Goal: Task Accomplishment & Management: Use online tool/utility

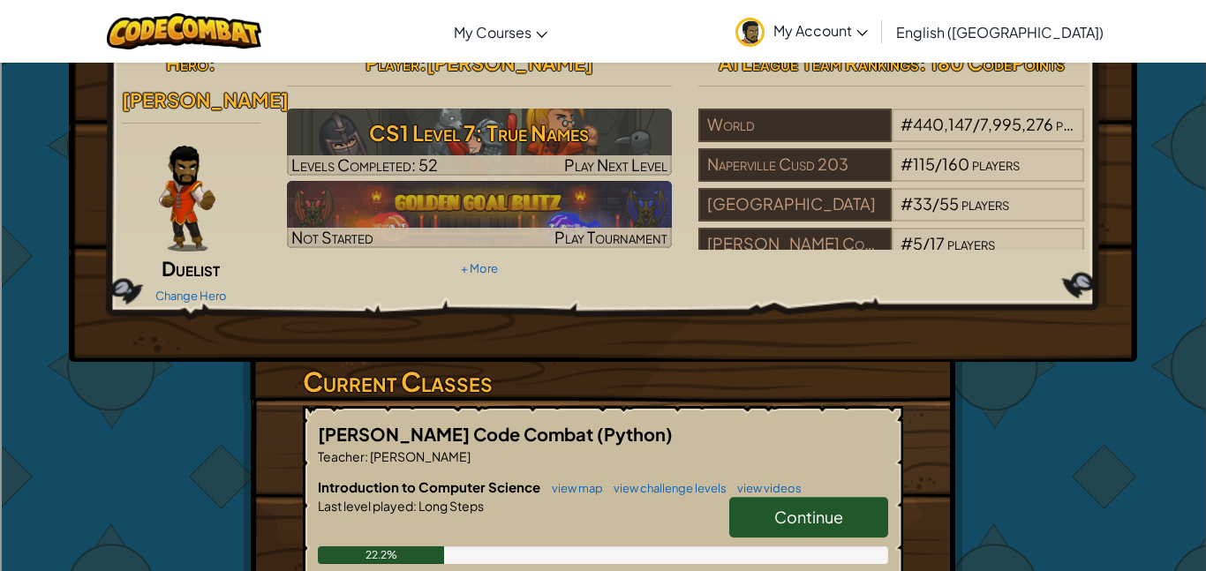
scroll to position [54, 0]
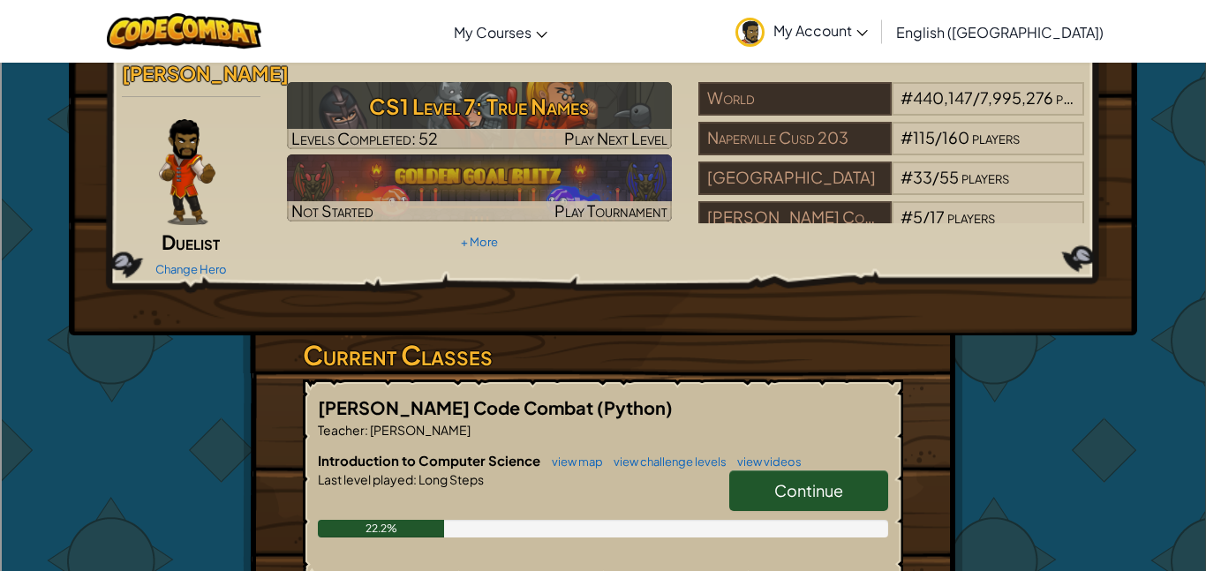
click at [804, 480] on span "Continue" at bounding box center [808, 490] width 69 height 20
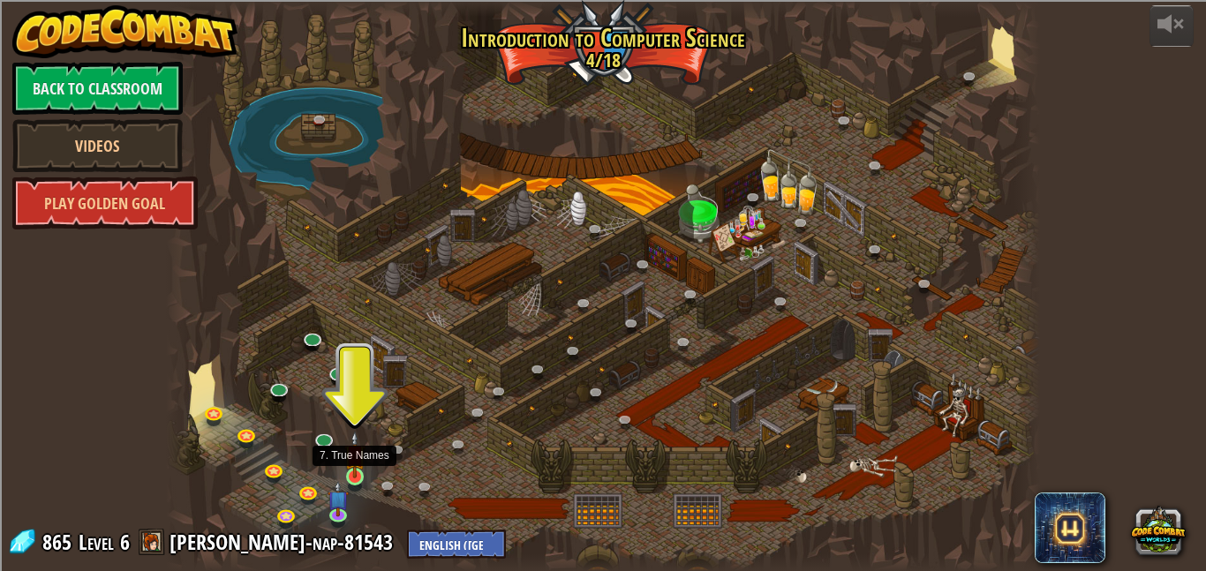
click at [353, 477] on img at bounding box center [354, 455] width 20 height 48
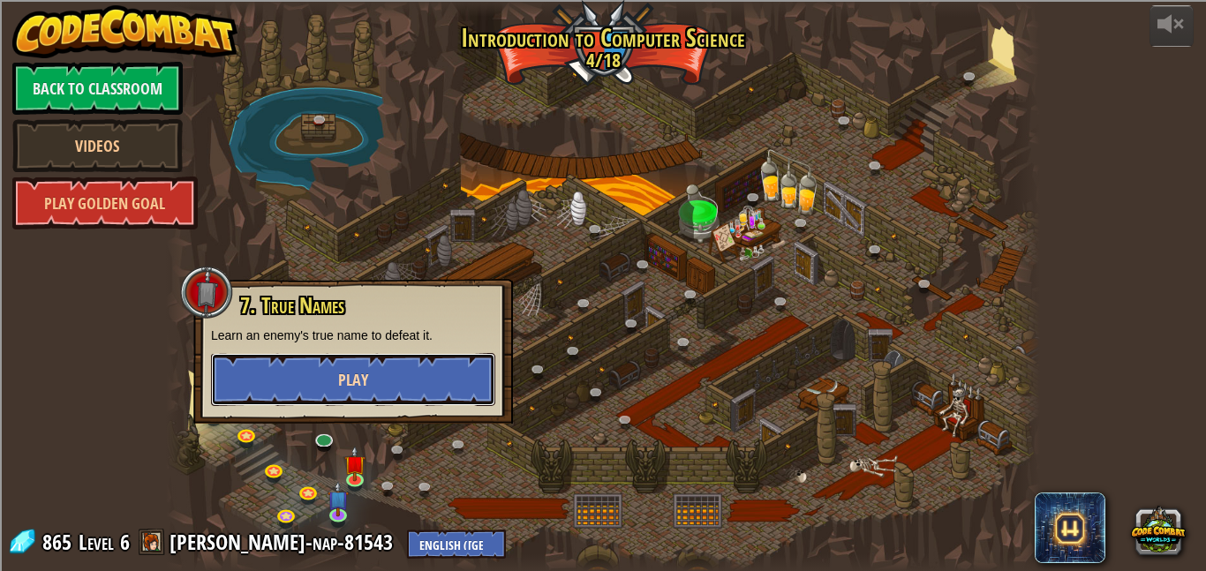
click at [388, 392] on button "Play" at bounding box center [353, 379] width 284 height 53
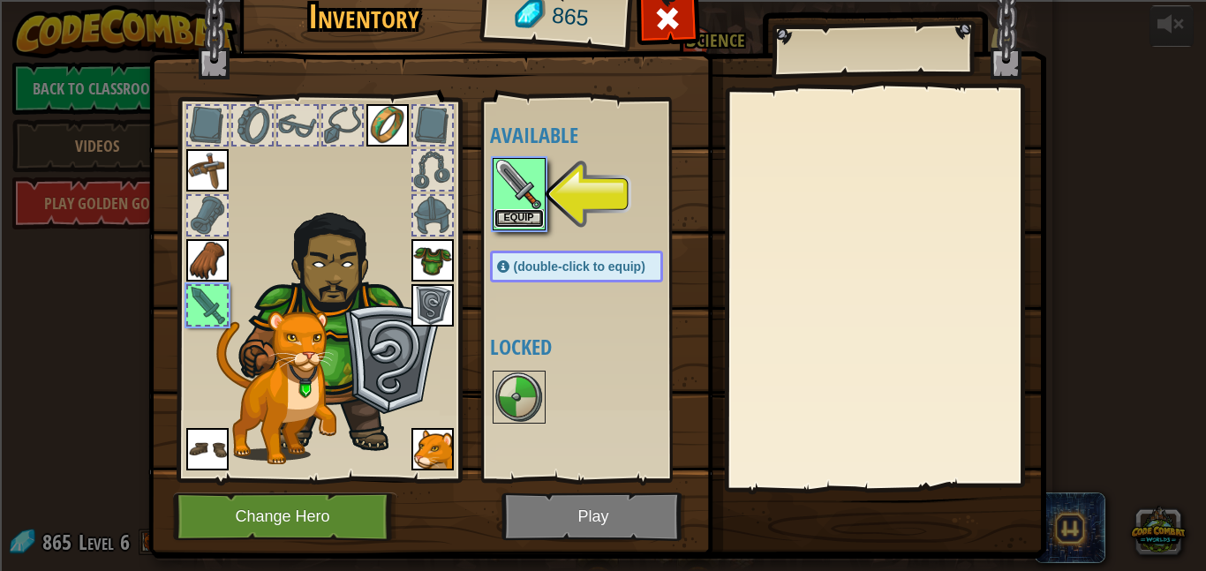
click at [527, 221] on button "Equip" at bounding box center [518, 218] width 49 height 19
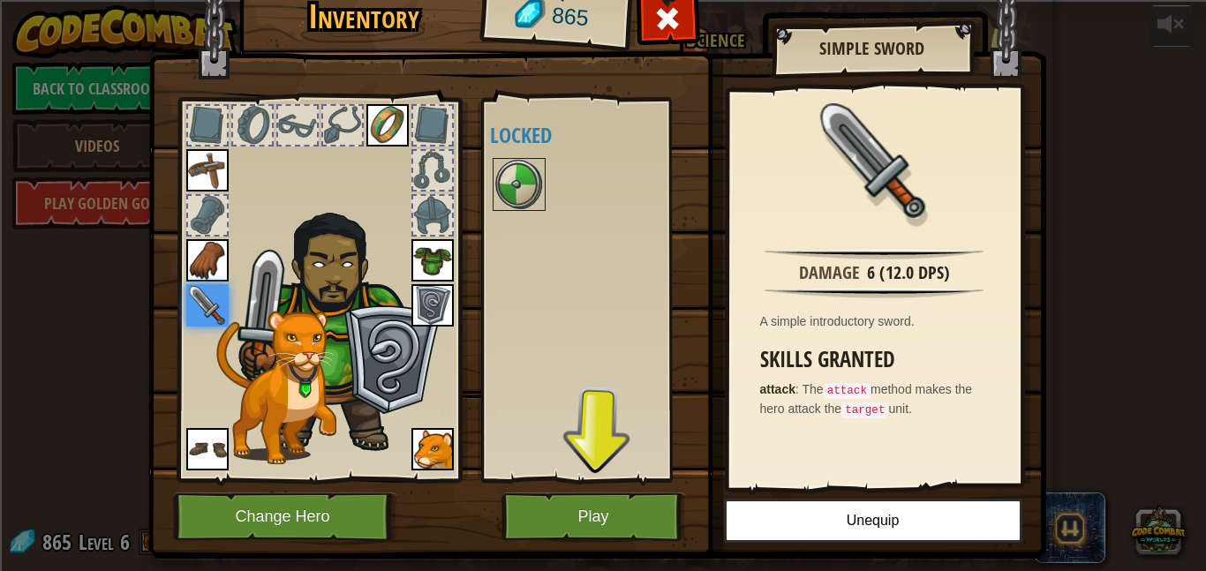
click at [448, 215] on div at bounding box center [432, 215] width 39 height 39
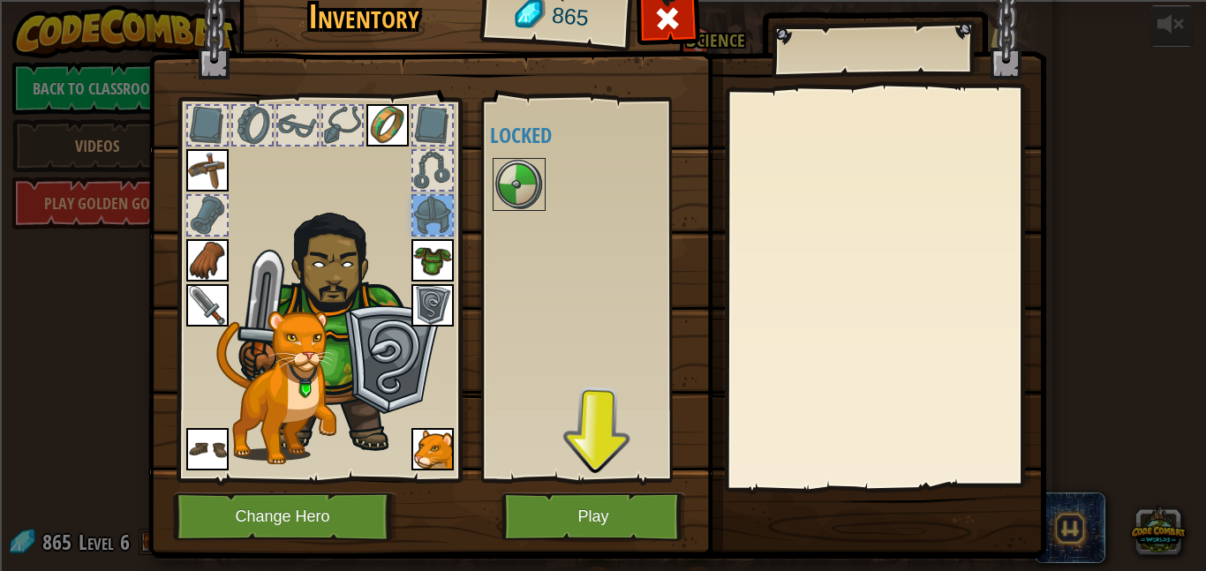
click at [443, 188] on div at bounding box center [432, 170] width 39 height 39
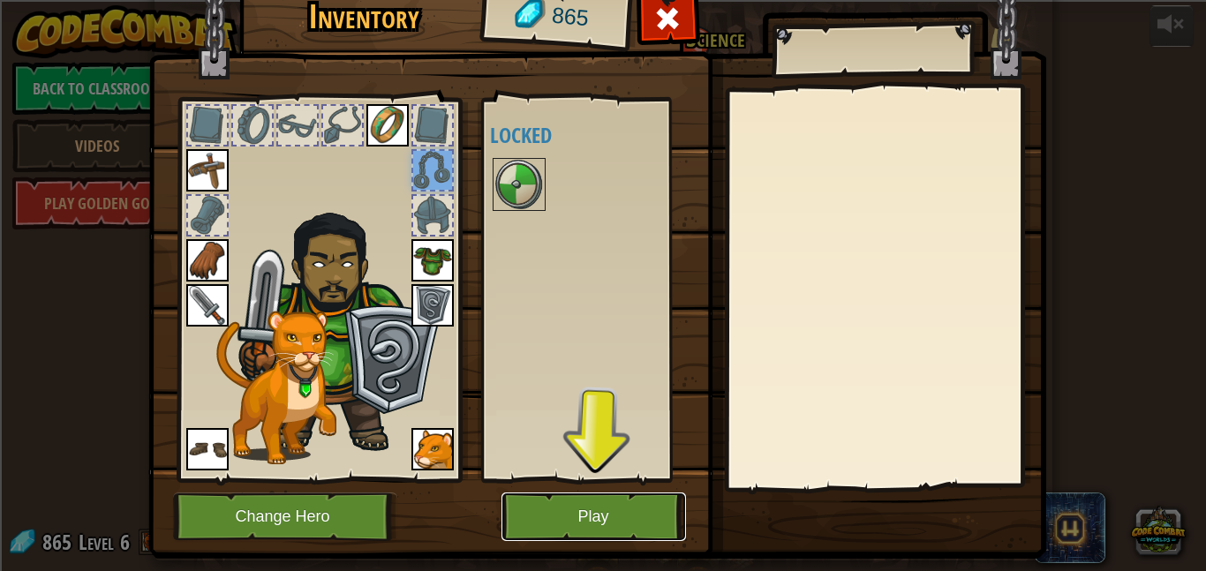
click at [573, 516] on button "Play" at bounding box center [593, 517] width 185 height 49
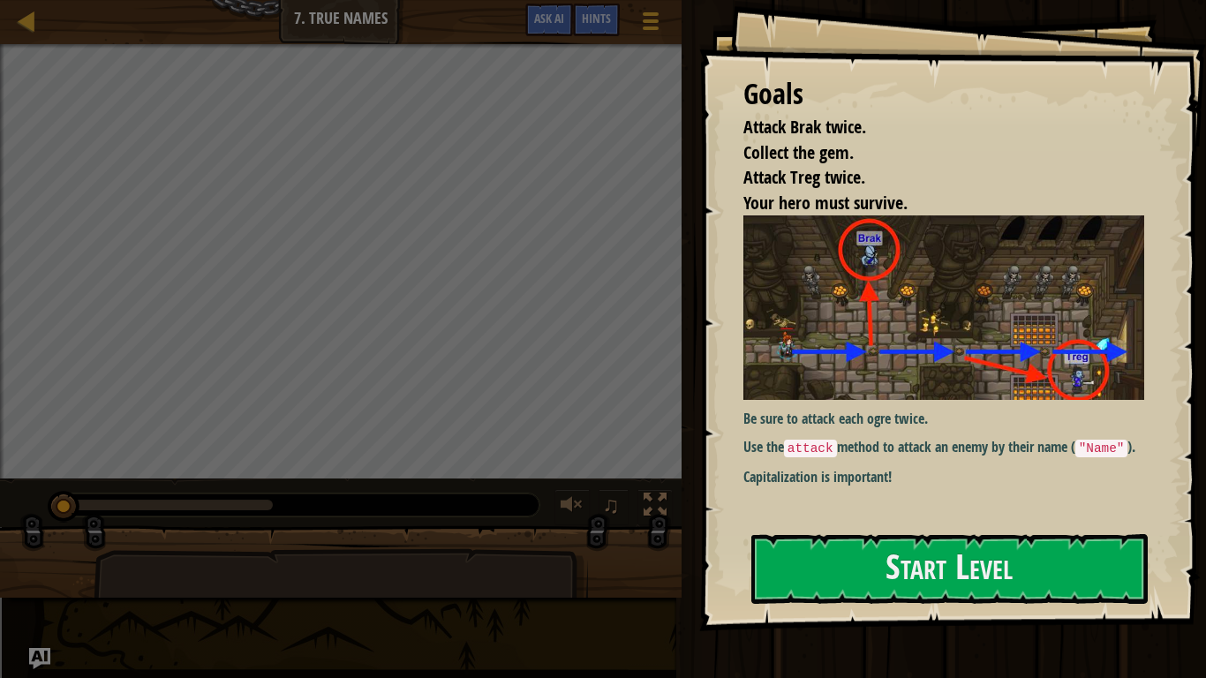
click at [852, 341] on img at bounding box center [943, 307] width 401 height 184
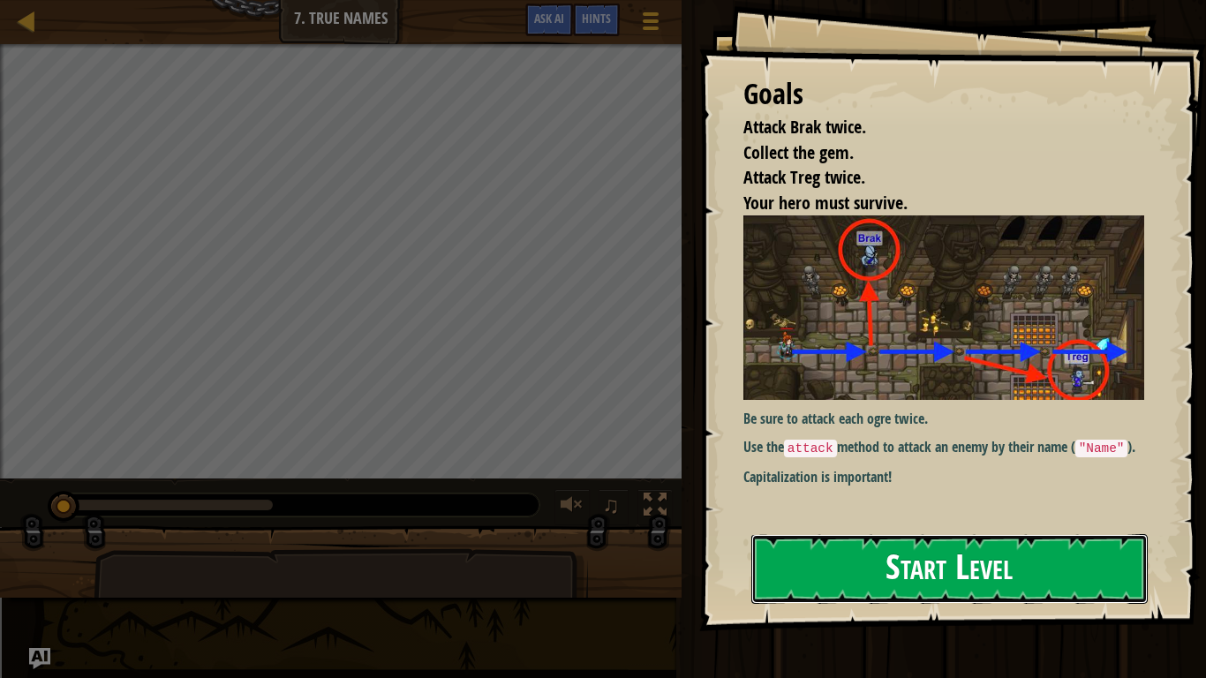
click at [905, 561] on button "Start Level" at bounding box center [949, 569] width 396 height 70
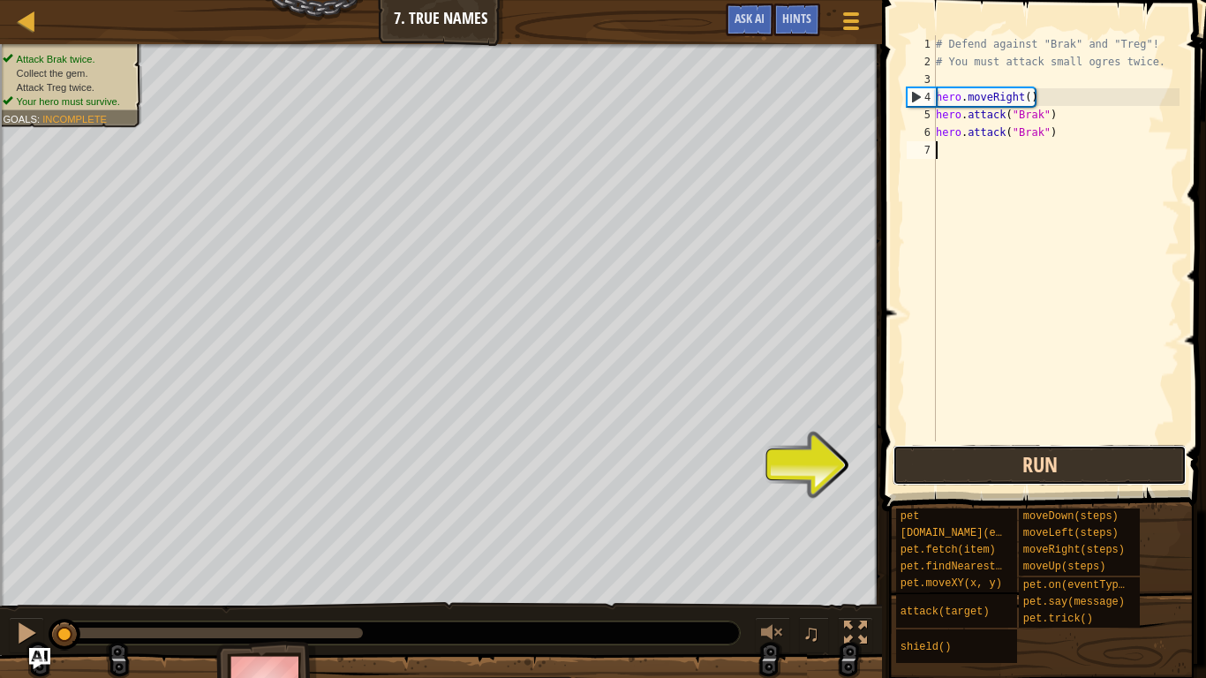
click at [996, 482] on button "Run" at bounding box center [1040, 465] width 294 height 41
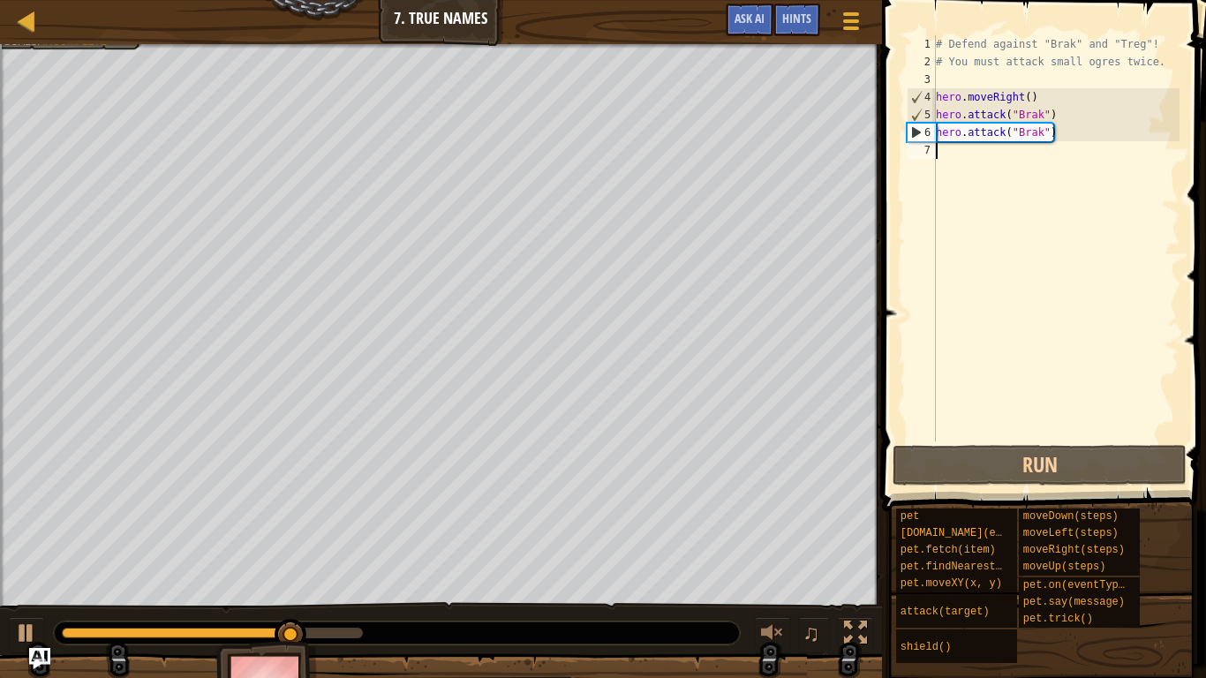
click at [1027, 175] on div "# Defend against "Brak" and "Treg"! # You must attack small ogres twice. hero .…" at bounding box center [1055, 255] width 247 height 441
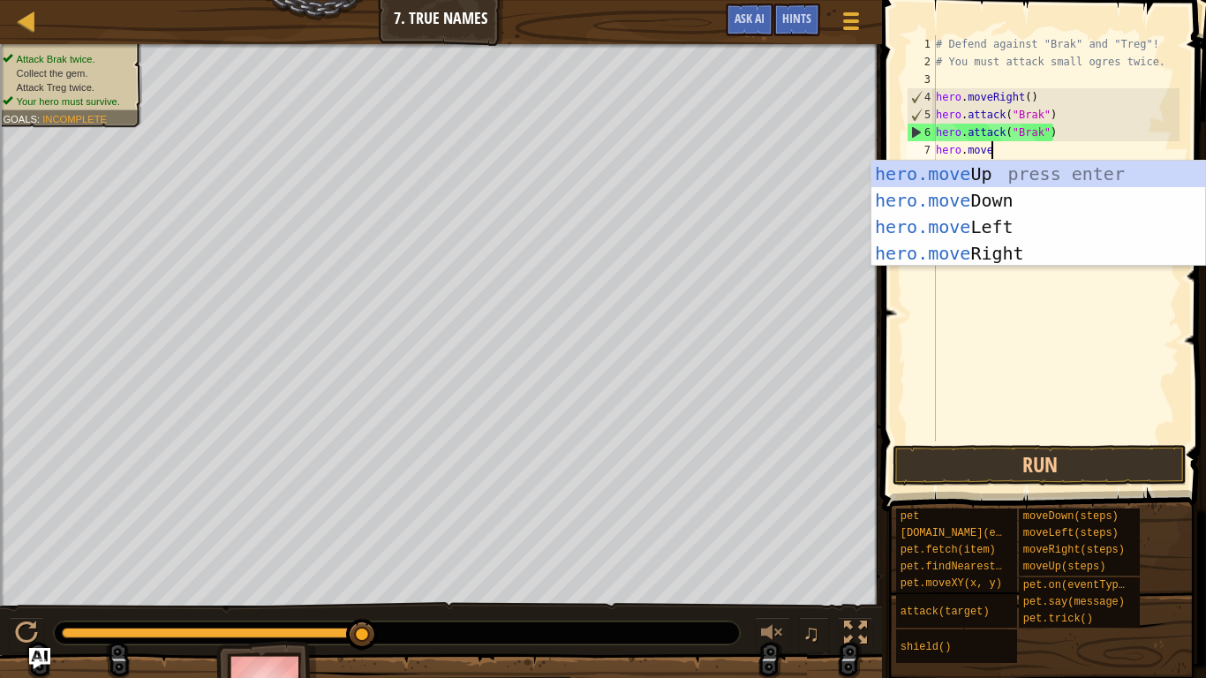
scroll to position [8, 7]
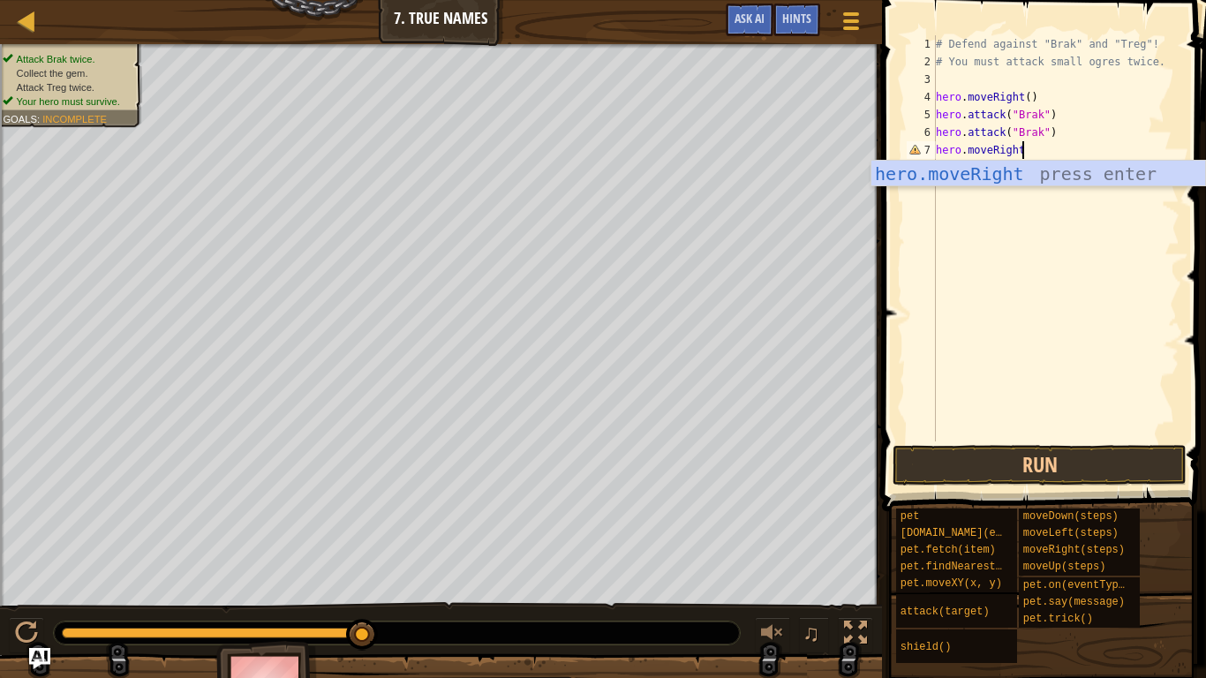
type textarea "hero.moveRight()"
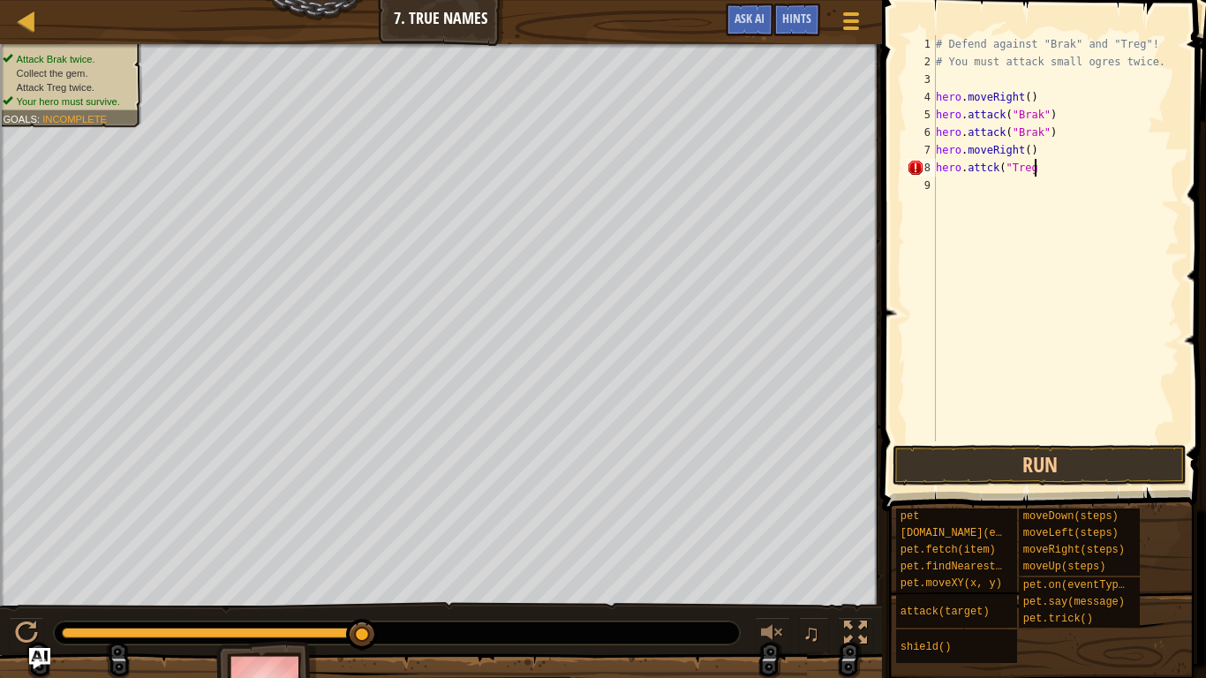
scroll to position [8, 14]
drag, startPoint x: 1046, startPoint y: 166, endPoint x: 925, endPoint y: 169, distance: 121.0
click at [925, 169] on div "hero.attck("Treg) 1 2 3 4 5 6 7 8 9 # Defend against "Brak" and "Treg"! # You m…" at bounding box center [1041, 238] width 276 height 406
click at [971, 168] on div "# Defend against "Brak" and "Treg"! # You must attack small ogres twice. hero .…" at bounding box center [1055, 238] width 247 height 406
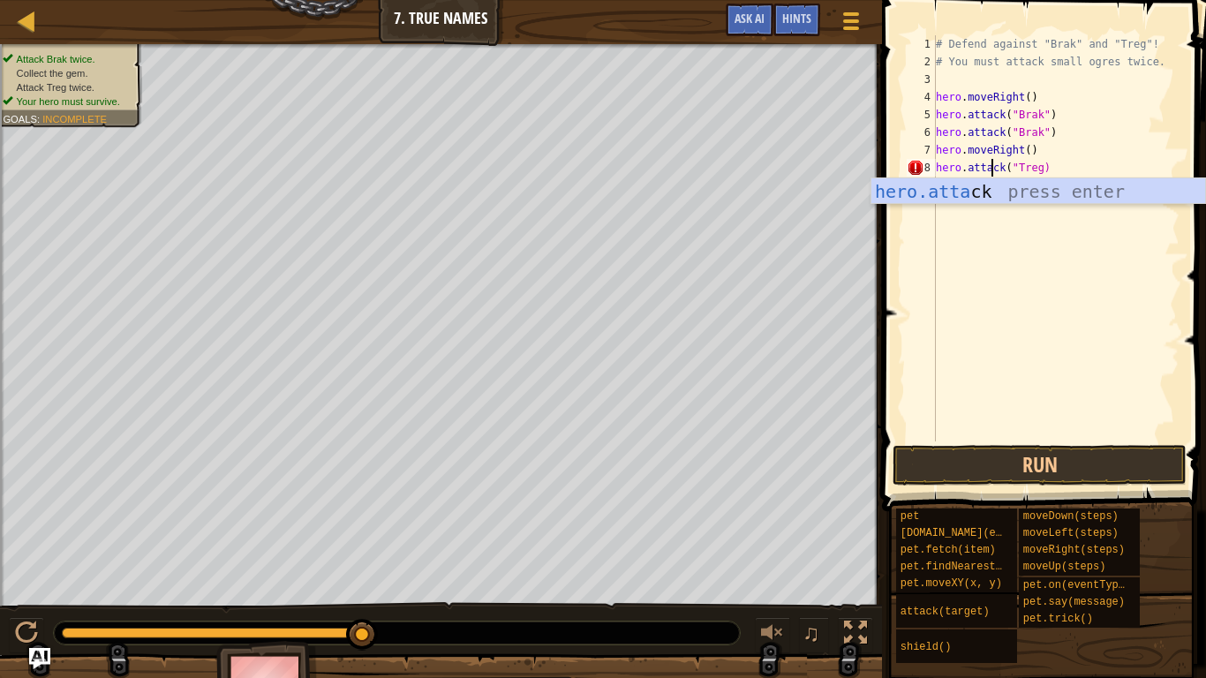
scroll to position [8, 8]
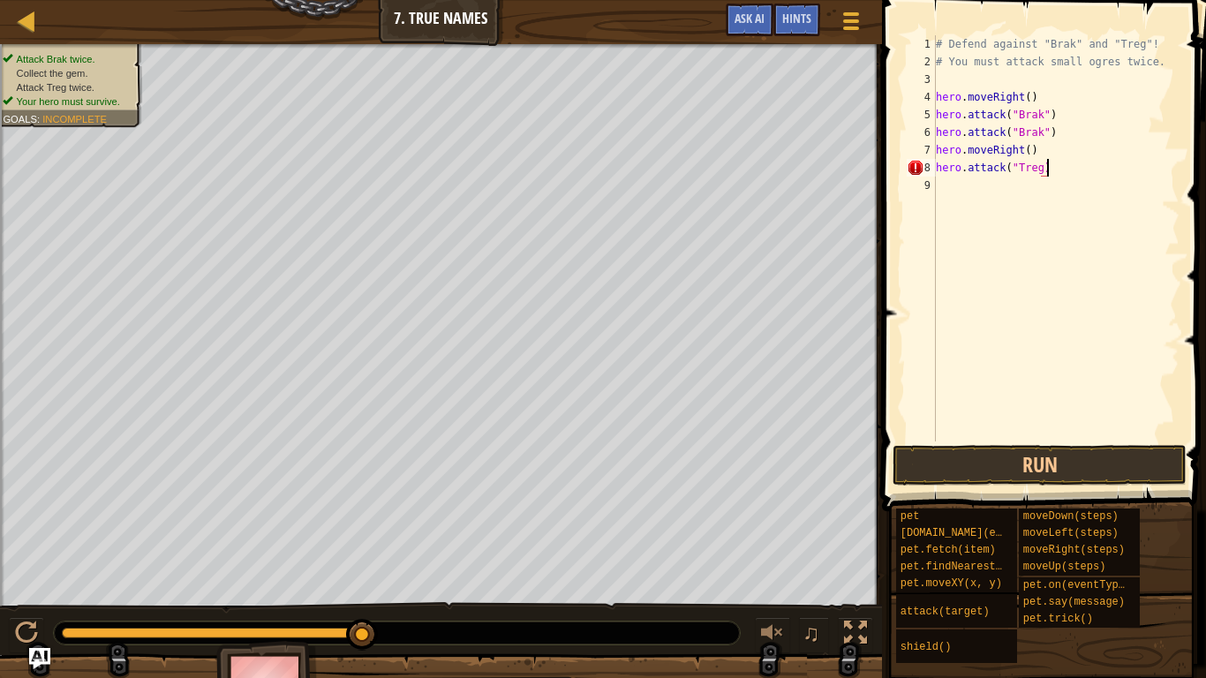
click at [1059, 164] on div "# Defend against "Brak" and "Treg"! # You must attack small ogres twice. hero .…" at bounding box center [1055, 255] width 247 height 441
click at [1041, 167] on div "# Defend against "Brak" and "Treg"! # You must attack small ogres twice. hero .…" at bounding box center [1055, 255] width 247 height 441
type textarea "hero.attack("Treg")"
click at [1065, 171] on div "# Defend against "Brak" and "Treg"! # You must attack small ogres twice. hero .…" at bounding box center [1055, 255] width 247 height 441
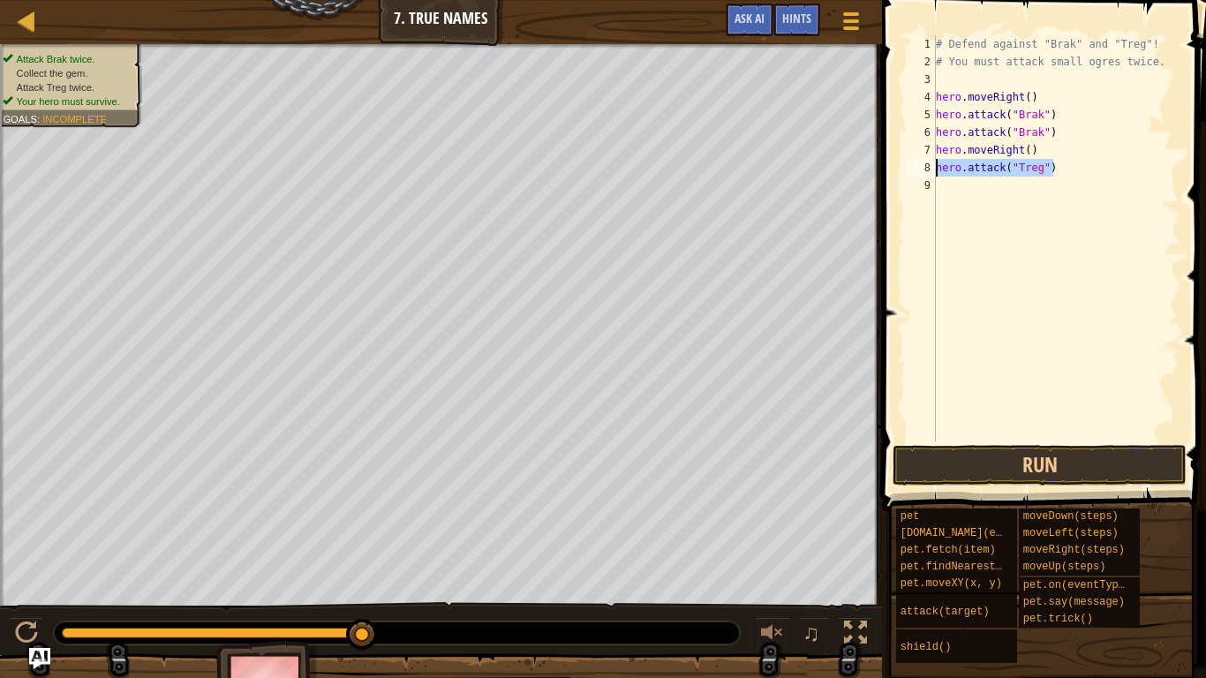
drag, startPoint x: 1065, startPoint y: 171, endPoint x: 880, endPoint y: 175, distance: 184.5
click at [880, 175] on div "hero.attack("Treg") 1 2 3 4 5 6 7 8 9 # Defend against "Brak" and "Treg"! # You…" at bounding box center [1041, 290] width 329 height 563
click at [970, 192] on div "# Defend against "Brak" and "Treg"! # You must attack small ogres twice. hero .…" at bounding box center [1055, 255] width 247 height 441
paste textarea "hero.attack("Treg")"
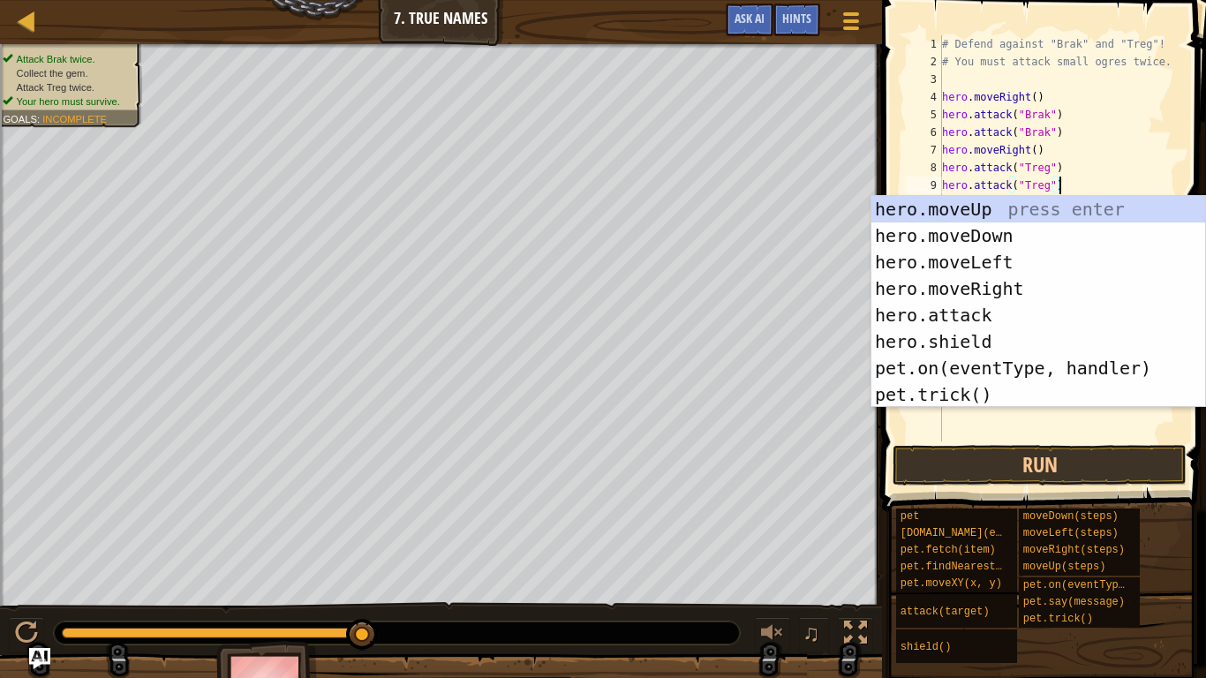
click at [1105, 177] on div "# Defend against "Brak" and "Treg"! # You must attack small ogres twice. hero .…" at bounding box center [1058, 255] width 241 height 441
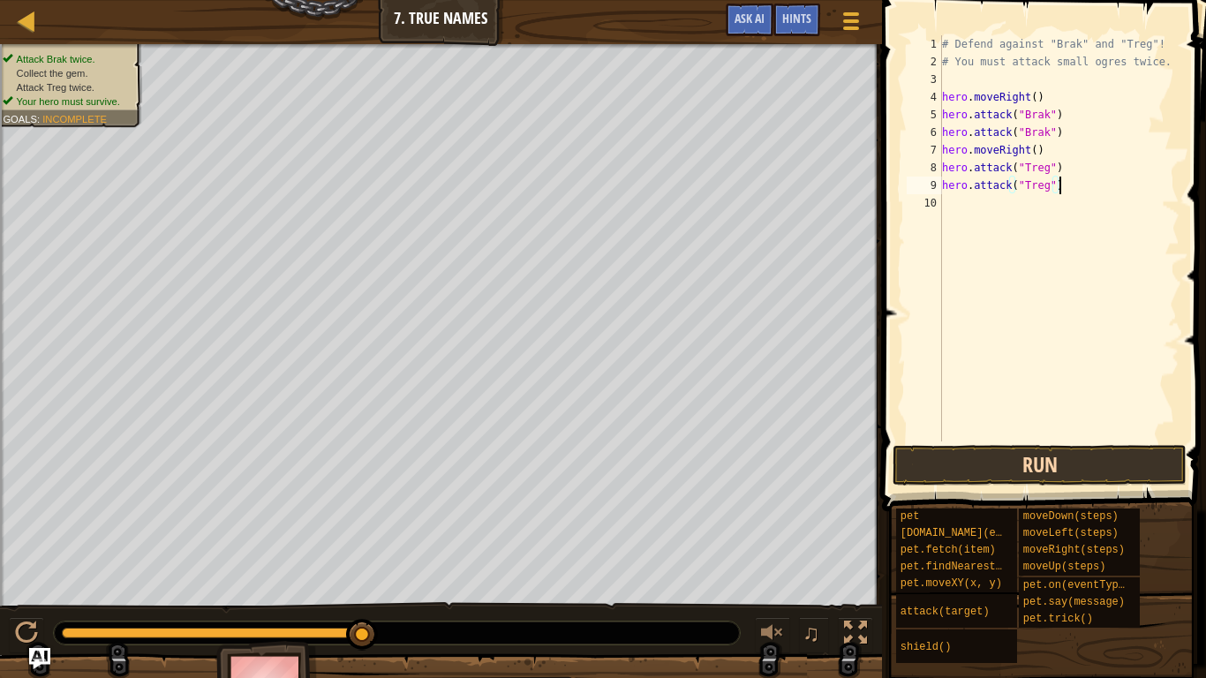
type textarea "hero.attack("Treg")"
click at [1091, 466] on button "Run" at bounding box center [1040, 465] width 294 height 41
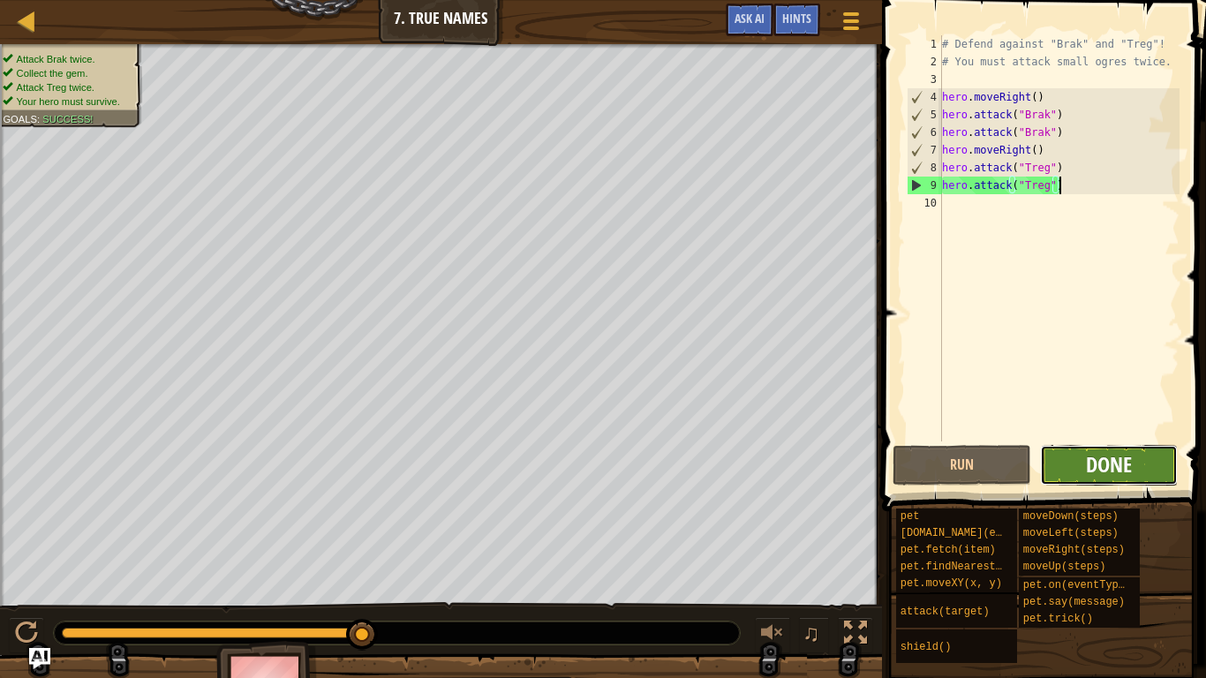
click at [1122, 461] on span "Done" at bounding box center [1109, 464] width 46 height 28
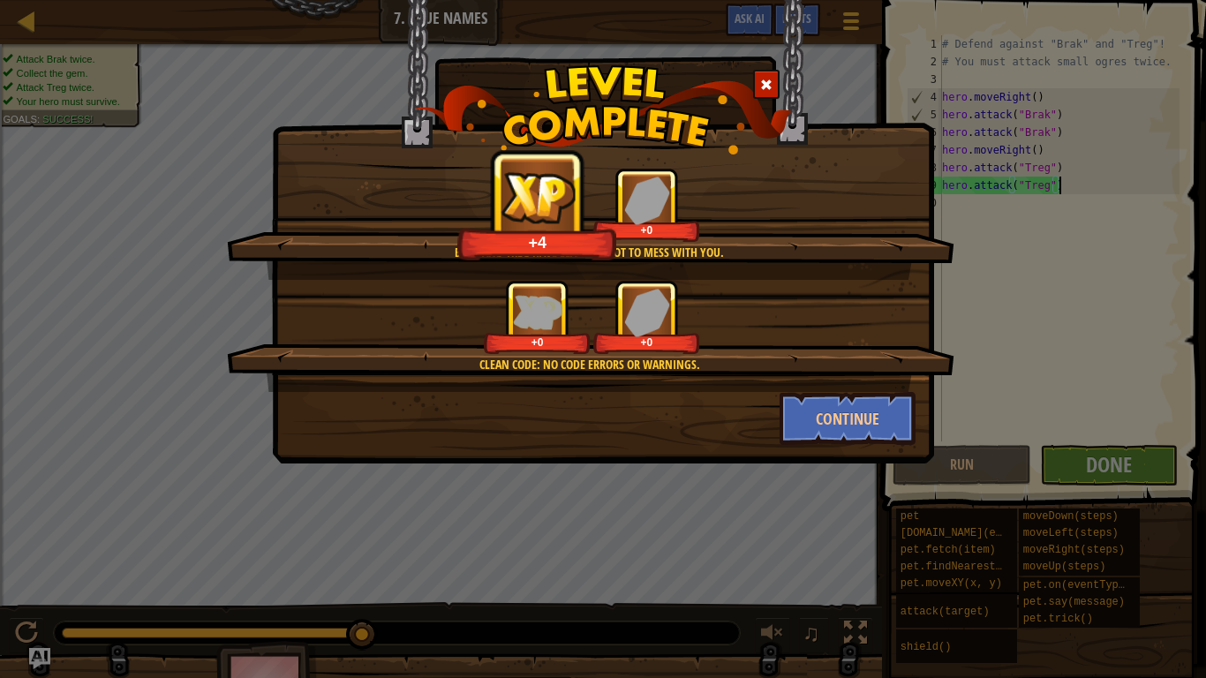
click at [1088, 380] on div "Brak and Treg have learned not to mess with you. +4 +0 Clean code: no code erro…" at bounding box center [603, 339] width 1206 height 678
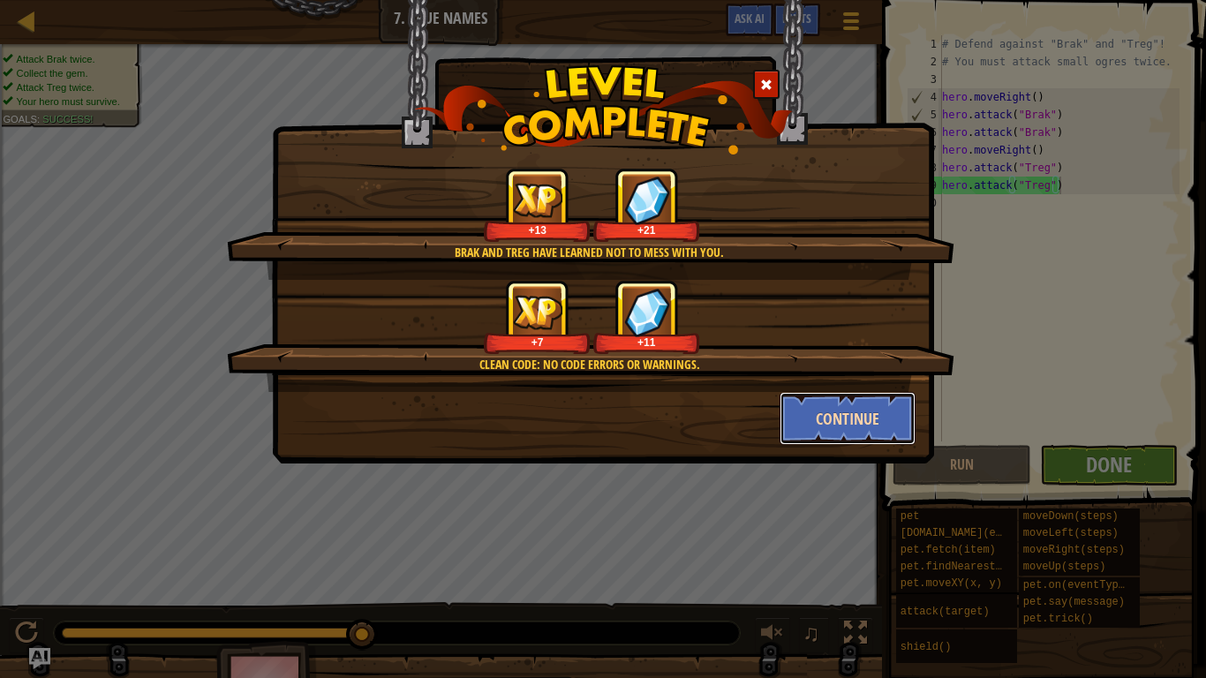
click at [865, 411] on button "Continue" at bounding box center [848, 418] width 137 height 53
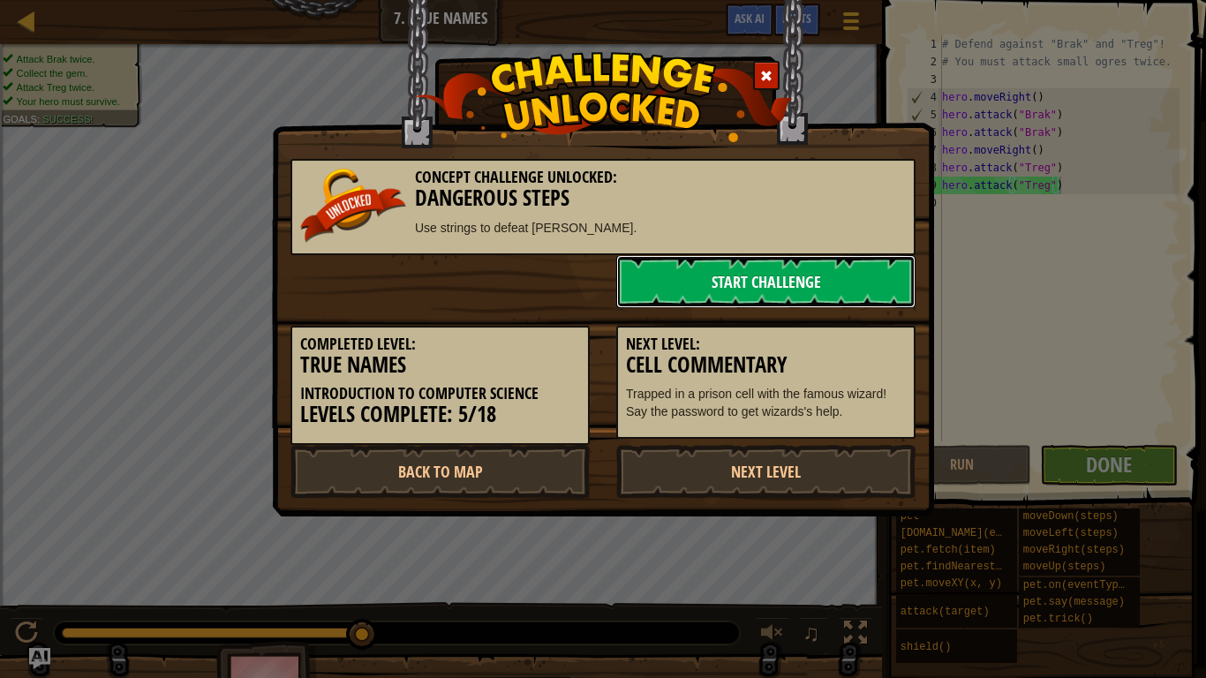
click at [792, 271] on link "Start Challenge" at bounding box center [765, 281] width 299 height 53
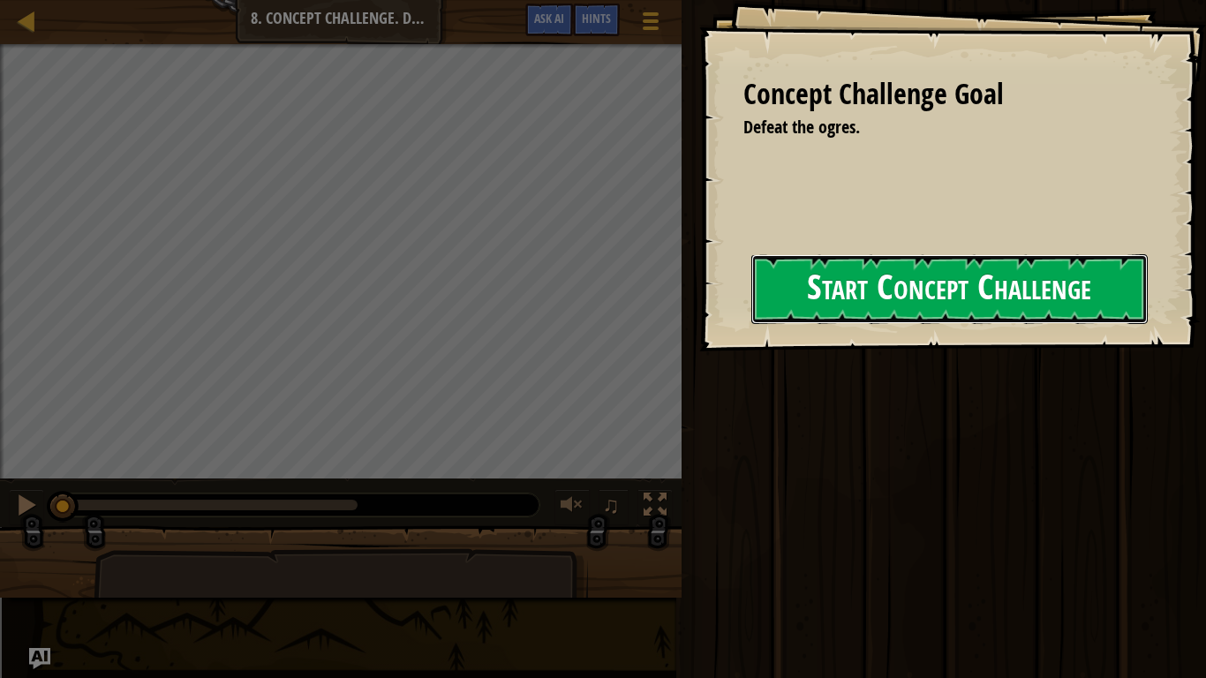
click at [833, 300] on button "Start Concept Challenge" at bounding box center [949, 289] width 396 height 70
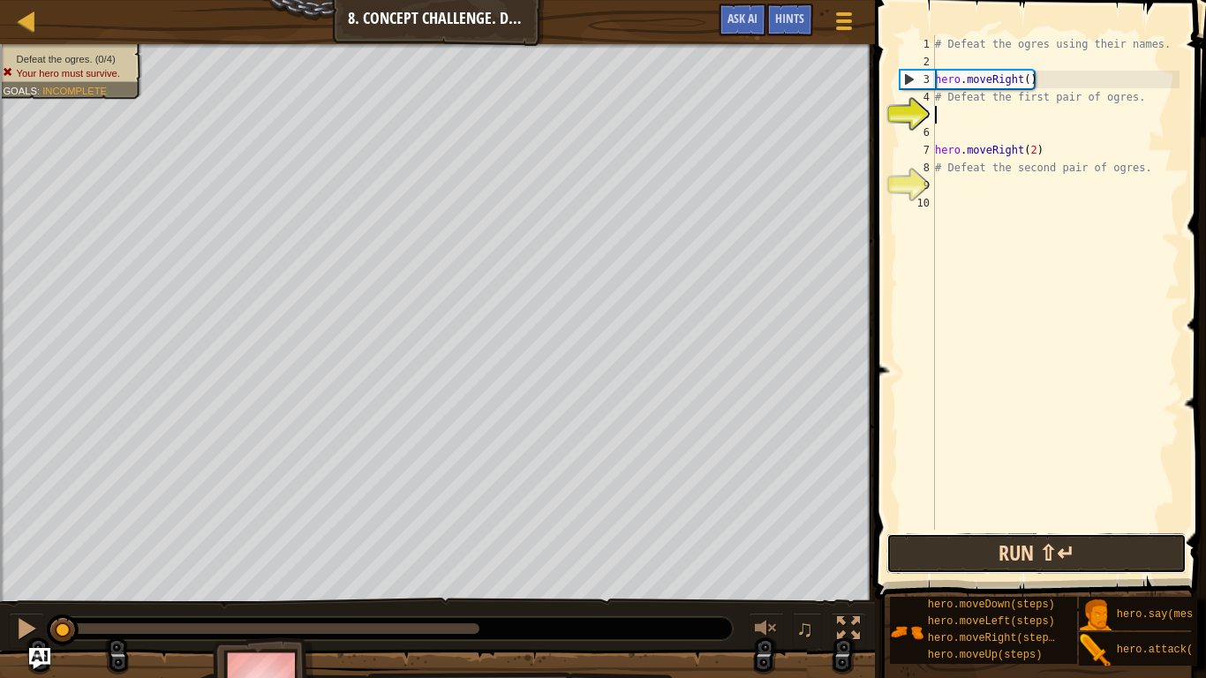
click at [1006, 546] on button "Run ⇧↵" at bounding box center [1036, 553] width 300 height 41
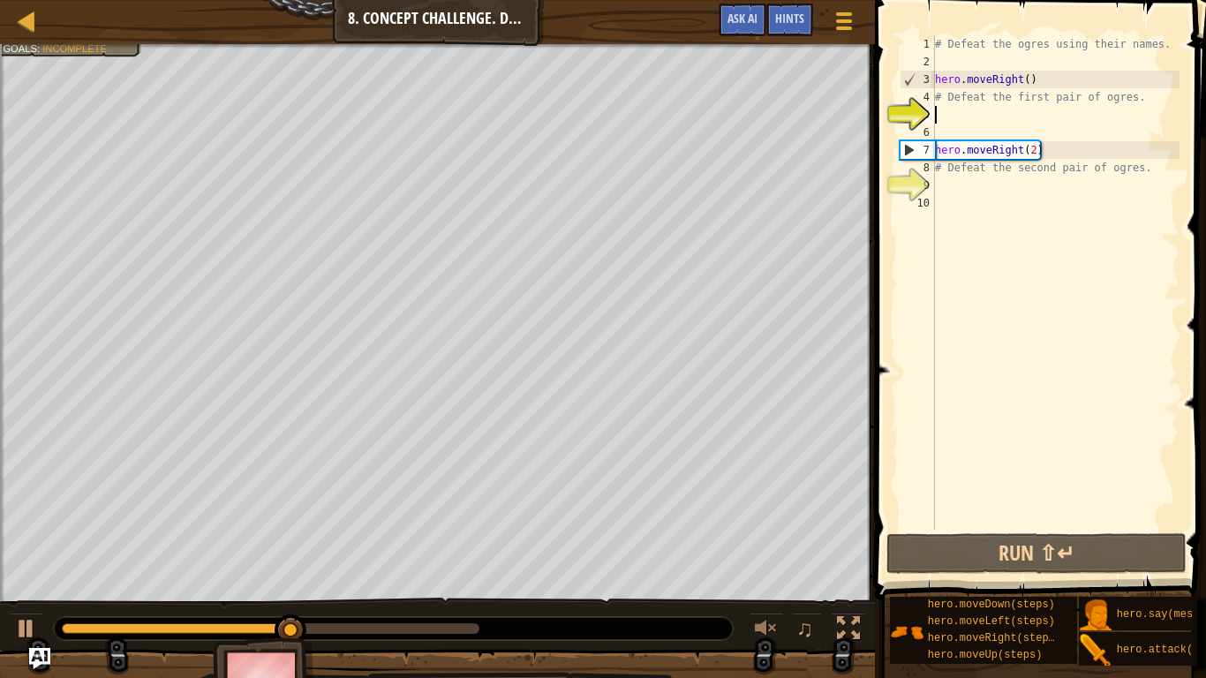
click at [996, 209] on div "# Defeat the ogres using their names. hero . moveRight ( ) # Defeat the first p…" at bounding box center [1055, 300] width 248 height 530
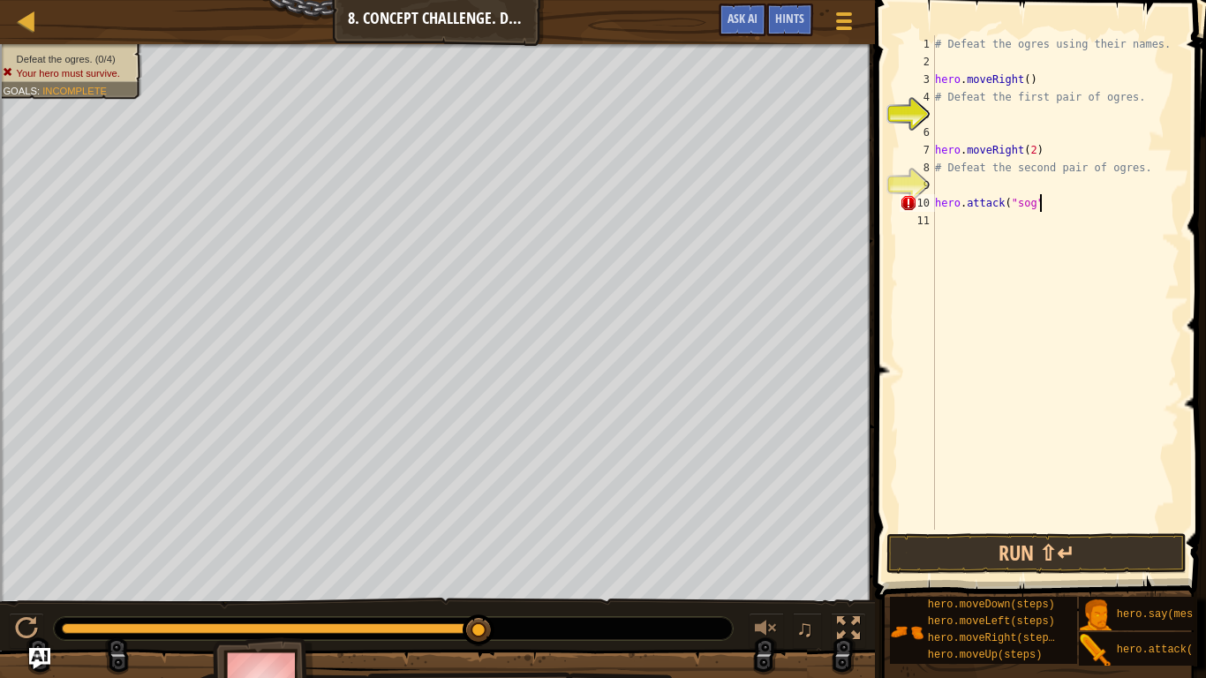
scroll to position [8, 14]
type textarea "hero.attack("sog")"
drag, startPoint x: 1078, startPoint y: 202, endPoint x: 880, endPoint y: 202, distance: 197.8
click at [880, 202] on div "hero.attack("sog") 1 2 3 4 5 6 7 8 9 10 11 # Defeat the ogres using their names…" at bounding box center [1038, 335] width 336 height 652
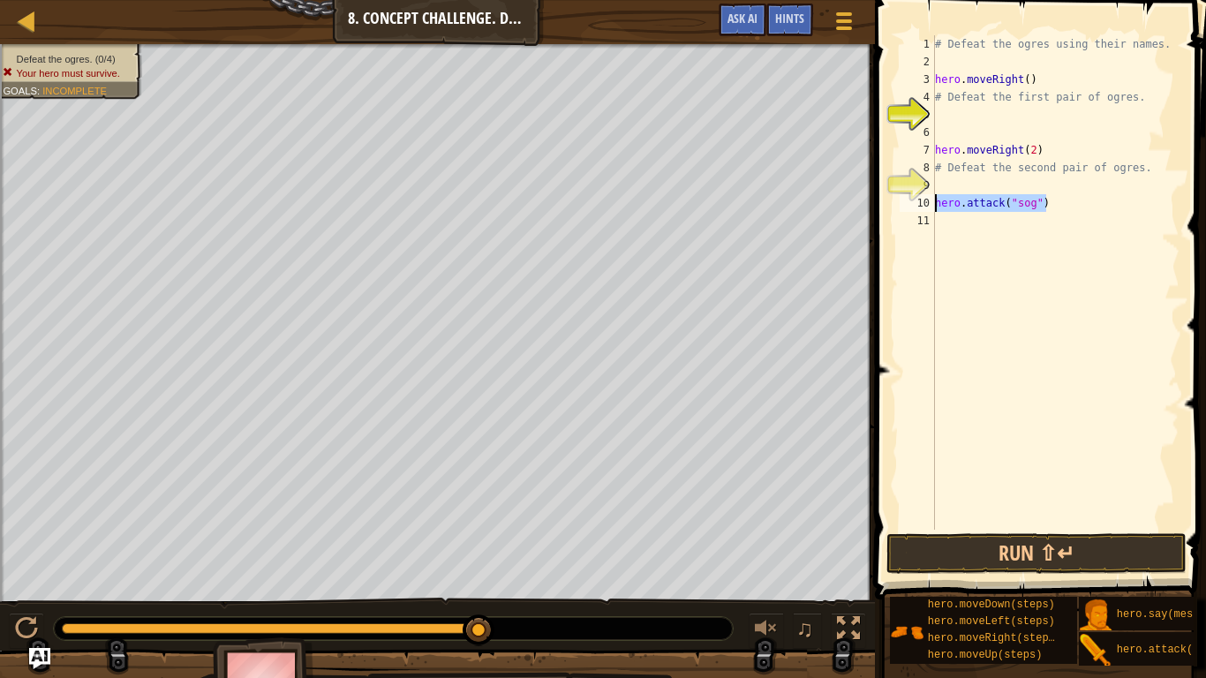
click at [947, 221] on div "# Defeat the ogres using their names. hero . moveRight ( ) # Defeat the first p…" at bounding box center [1055, 300] width 248 height 530
paste textarea "hero.attack("sog")"
type textarea "hero.attack("sog")"
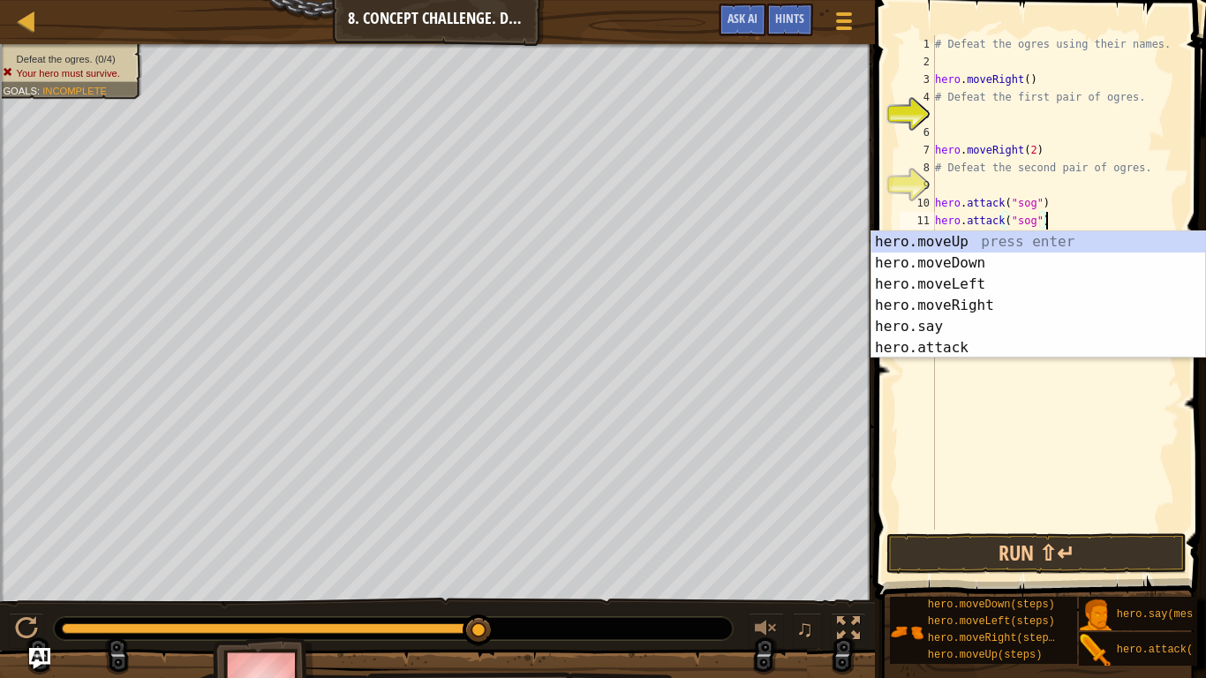
click at [1047, 218] on div "# Defeat the ogres using their names. hero . moveRight ( ) # Defeat the first p…" at bounding box center [1055, 300] width 248 height 530
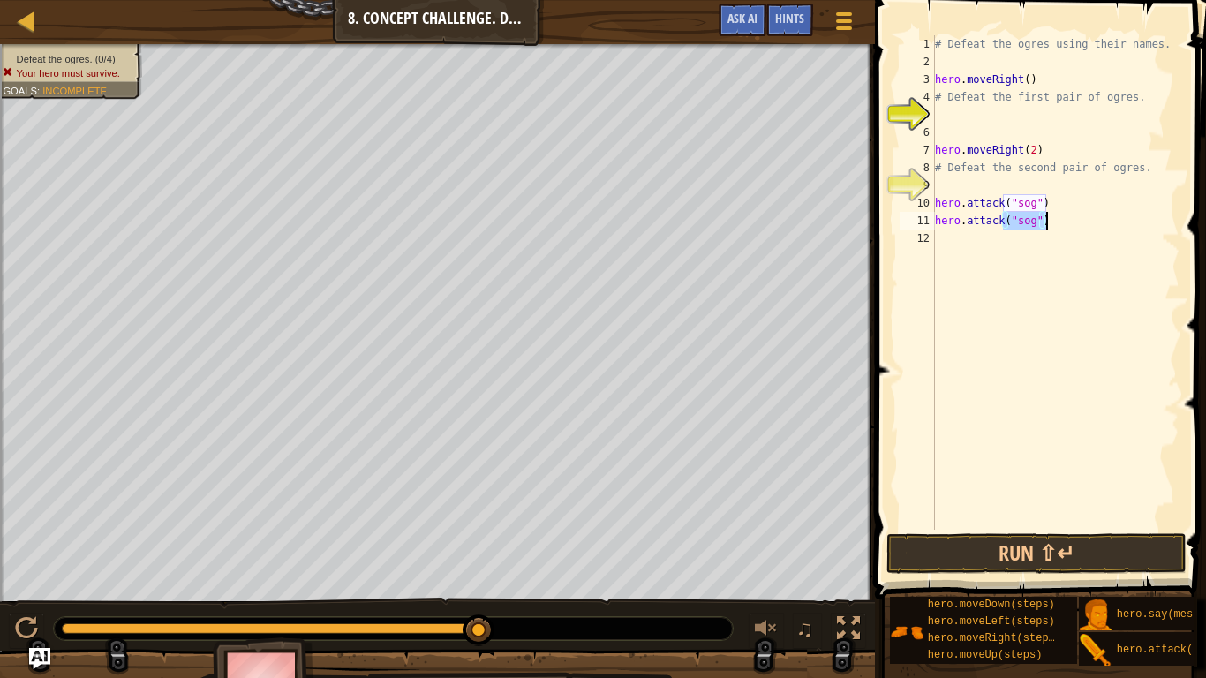
drag, startPoint x: 1047, startPoint y: 218, endPoint x: 1020, endPoint y: 221, distance: 27.5
click at [1020, 221] on div "# Defeat the ogres using their names. hero . moveRight ( ) # Defeat the first p…" at bounding box center [1055, 300] width 248 height 530
click at [1030, 245] on div "# Defeat the ogres using their names. hero . moveRight ( ) # Defeat the first p…" at bounding box center [1055, 300] width 248 height 530
paste textarea "hero.attack("sog")"
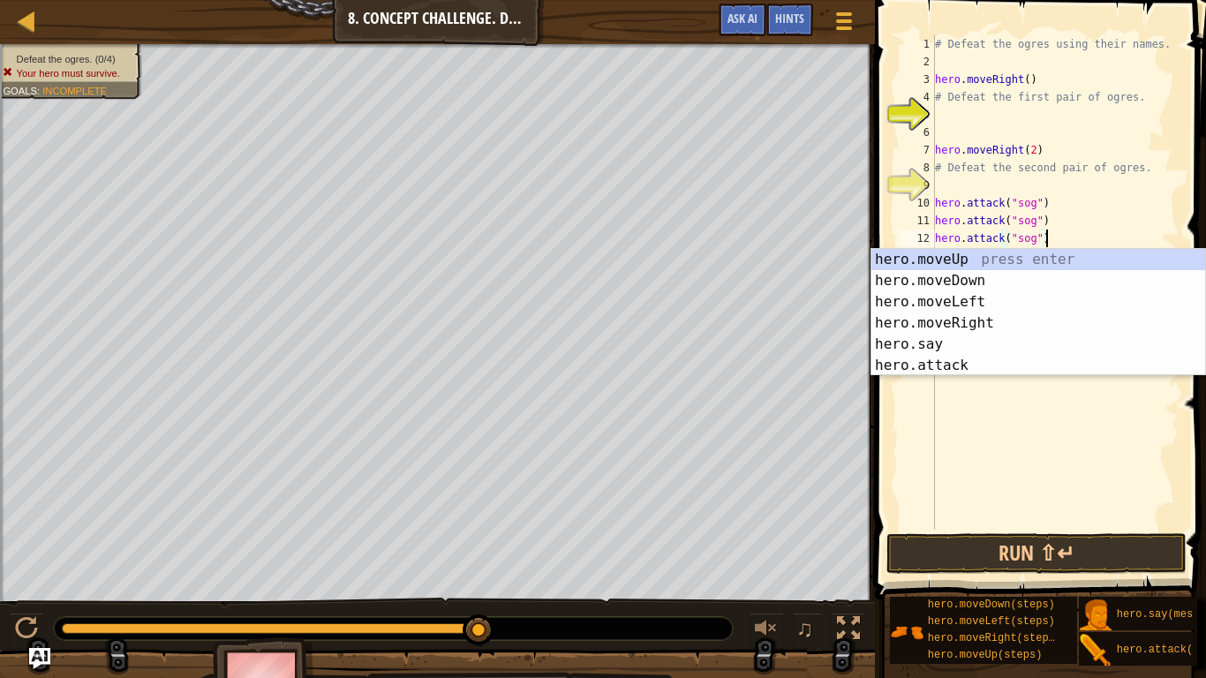
click at [1033, 238] on div "# Defeat the ogres using their names. hero . moveRight ( ) # Defeat the first p…" at bounding box center [1055, 300] width 248 height 530
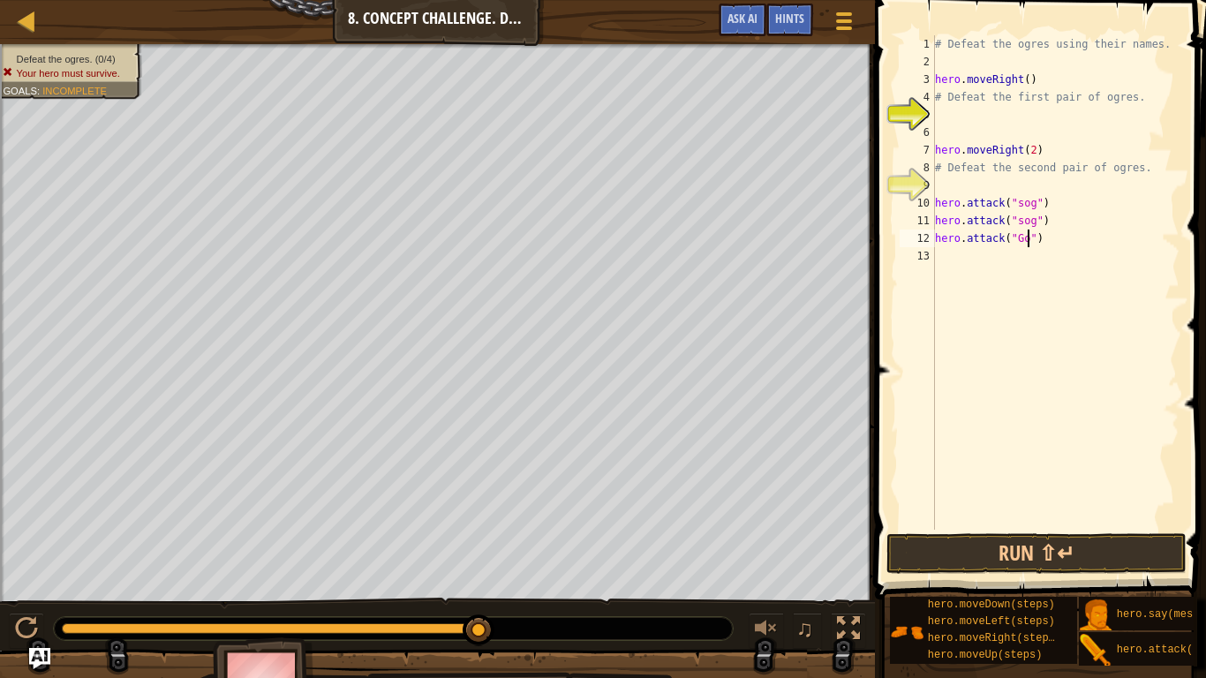
type textarea "hero.attack("Gos")"
drag, startPoint x: 1059, startPoint y: 244, endPoint x: 889, endPoint y: 239, distance: 169.6
click at [889, 239] on div "hero.attack("Gos") 1 2 3 4 5 6 7 8 9 10 11 12 13 # Defeat the ogres using their…" at bounding box center [1038, 335] width 336 height 652
click at [956, 266] on div "# Defeat the ogres using their names. hero . moveRight ( ) # Defeat the first p…" at bounding box center [1055, 300] width 248 height 530
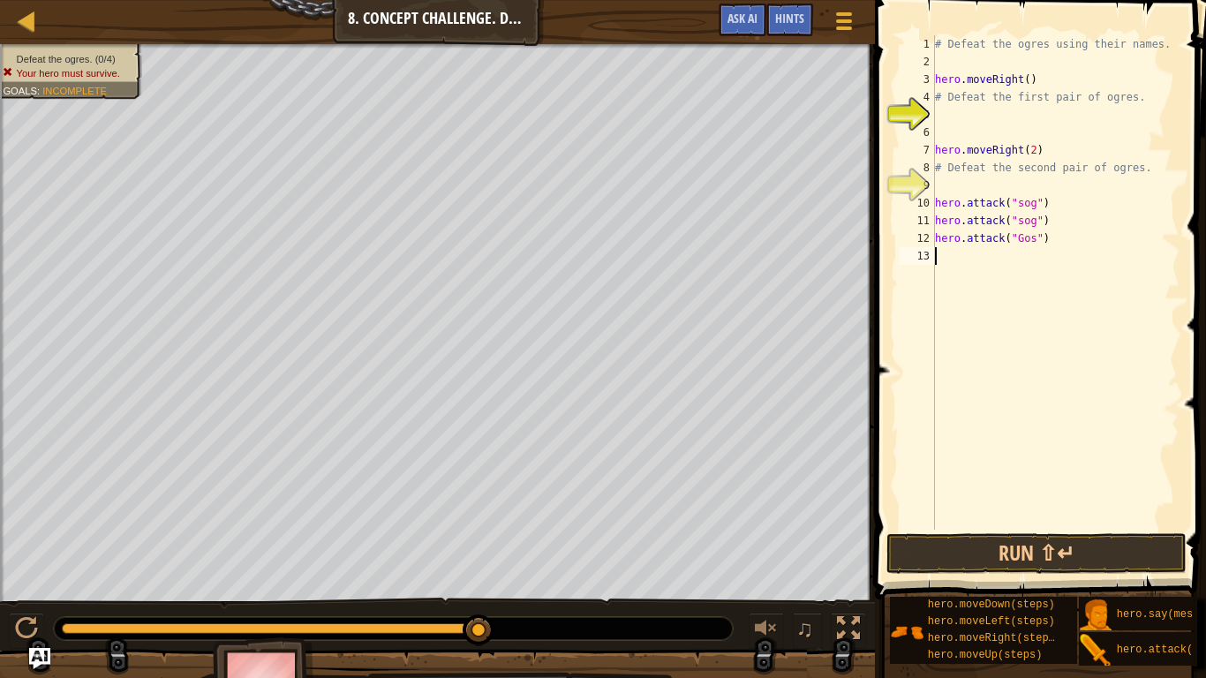
scroll to position [8, 0]
paste textarea "hero.attack("Gos")"
type textarea "hero.attack("Gos")"
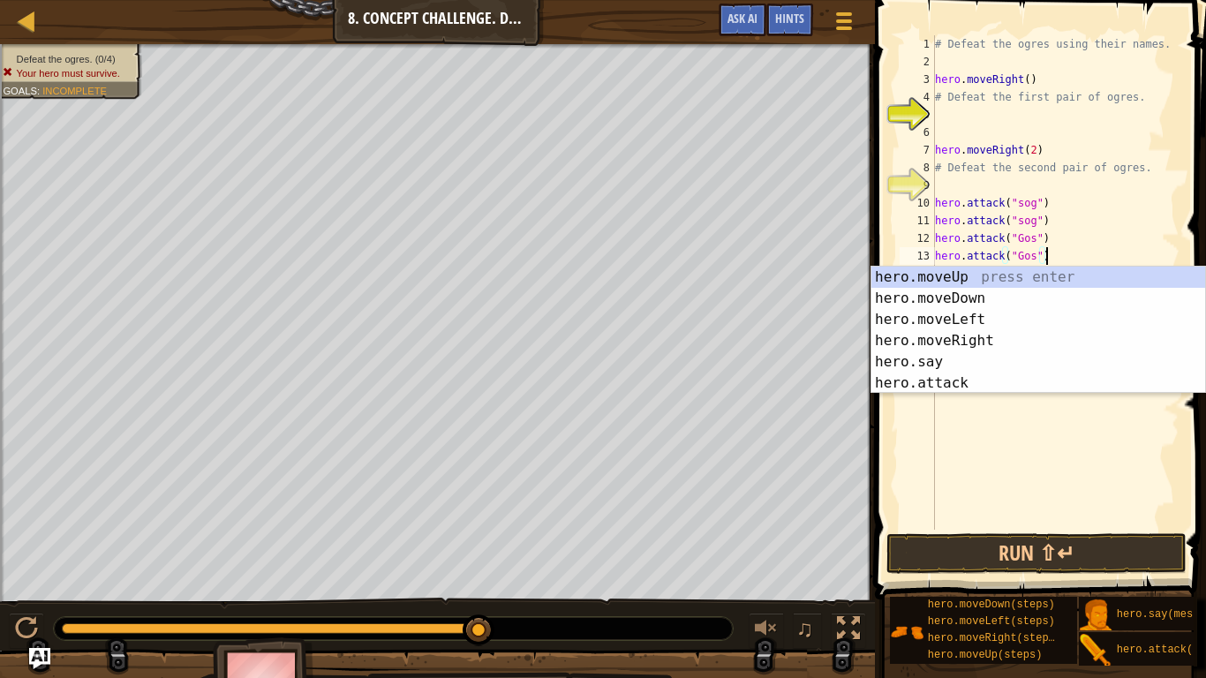
click at [1089, 250] on div "# Defeat the ogres using their names. hero . moveRight ( ) # Defeat the first p…" at bounding box center [1055, 300] width 248 height 530
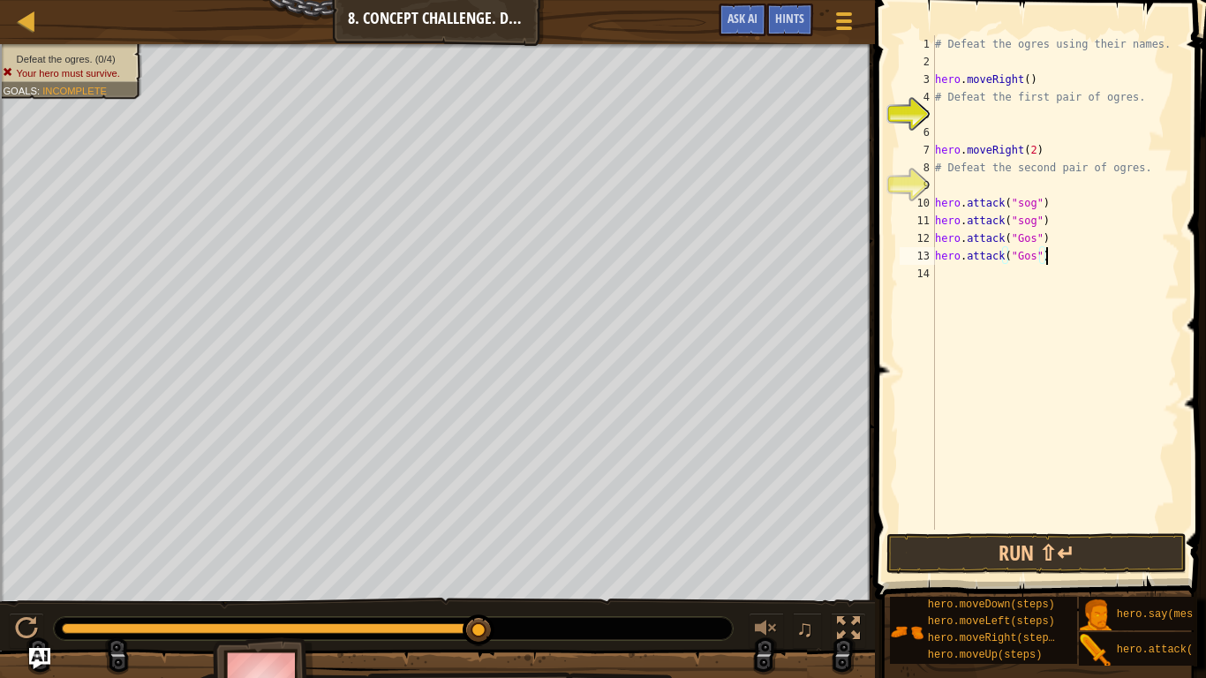
click at [1069, 279] on div "# Defeat the ogres using their names. hero . moveRight ( ) # Defeat the first p…" at bounding box center [1055, 300] width 248 height 530
paste textarea "hero.attack("Gos")"
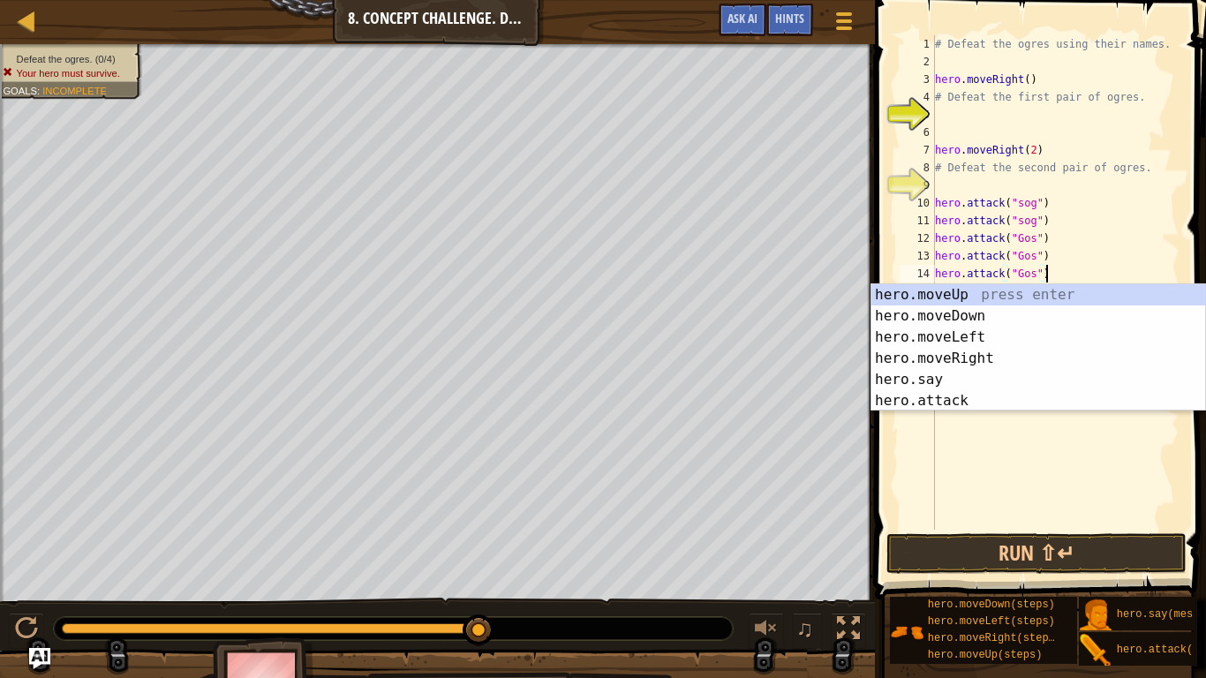
click at [1032, 275] on div "# Defeat the ogres using their names. hero . moveRight ( ) # Defeat the first p…" at bounding box center [1055, 300] width 248 height 530
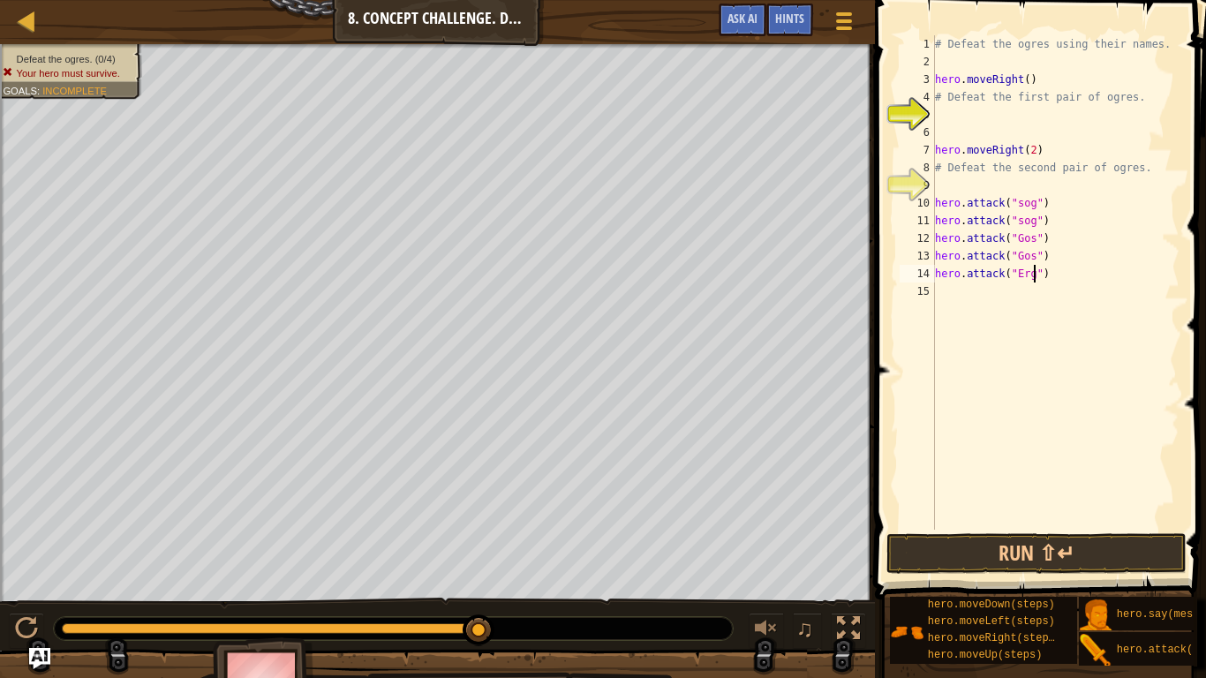
type textarea "hero.attack("Ergo")"
drag, startPoint x: 1078, startPoint y: 278, endPoint x: 883, endPoint y: 280, distance: 195.1
click at [883, 280] on div "hero.attack("Ergo") 1 2 3 4 5 6 7 8 9 10 11 12 13 14 15 # Defeat the ogres usin…" at bounding box center [1038, 335] width 336 height 652
click at [954, 297] on div "# Defeat the ogres using their names. hero . moveRight ( ) # Defeat the first p…" at bounding box center [1055, 300] width 248 height 530
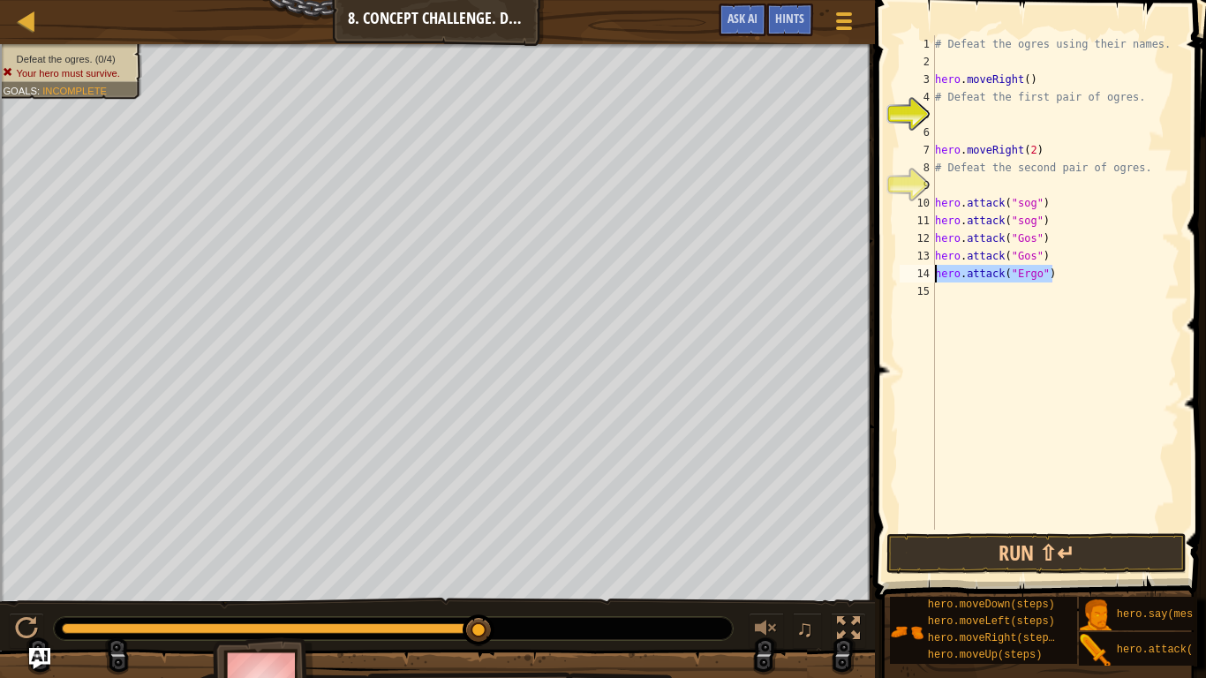
scroll to position [8, 0]
paste textarea "hero.attack("Ergo")"
type textarea "hero.attack("Ergo")"
click at [1067, 292] on div "# Defeat the ogres using their names. hero . moveRight ( ) # Defeat the first p…" at bounding box center [1055, 300] width 248 height 530
click at [1047, 313] on div "# Defeat the ogres using their names. hero . moveRight ( ) # Defeat the first p…" at bounding box center [1055, 300] width 248 height 530
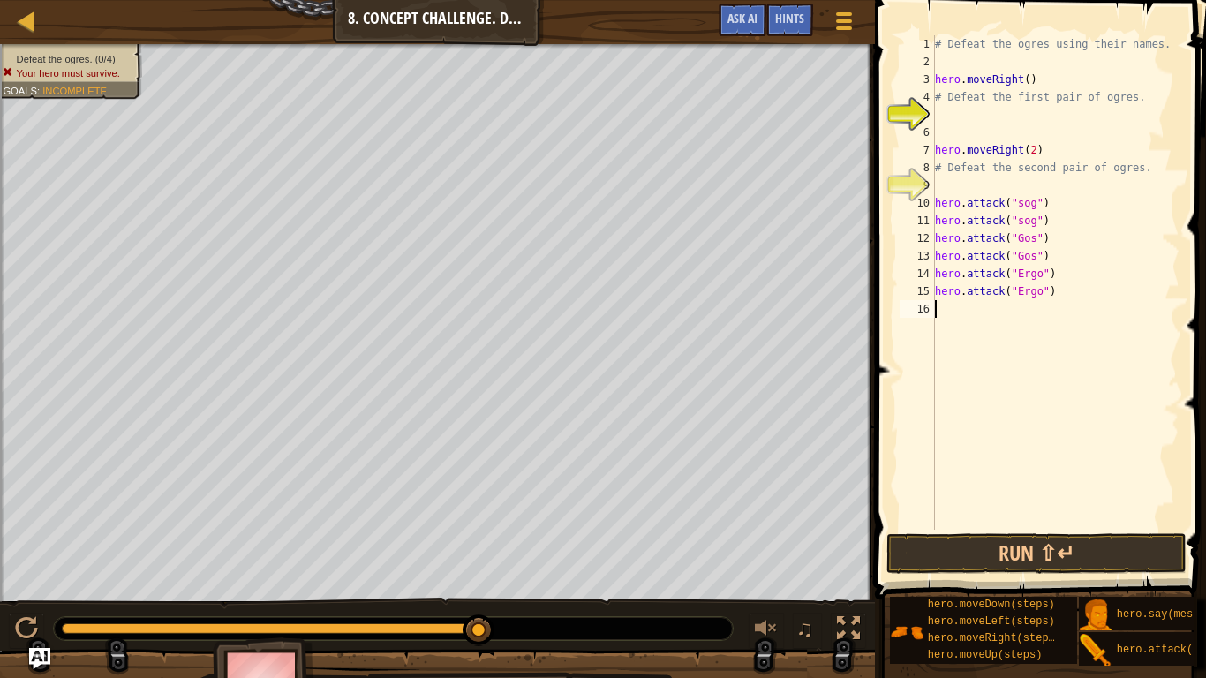
paste textarea "hero.attack("Ergo")"
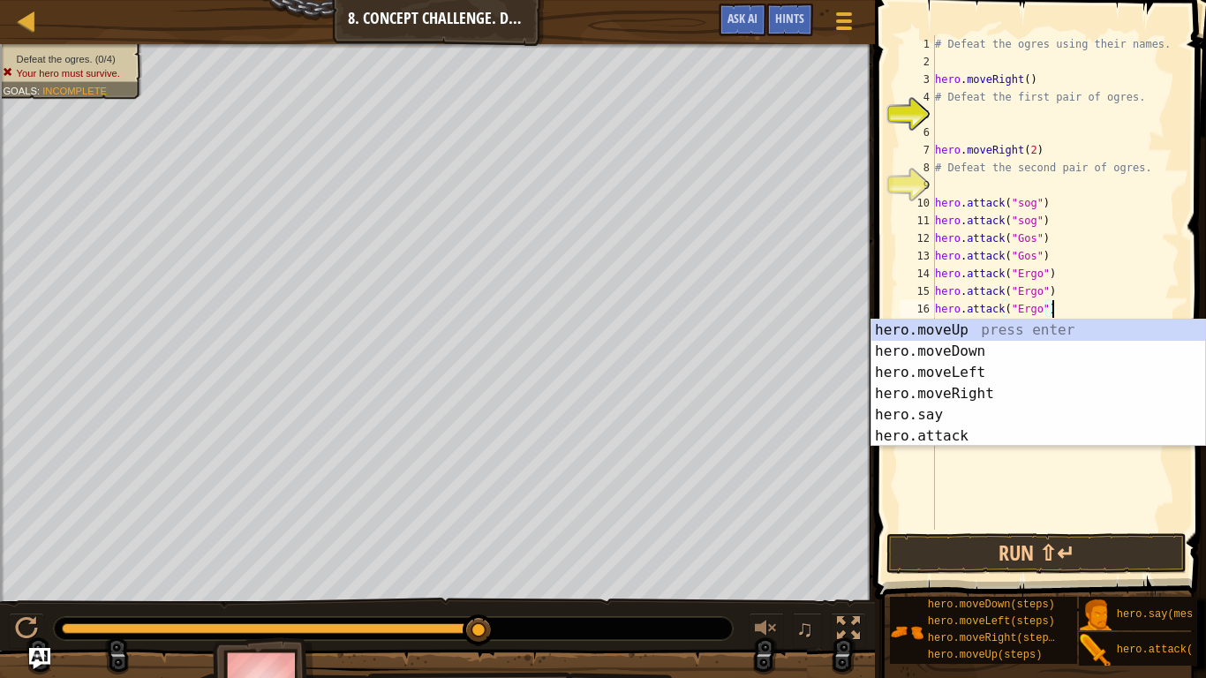
click at [1041, 308] on div "# Defeat the ogres using their names. hero . moveRight ( ) # Defeat the first p…" at bounding box center [1055, 300] width 248 height 530
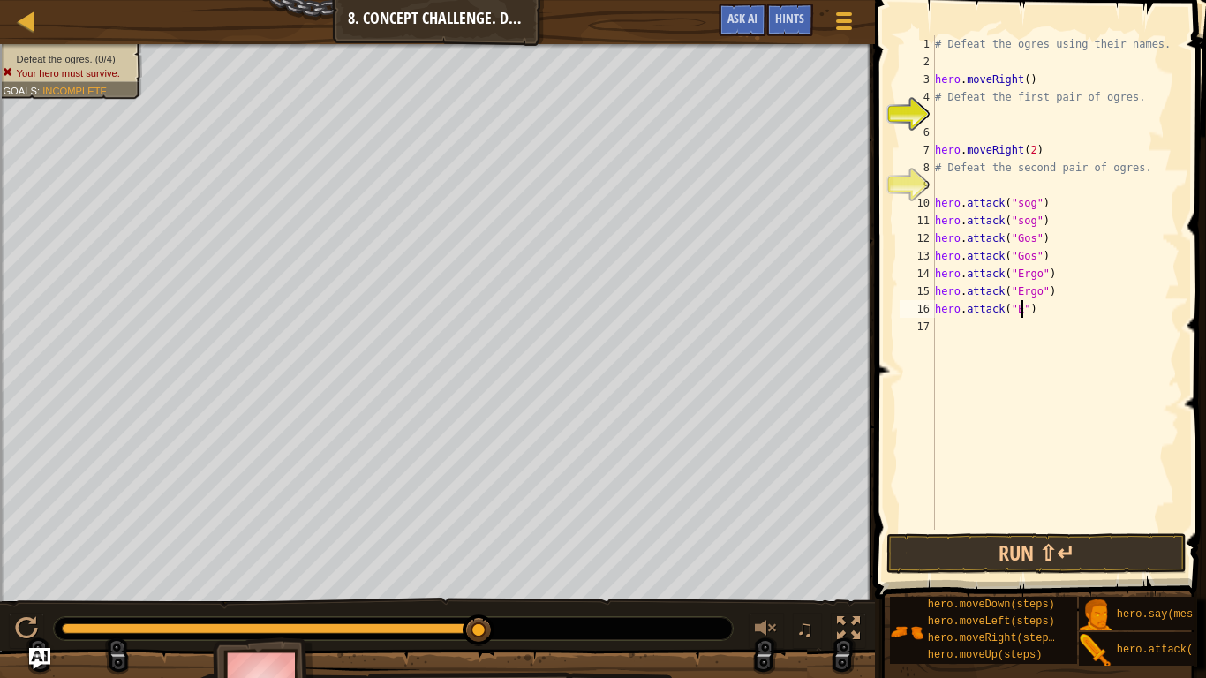
scroll to position [8, 13]
type textarea "hero.attack("kro")"
click at [701, 311] on div "Map Introduction to Computer Science 8. Concept Challenge. Dangerous Steps Game…" at bounding box center [603, 339] width 1206 height 678
click at [950, 334] on div "# Defeat the ogres using their names. hero . moveRight ( ) # Defeat the first p…" at bounding box center [1055, 300] width 248 height 530
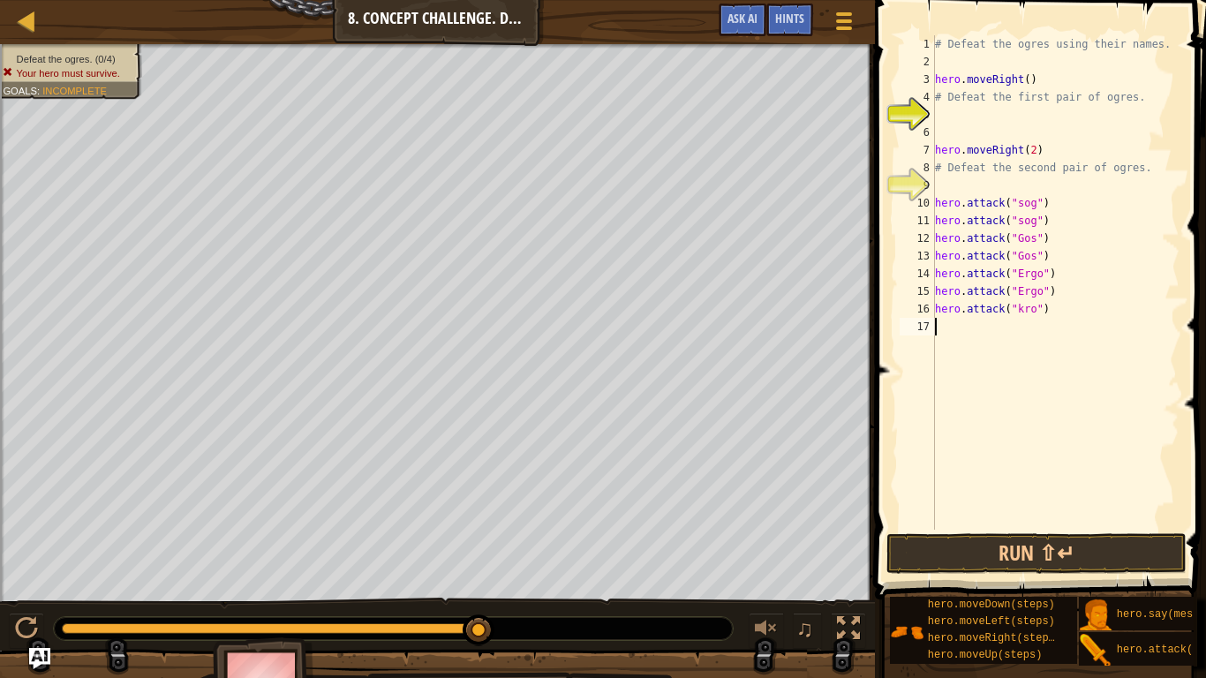
scroll to position [8, 0]
paste textarea "hero.attack("kro")"
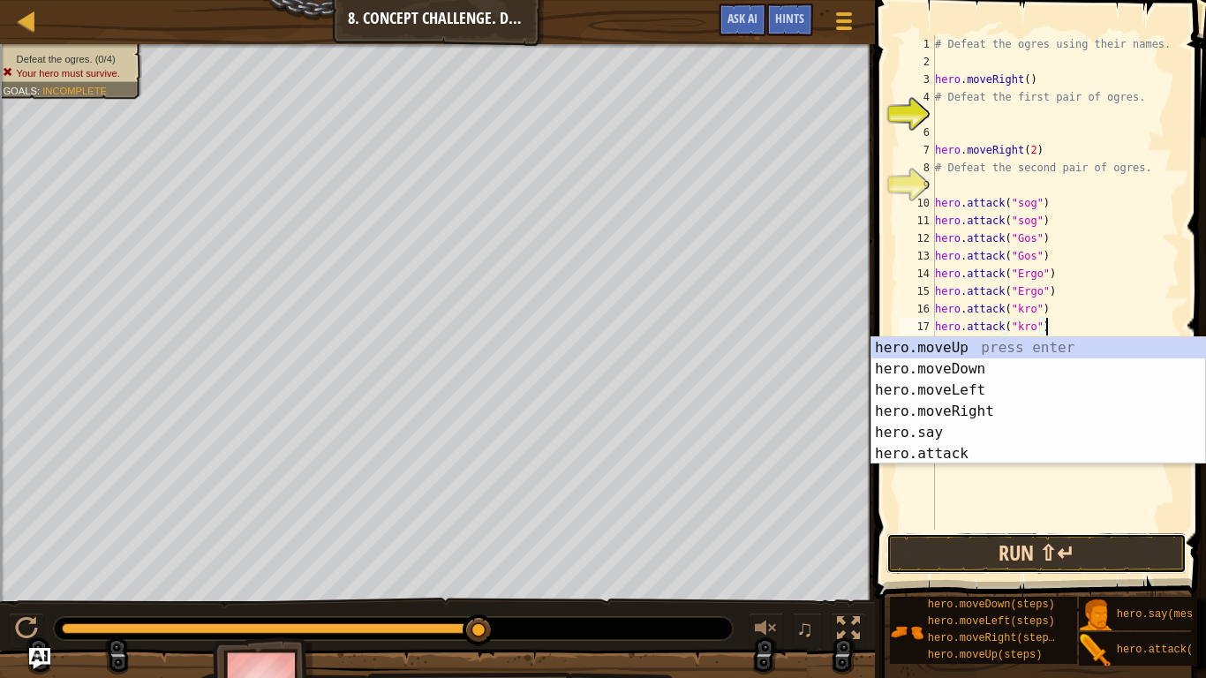
click at [1037, 552] on button "Run ⇧↵" at bounding box center [1036, 553] width 300 height 41
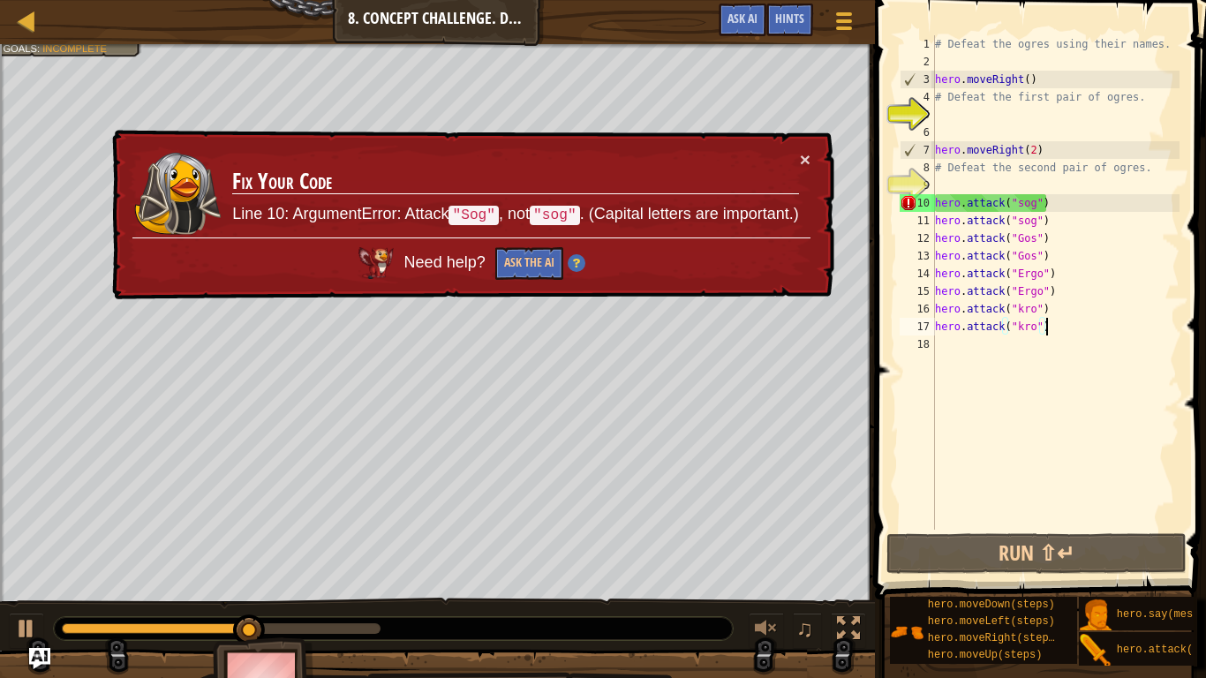
click at [810, 159] on div "× Fix Your Code Line 10: ArgumentError: Attack "Sog" , not "sog" . (Capital let…" at bounding box center [472, 215] width 726 height 170
click at [810, 157] on div "× Fix Your Code Line 10: ArgumentError: Attack "Sog" , not "sog" . (Capital let…" at bounding box center [472, 215] width 726 height 170
click at [1019, 202] on div "# Defeat the ogres using their names. hero . moveRight ( ) # Defeat the first p…" at bounding box center [1055, 300] width 248 height 530
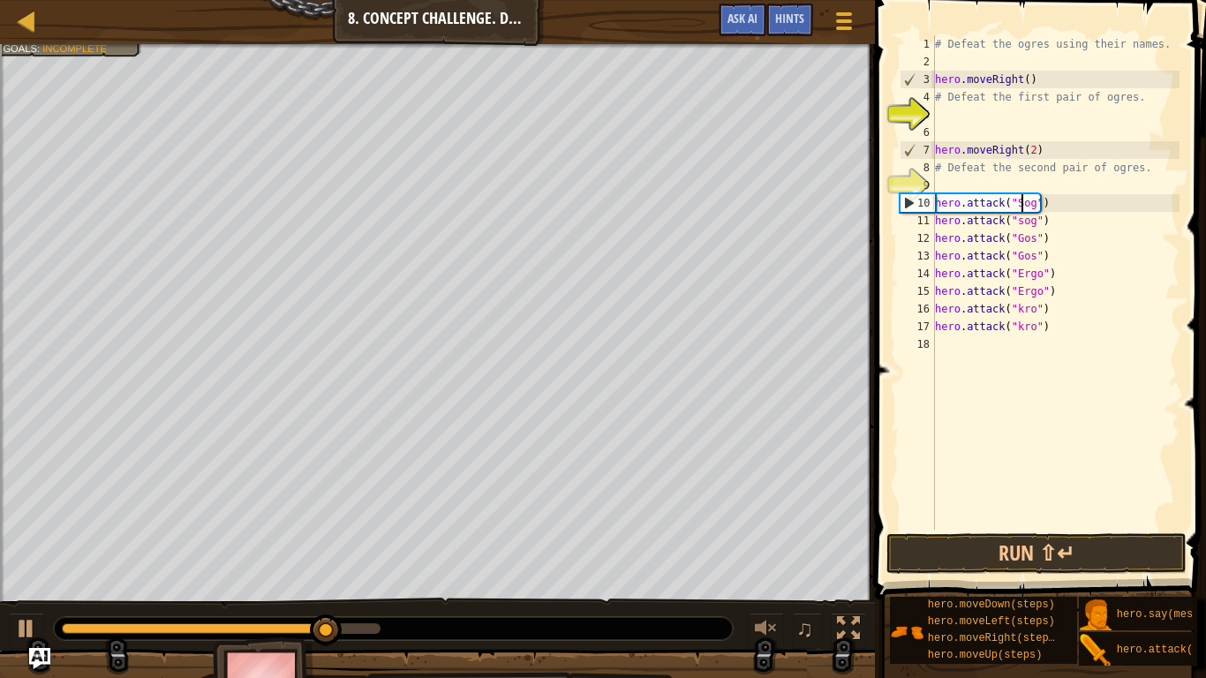
scroll to position [8, 13]
click at [1022, 225] on div "# Defeat the ogres using their names. hero . moveRight ( ) # Defeat the first p…" at bounding box center [1055, 300] width 248 height 530
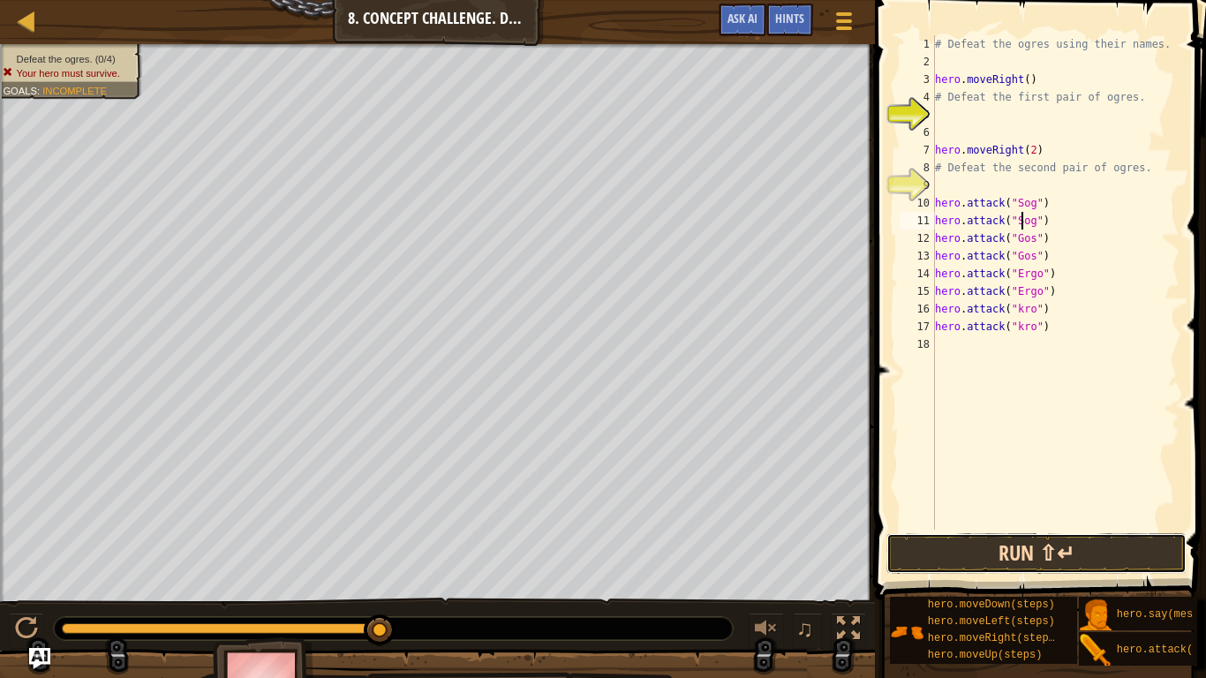
click at [1119, 542] on button "Run ⇧↵" at bounding box center [1036, 553] width 300 height 41
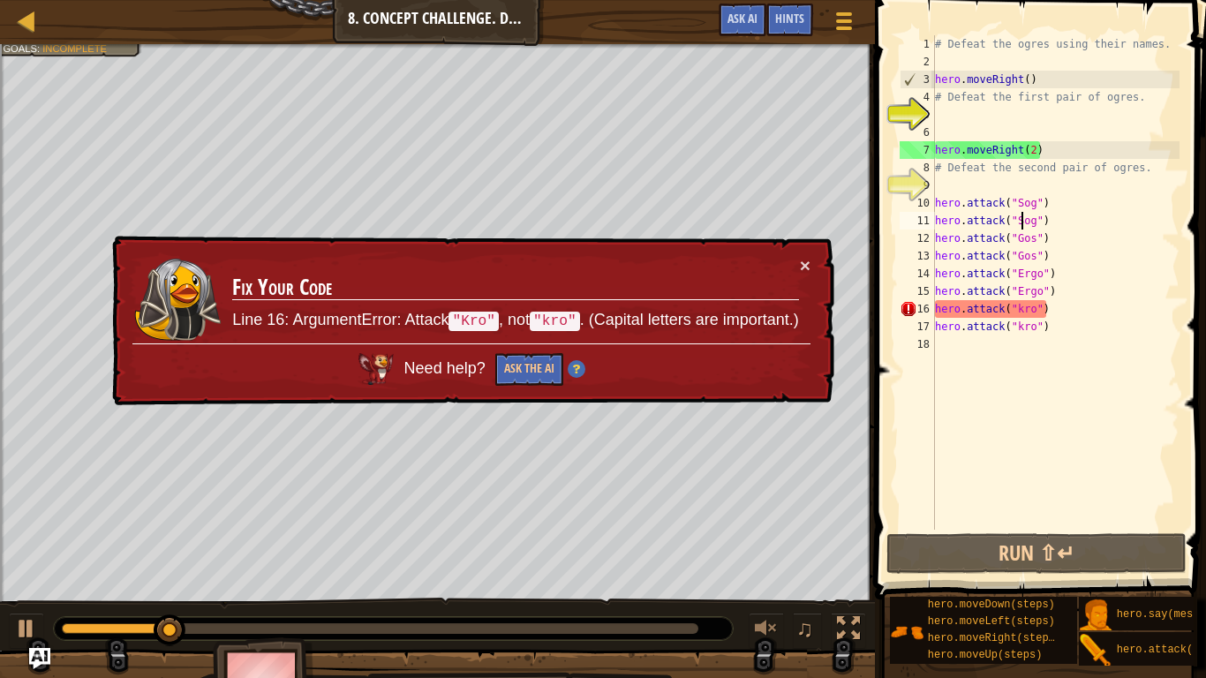
click at [1023, 311] on div "# Defeat the ogres using their names. hero . moveRight ( ) # Defeat the first p…" at bounding box center [1055, 300] width 248 height 530
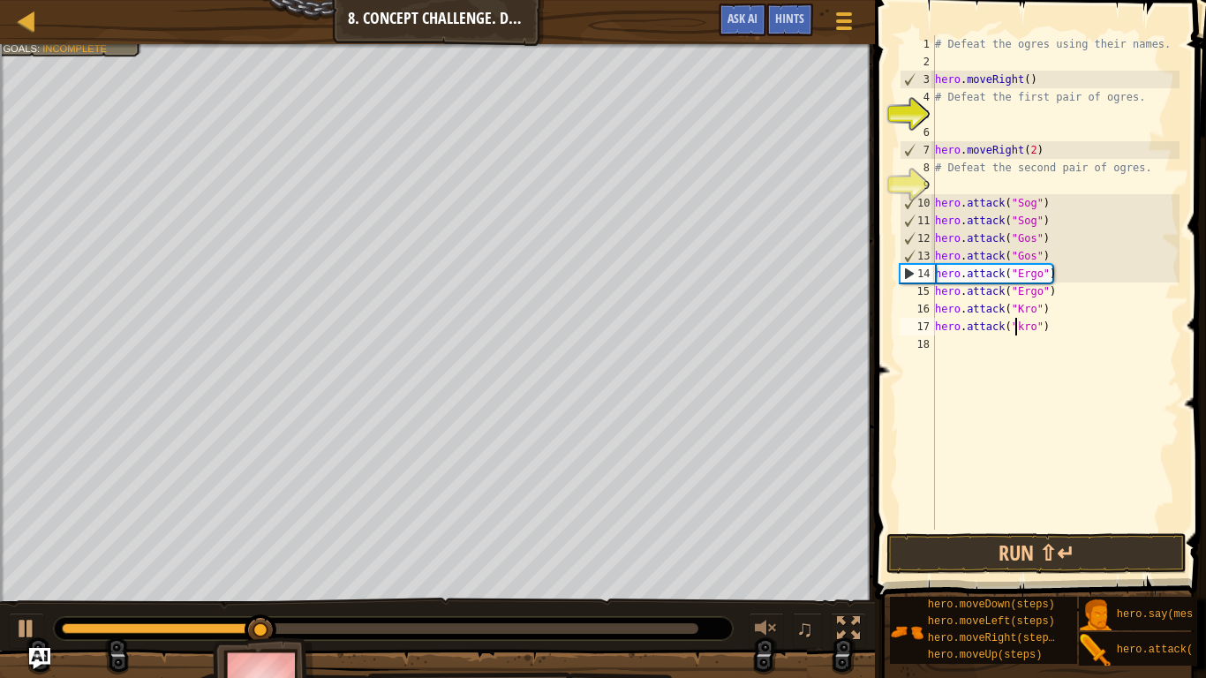
click at [1014, 328] on div "# Defeat the ogres using their names. hero . moveRight ( ) # Defeat the first p…" at bounding box center [1055, 300] width 248 height 530
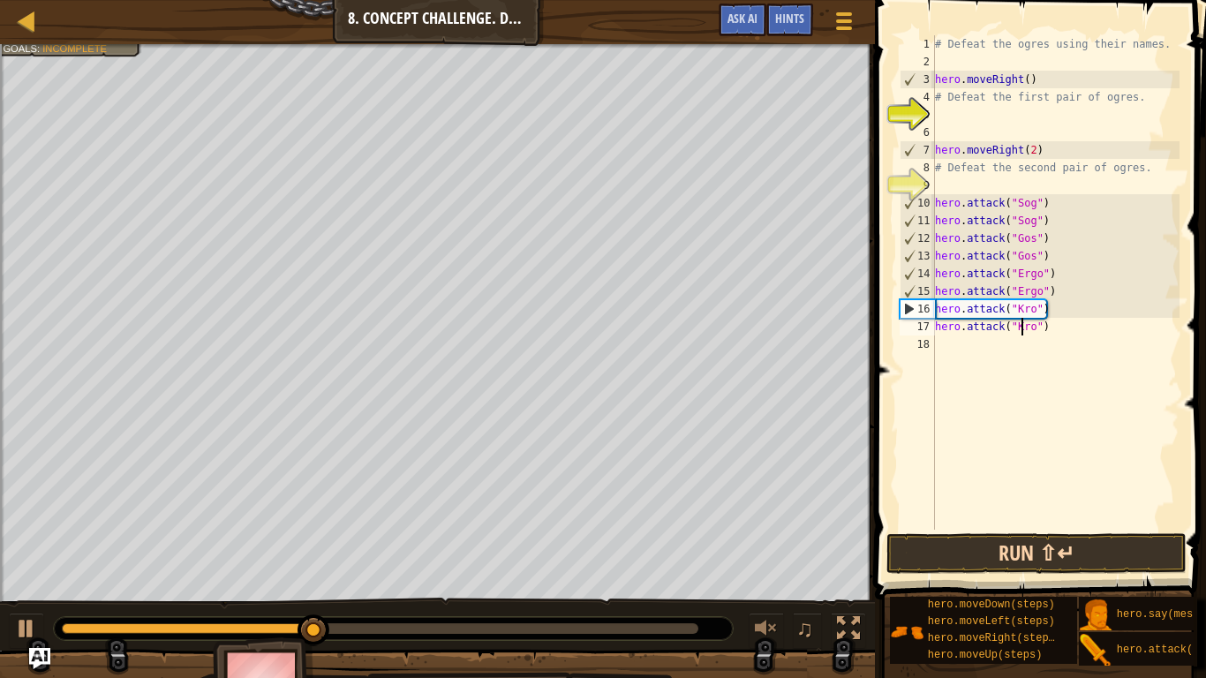
type textarea "hero.attack("Kro")"
click at [1071, 556] on button "Run ⇧↵" at bounding box center [1036, 553] width 300 height 41
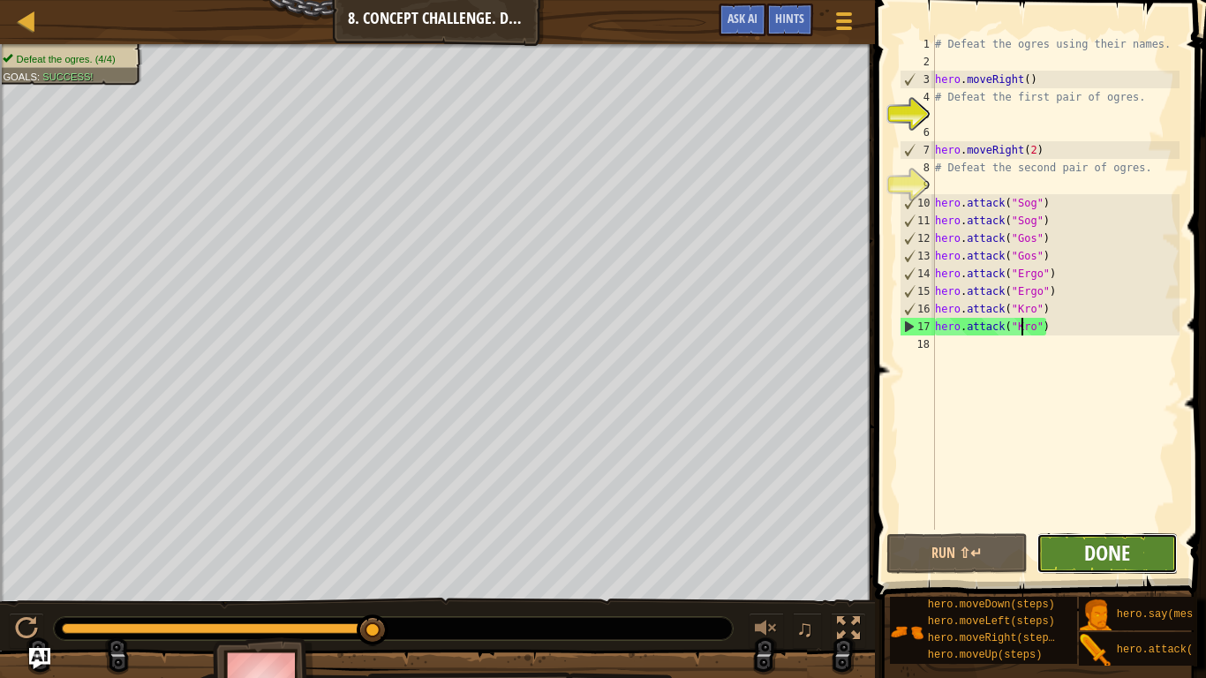
click at [1121, 558] on span "Done" at bounding box center [1107, 553] width 46 height 28
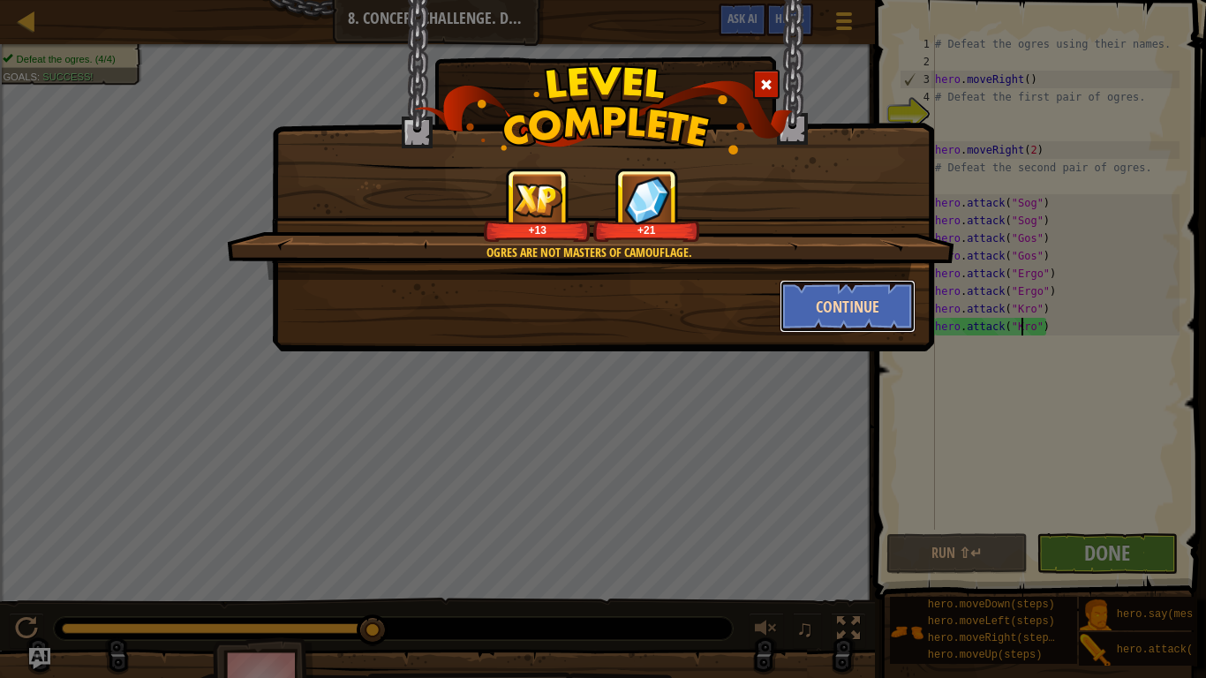
click at [853, 315] on button "Continue" at bounding box center [848, 306] width 137 height 53
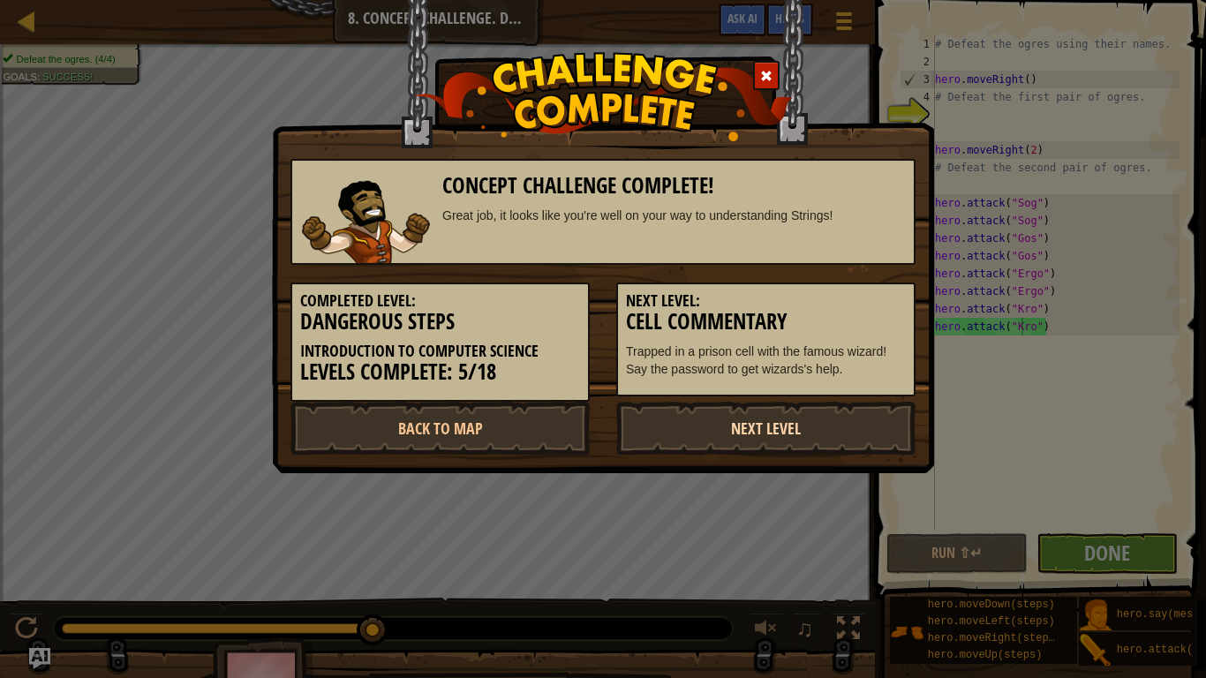
click at [805, 421] on link "Next Level" at bounding box center [765, 428] width 299 height 53
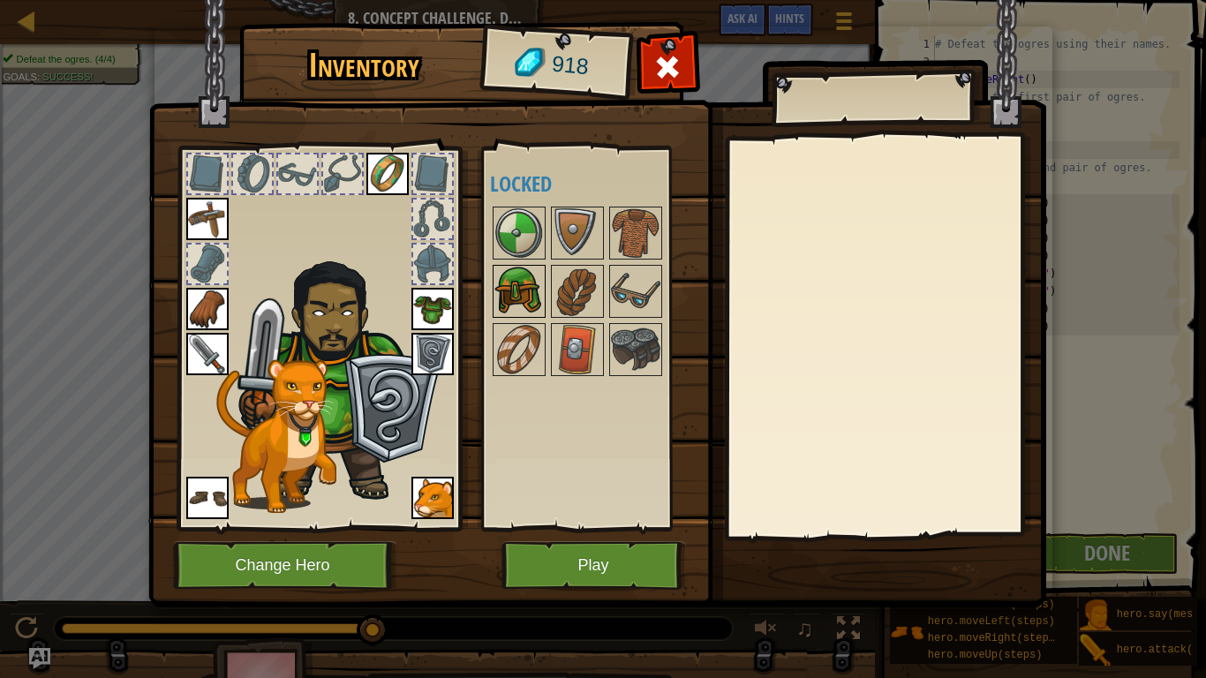
click at [535, 291] on img at bounding box center [518, 291] width 49 height 49
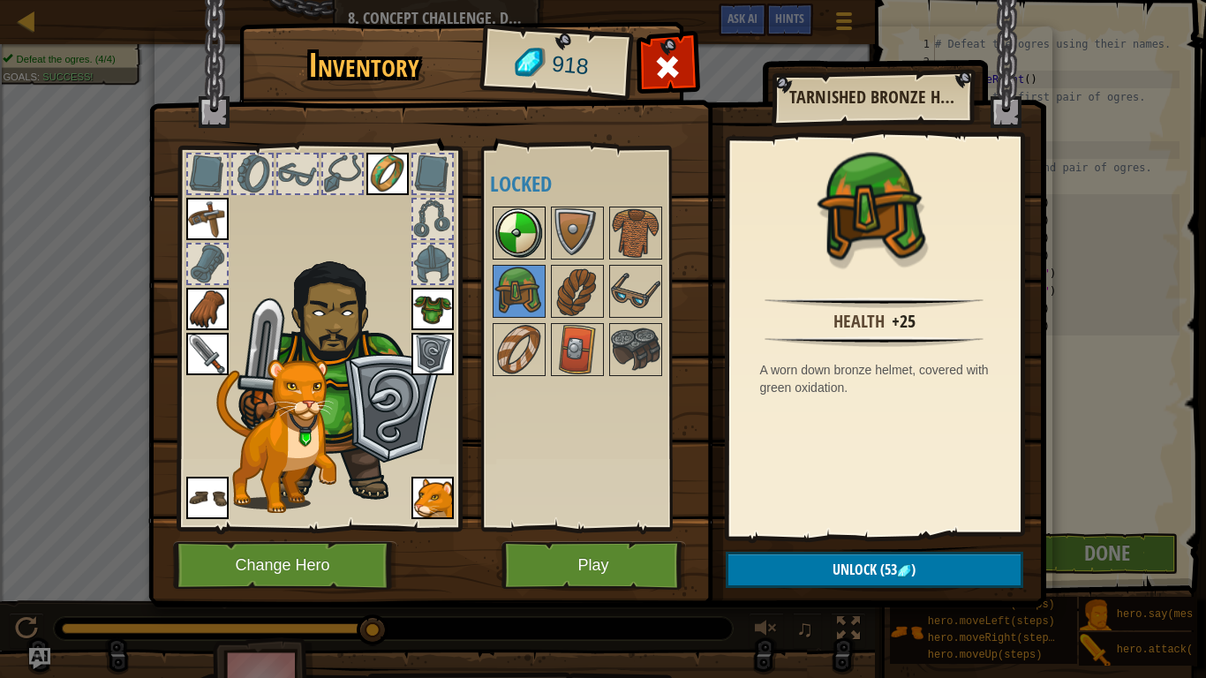
click at [524, 236] on img at bounding box center [518, 232] width 49 height 49
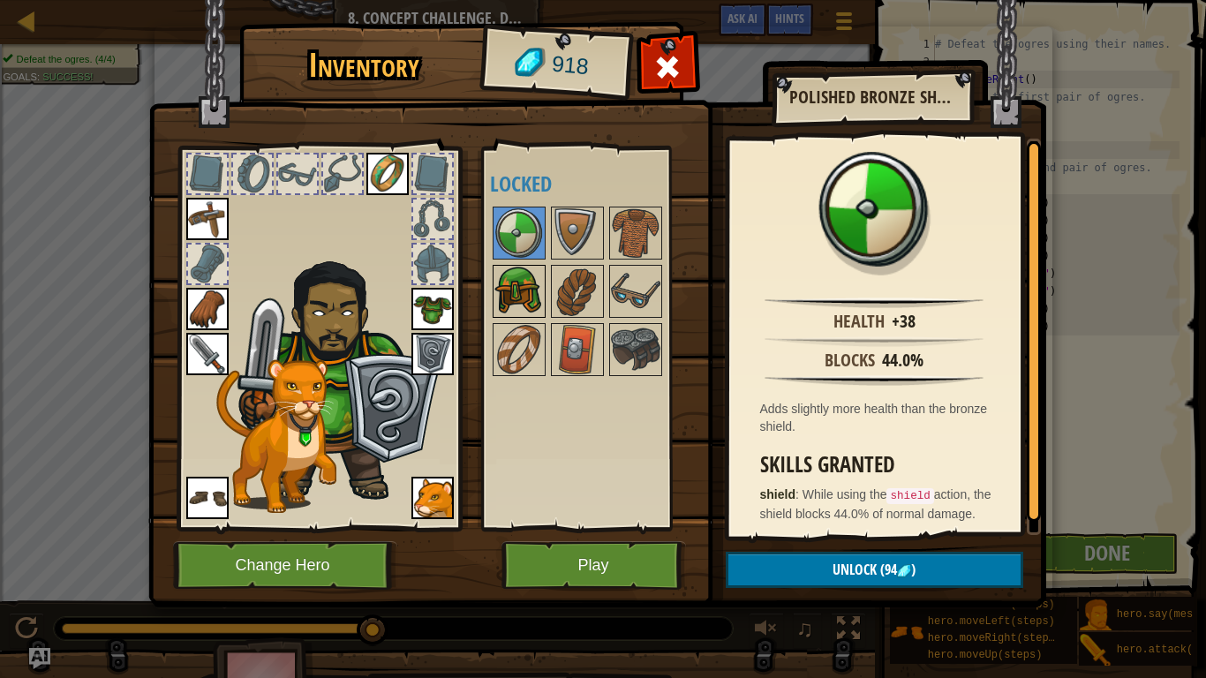
click at [502, 279] on img at bounding box center [518, 291] width 49 height 49
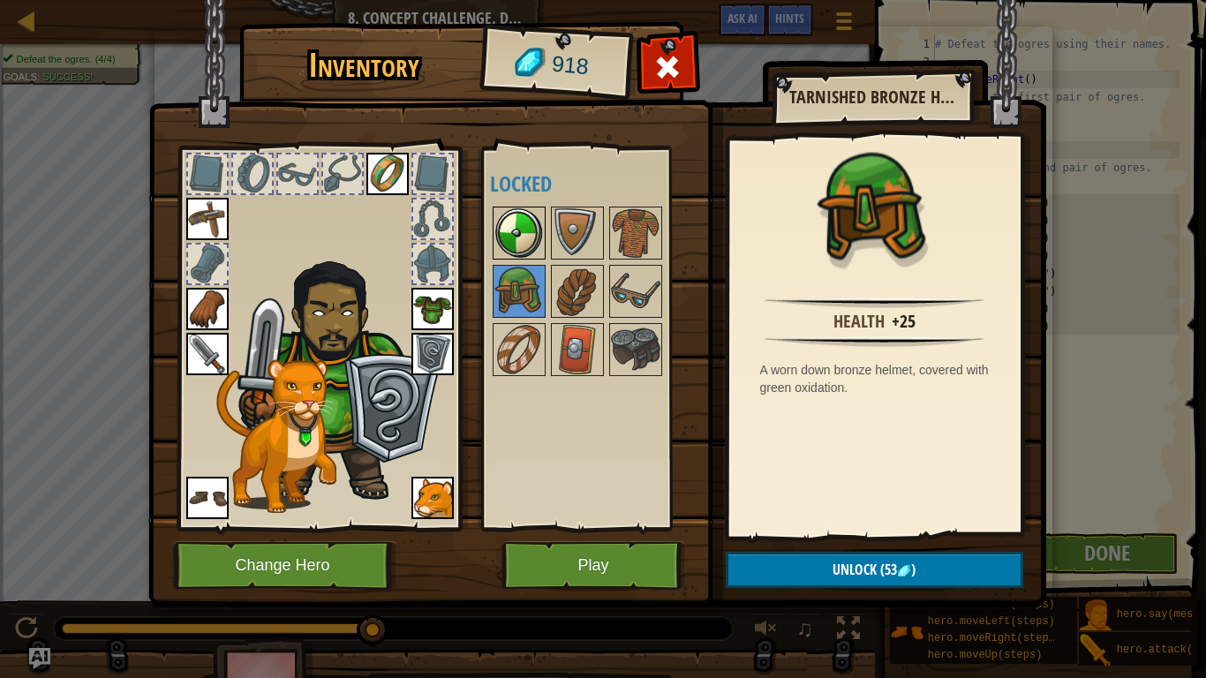
click at [514, 218] on img at bounding box center [518, 232] width 49 height 49
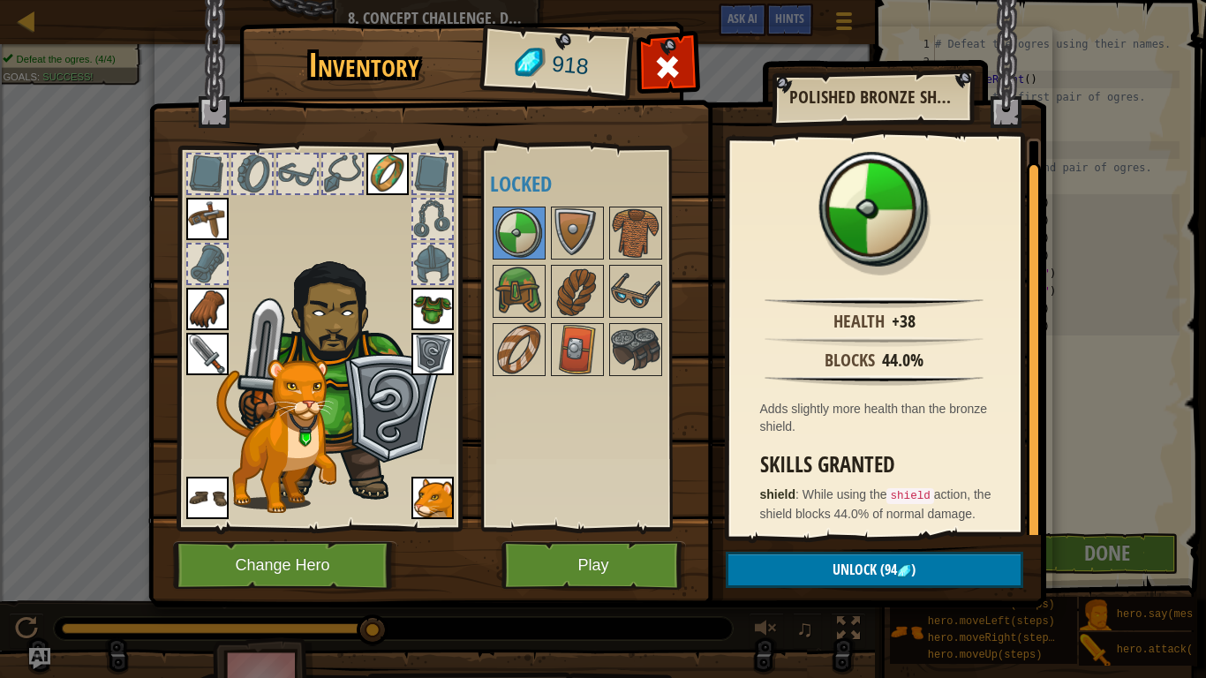
scroll to position [22, 0]
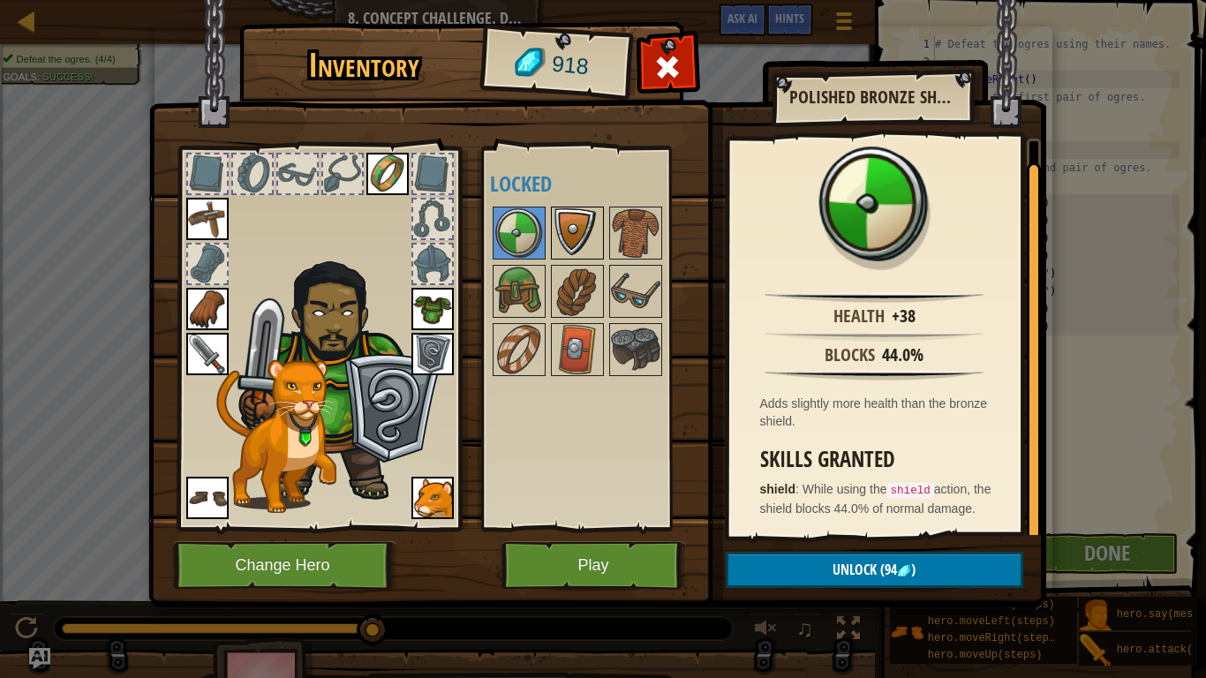
click at [583, 246] on img at bounding box center [577, 232] width 49 height 49
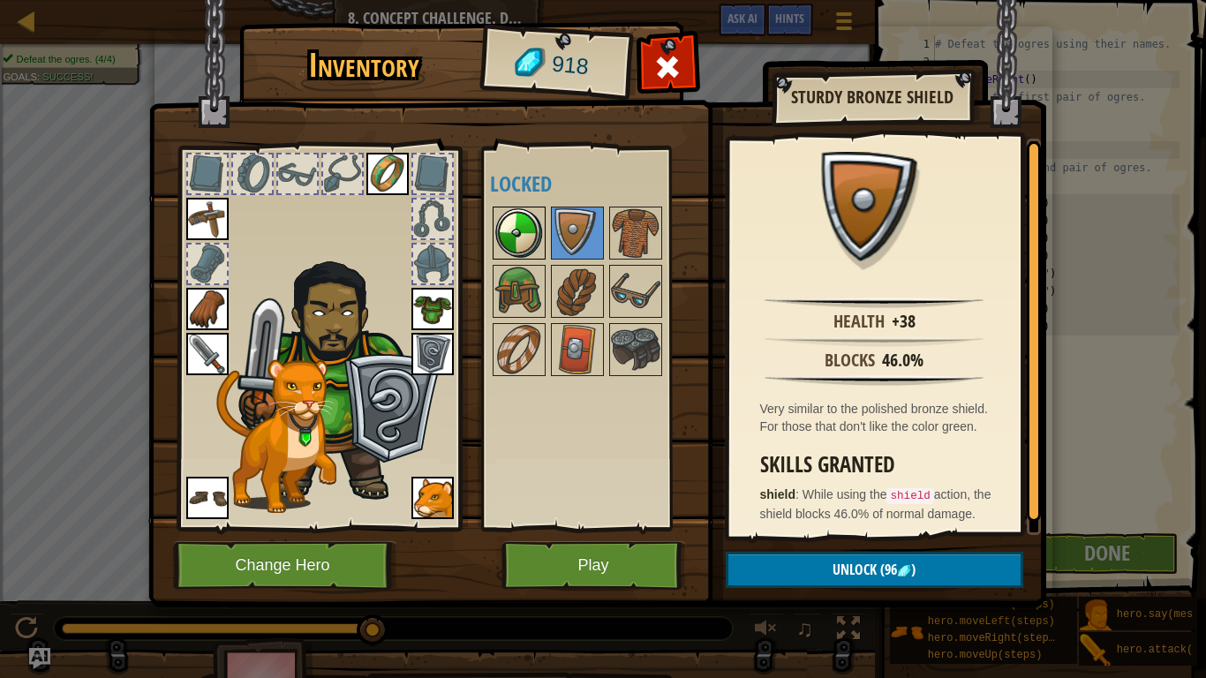
click at [525, 240] on img at bounding box center [518, 232] width 49 height 49
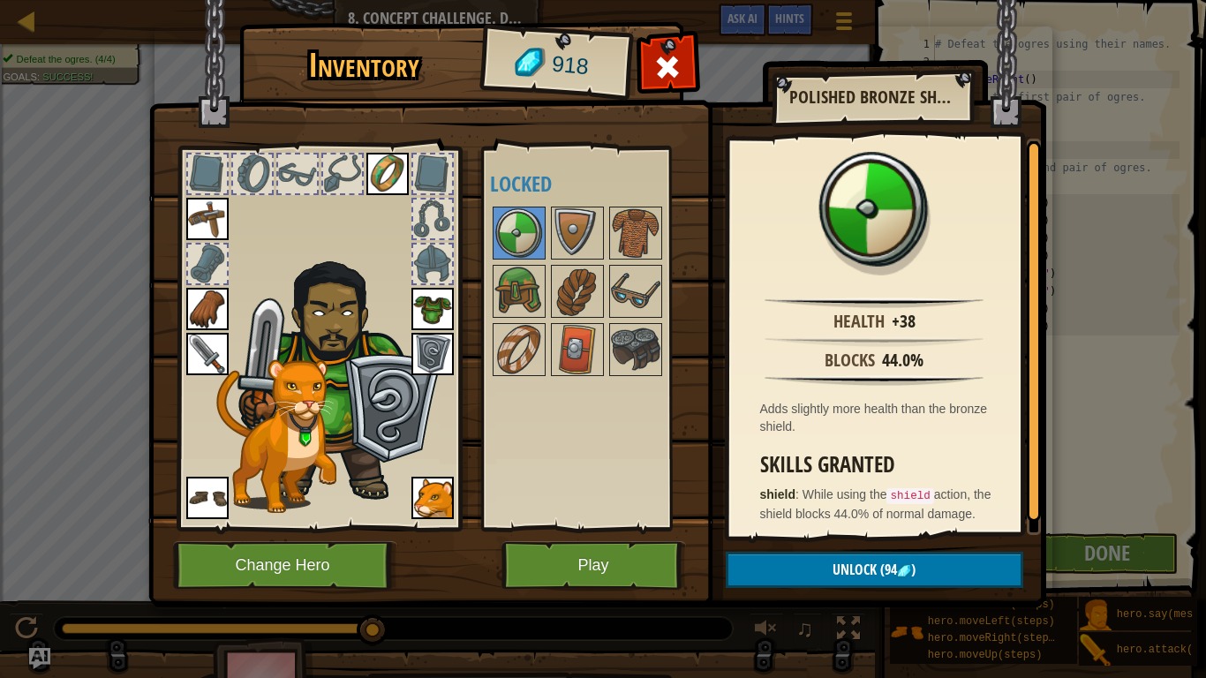
click at [448, 348] on img at bounding box center [432, 354] width 42 height 42
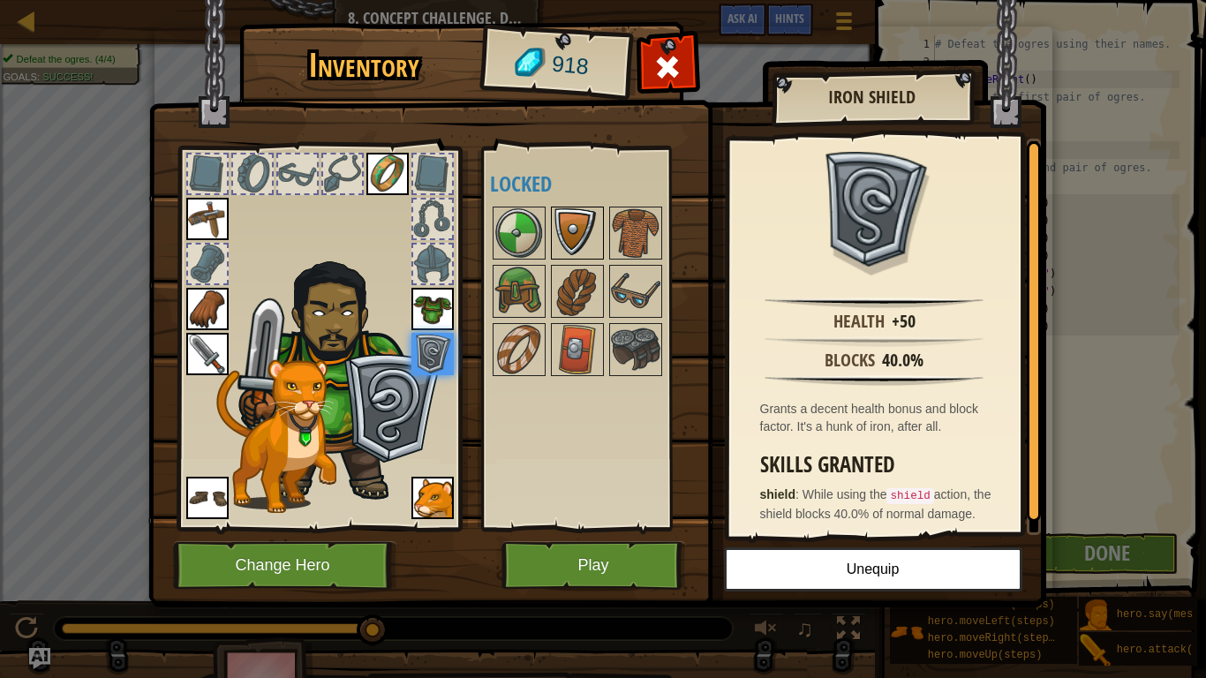
click at [576, 227] on img at bounding box center [577, 232] width 49 height 49
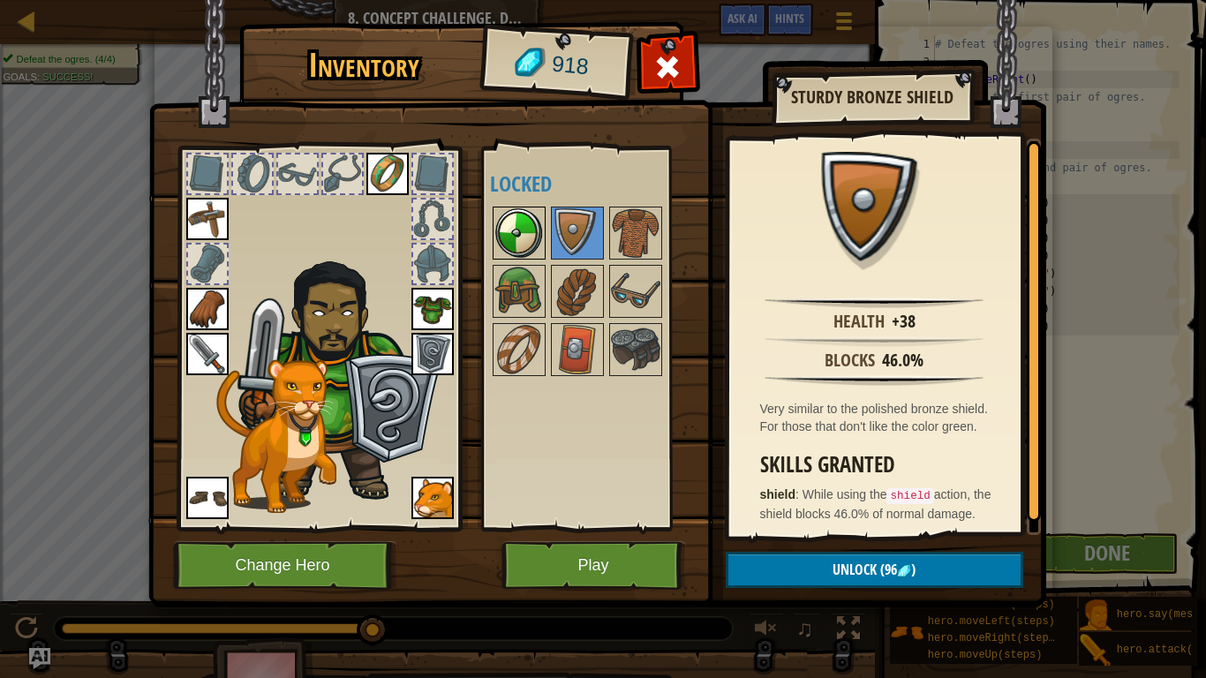
click at [536, 229] on img at bounding box center [518, 232] width 49 height 49
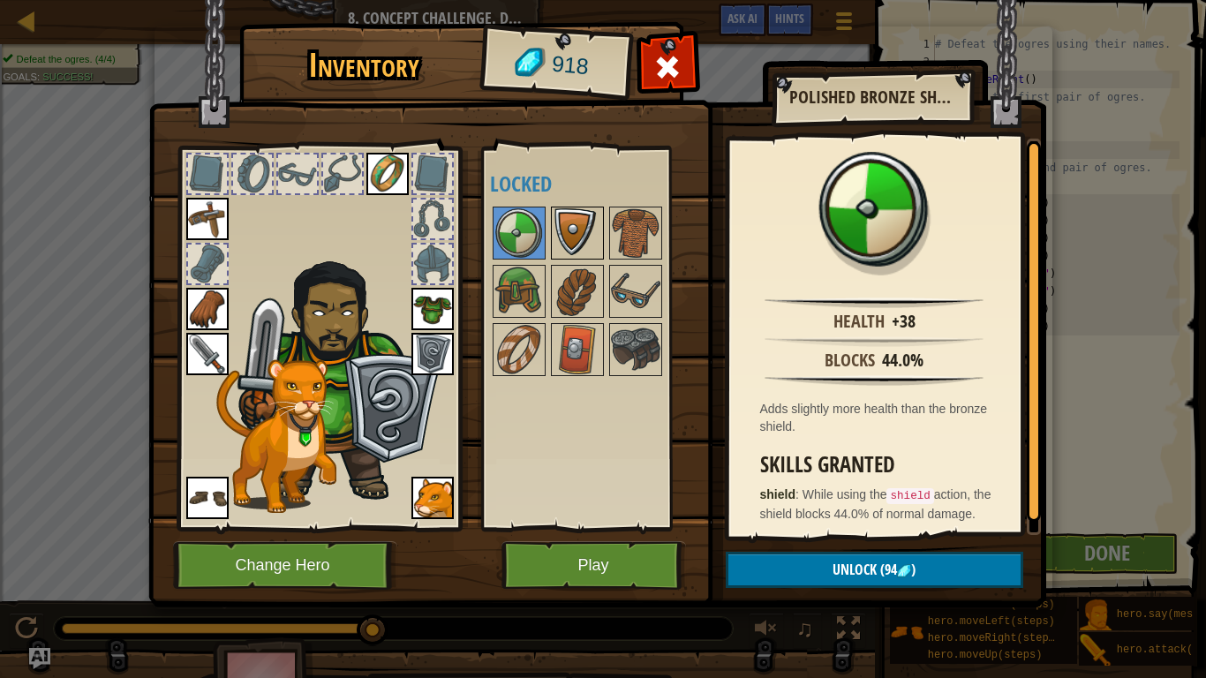
click at [568, 231] on img at bounding box center [577, 232] width 49 height 49
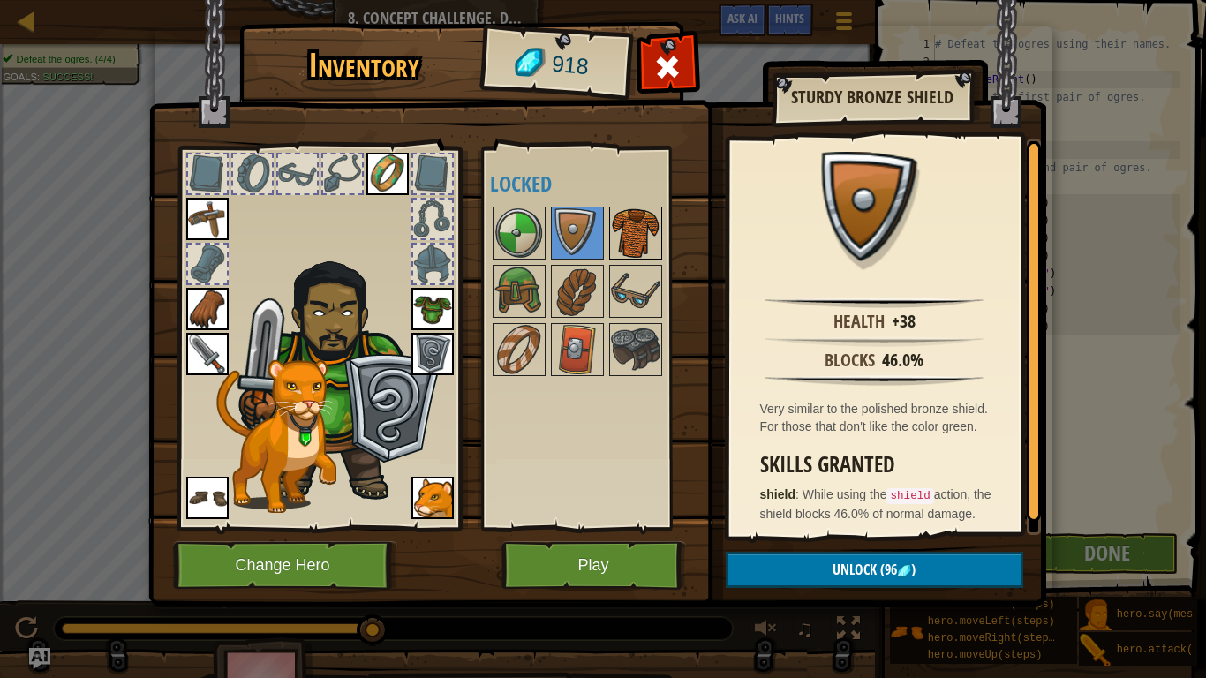
click at [626, 233] on img at bounding box center [635, 232] width 49 height 49
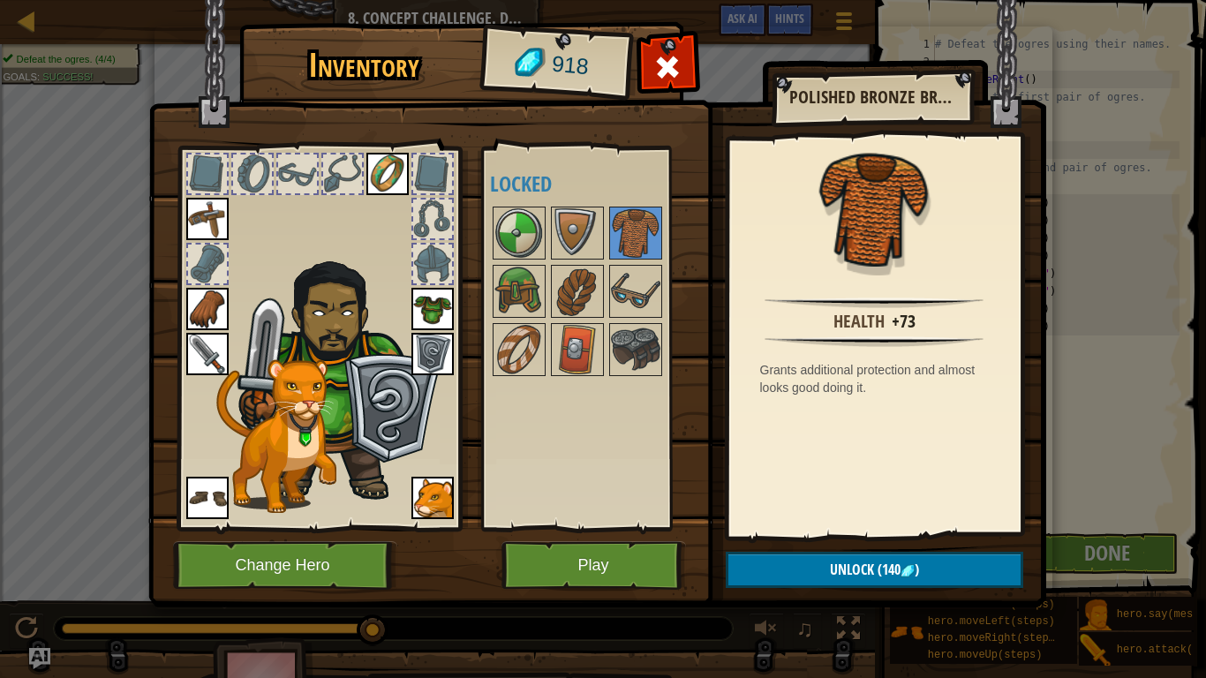
click at [436, 312] on img at bounding box center [432, 309] width 42 height 42
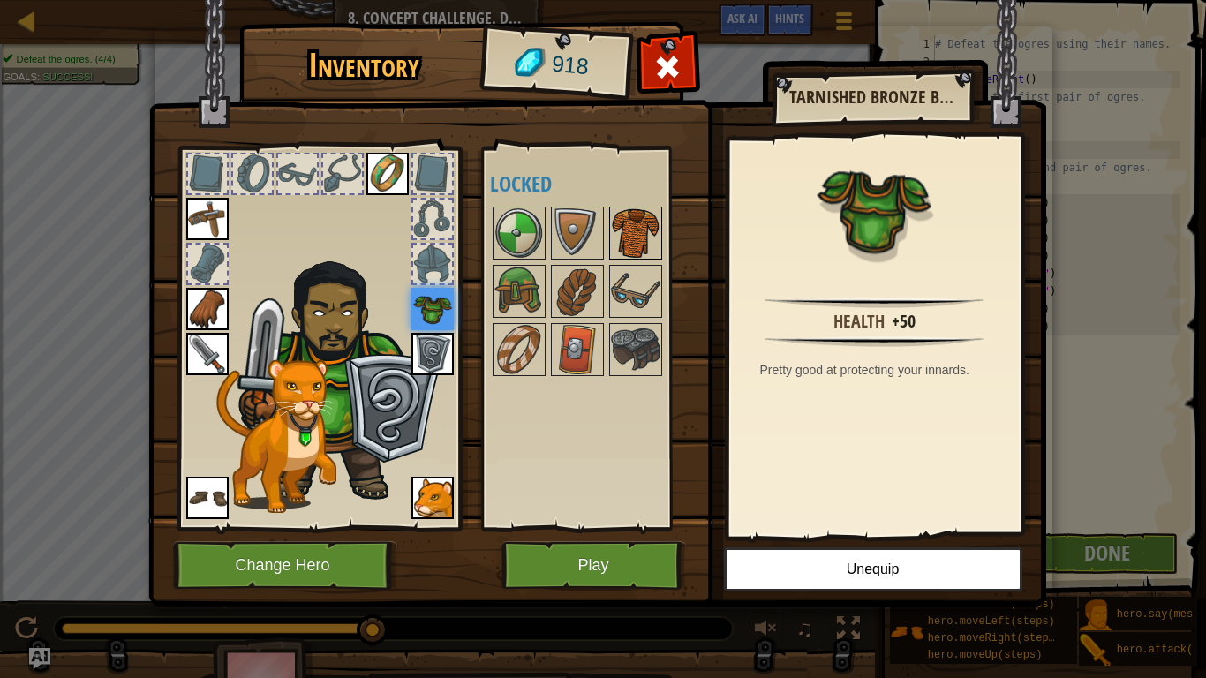
click at [630, 228] on img at bounding box center [635, 232] width 49 height 49
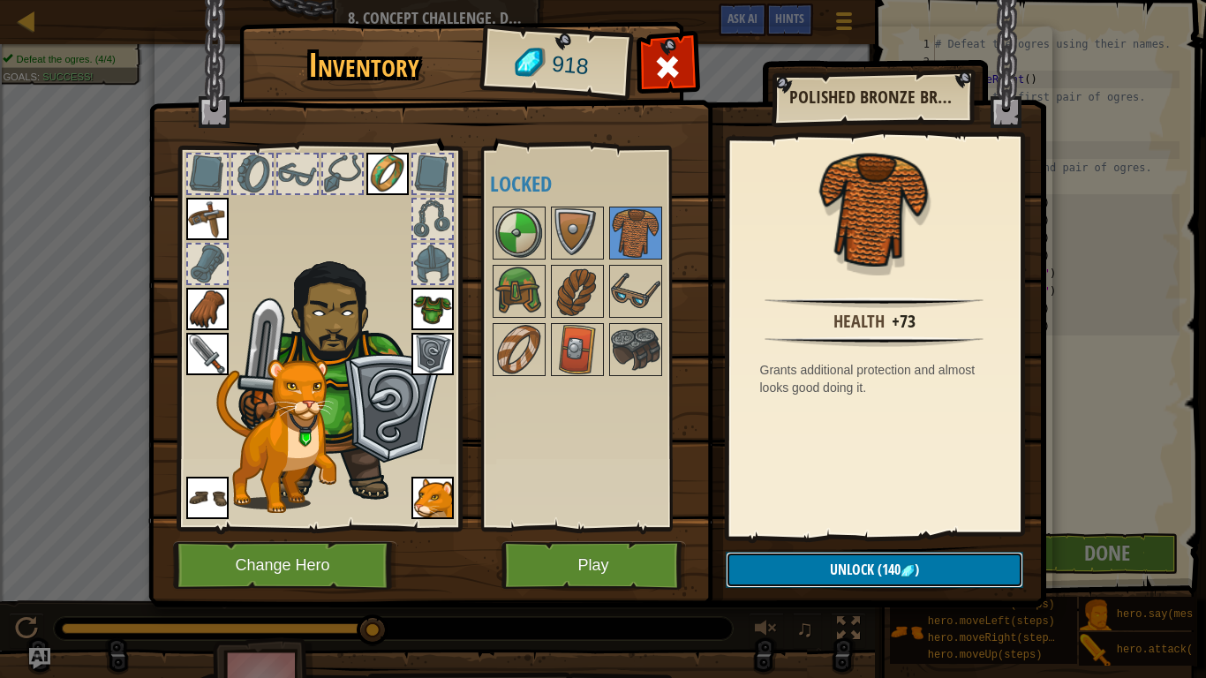
click at [823, 570] on button "Unlock (140 )" at bounding box center [875, 570] width 298 height 36
click at [823, 570] on button "Confirm" at bounding box center [875, 570] width 298 height 36
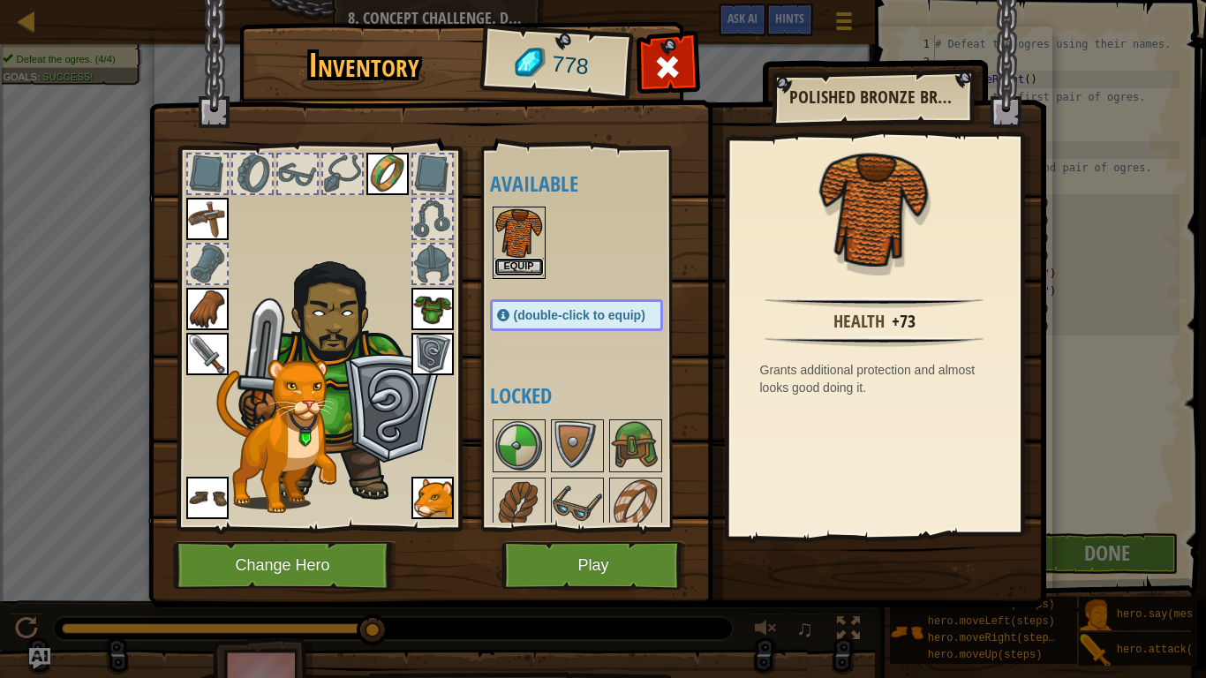
click at [528, 269] on button "Equip" at bounding box center [518, 267] width 49 height 19
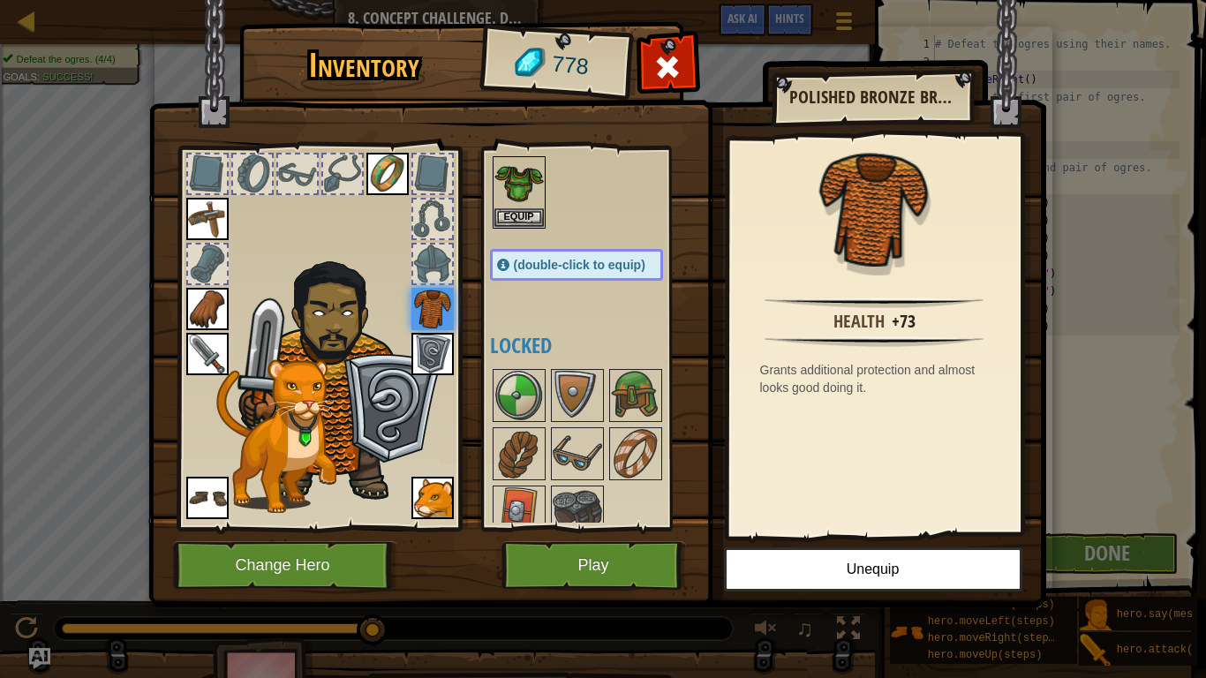
scroll to position [69, 0]
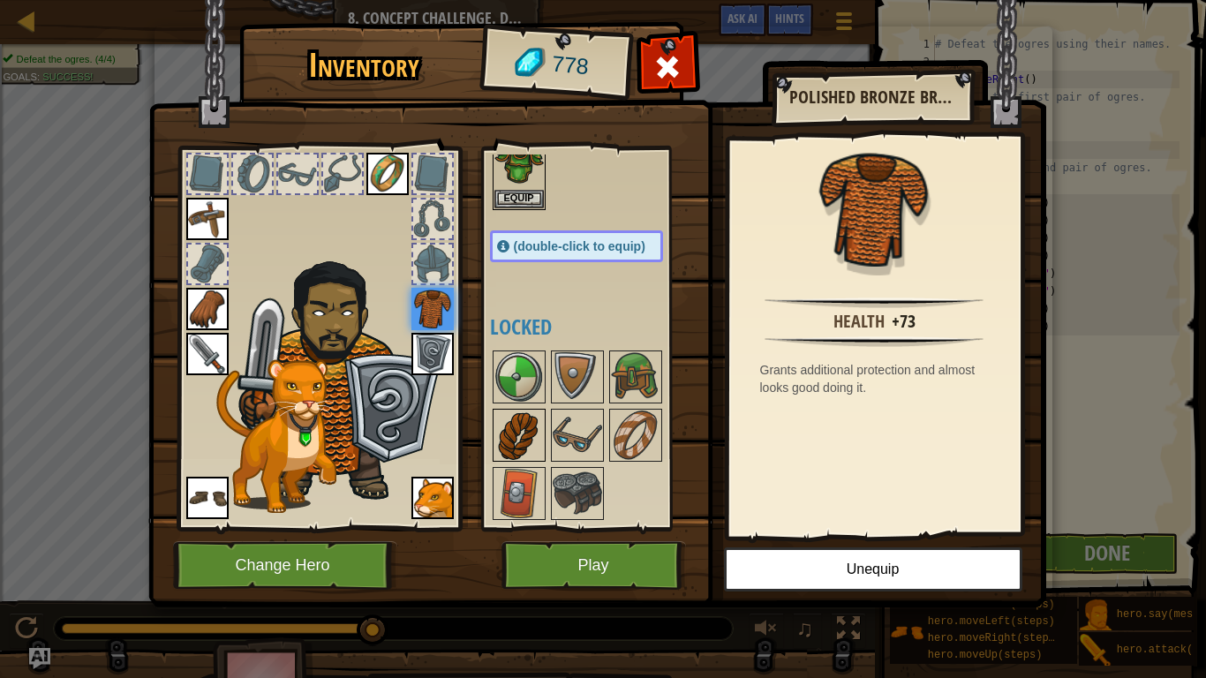
click at [531, 427] on img at bounding box center [518, 435] width 49 height 49
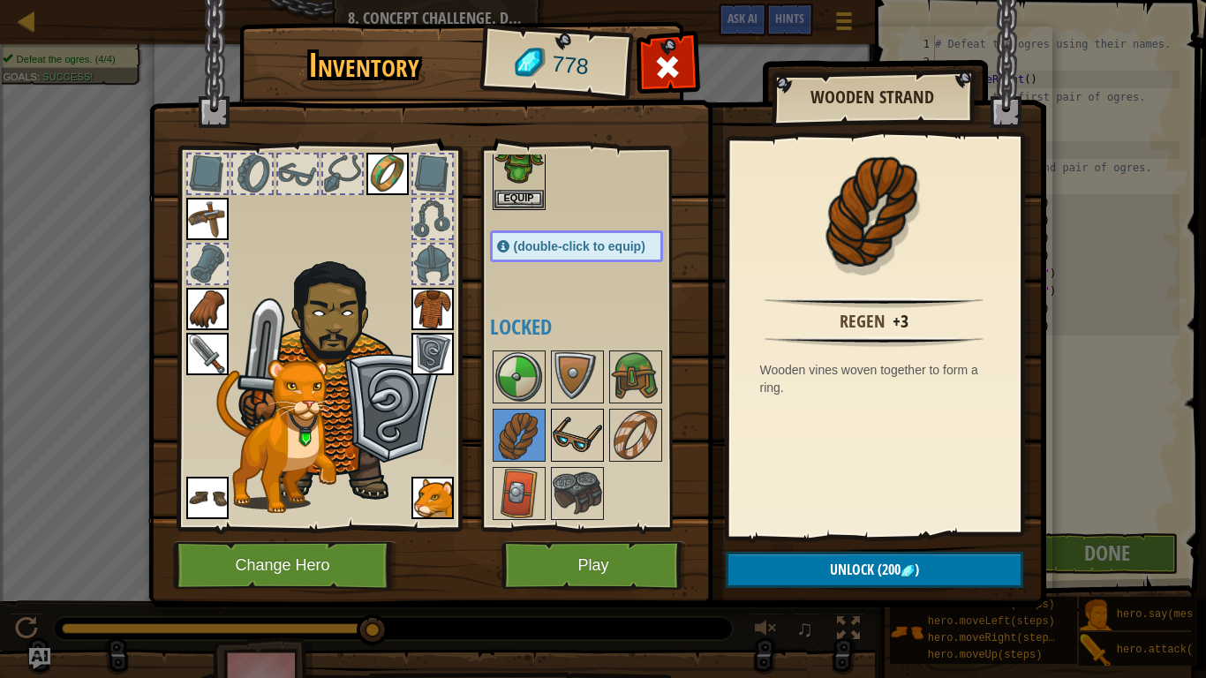
click at [581, 439] on img at bounding box center [577, 435] width 49 height 49
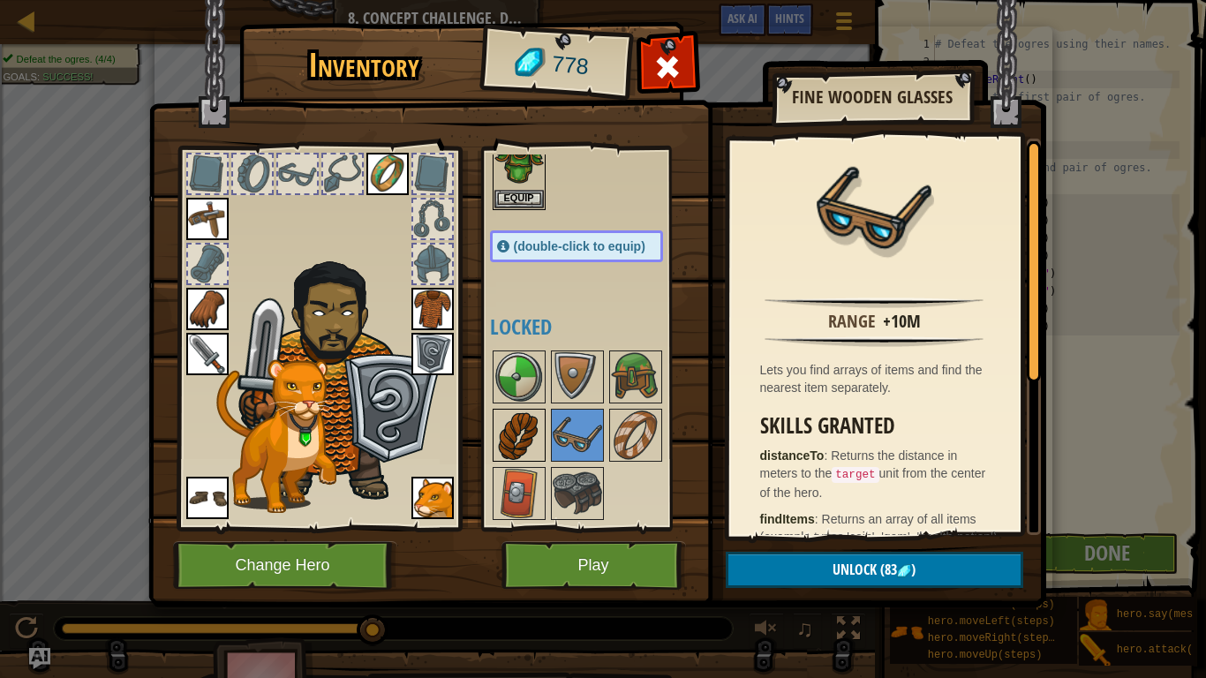
click at [535, 441] on img at bounding box center [518, 435] width 49 height 49
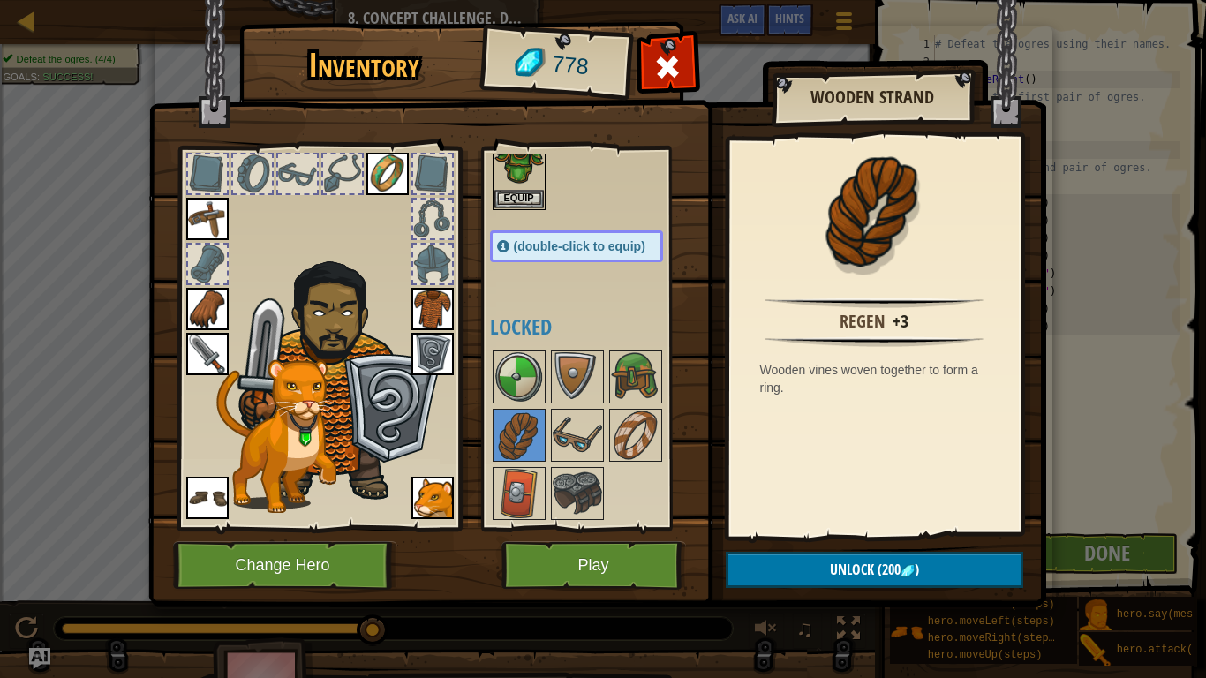
click at [386, 170] on img at bounding box center [387, 174] width 42 height 42
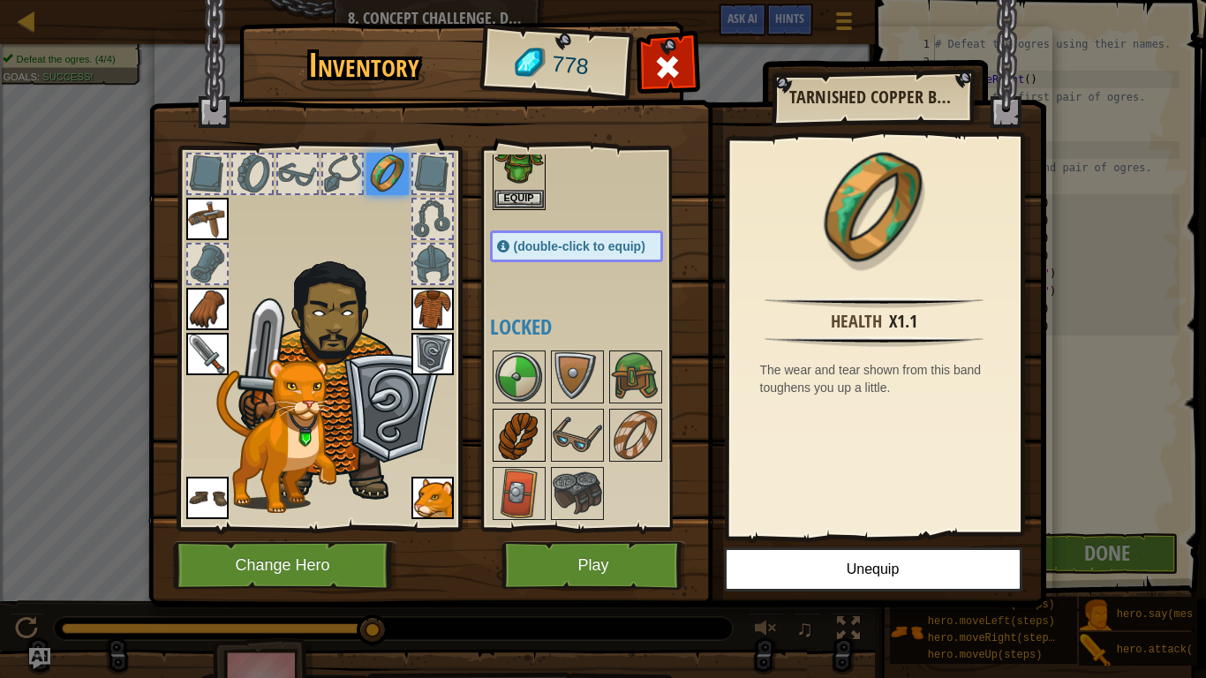
click at [525, 418] on img at bounding box center [518, 435] width 49 height 49
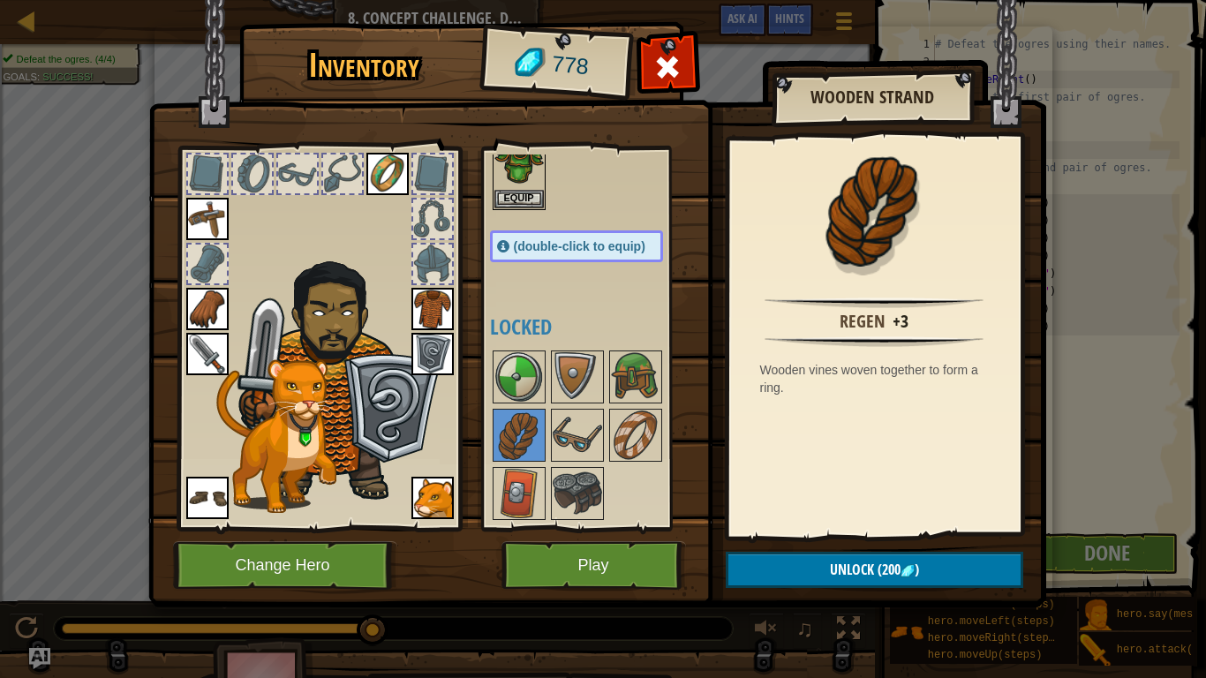
click at [342, 177] on div at bounding box center [342, 173] width 39 height 39
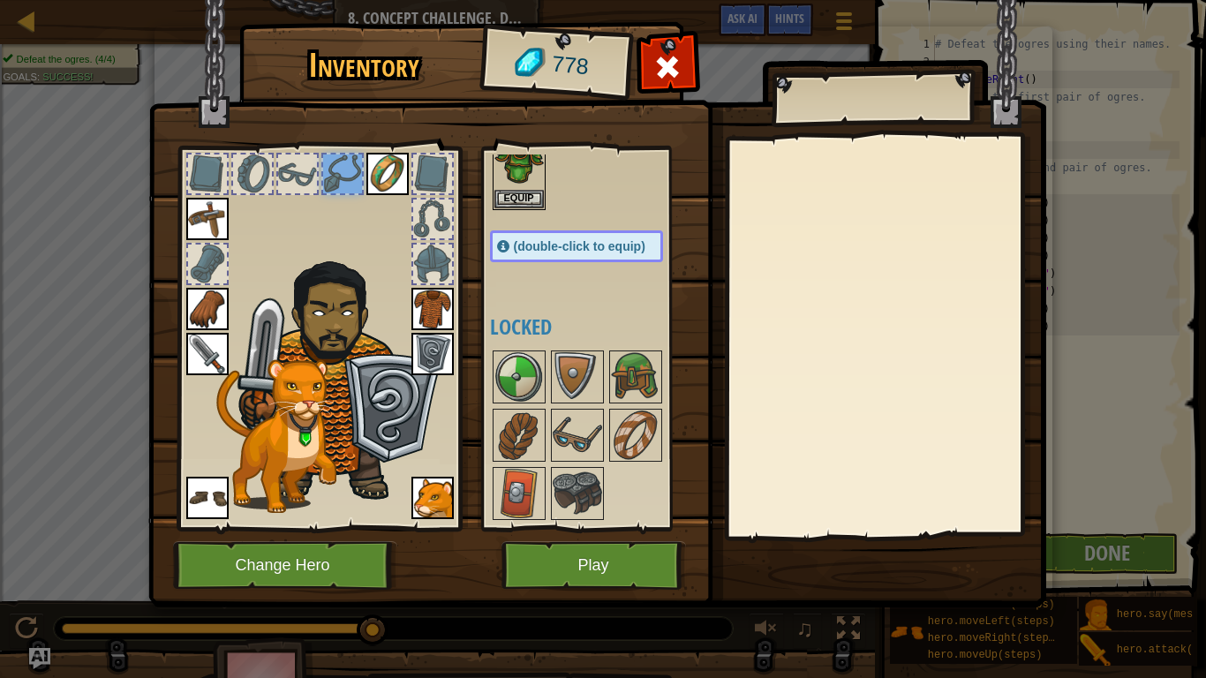
click at [374, 170] on img at bounding box center [387, 174] width 42 height 42
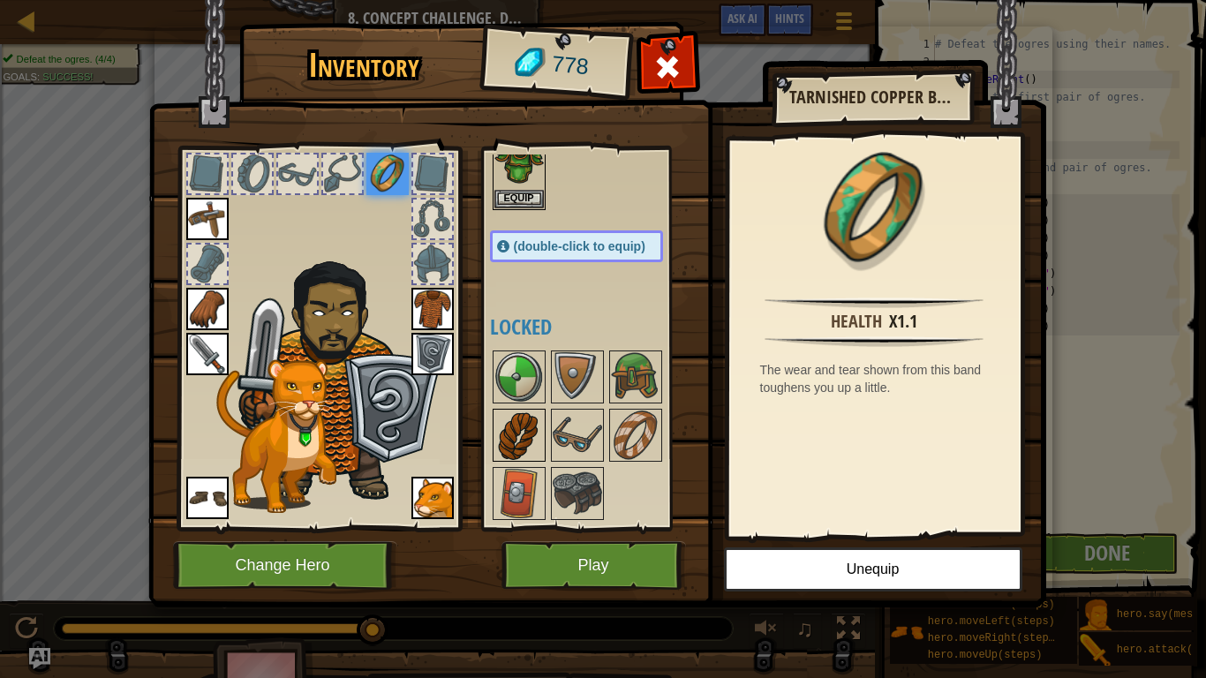
click at [517, 426] on img at bounding box center [518, 435] width 49 height 49
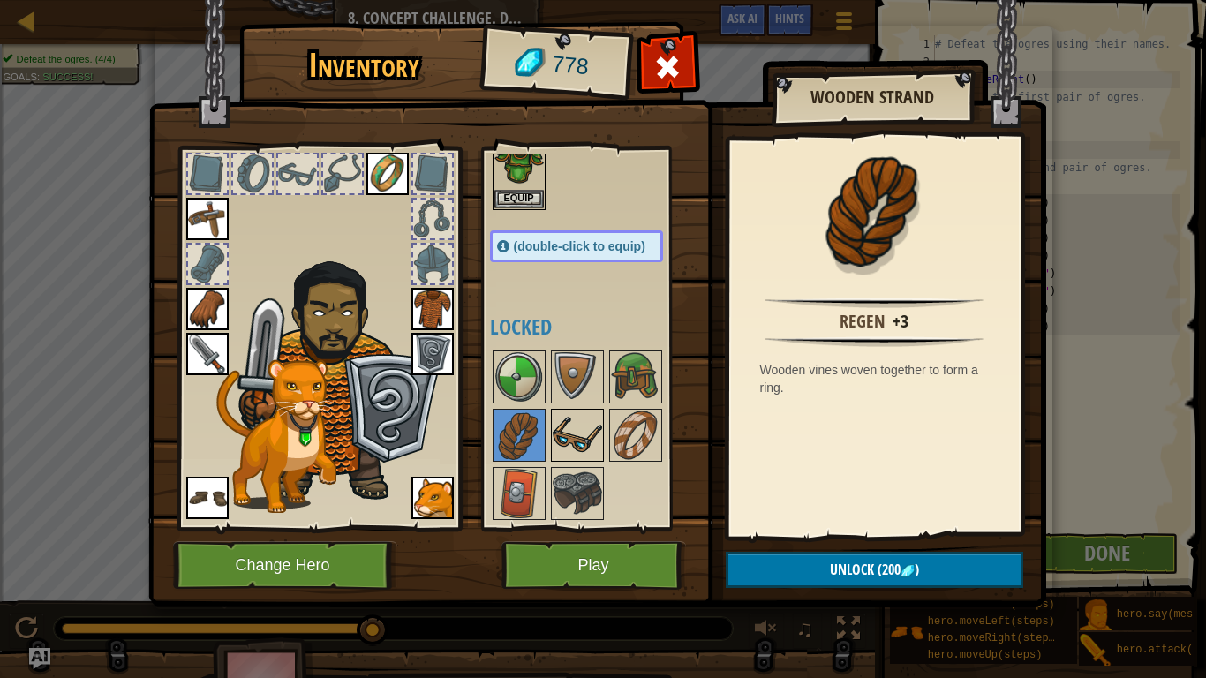
click at [588, 446] on img at bounding box center [577, 435] width 49 height 49
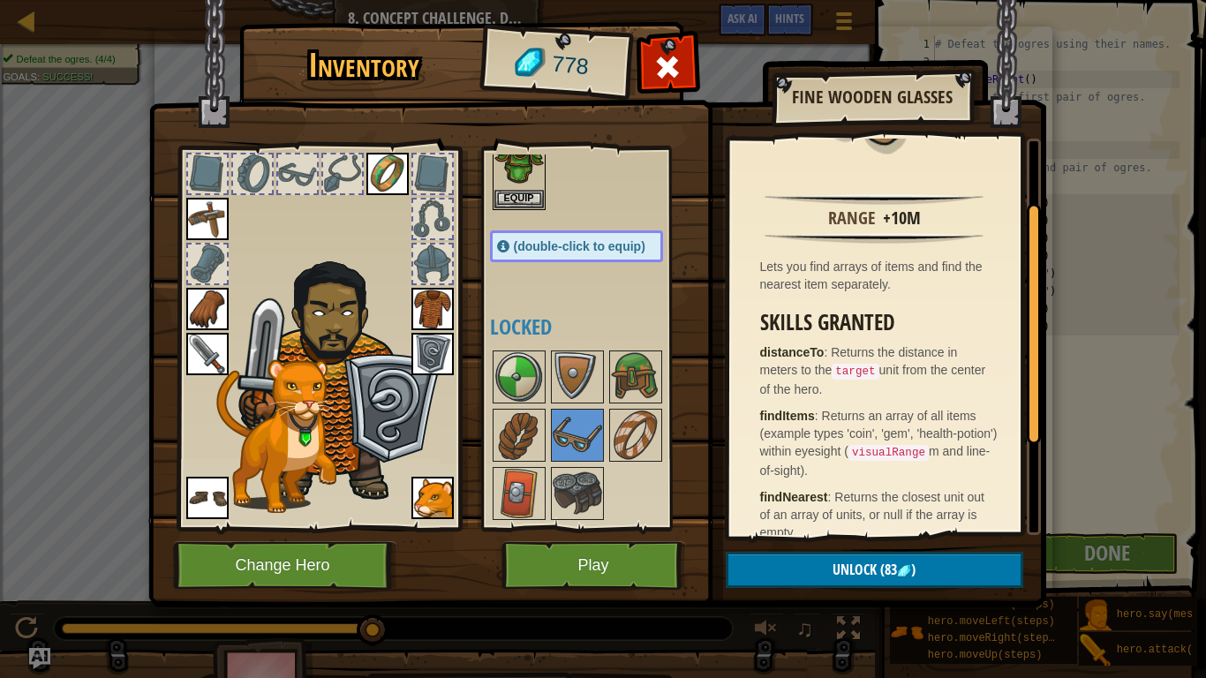
scroll to position [104, 0]
click at [916, 563] on span ")" at bounding box center [913, 569] width 4 height 19
click at [914, 563] on button "Confirm" at bounding box center [875, 570] width 298 height 36
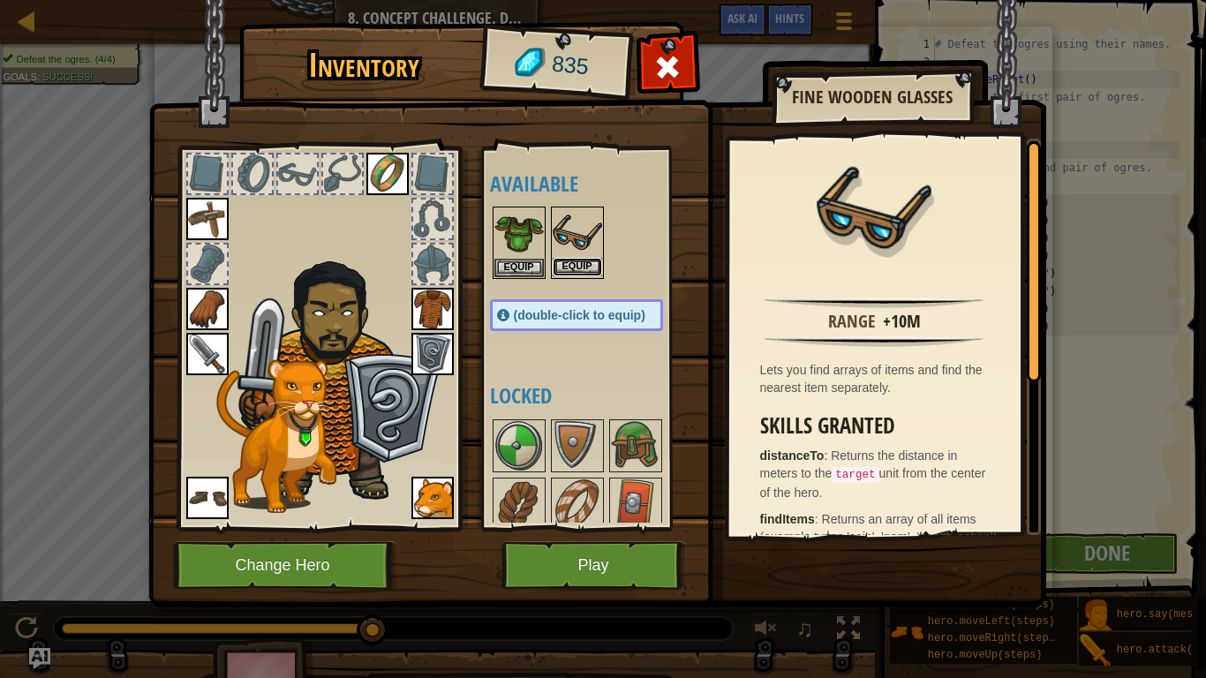
click at [584, 271] on button "Equip" at bounding box center [577, 267] width 49 height 19
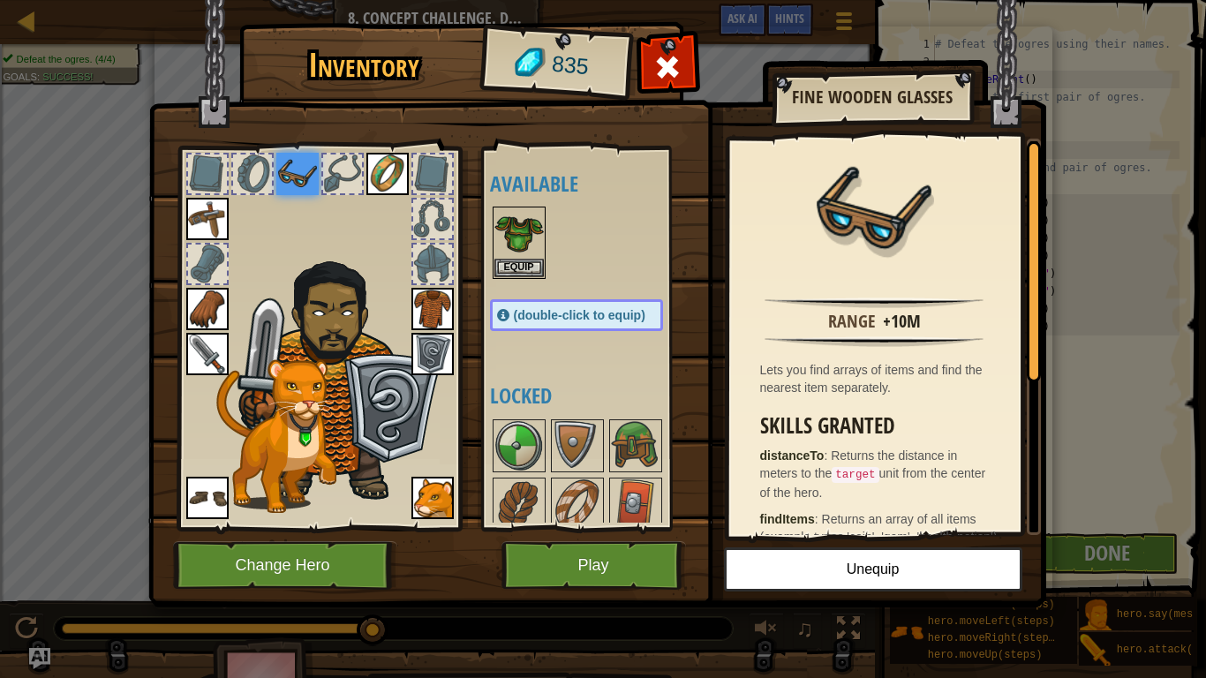
scroll to position [69, 0]
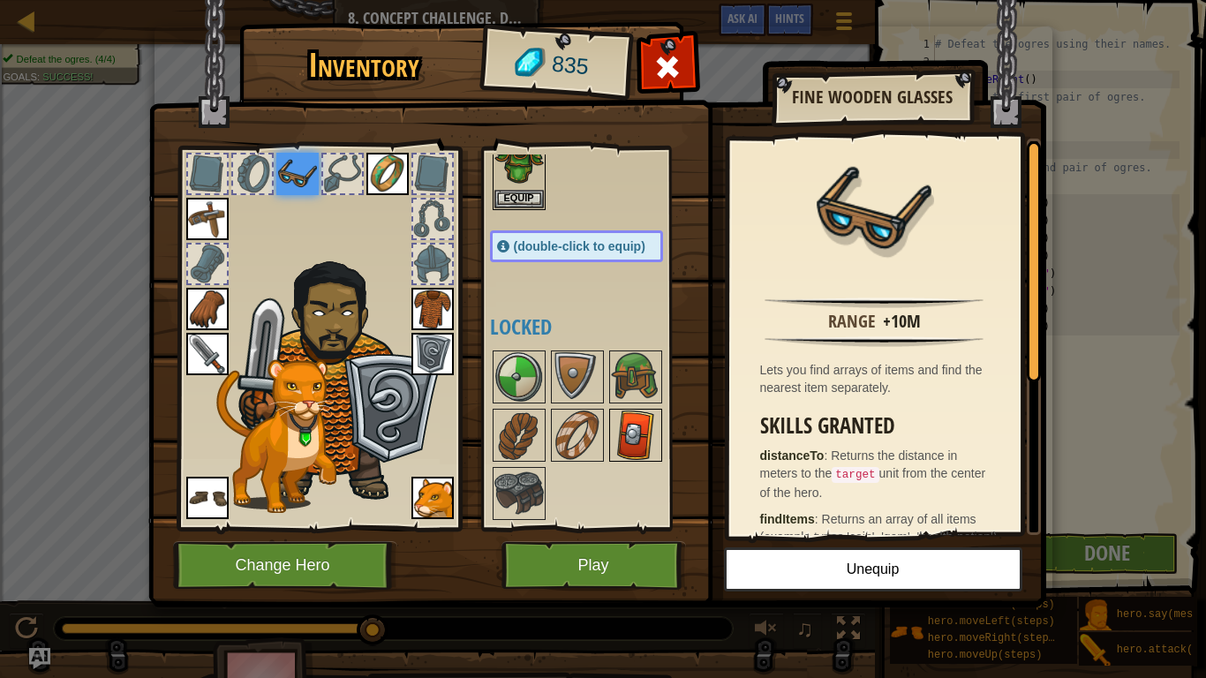
click at [630, 418] on img at bounding box center [635, 435] width 49 height 49
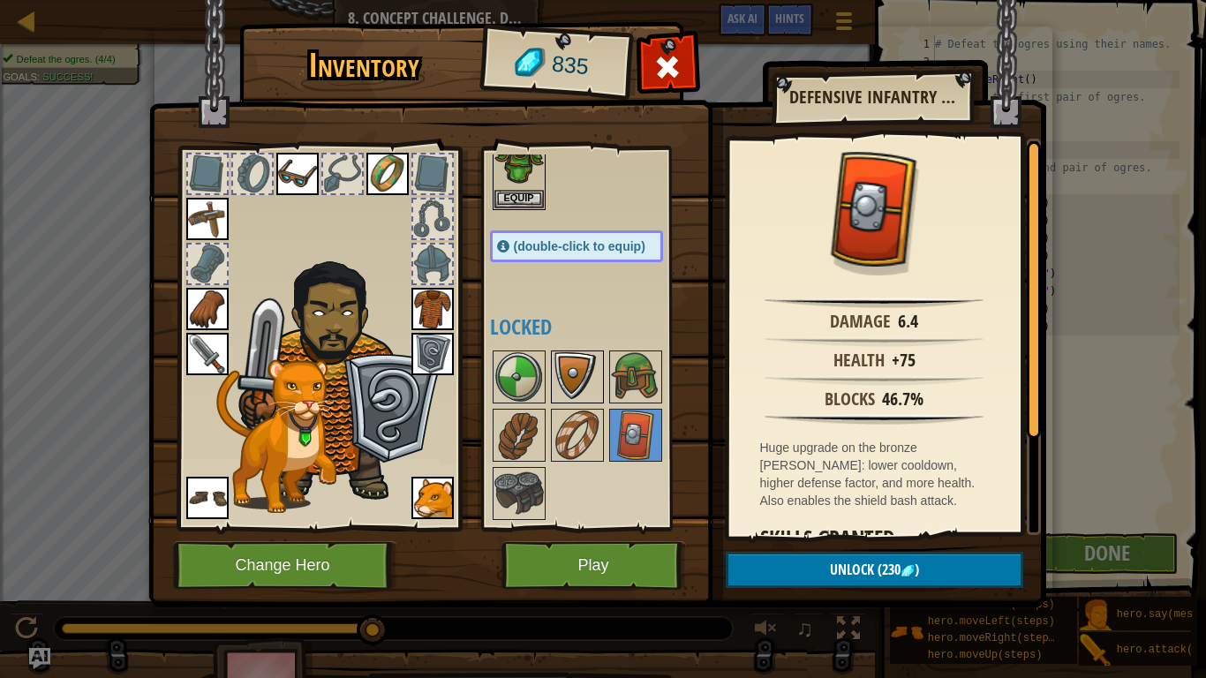
click at [569, 363] on img at bounding box center [577, 376] width 49 height 49
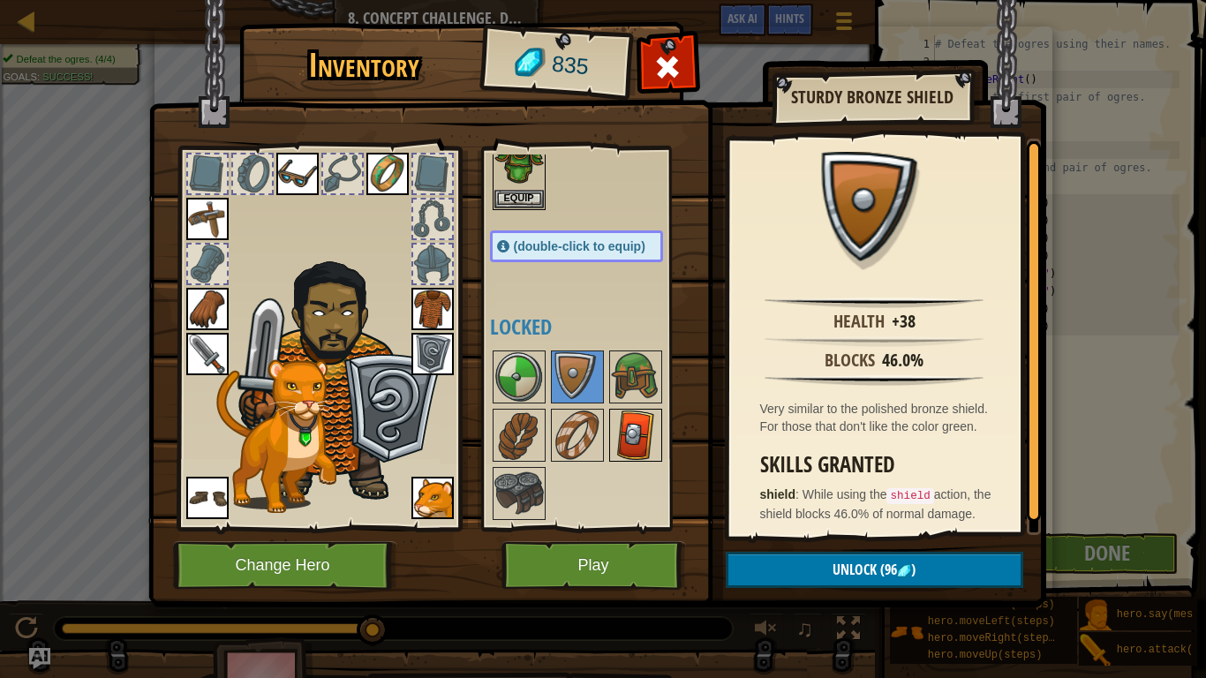
click at [636, 429] on img at bounding box center [635, 435] width 49 height 49
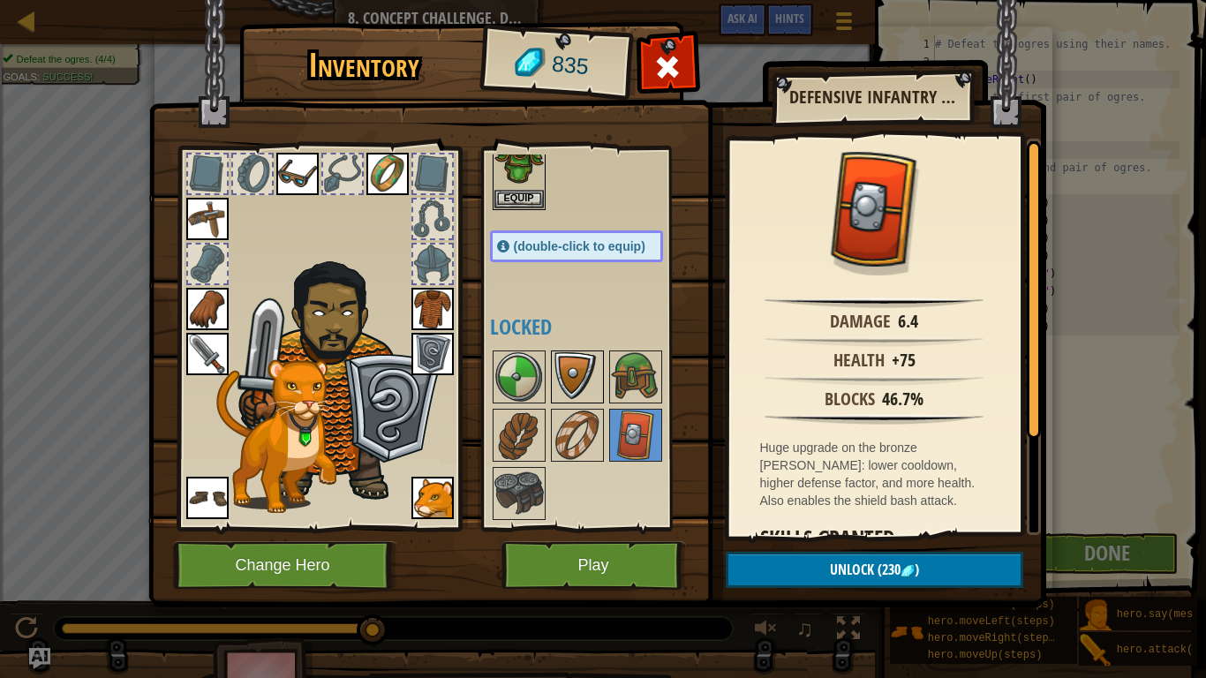
click at [592, 384] on img at bounding box center [577, 376] width 49 height 49
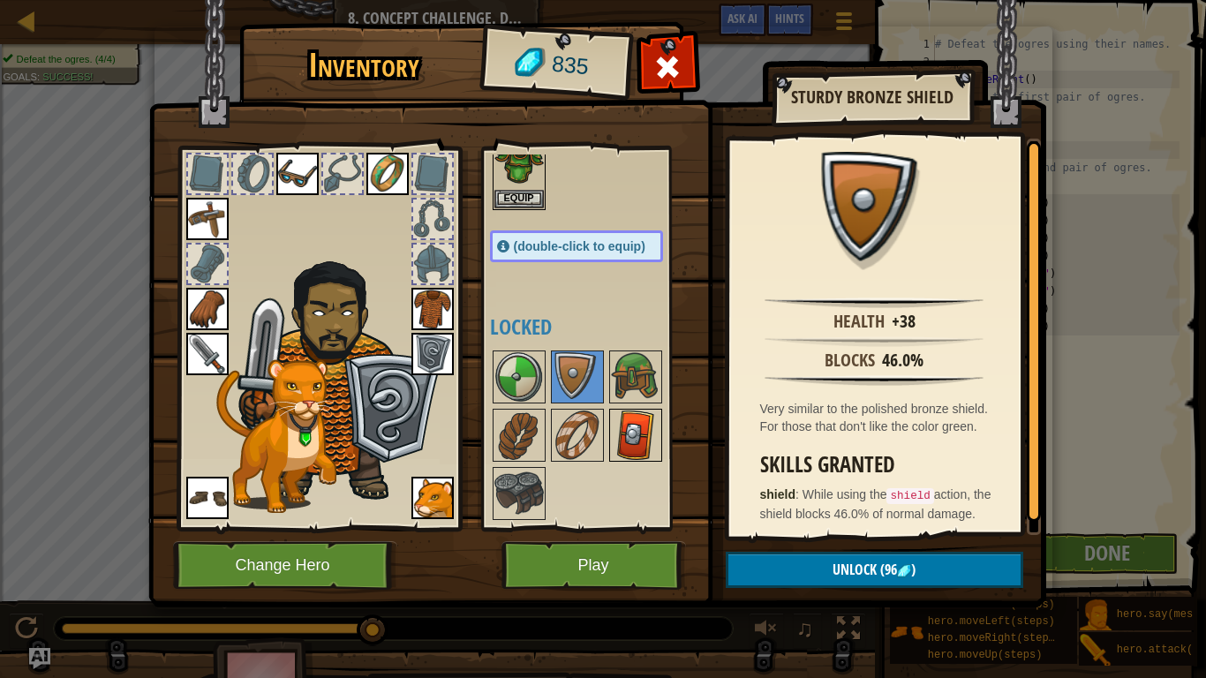
click at [628, 430] on img at bounding box center [635, 435] width 49 height 49
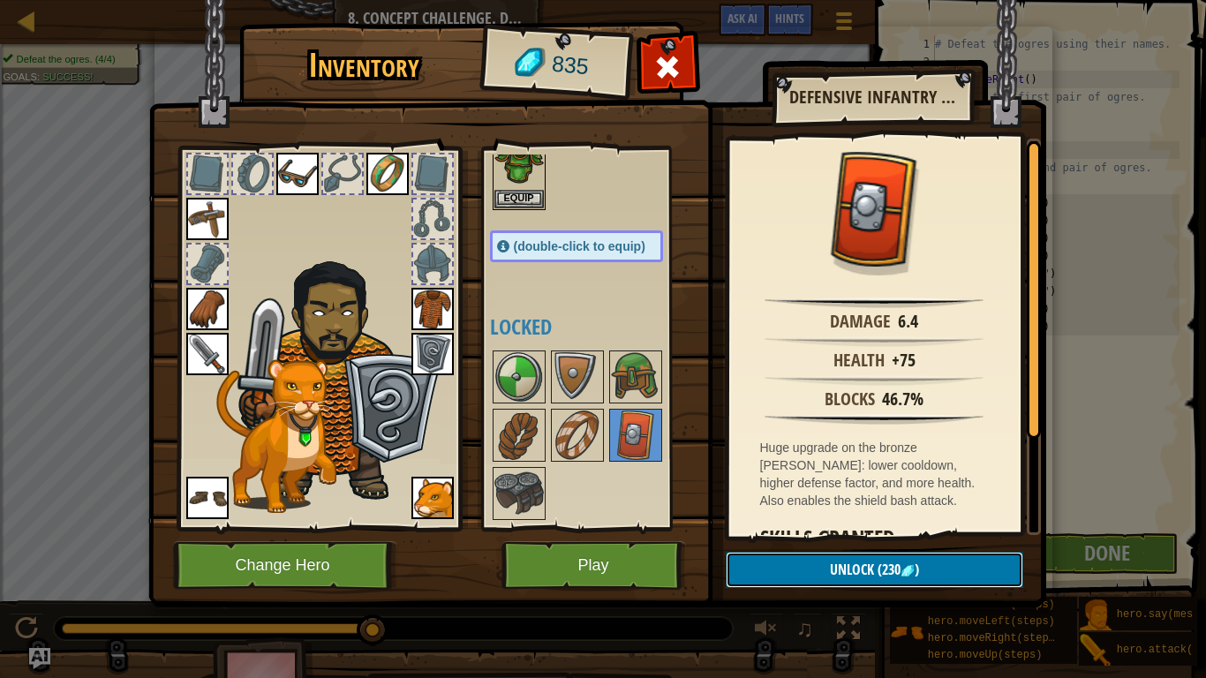
click at [789, 561] on button "Unlock (230 )" at bounding box center [875, 570] width 298 height 36
click at [831, 566] on button "Confirm" at bounding box center [875, 570] width 298 height 36
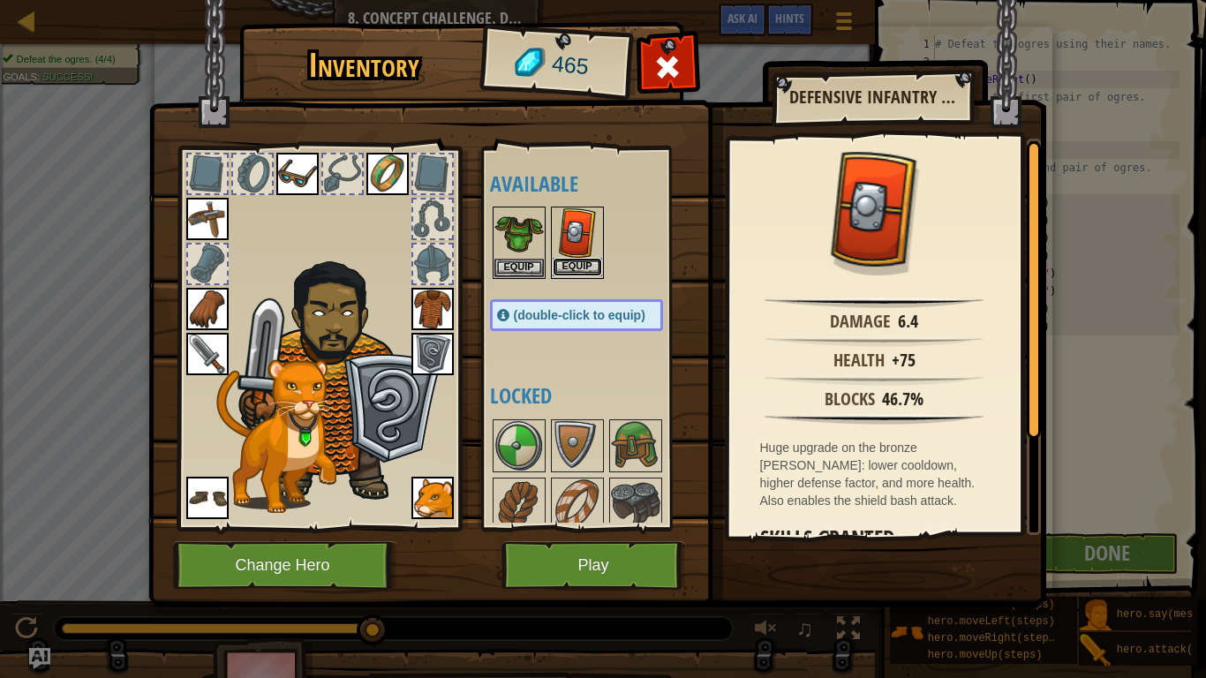
click at [584, 266] on button "Equip" at bounding box center [577, 267] width 49 height 19
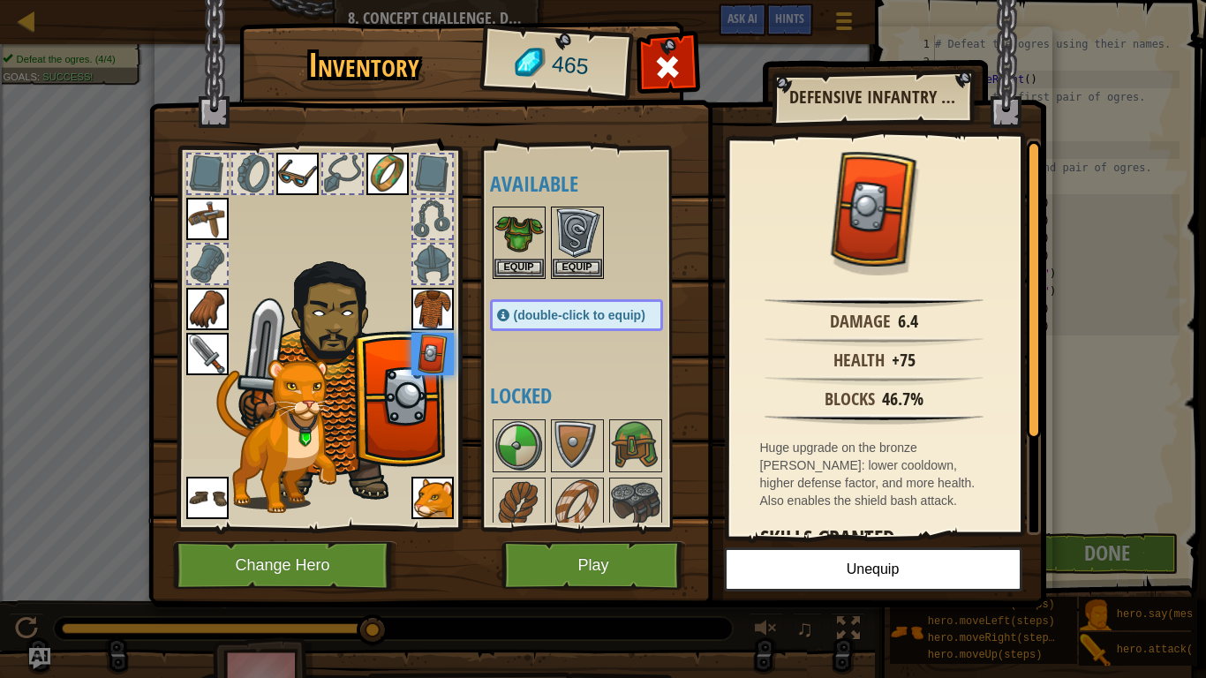
scroll to position [11, 0]
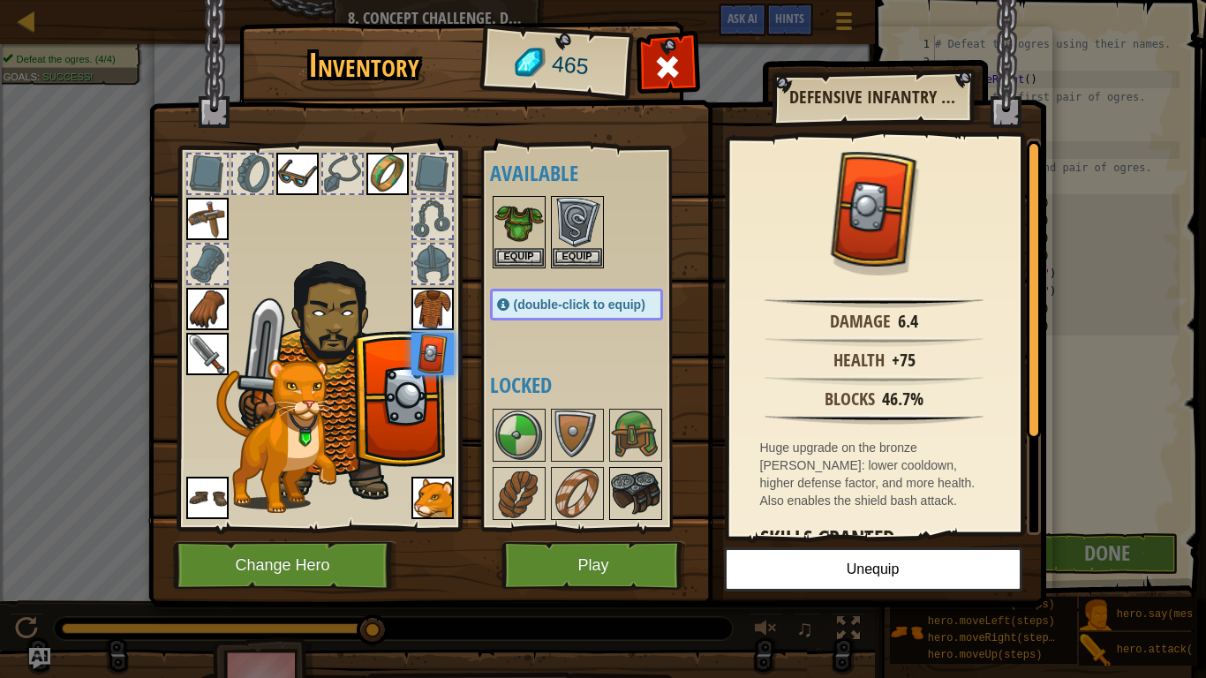
click at [620, 485] on img at bounding box center [635, 493] width 49 height 49
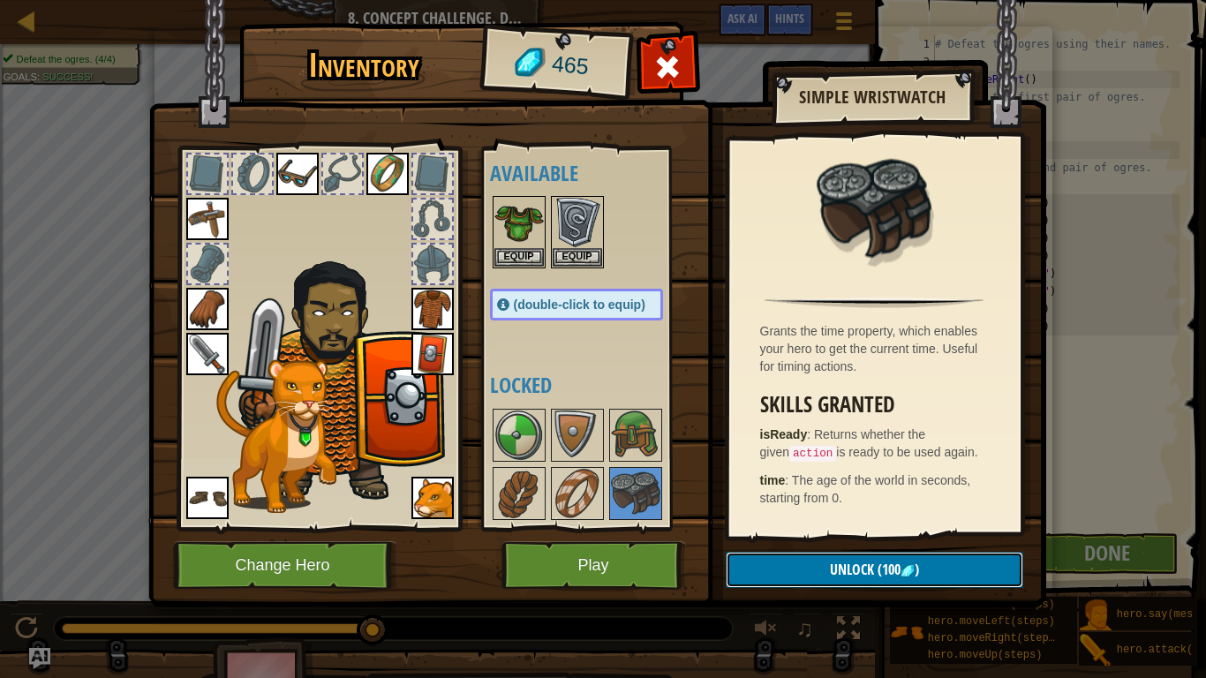
click at [940, 563] on button "Unlock (100 )" at bounding box center [875, 570] width 298 height 36
click at [926, 565] on button "Confirm" at bounding box center [875, 570] width 298 height 36
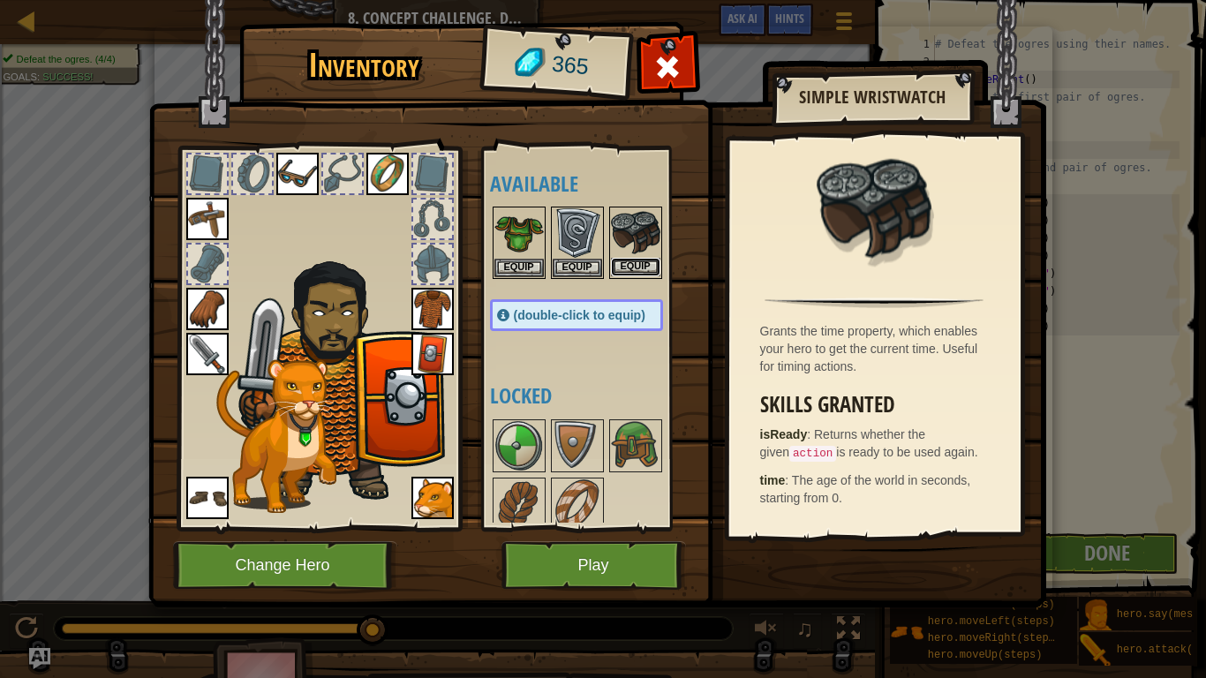
click at [627, 271] on button "Equip" at bounding box center [635, 267] width 49 height 19
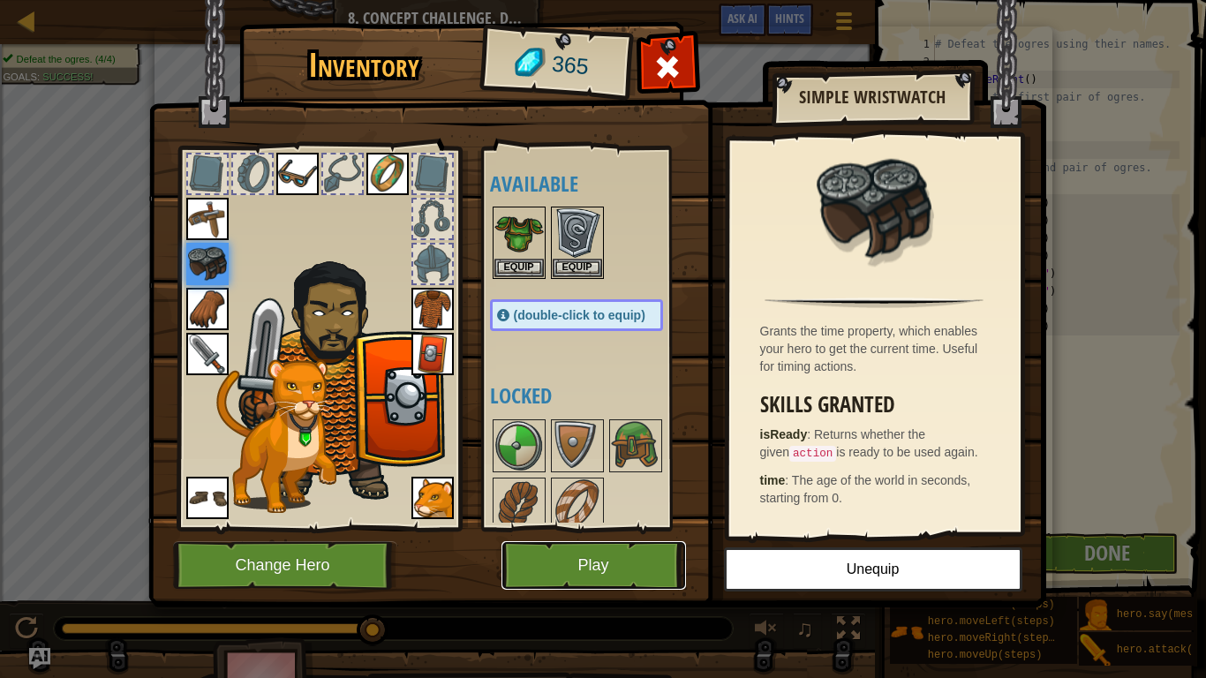
click at [614, 561] on button "Play" at bounding box center [593, 565] width 185 height 49
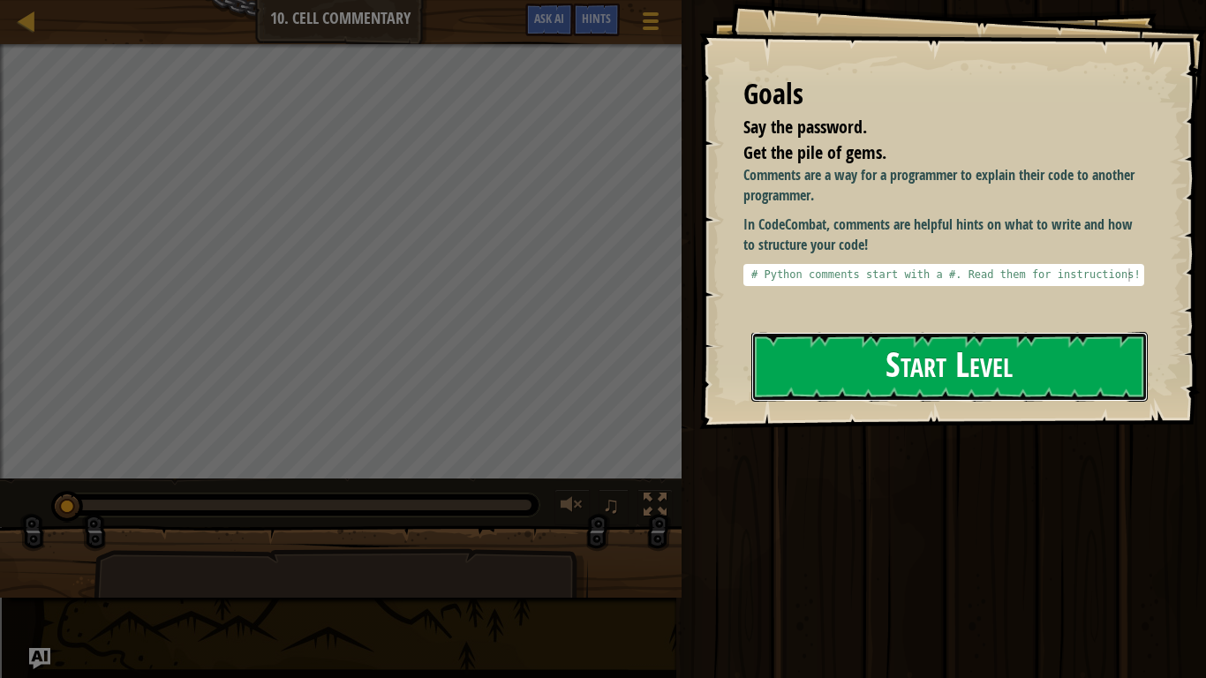
click at [843, 332] on button "Start Level" at bounding box center [949, 367] width 396 height 70
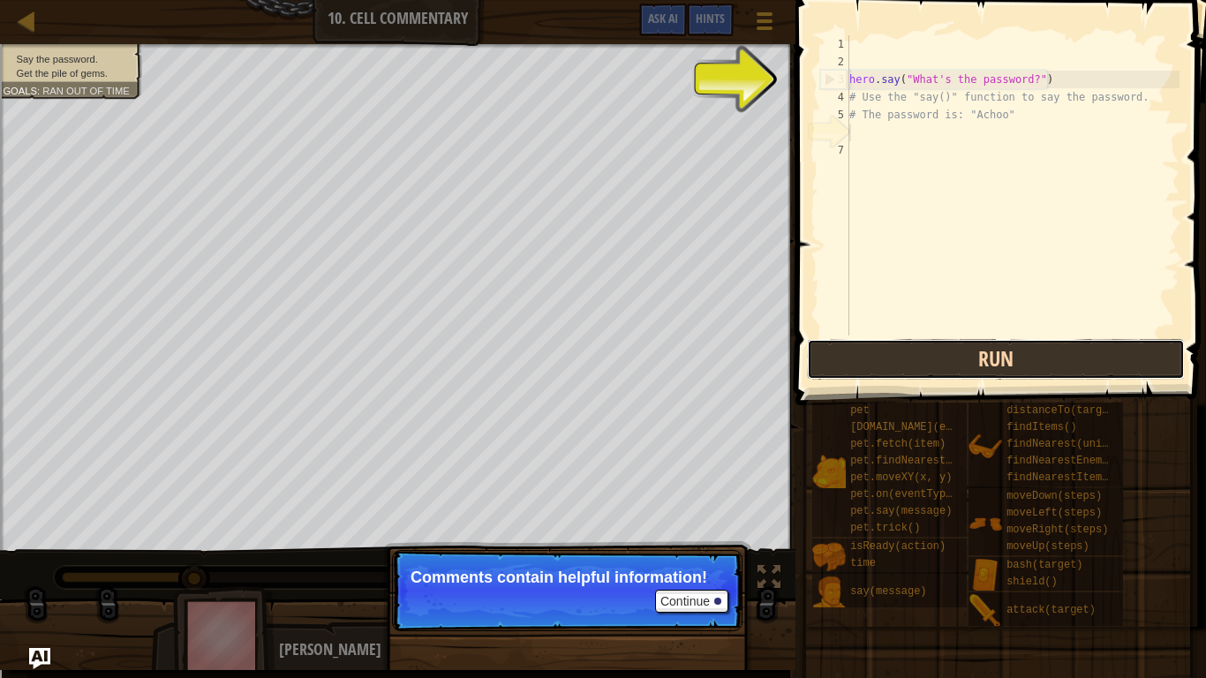
click at [955, 358] on button "Run" at bounding box center [996, 359] width 378 height 41
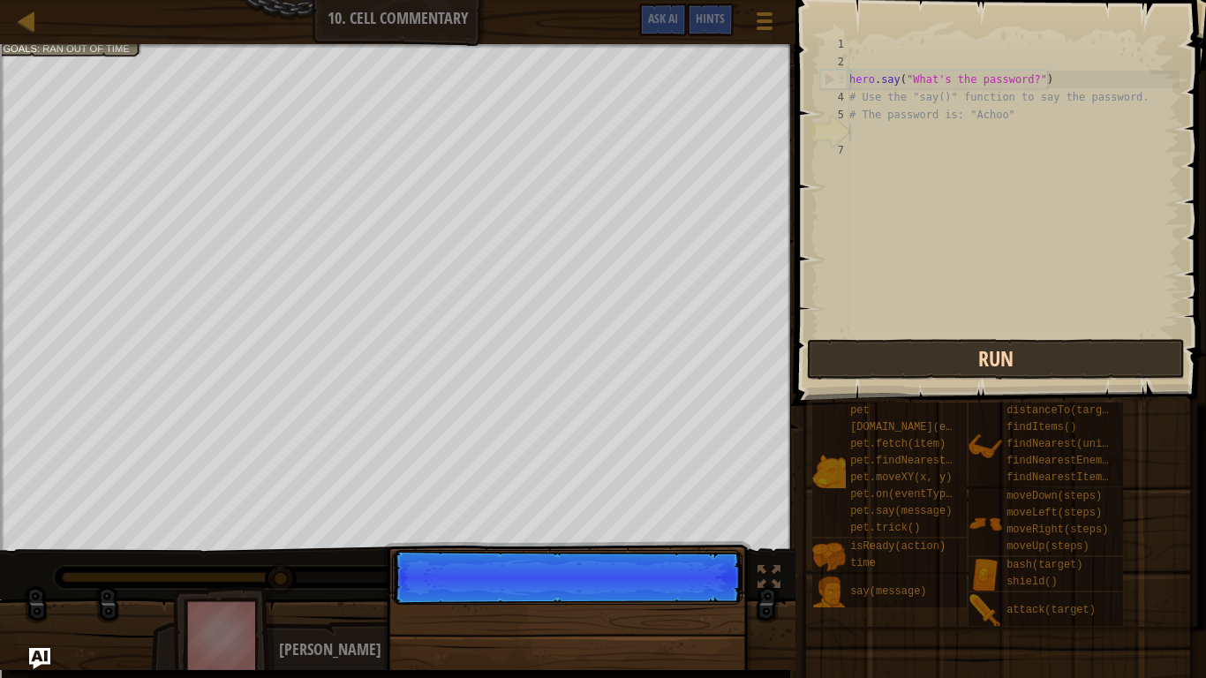
scroll to position [8, 0]
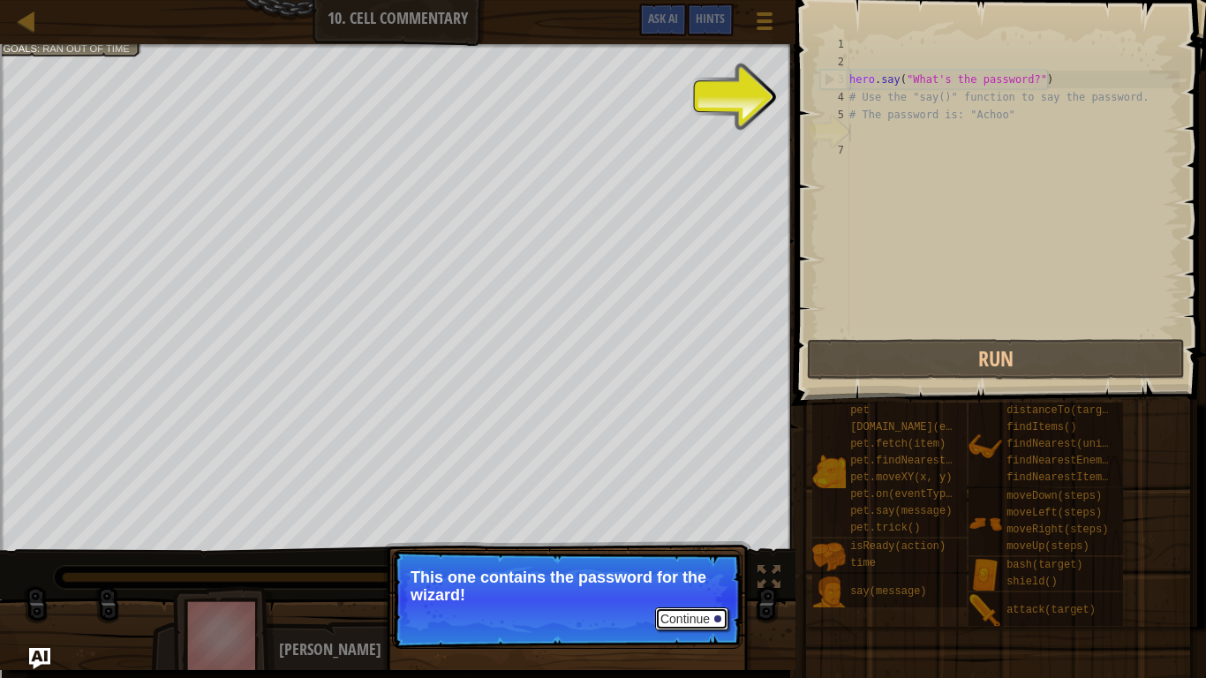
click at [711, 570] on button "Continue" at bounding box center [691, 618] width 73 height 23
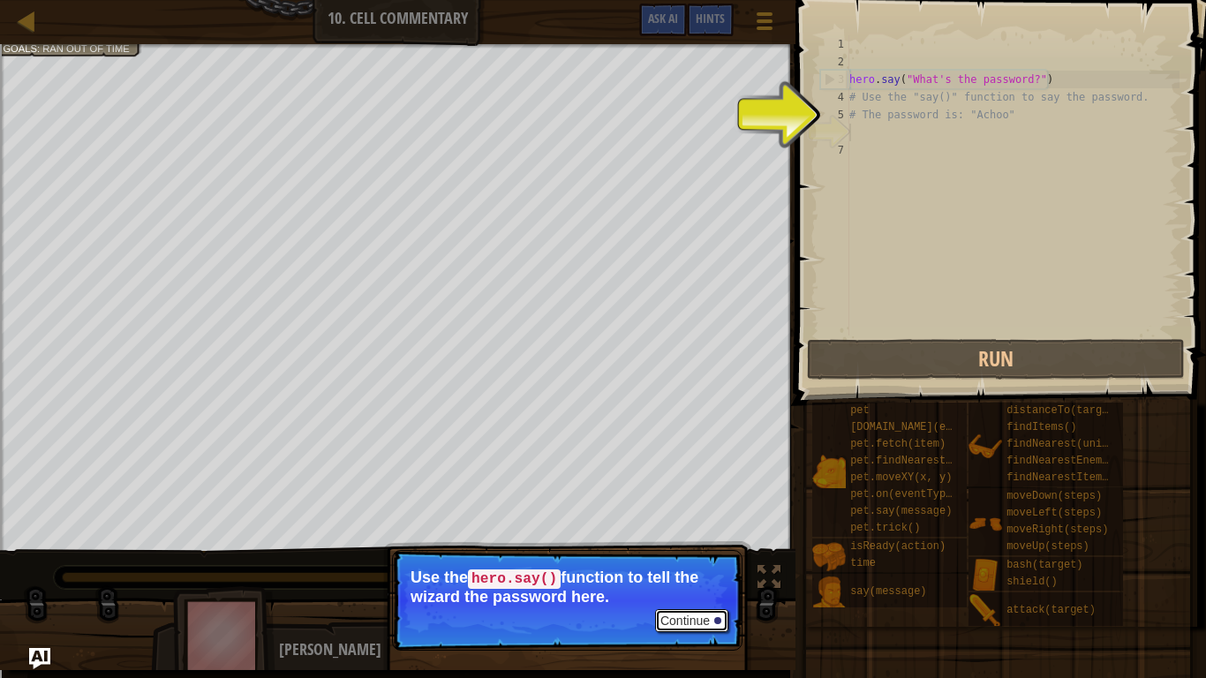
click at [694, 570] on button "Continue" at bounding box center [691, 620] width 73 height 23
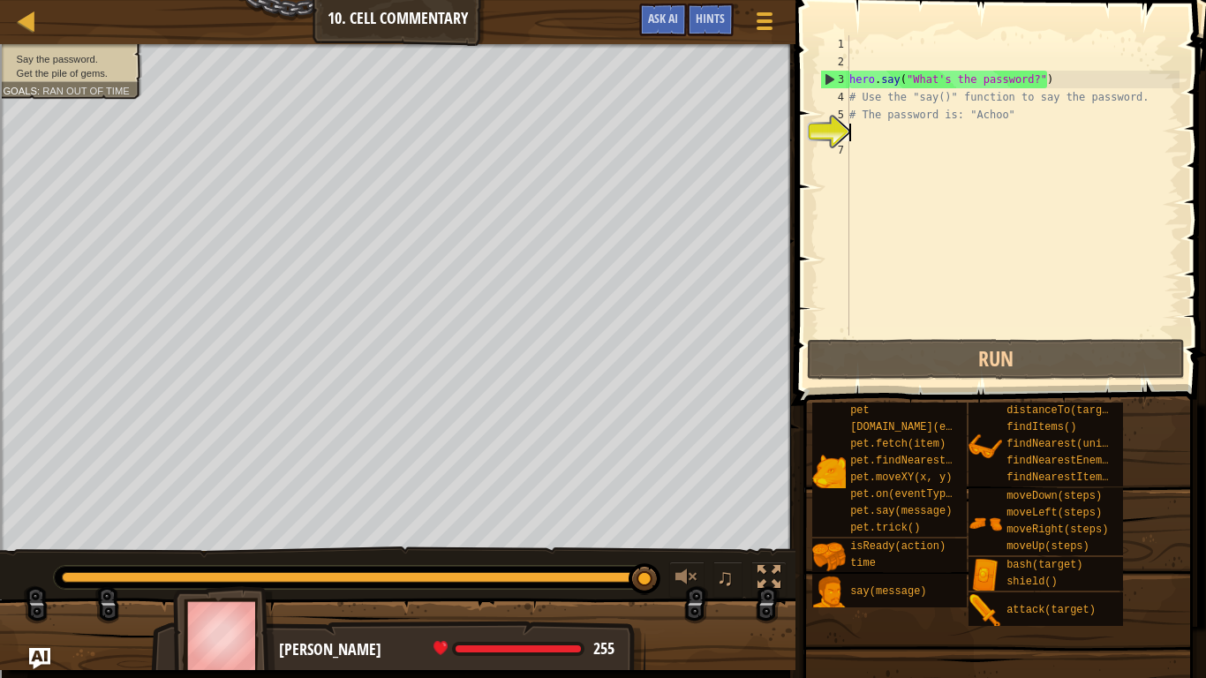
click at [957, 146] on div "hero . say ( "What's the password?" ) # Use the "say()" function to say the pas…" at bounding box center [1013, 202] width 334 height 335
click at [961, 128] on div "hero . say ( "What's the password?" ) # Use the "say()" function to say the pas…" at bounding box center [1013, 202] width 334 height 335
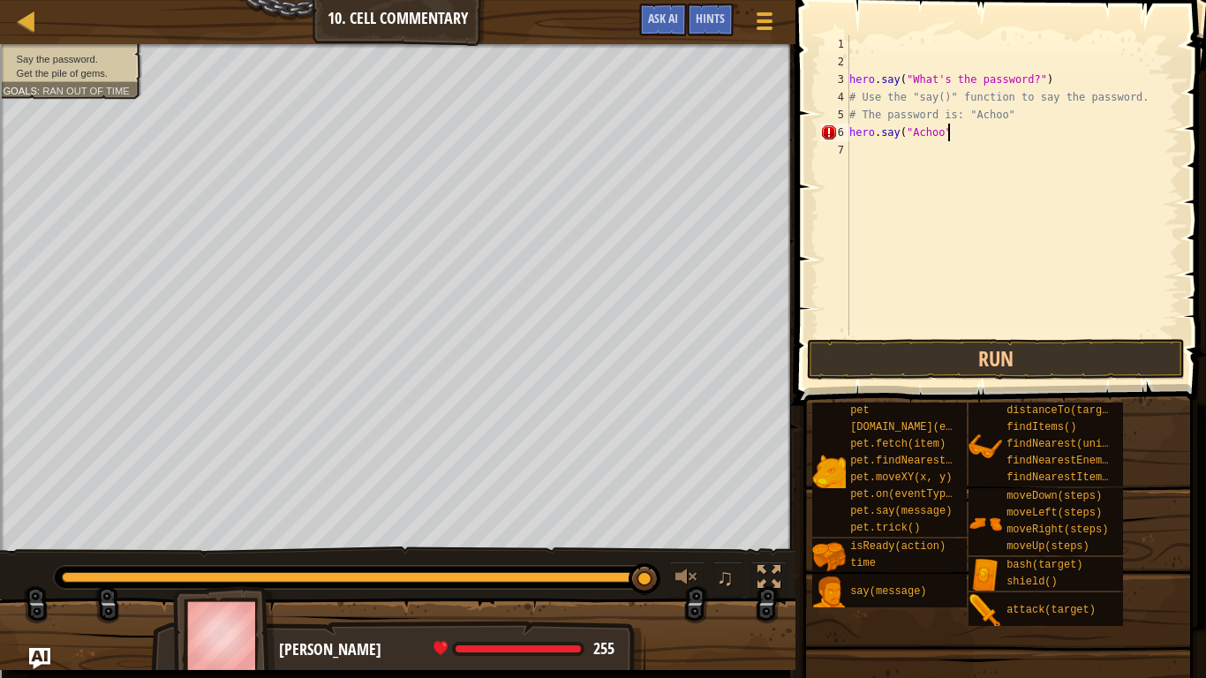
scroll to position [8, 14]
type textarea "hero.say("Achoo")"
click at [1063, 361] on button "Run" at bounding box center [996, 359] width 378 height 41
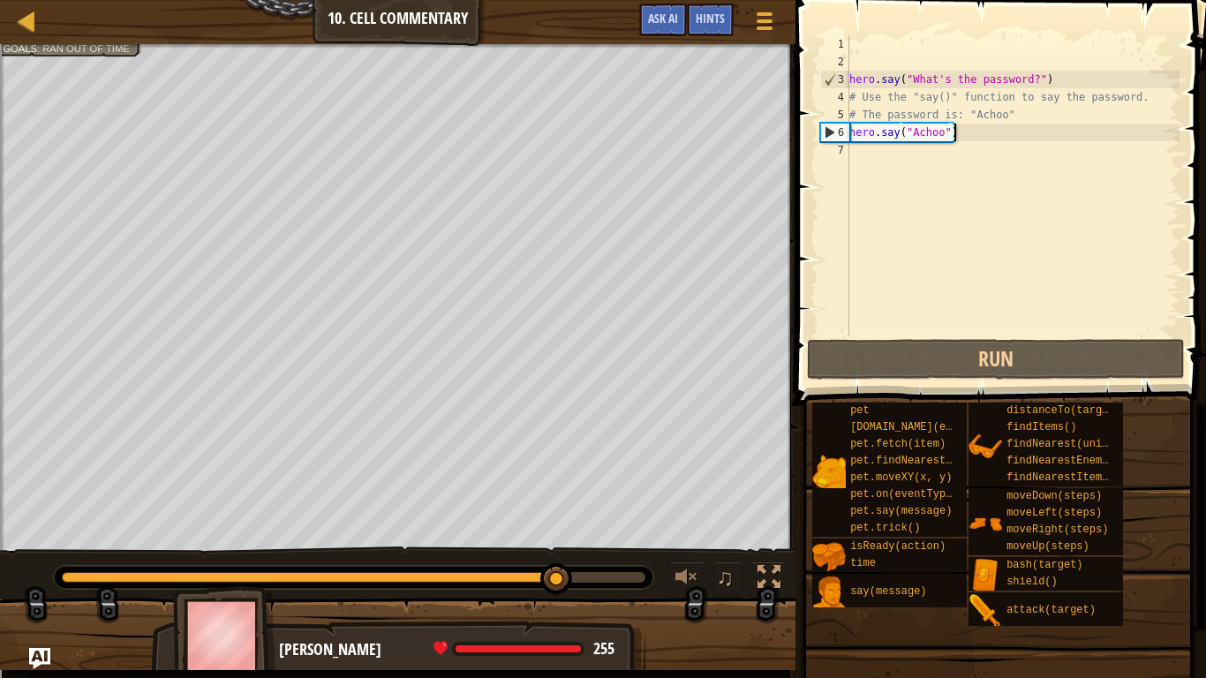
click at [933, 154] on div "hero . say ( "What's the password?" ) # Use the "say()" function to say the pas…" at bounding box center [1013, 202] width 334 height 335
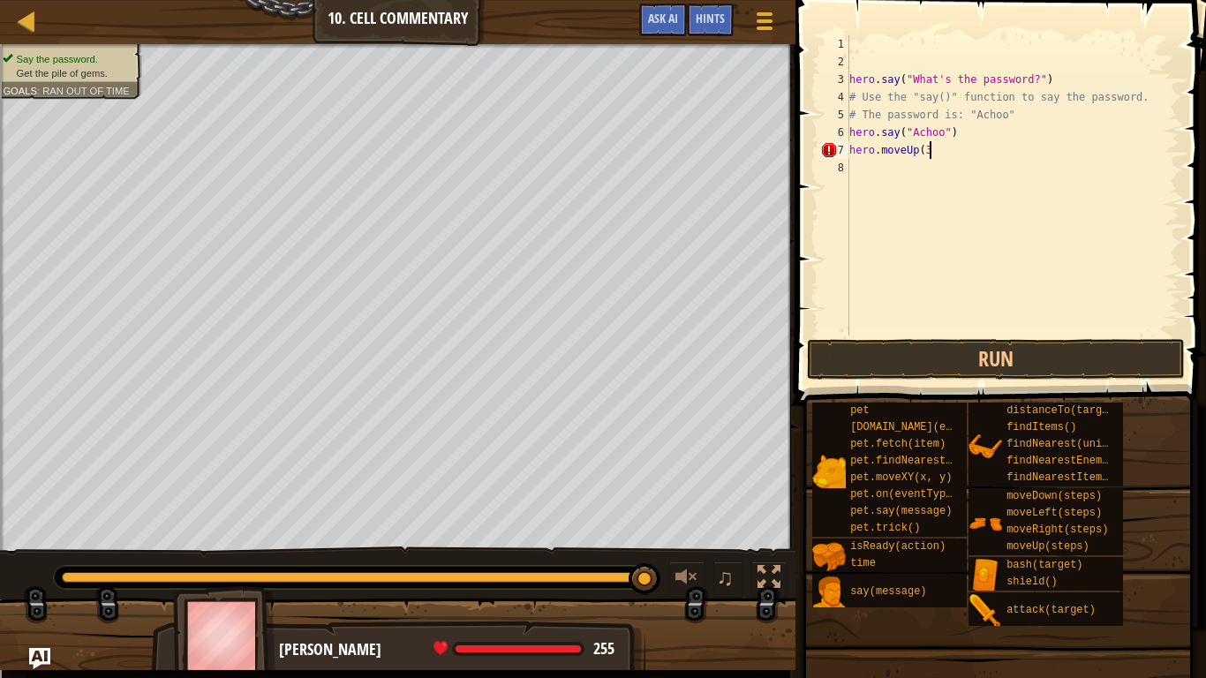
scroll to position [8, 11]
type textarea "hero.moveUp(3)"
click at [968, 352] on button "Run" at bounding box center [996, 359] width 378 height 41
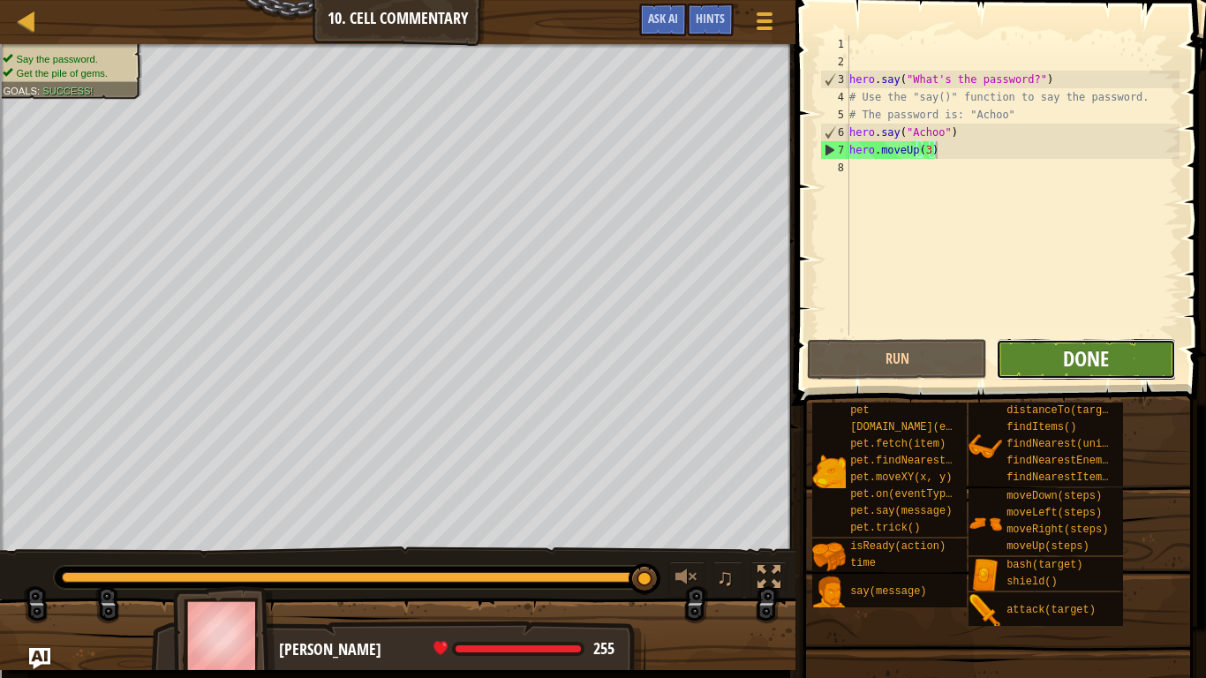
click at [1065, 368] on span "Done" at bounding box center [1086, 358] width 46 height 28
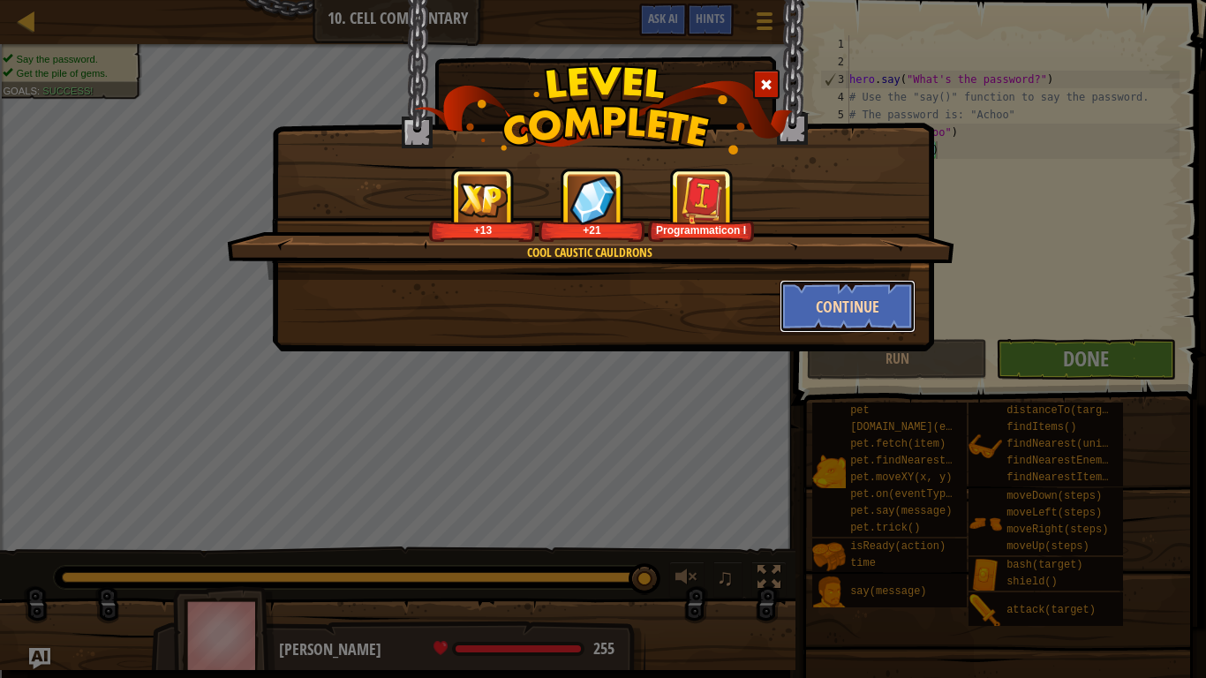
click at [852, 313] on button "Continue" at bounding box center [848, 306] width 137 height 53
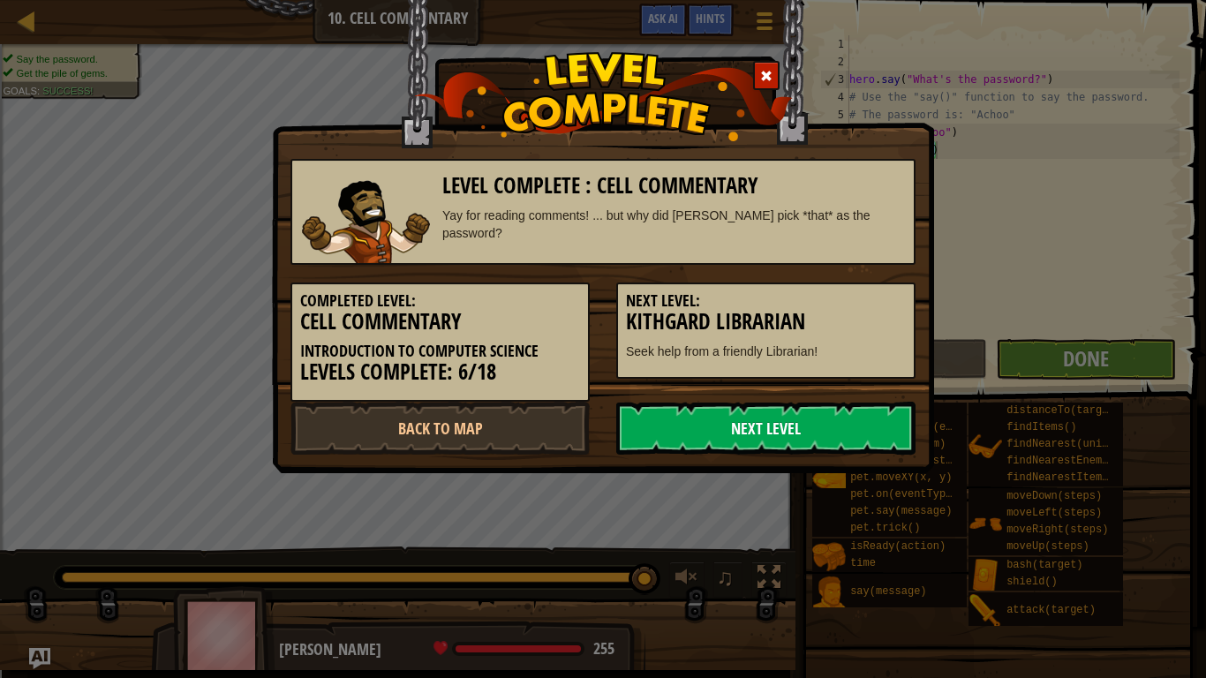
click at [858, 442] on link "Next Level" at bounding box center [765, 428] width 299 height 53
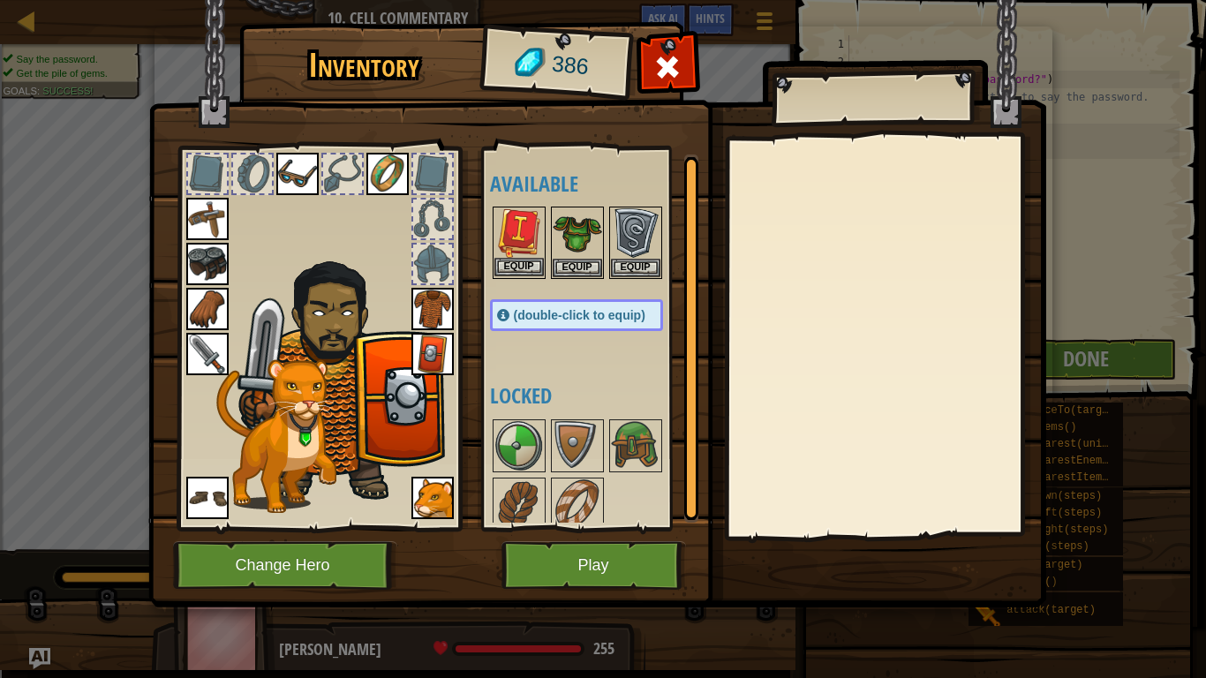
click at [527, 242] on img at bounding box center [518, 232] width 49 height 49
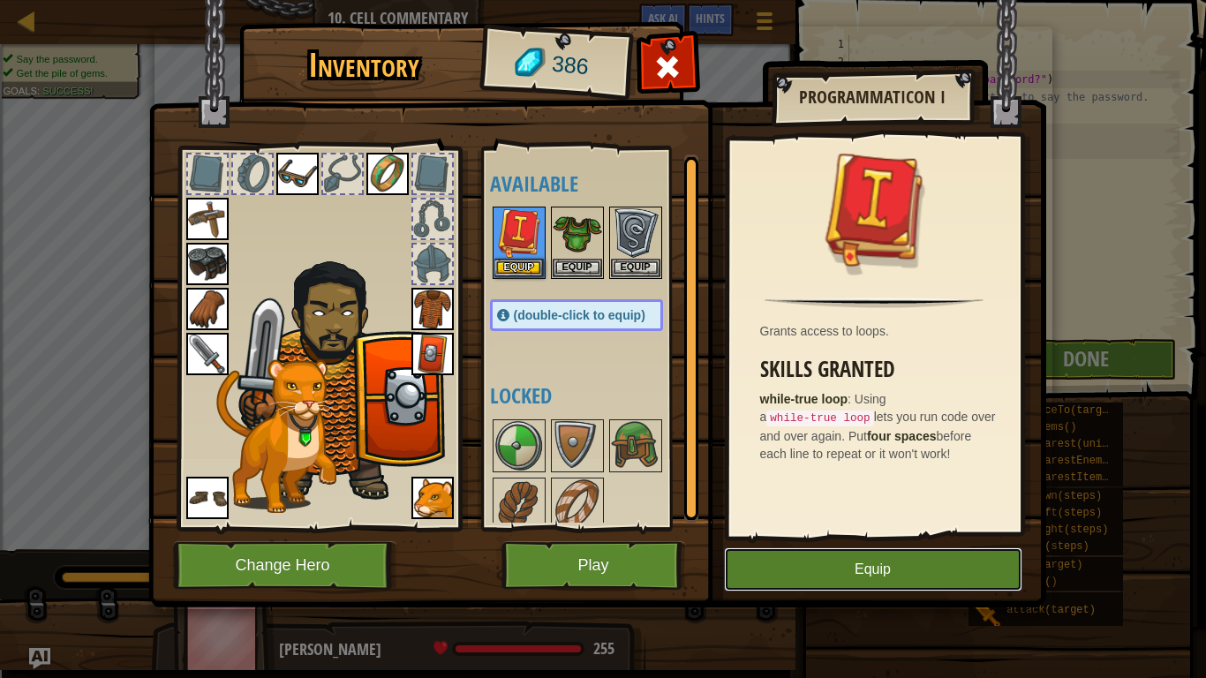
click at [840, 559] on button "Equip" at bounding box center [873, 569] width 298 height 44
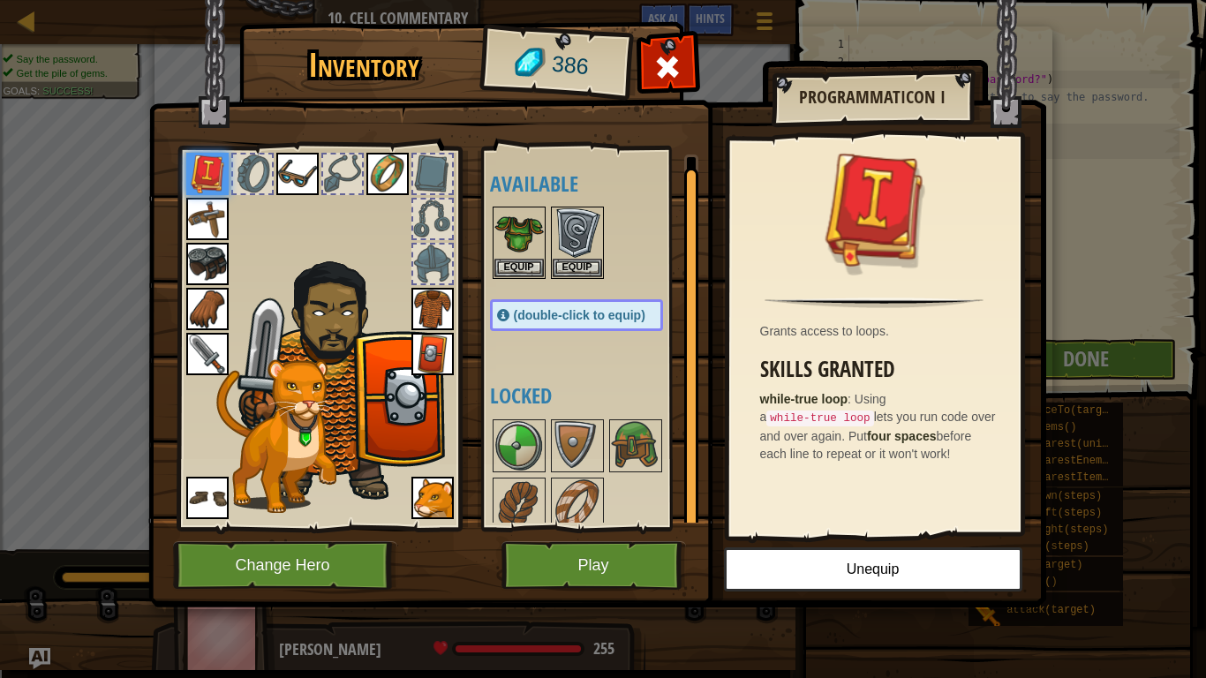
scroll to position [11, 0]
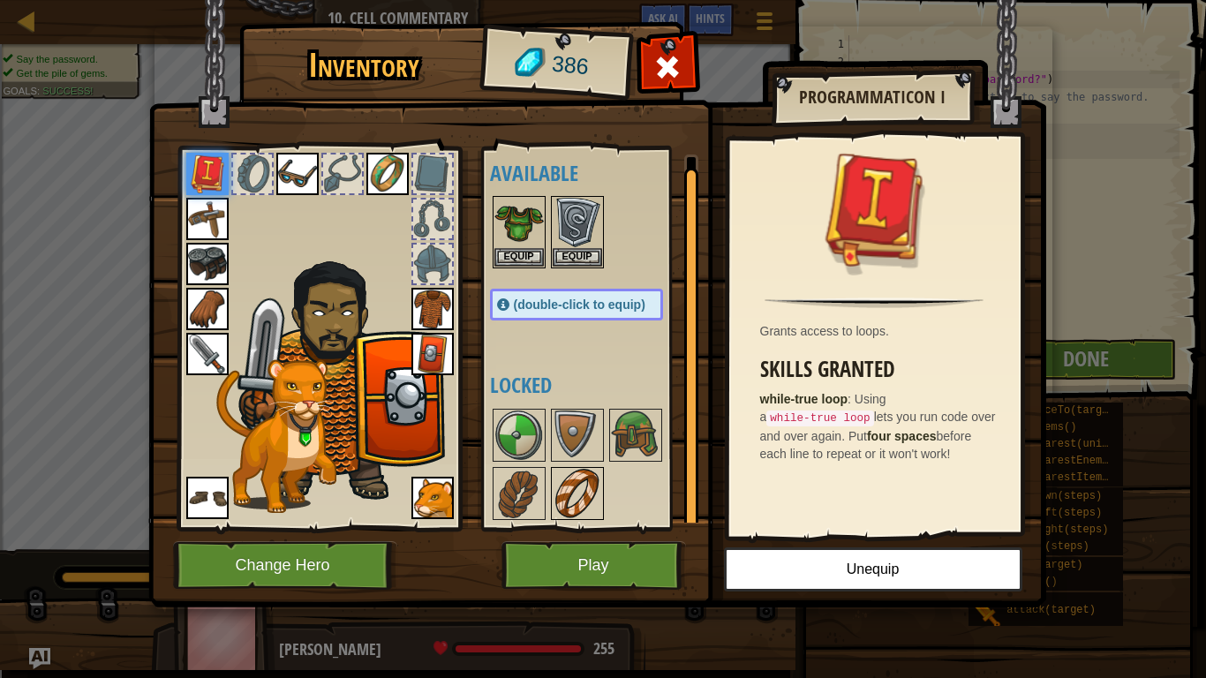
click at [575, 494] on img at bounding box center [577, 493] width 49 height 49
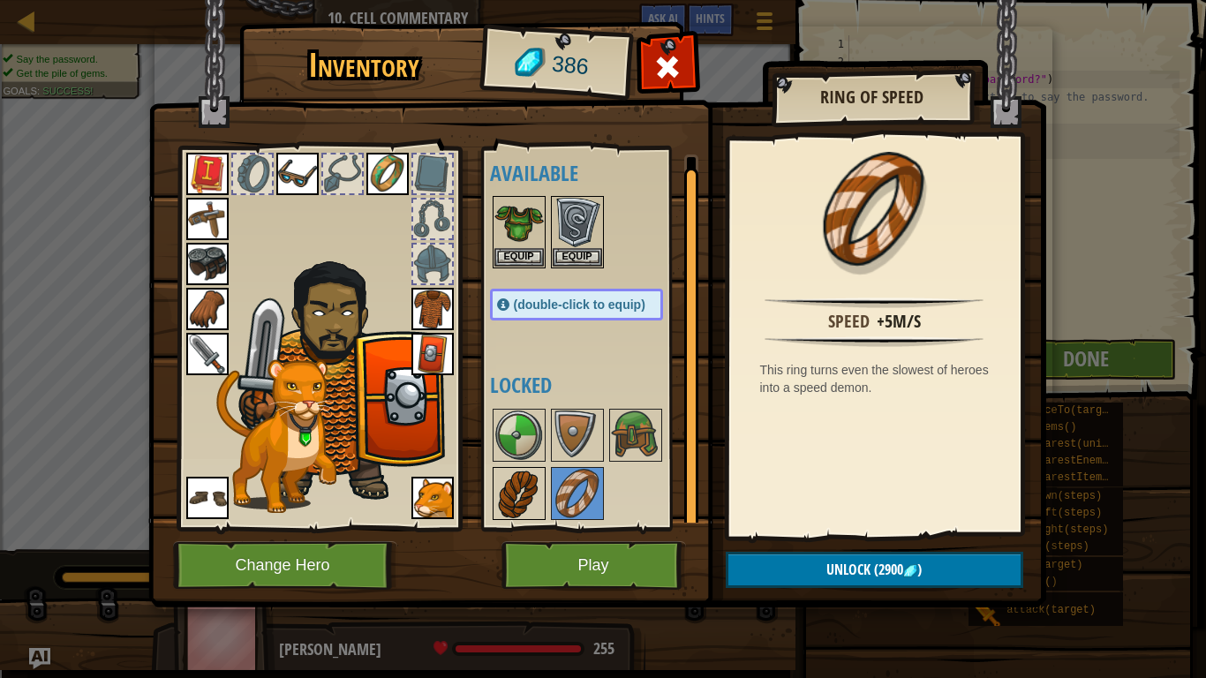
click at [540, 499] on img at bounding box center [518, 493] width 49 height 49
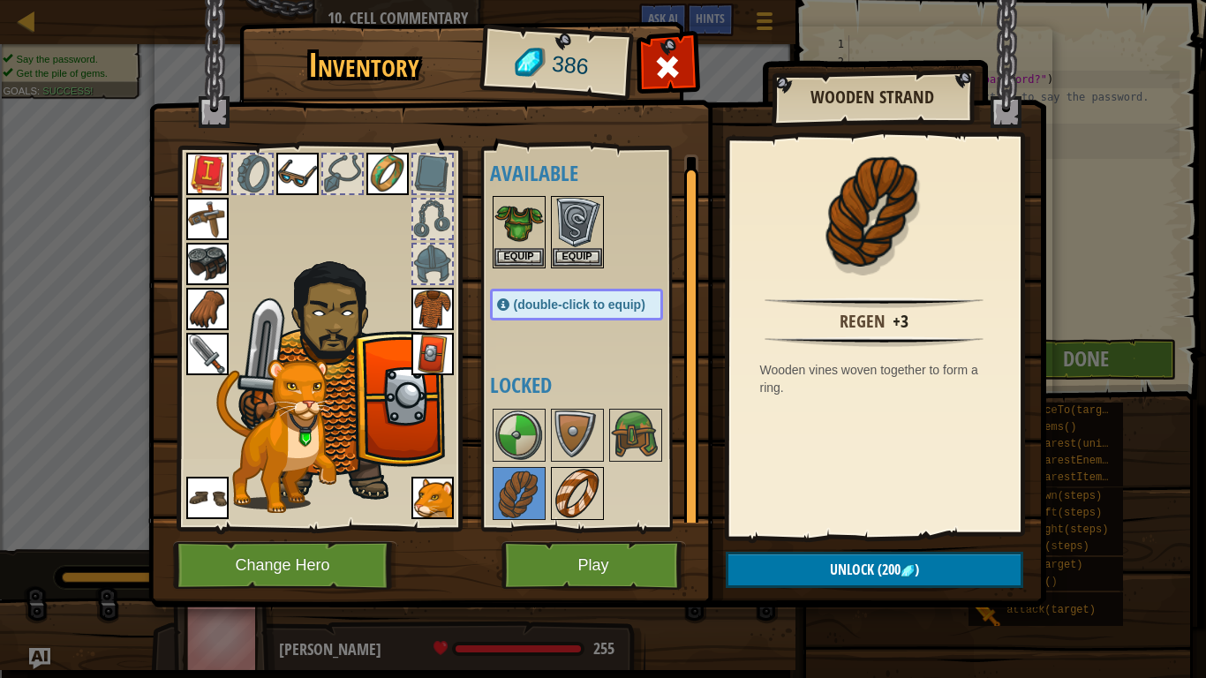
click at [578, 497] on img at bounding box center [577, 493] width 49 height 49
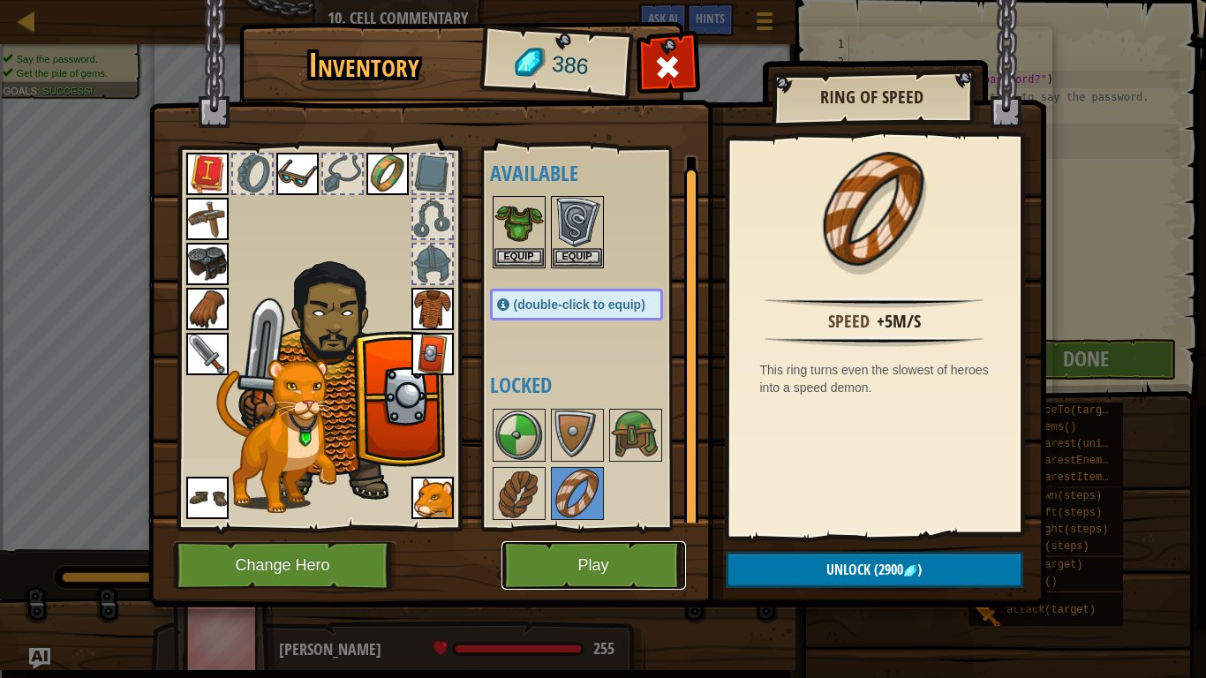
click at [617, 555] on button "Play" at bounding box center [593, 565] width 185 height 49
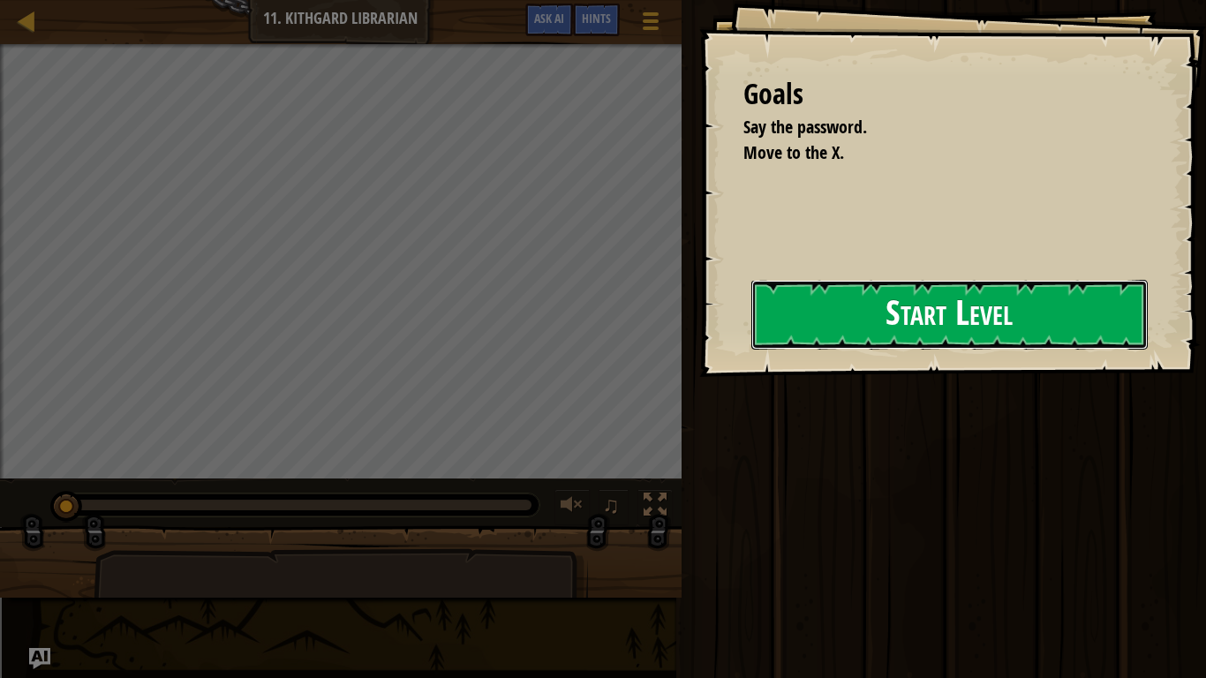
click at [875, 325] on button "Start Level" at bounding box center [949, 315] width 396 height 70
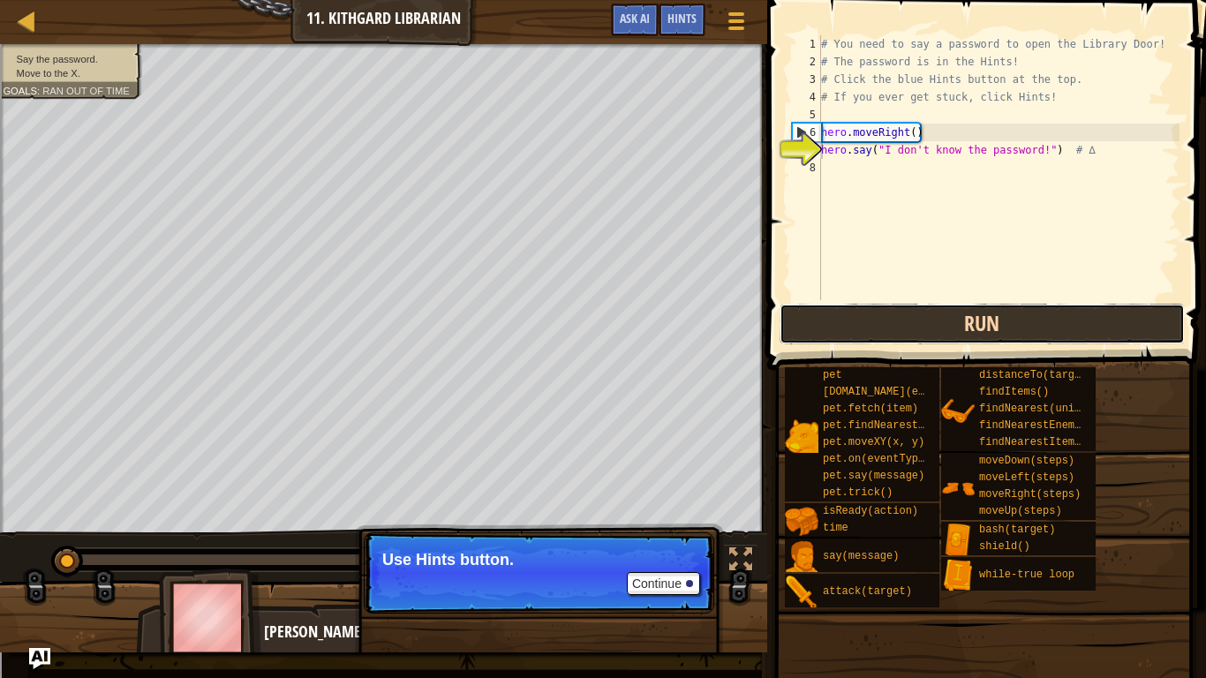
click at [883, 317] on button "Run" at bounding box center [982, 324] width 405 height 41
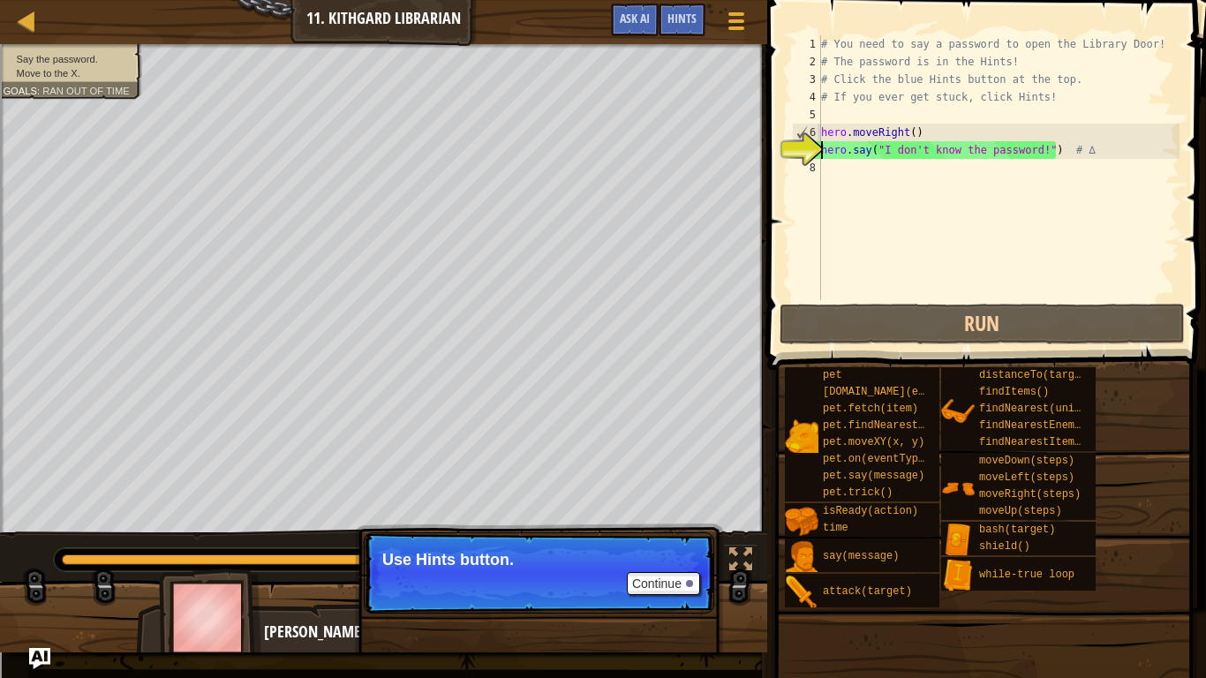
click at [909, 189] on div "# You need to say a password to open the Library Door! # The password is in the…" at bounding box center [999, 185] width 362 height 300
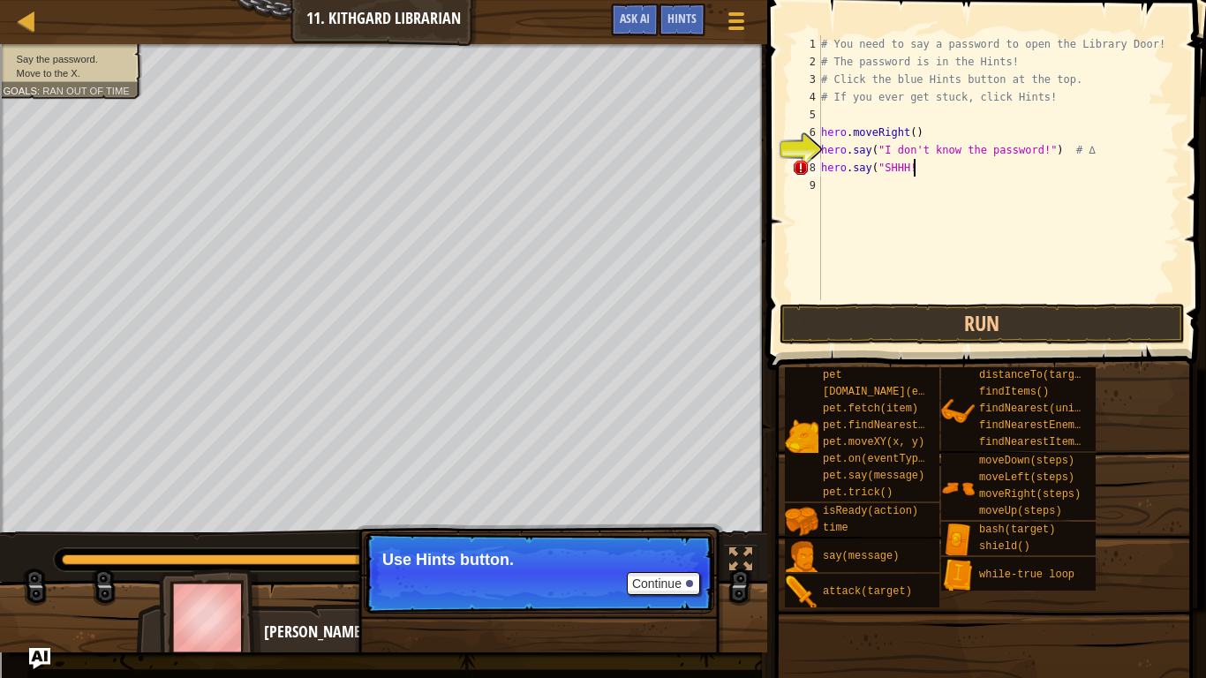
scroll to position [8, 12]
type textarea "hero.say("SHHH!")"
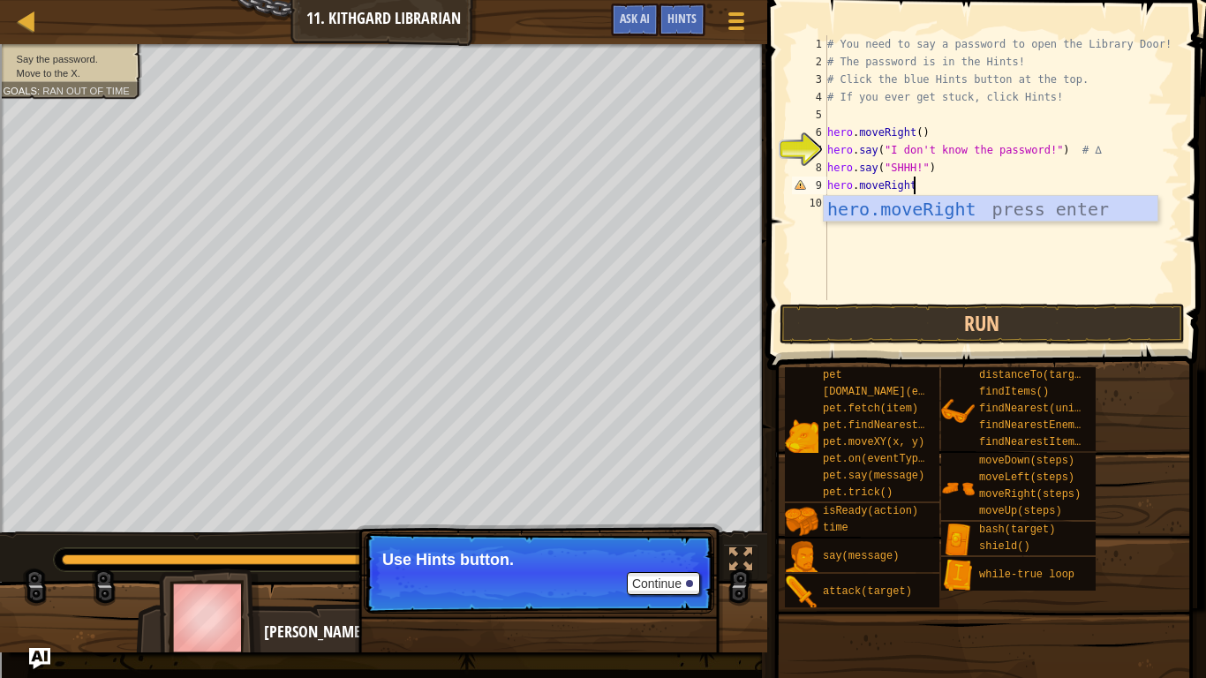
scroll to position [8, 13]
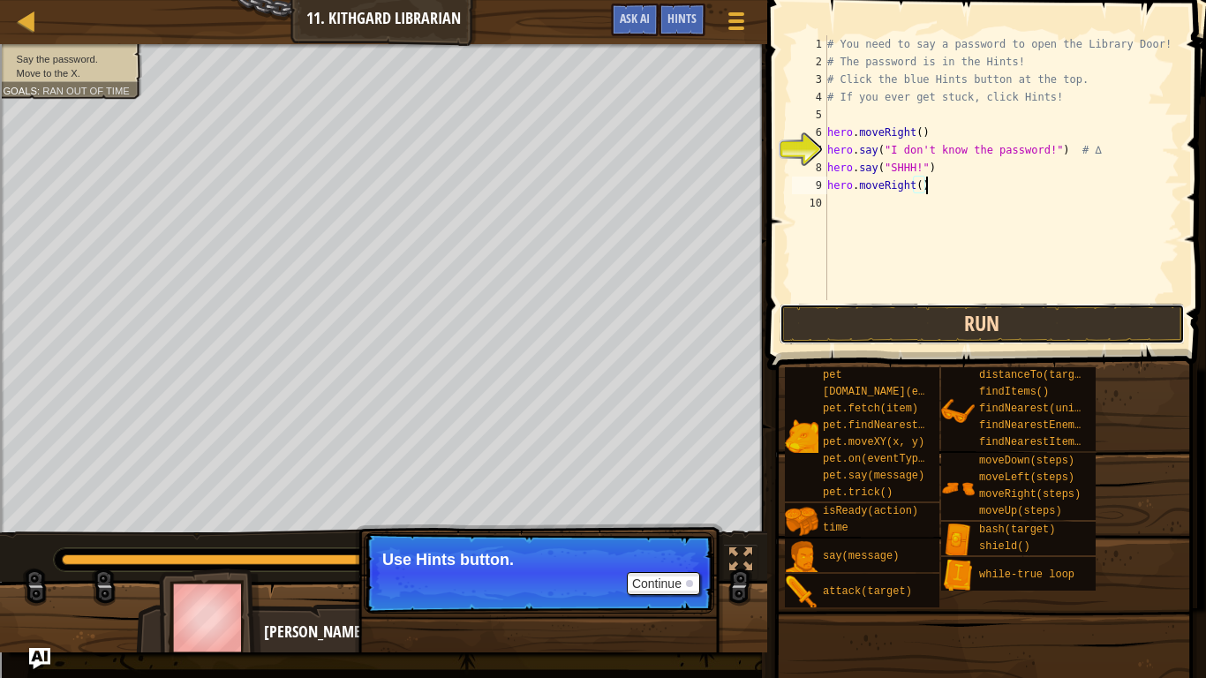
click at [994, 324] on button "Run" at bounding box center [982, 324] width 405 height 41
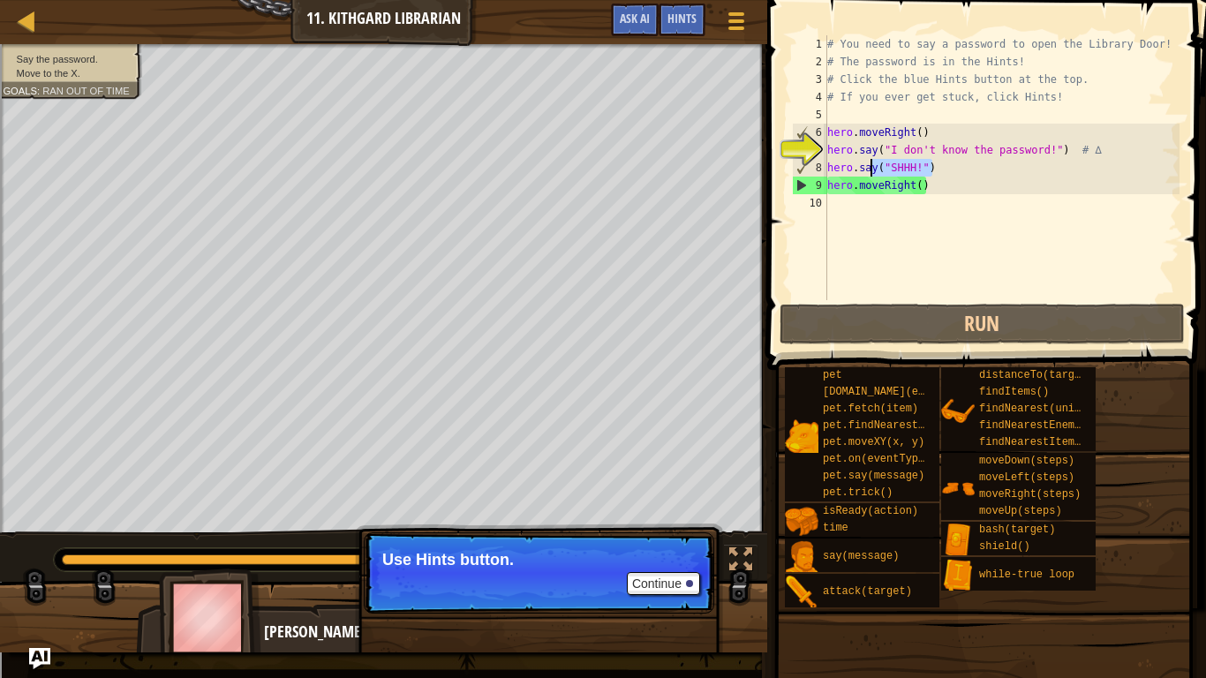
drag, startPoint x: 940, startPoint y: 164, endPoint x: 871, endPoint y: 164, distance: 68.9
click at [871, 164] on div "# You need to say a password to open the Library Door! # The password is in the…" at bounding box center [1002, 185] width 356 height 300
click at [878, 166] on div "# You need to say a password to open the Library Door! # The password is in the…" at bounding box center [1002, 167] width 356 height 265
drag, startPoint x: 937, startPoint y: 169, endPoint x: 878, endPoint y: 165, distance: 58.4
click at [878, 165] on div "# You need to say a password to open the Library Door! # The password is in the…" at bounding box center [1002, 185] width 356 height 300
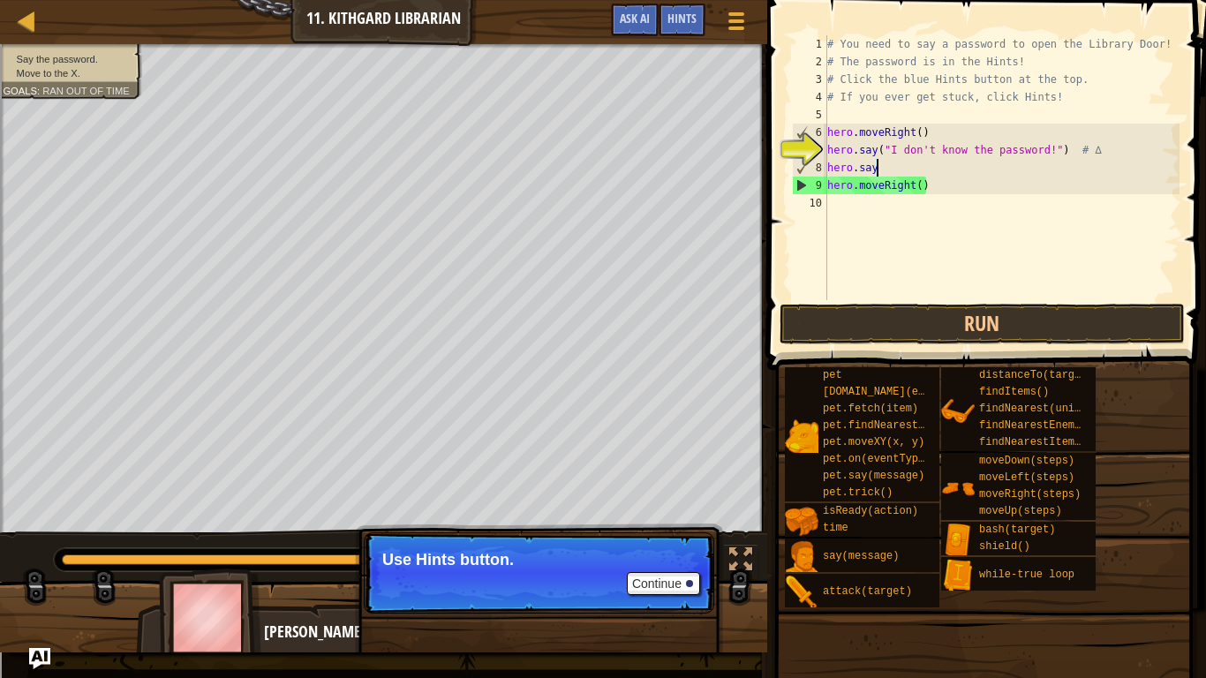
scroll to position [8, 6]
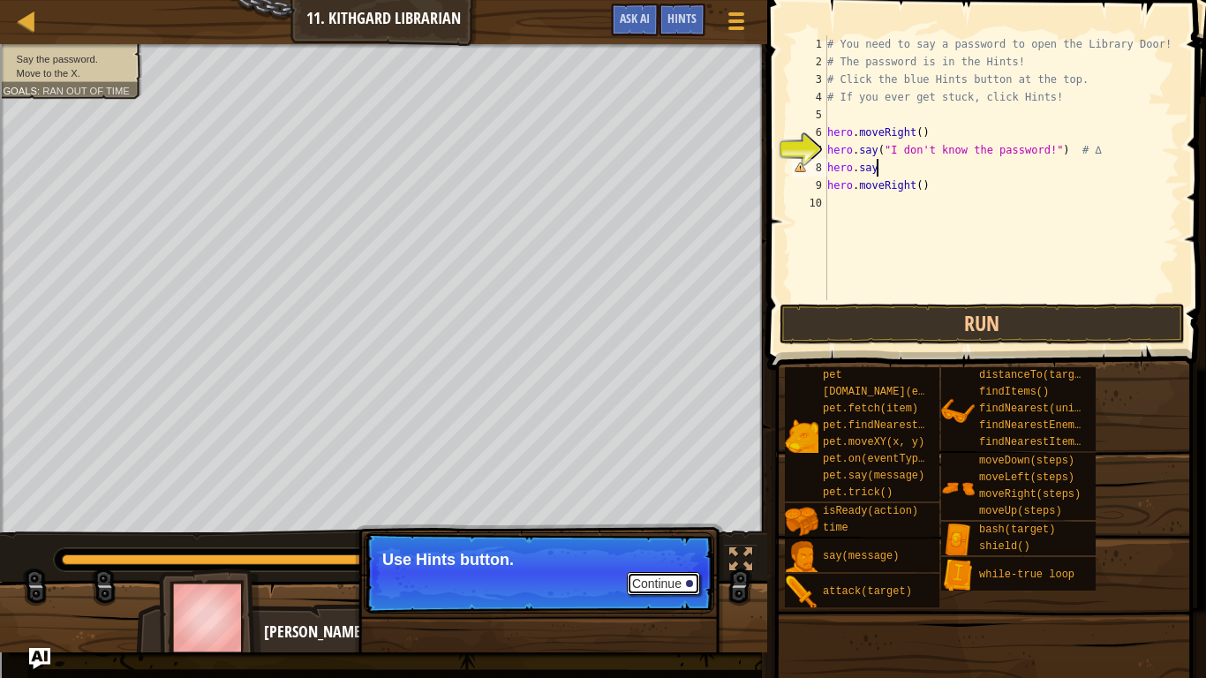
click at [695, 570] on button "Continue" at bounding box center [663, 583] width 73 height 23
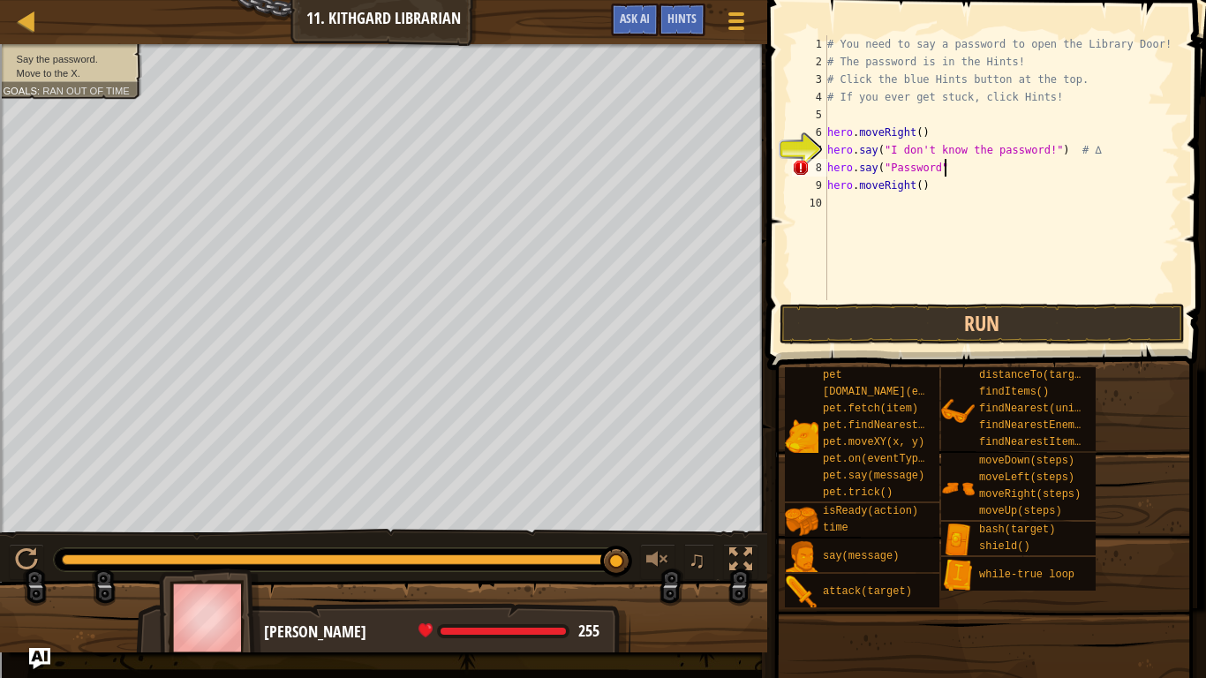
scroll to position [8, 17]
click at [996, 339] on button "Run" at bounding box center [982, 324] width 405 height 41
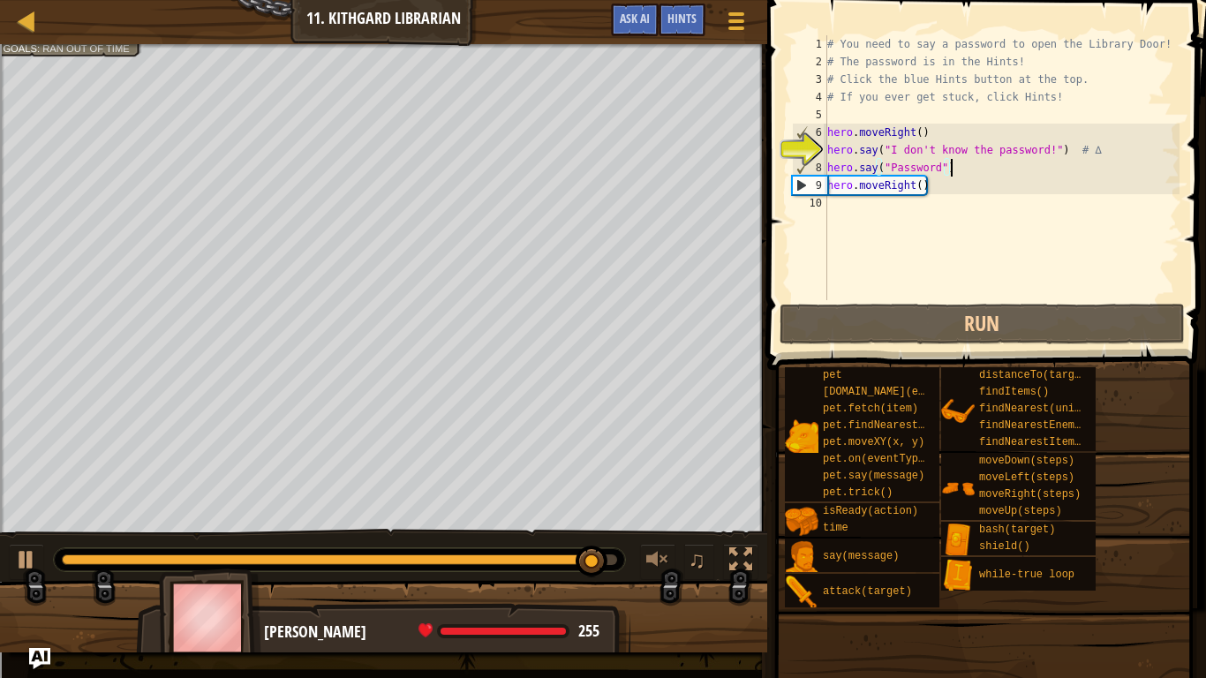
click at [946, 167] on div "# You need to say a password to open the Library Door! # The password is in the…" at bounding box center [1002, 185] width 356 height 300
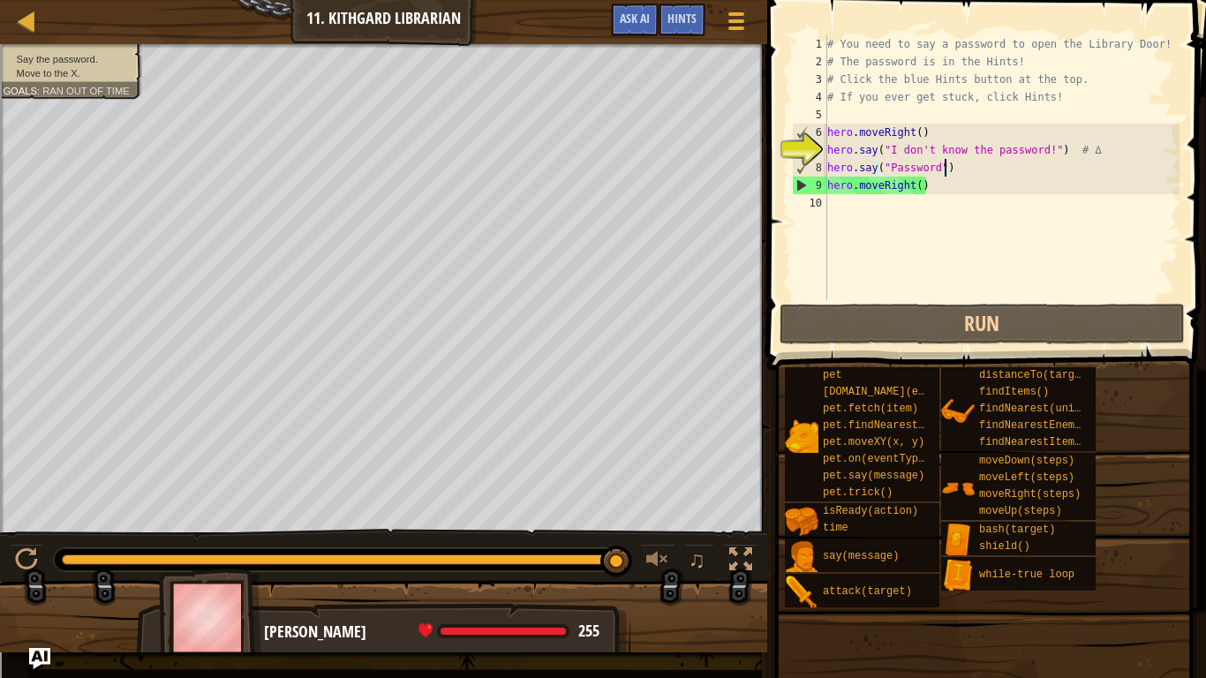
click at [936, 169] on div "# You need to say a password to open the Library Door! # The password is in the…" at bounding box center [1002, 185] width 356 height 300
drag, startPoint x: 936, startPoint y: 169, endPoint x: 888, endPoint y: 170, distance: 47.7
click at [888, 170] on div "# You need to say a password to open the Library Door! # The password is in the…" at bounding box center [1002, 185] width 356 height 300
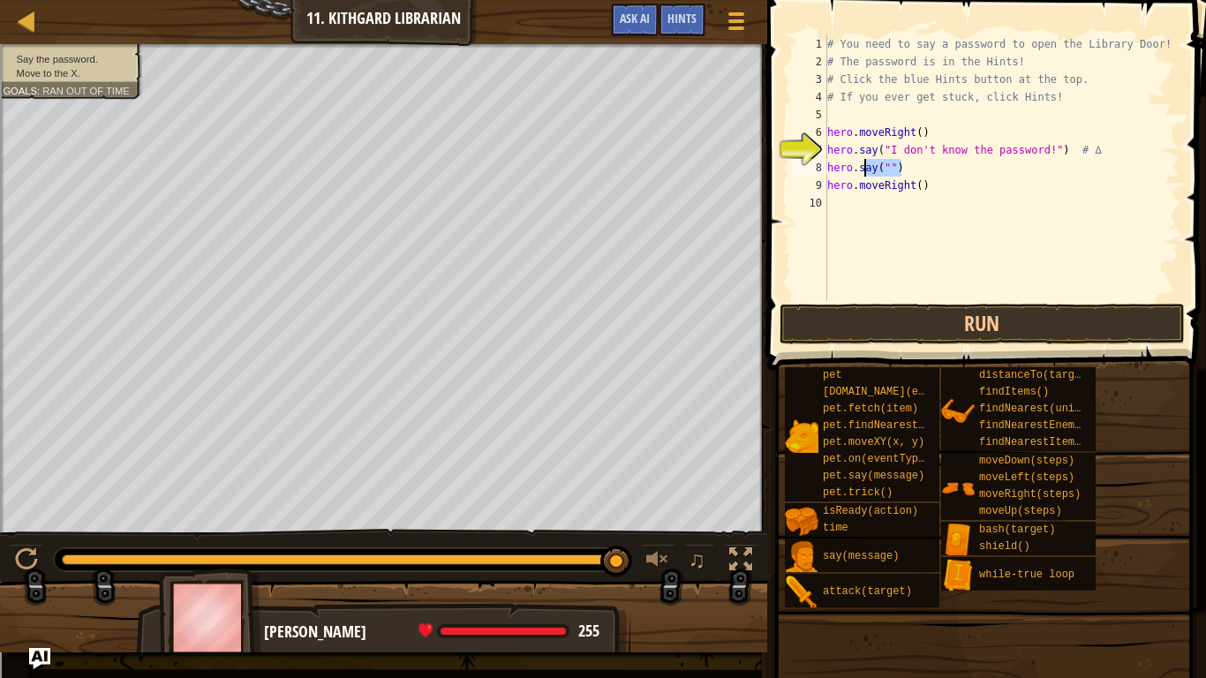
drag, startPoint x: 908, startPoint y: 171, endPoint x: 862, endPoint y: 168, distance: 46.0
click at [862, 168] on div "# You need to say a password to open the Library Door! # The password is in the…" at bounding box center [1002, 185] width 356 height 300
type textarea "hero.moveRight()"
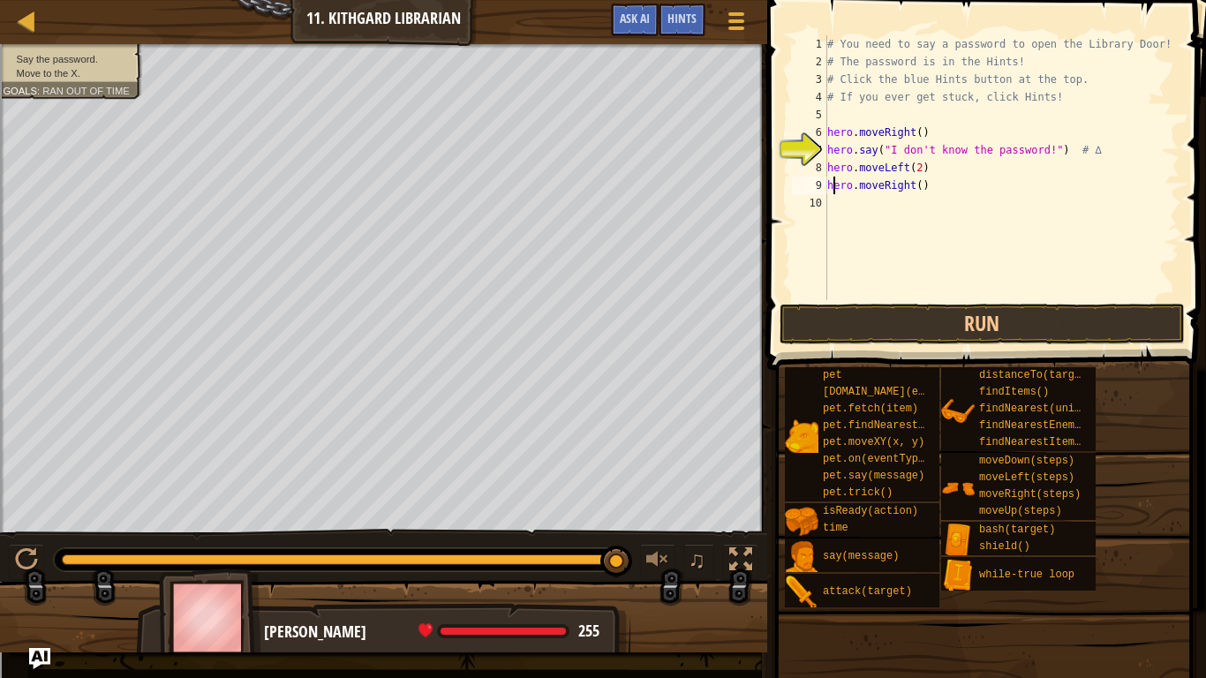
click at [921, 166] on div "# You need to say a password to open the Library Door! # The password is in the…" at bounding box center [1002, 185] width 356 height 300
type textarea "hero.moveLeft(2)"
click at [929, 167] on div "# You need to say a password to open the Library Door! # The password is in the…" at bounding box center [1002, 185] width 356 height 300
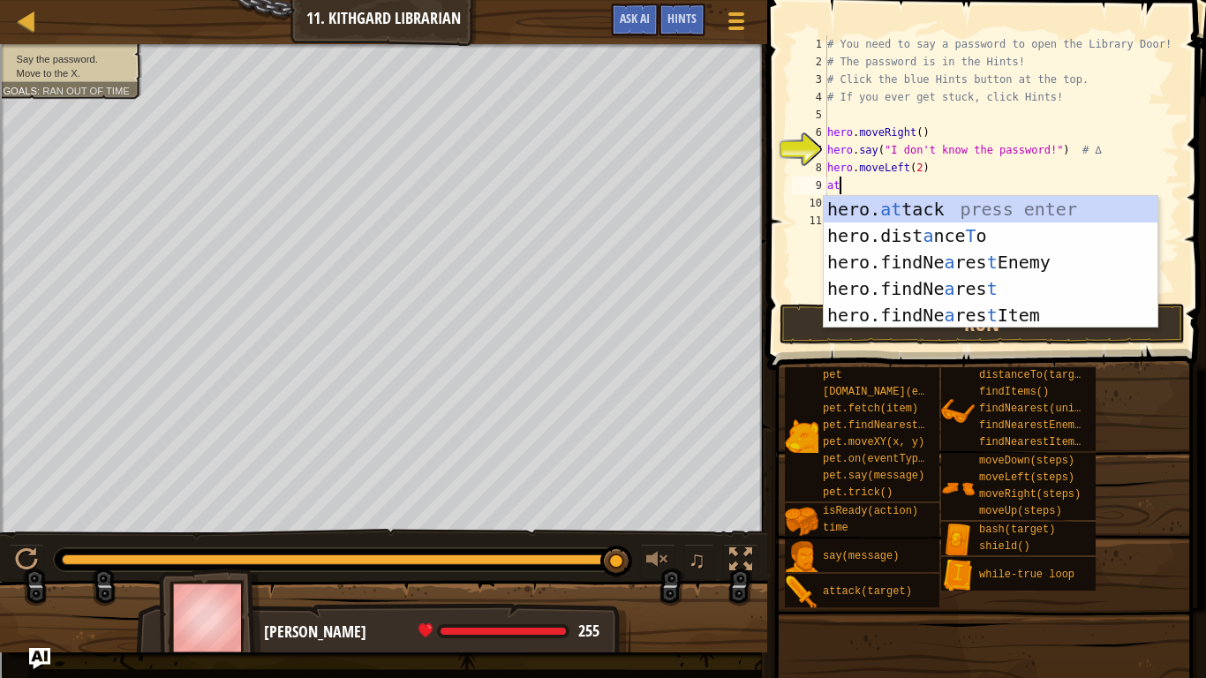
scroll to position [8, 1]
type textarea "a"
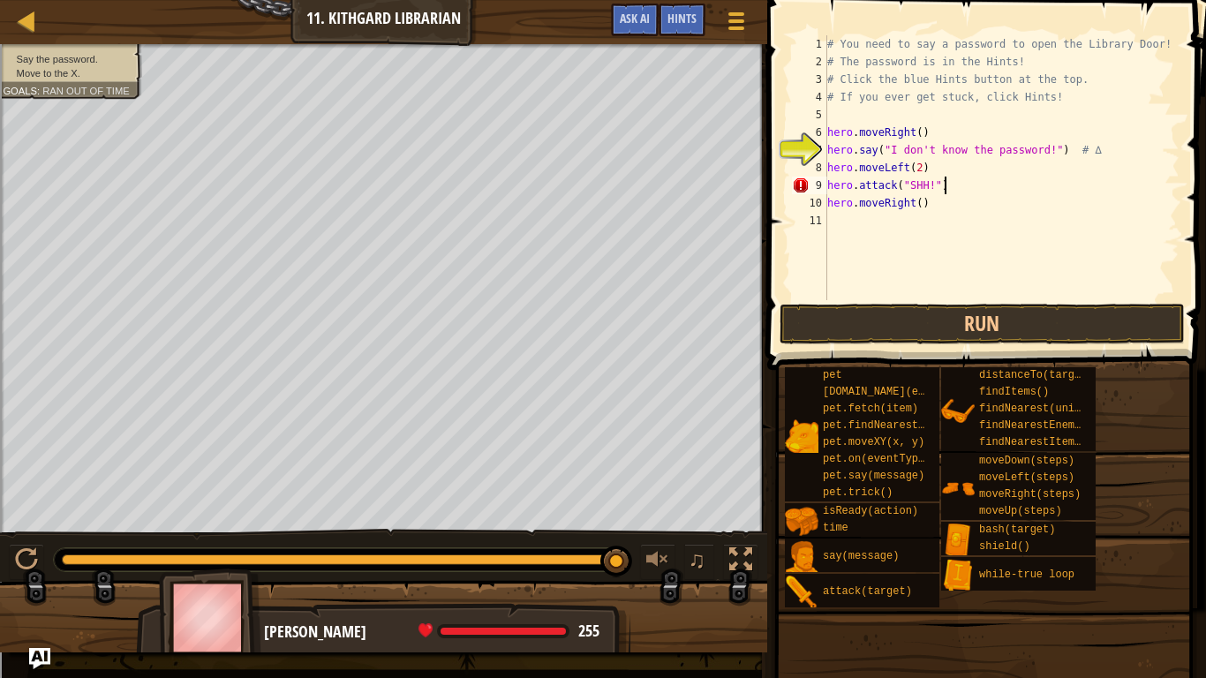
scroll to position [8, 16]
click at [966, 312] on button "Run" at bounding box center [982, 324] width 405 height 41
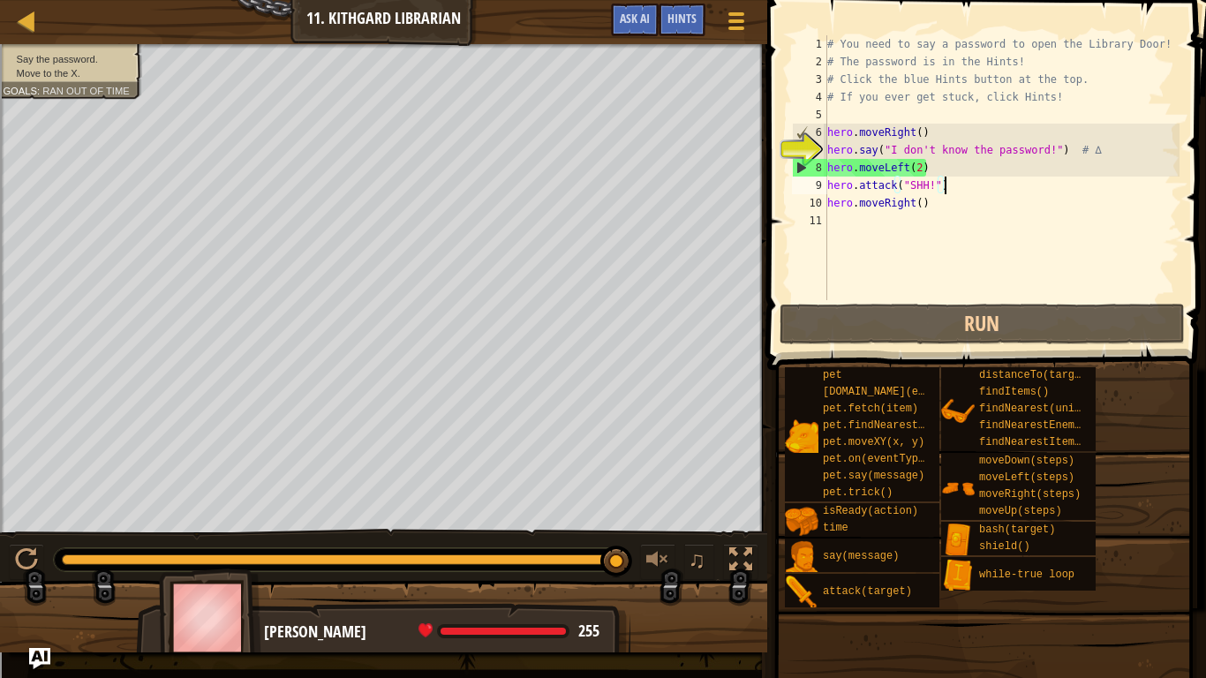
click at [961, 181] on div "# You need to say a password to open the Library Door! # The password is in the…" at bounding box center [1002, 185] width 356 height 300
click at [956, 166] on div "# You need to say a password to open the Library Door! # The password is in the…" at bounding box center [1002, 185] width 356 height 300
type textarea "hero.moveLeft(2)"
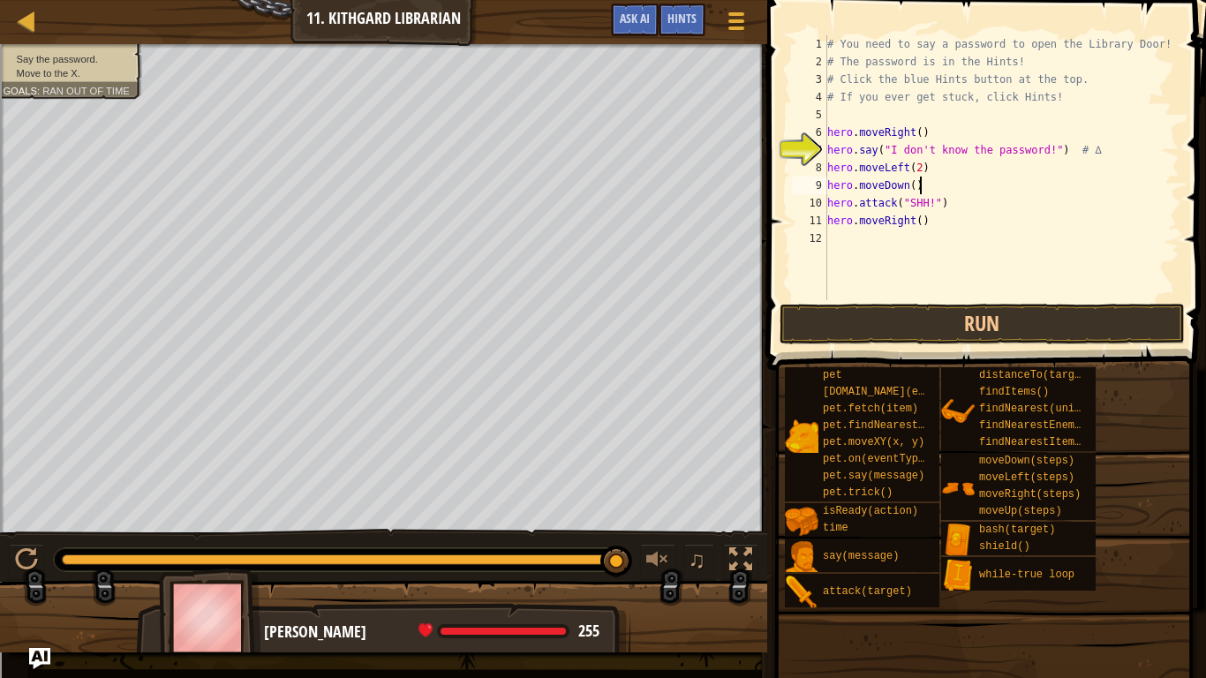
click at [959, 182] on div "# You need to say a password to open the Library Door! # The password is in the…" at bounding box center [1002, 185] width 356 height 300
type textarea "hero.moveDown()"
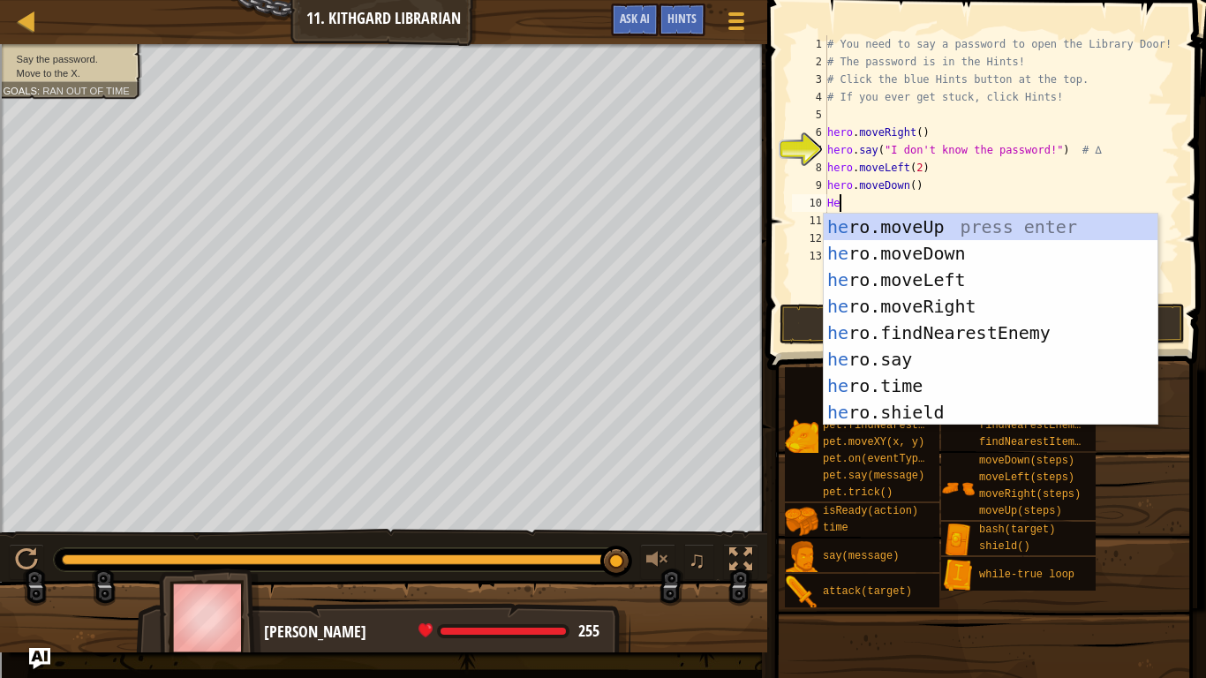
scroll to position [8, 1]
type textarea "H"
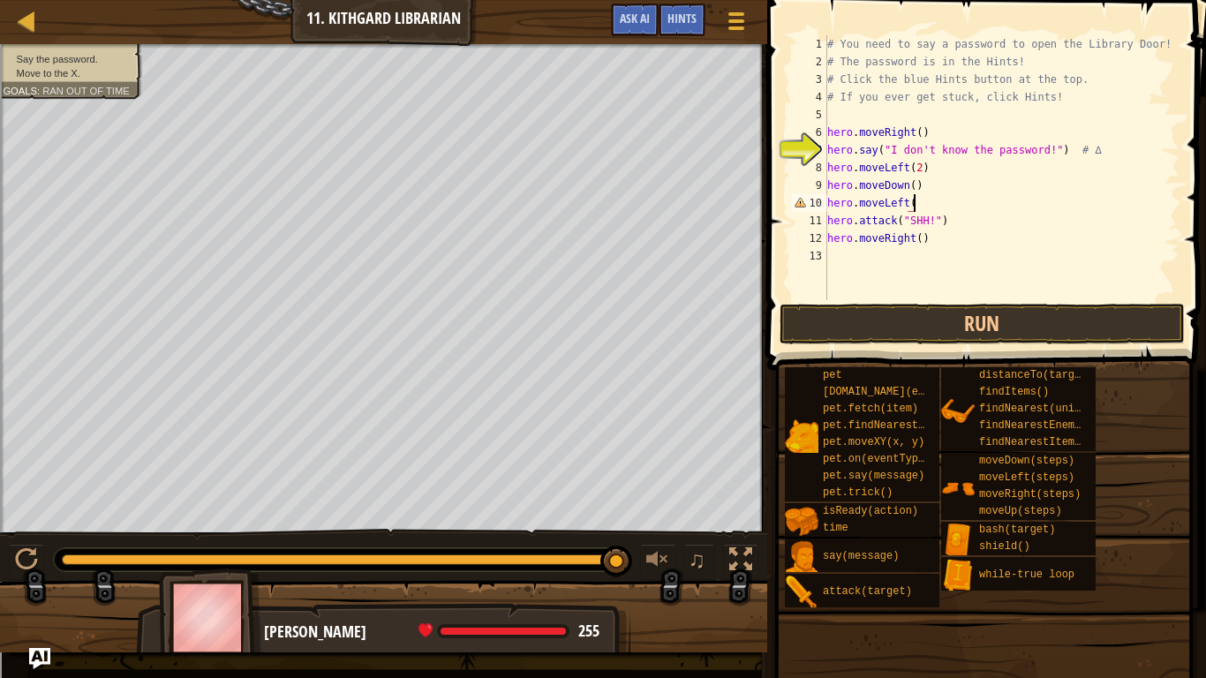
type textarea "hero.moveLeft()"
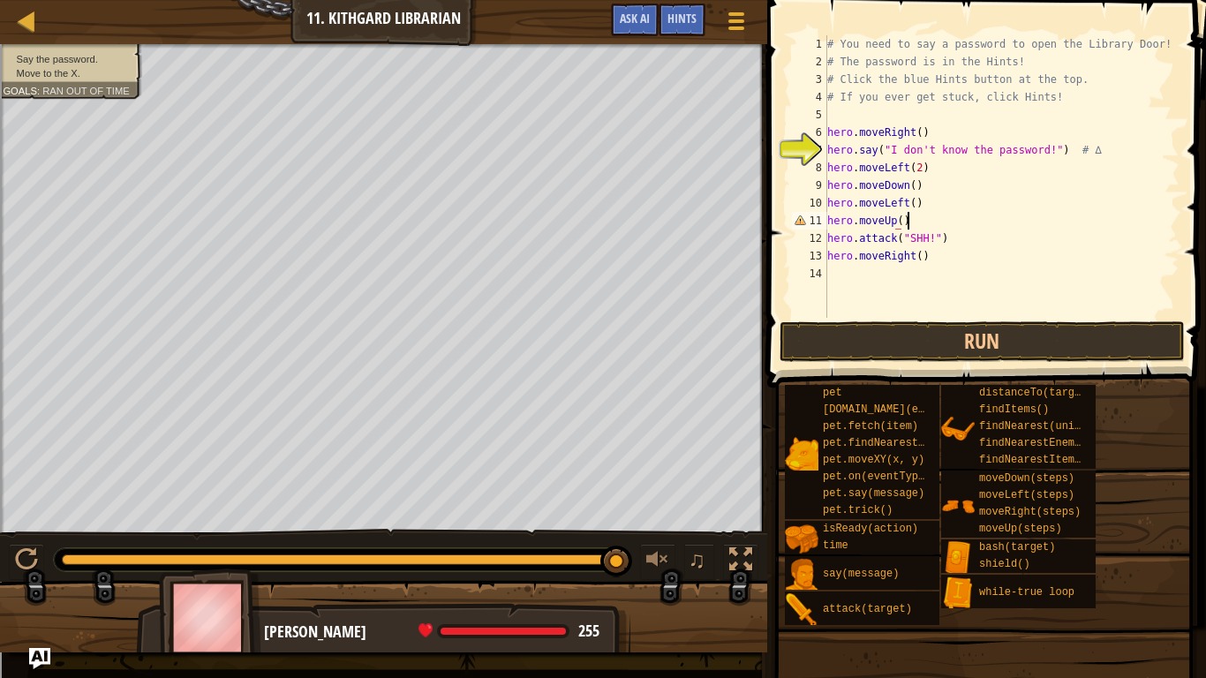
scroll to position [8, 11]
click at [992, 345] on button "Run" at bounding box center [982, 341] width 405 height 41
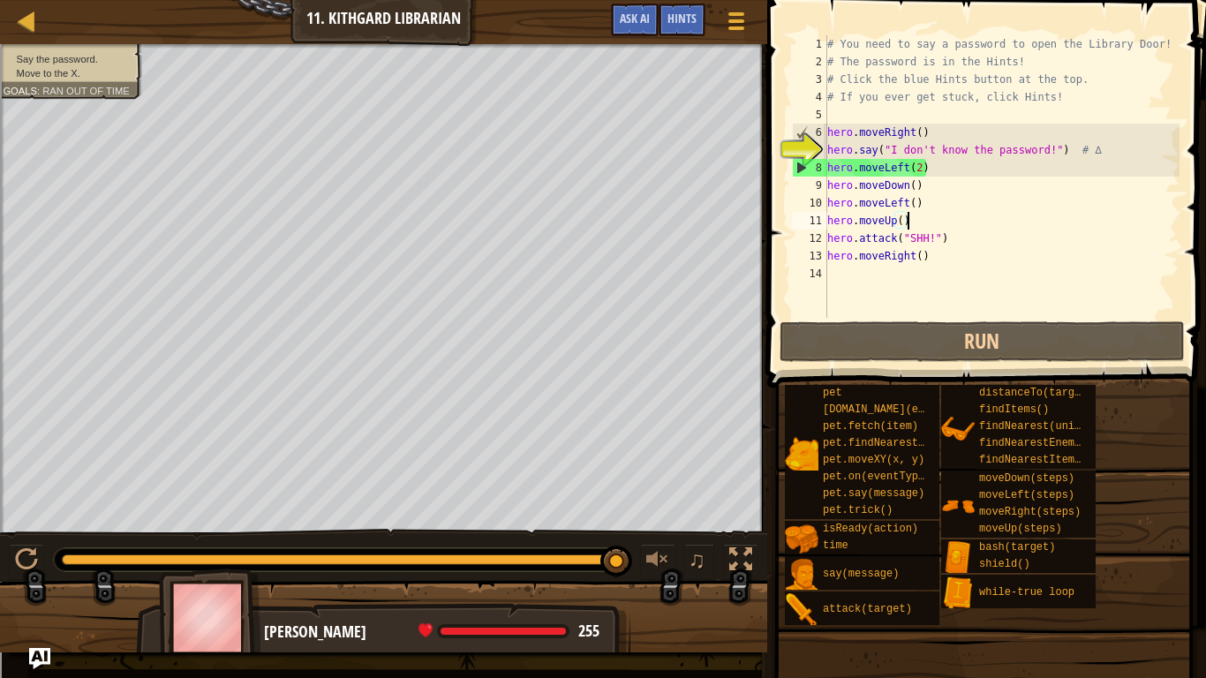
click at [922, 167] on div "# You need to say a password to open the Library Door! # The password is in the…" at bounding box center [1002, 194] width 356 height 318
type textarea "hero.moveLeft()"
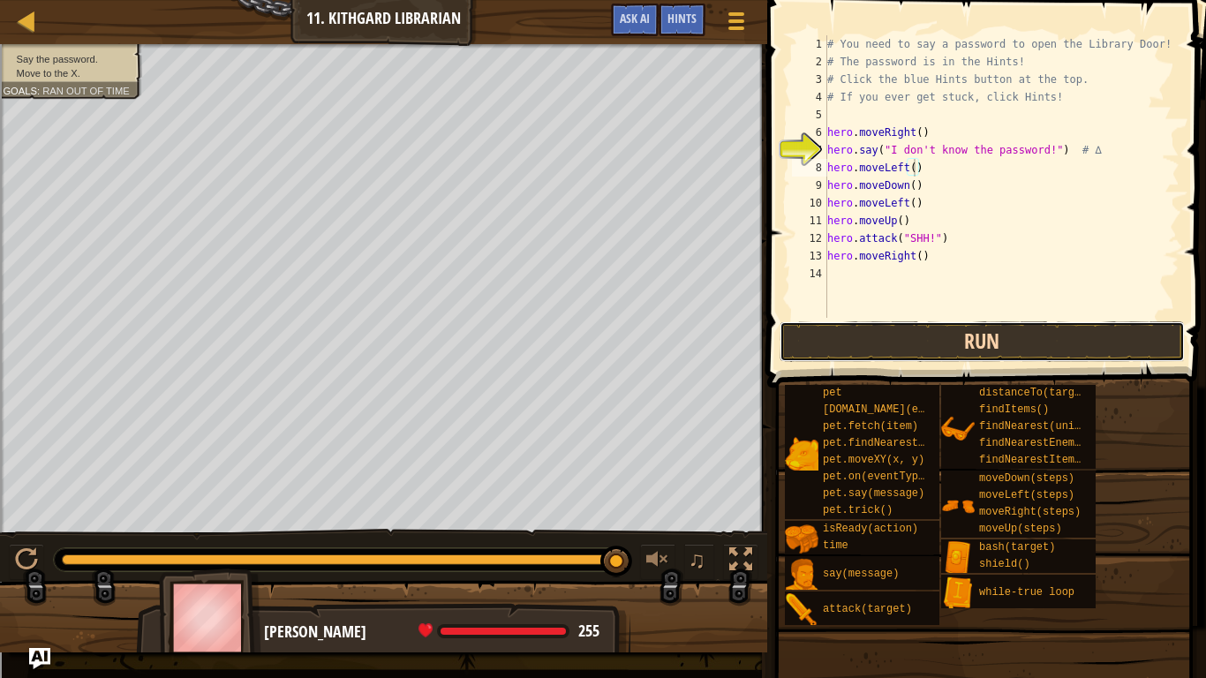
click at [1029, 327] on button "Run" at bounding box center [982, 341] width 405 height 41
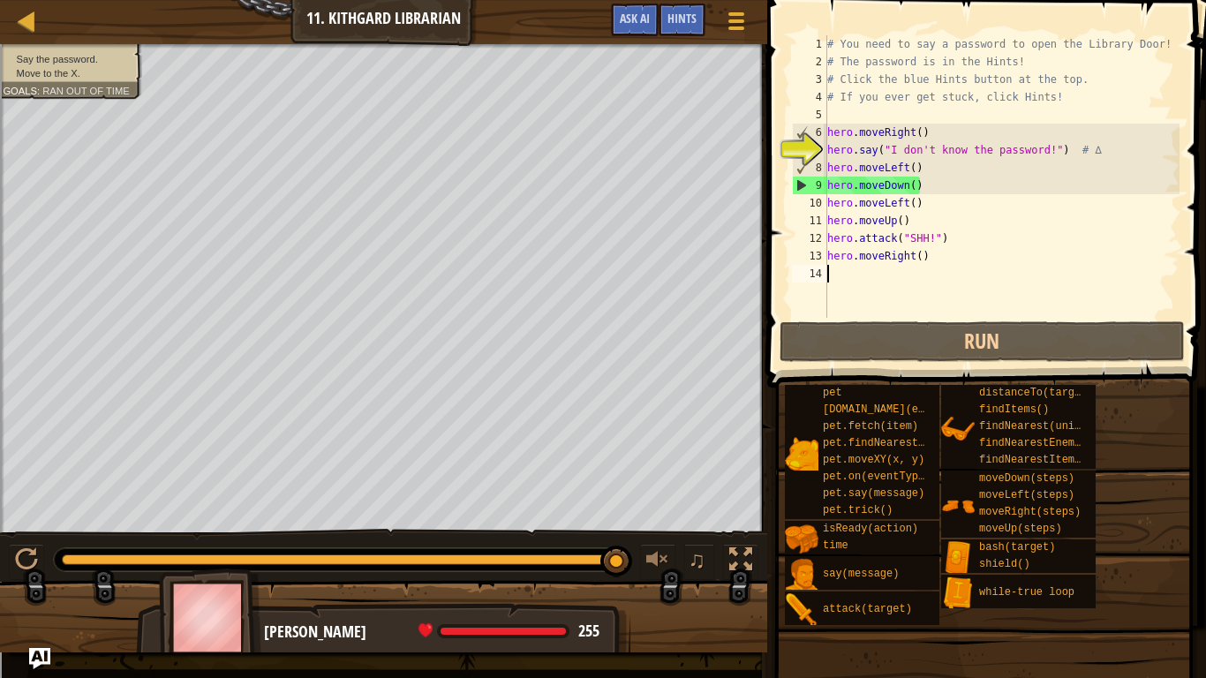
click at [965, 267] on div "# You need to say a password to open the Library Door! # The password is in the…" at bounding box center [1002, 194] width 356 height 318
click at [751, 134] on div "Map Introduction to Computer Science 11. Kithgard Librarian Game Menu Done Hint…" at bounding box center [603, 339] width 1206 height 678
type textarea "hero.moveRight()"
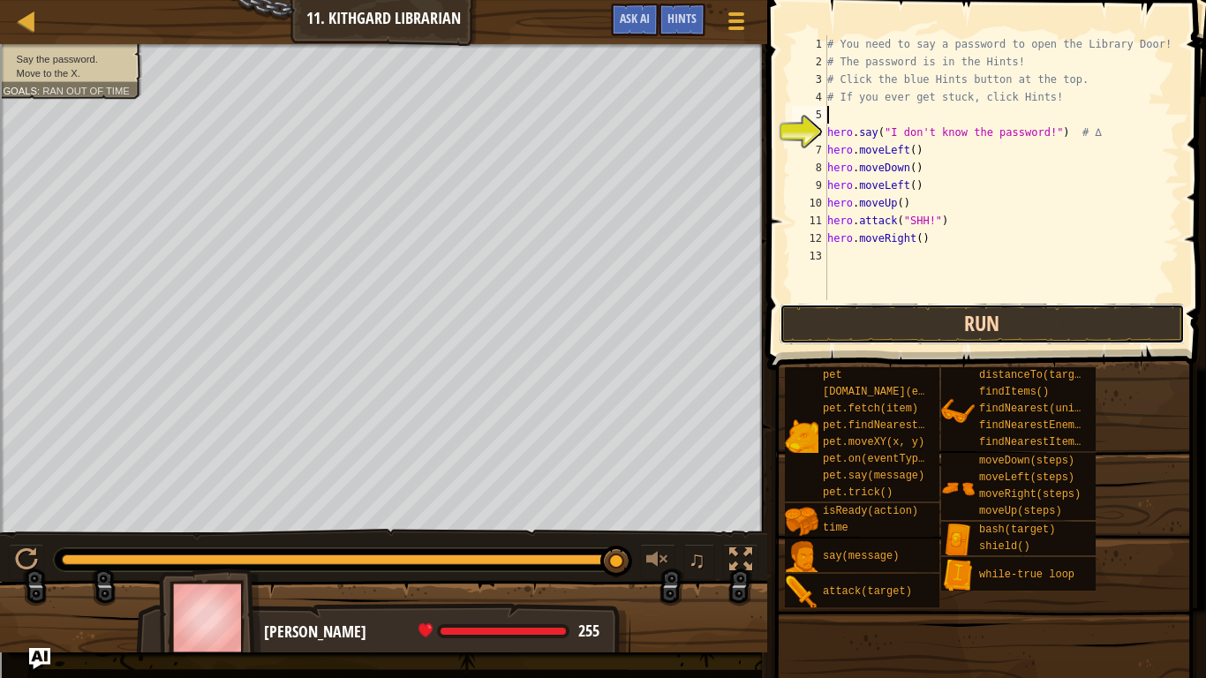
click at [1014, 320] on button "Run" at bounding box center [982, 324] width 405 height 41
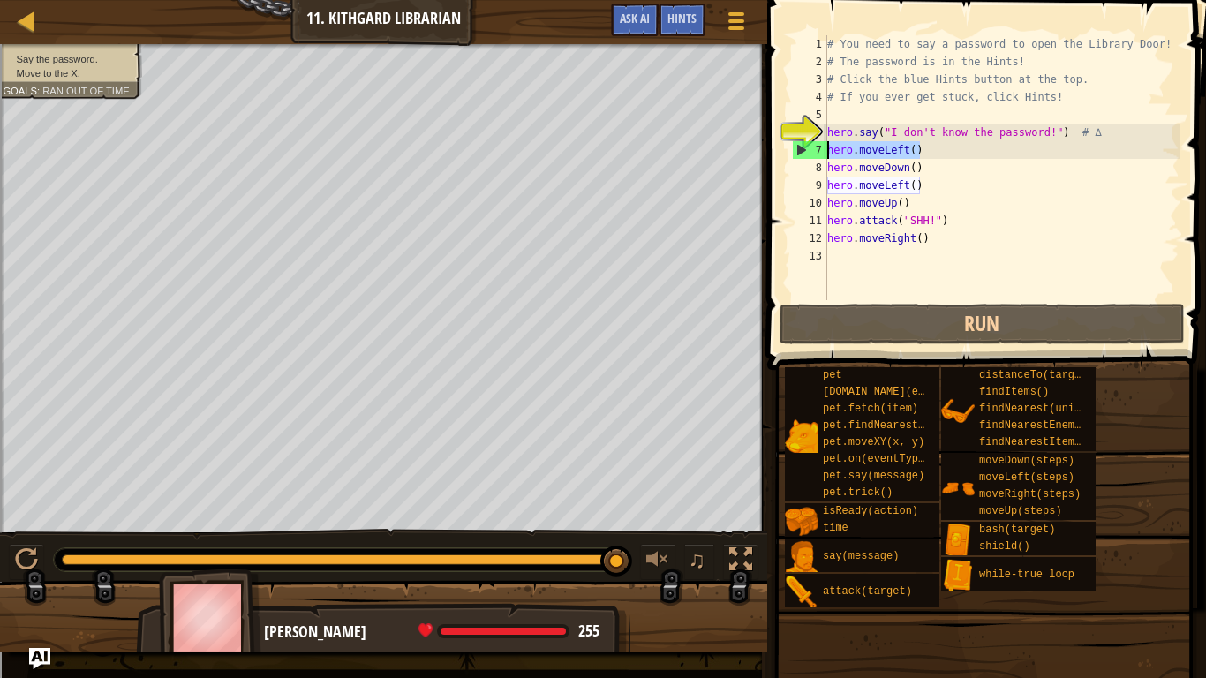
drag, startPoint x: 940, startPoint y: 153, endPoint x: 810, endPoint y: 148, distance: 130.7
click at [810, 148] on div "1 2 3 4 5 6 7 8 9 10 11 12 13 # You need to say a password to open the Library …" at bounding box center [983, 167] width 391 height 265
type textarea "hero.moveLeft()"
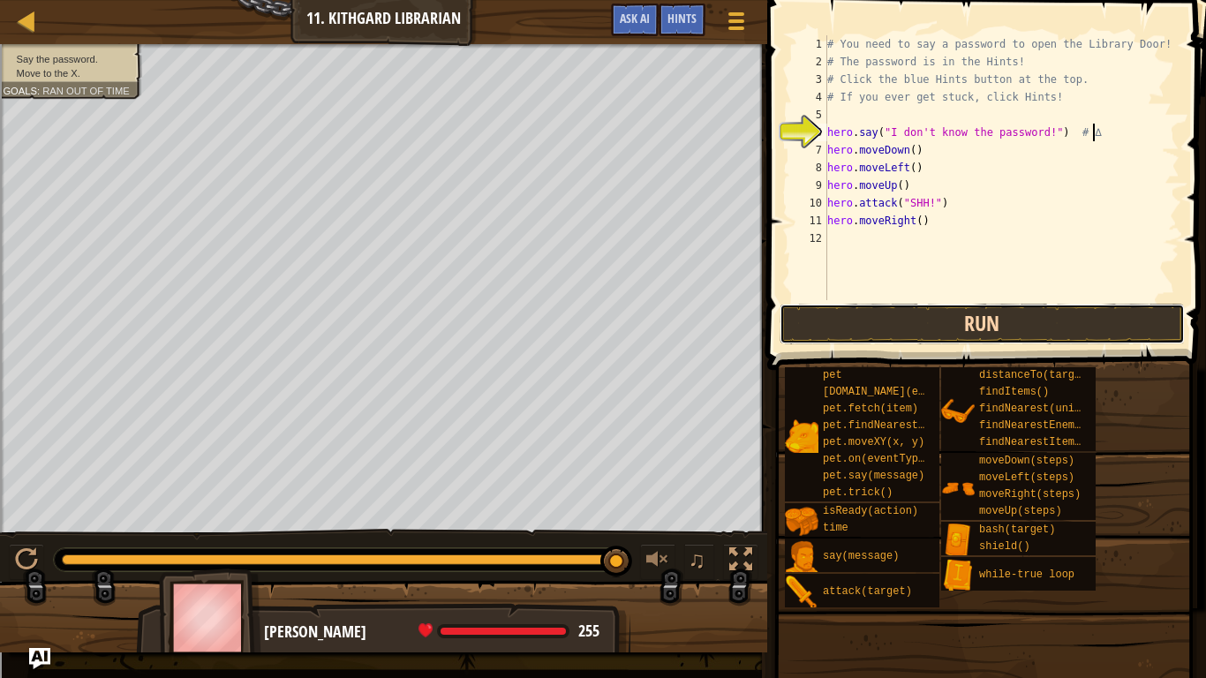
click at [849, 310] on button "Run" at bounding box center [982, 324] width 405 height 41
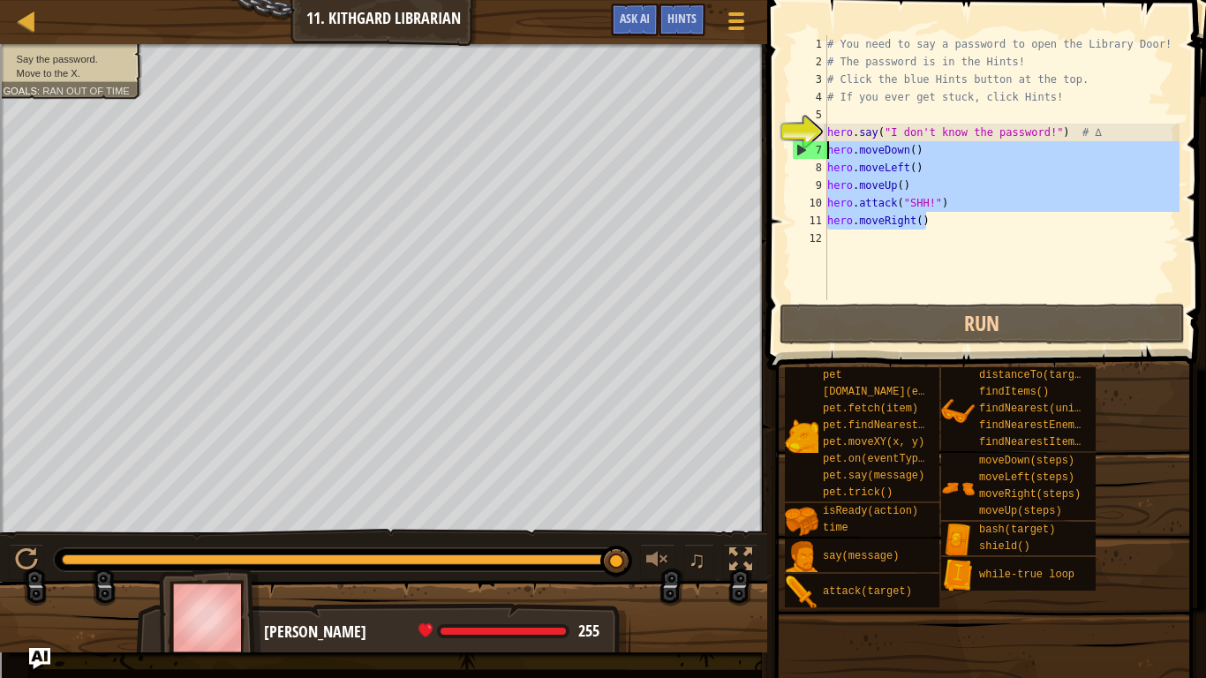
drag, startPoint x: 946, startPoint y: 224, endPoint x: 818, endPoint y: 149, distance: 148.4
click at [818, 149] on div "hero.say("I don't know the password!") # ∆ 1 2 3 4 5 6 7 8 9 10 11 12 # You nee…" at bounding box center [983, 167] width 391 height 265
type textarea "hero.moveDown() hero.moveLeft()"
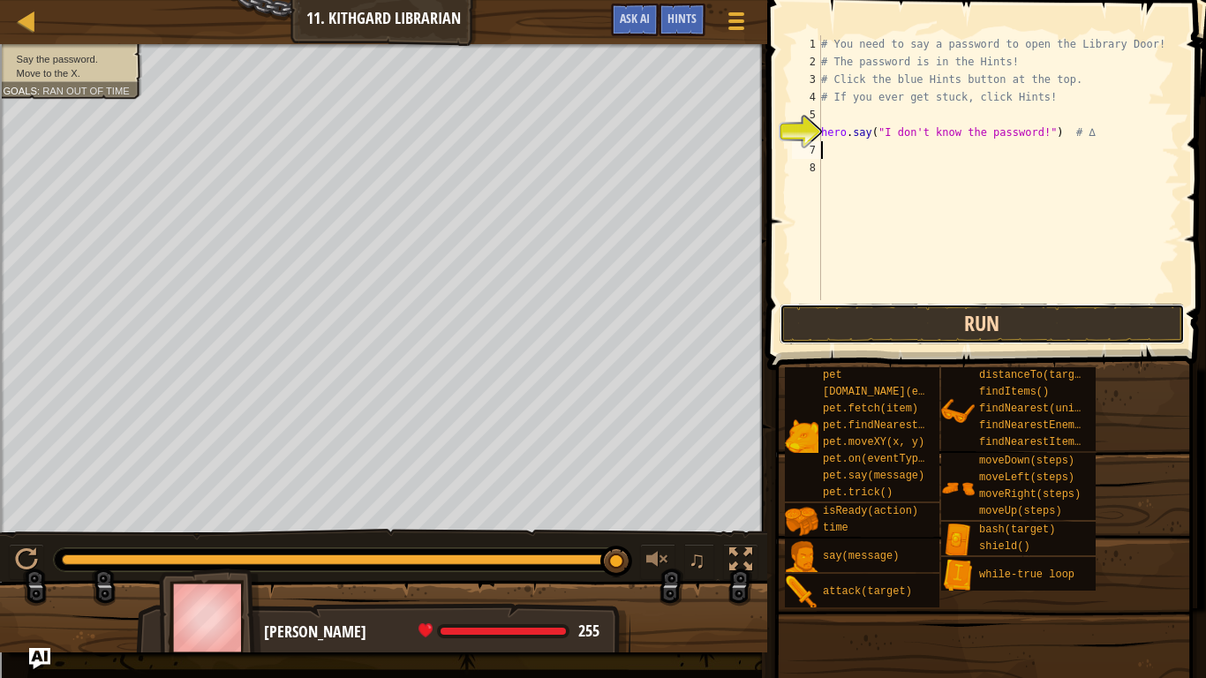
click at [1015, 327] on button "Run" at bounding box center [982, 324] width 405 height 41
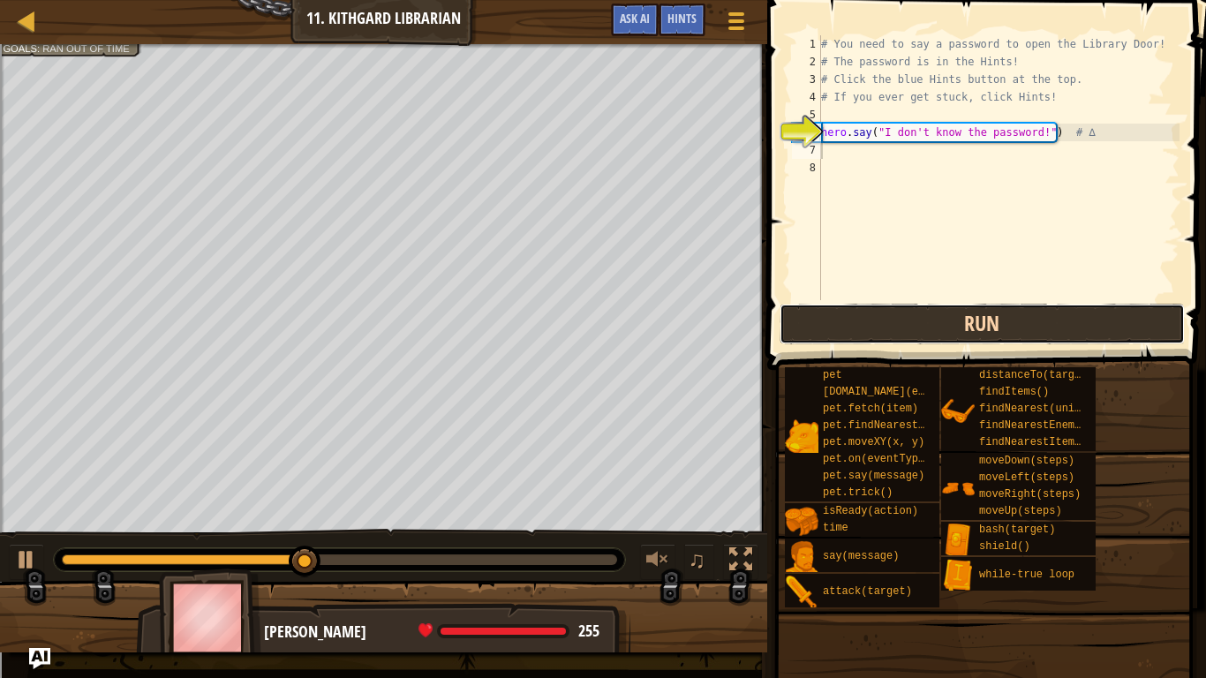
click at [1014, 325] on button "Run" at bounding box center [982, 324] width 405 height 41
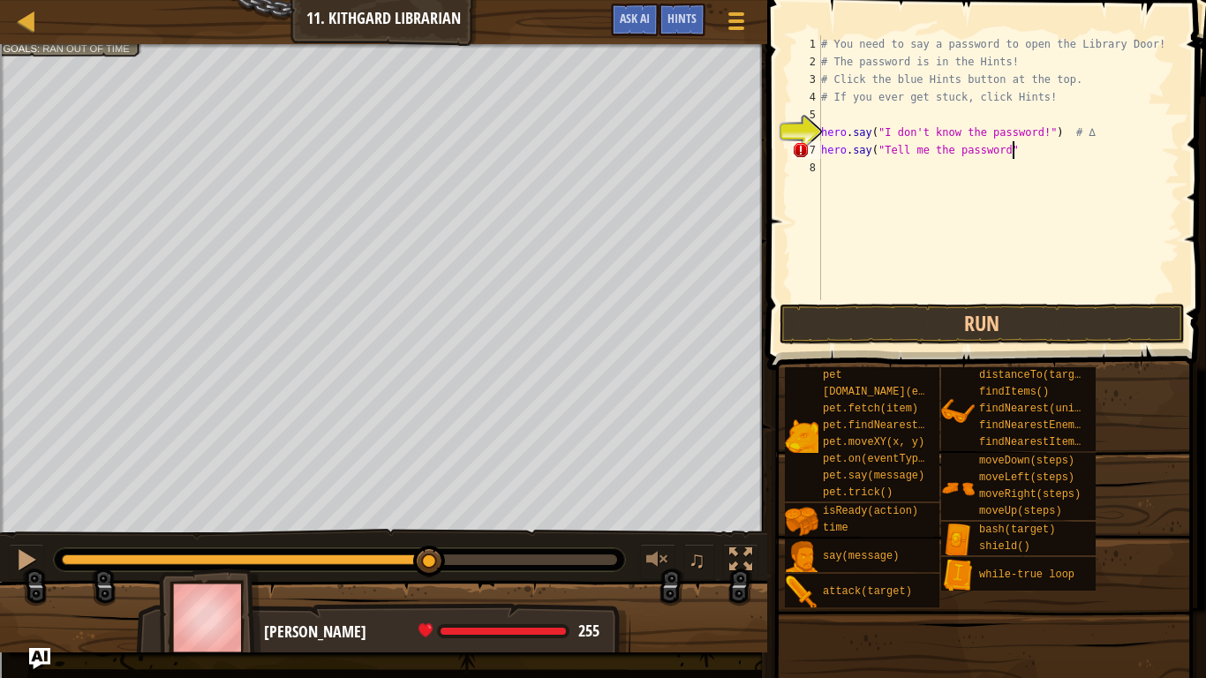
scroll to position [8, 27]
click at [1027, 317] on button "Run" at bounding box center [982, 324] width 405 height 41
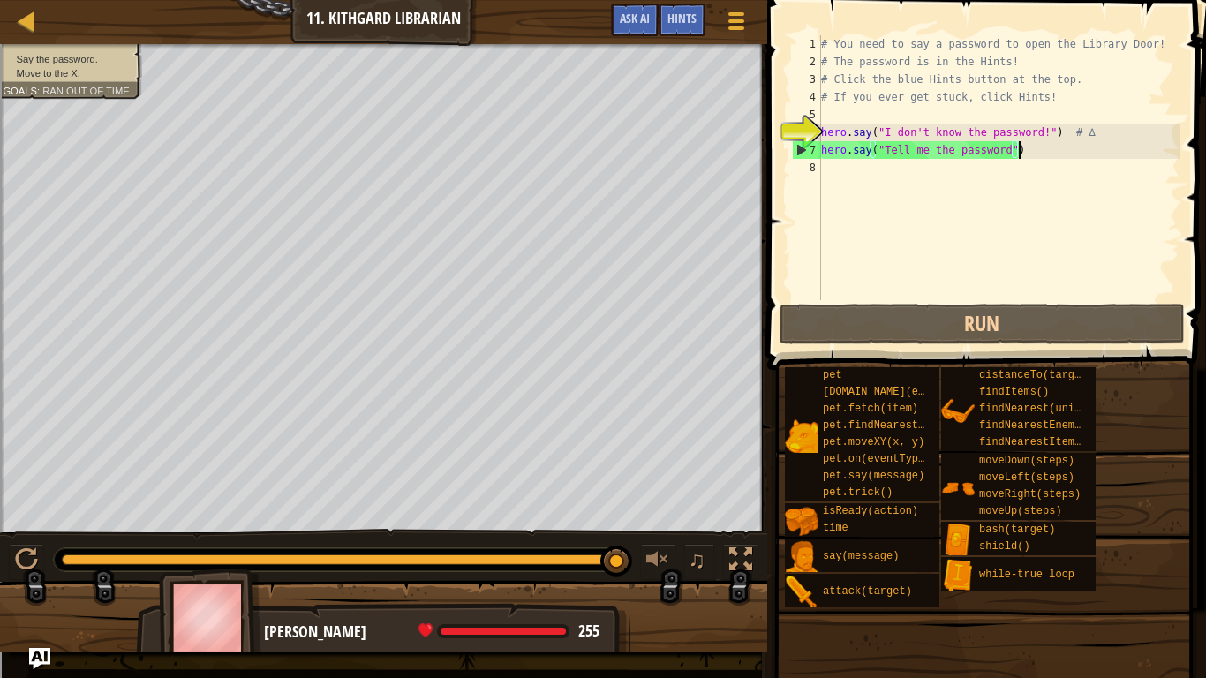
click at [1035, 151] on div "# You need to say a password to open the Library Door! # The password is in the…" at bounding box center [999, 185] width 362 height 300
drag, startPoint x: 1035, startPoint y: 151, endPoint x: 961, endPoint y: 157, distance: 73.5
click at [961, 157] on div "# You need to say a password to open the Library Door! # The password is in the…" at bounding box center [999, 185] width 362 height 300
click at [815, 136] on div "6" at bounding box center [807, 133] width 28 height 18
drag, startPoint x: 812, startPoint y: 127, endPoint x: 792, endPoint y: 134, distance: 21.5
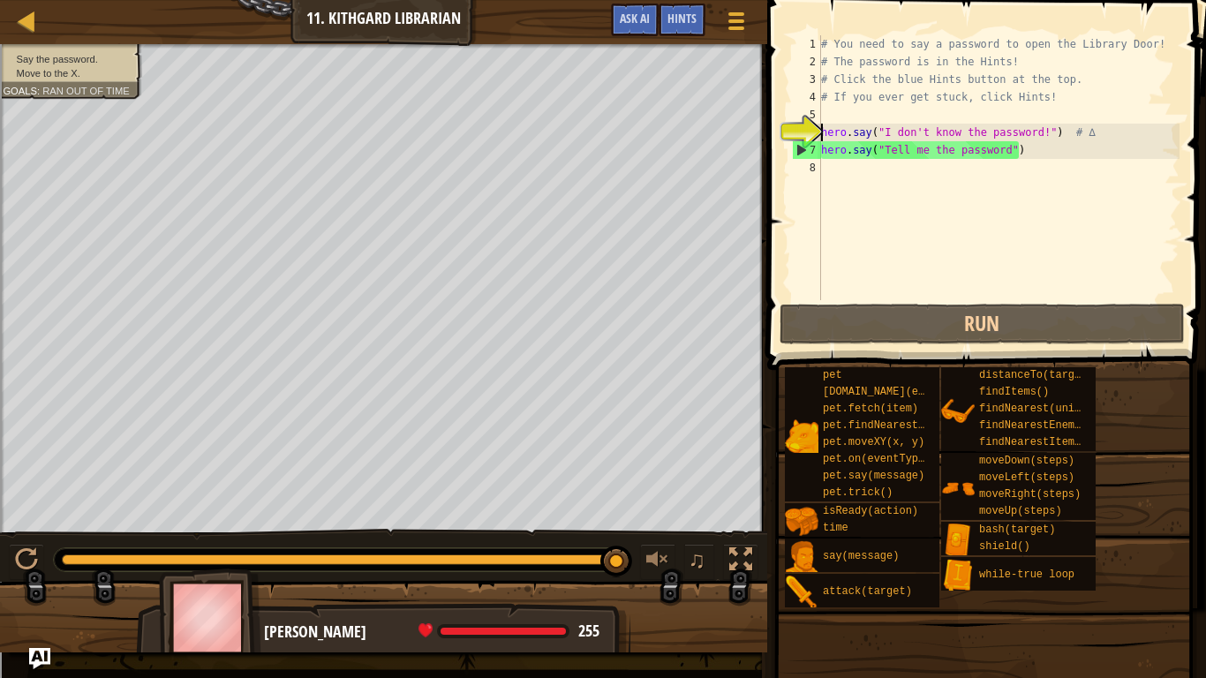
click at [793, 134] on div "6" at bounding box center [807, 133] width 28 height 18
drag, startPoint x: 1010, startPoint y: 148, endPoint x: 884, endPoint y: 154, distance: 126.4
click at [884, 154] on div "# You need to say a password to open the Library Door! # The password is in the…" at bounding box center [999, 185] width 362 height 300
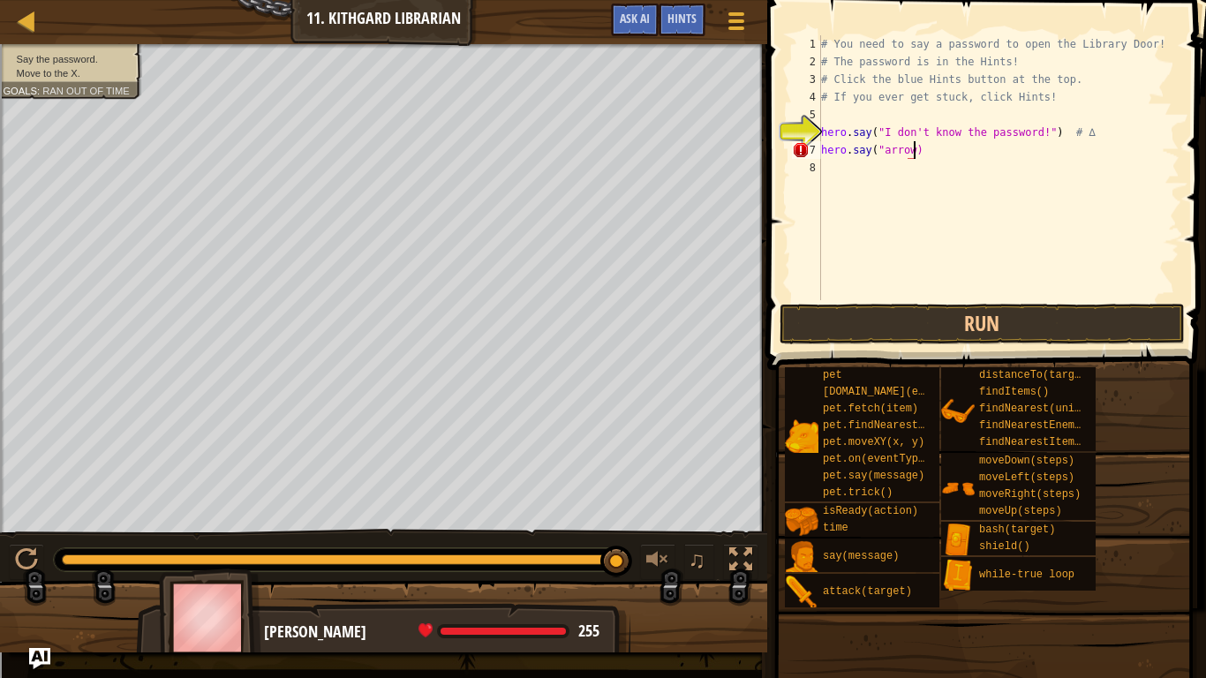
scroll to position [8, 13]
click at [1006, 320] on button "Run" at bounding box center [982, 324] width 405 height 41
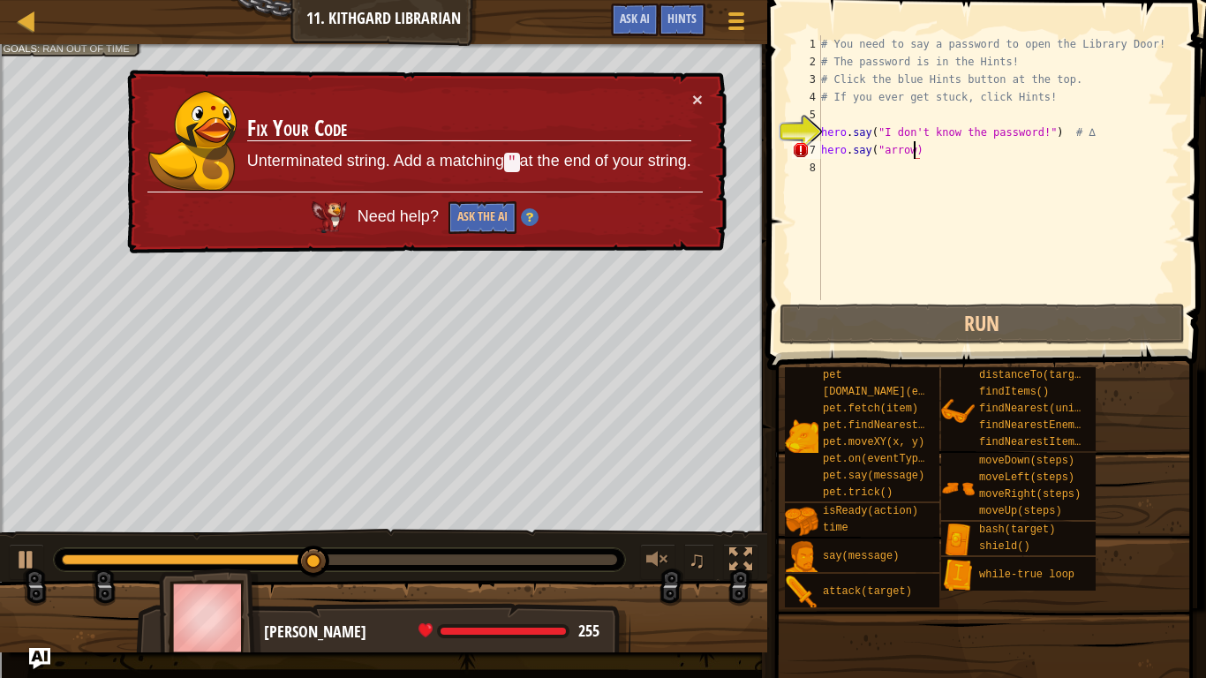
click at [720, 88] on div "× Fix Your Code Unterminated string. Add a matching " at the end of your string…" at bounding box center [425, 162] width 603 height 185
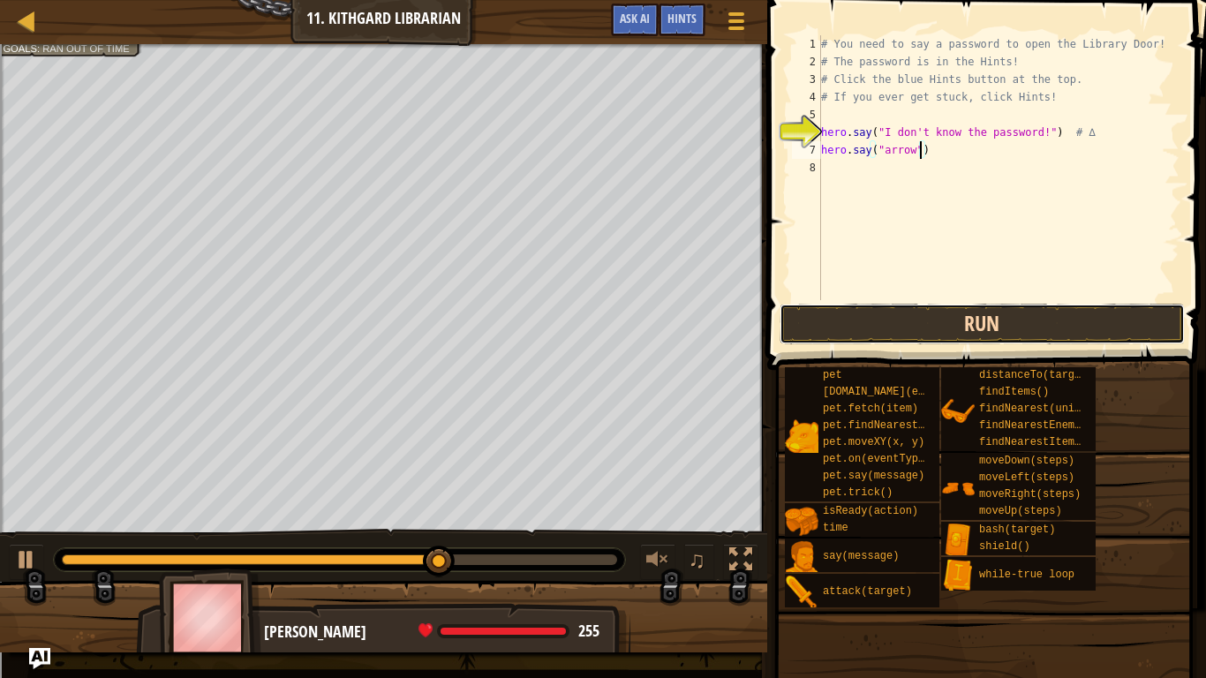
click at [1009, 316] on button "Run" at bounding box center [982, 324] width 405 height 41
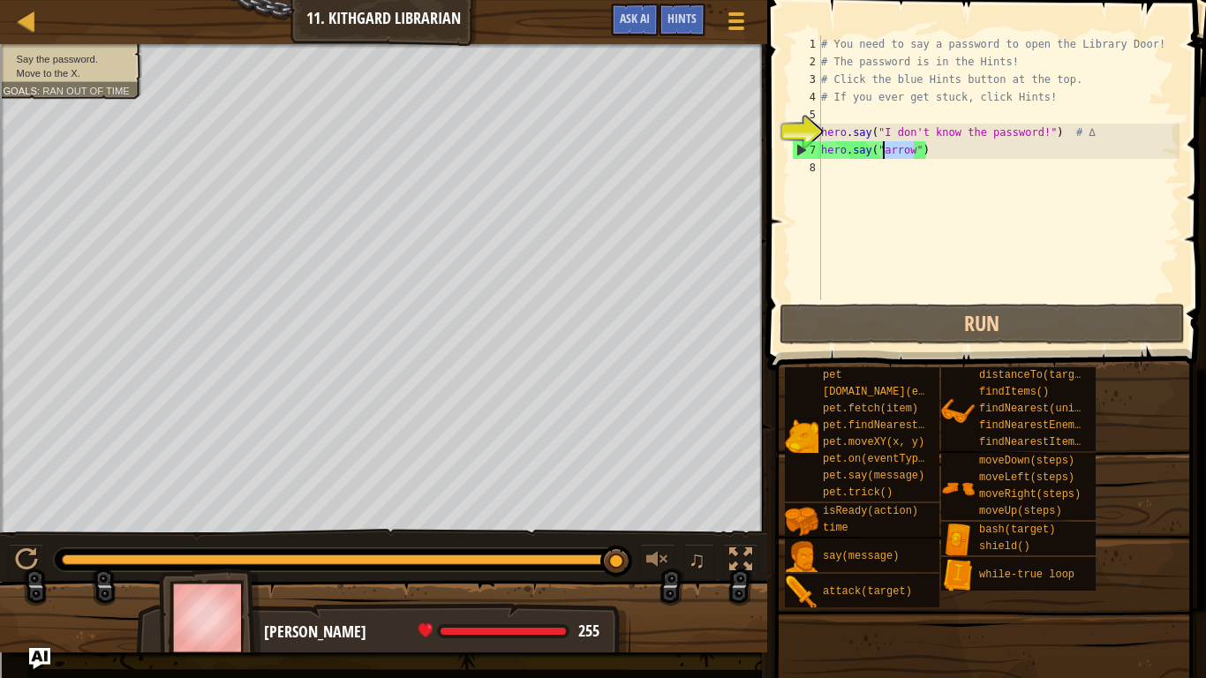
drag, startPoint x: 914, startPoint y: 153, endPoint x: 885, endPoint y: 150, distance: 29.3
click at [885, 150] on div "# You need to say a password to open the Library Door! # The password is in the…" at bounding box center [999, 185] width 362 height 300
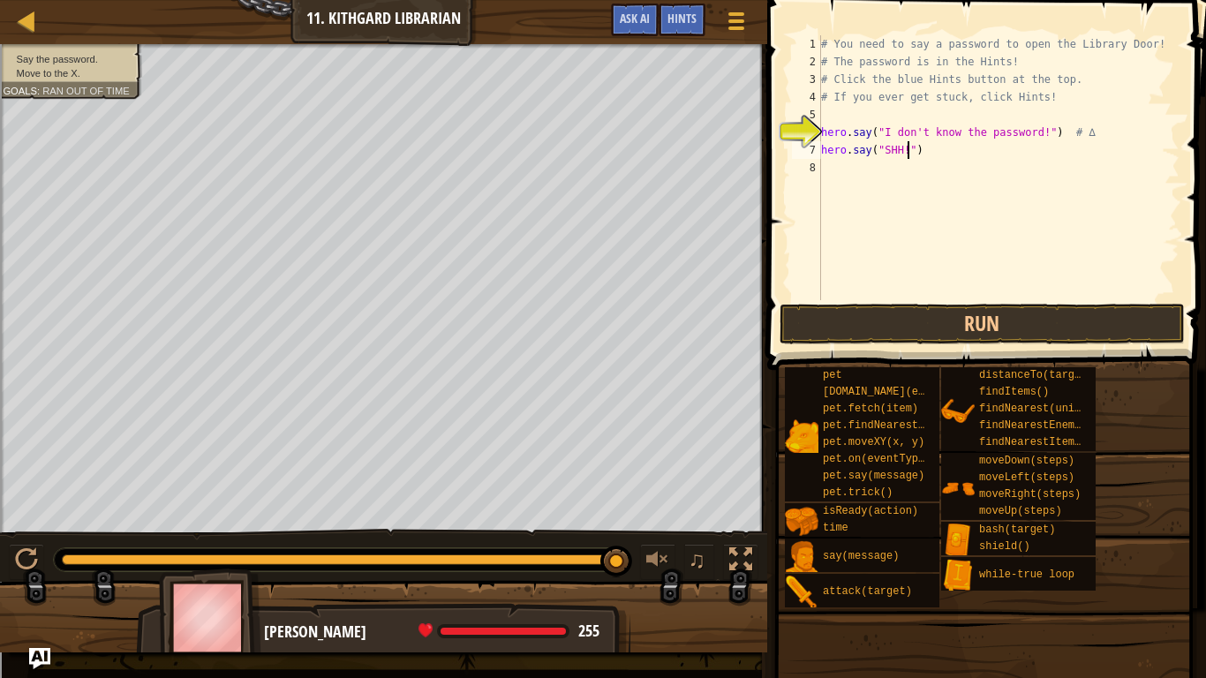
scroll to position [8, 12]
click at [974, 312] on button "Run" at bounding box center [982, 324] width 405 height 41
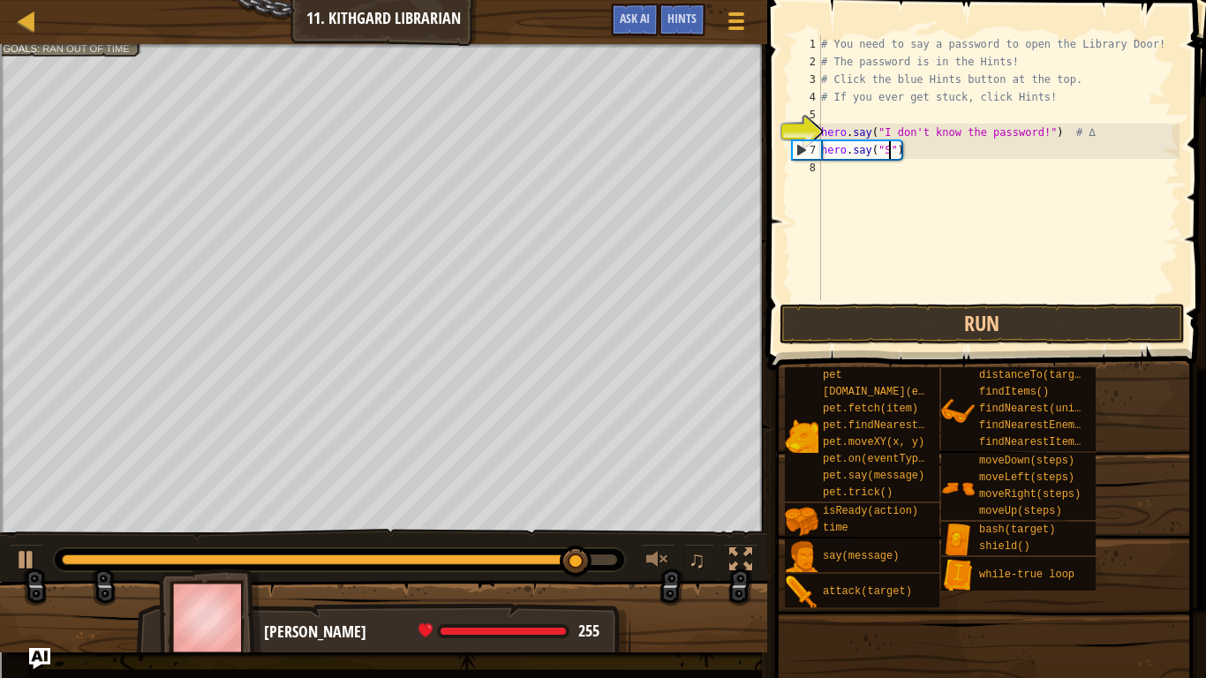
scroll to position [8, 10]
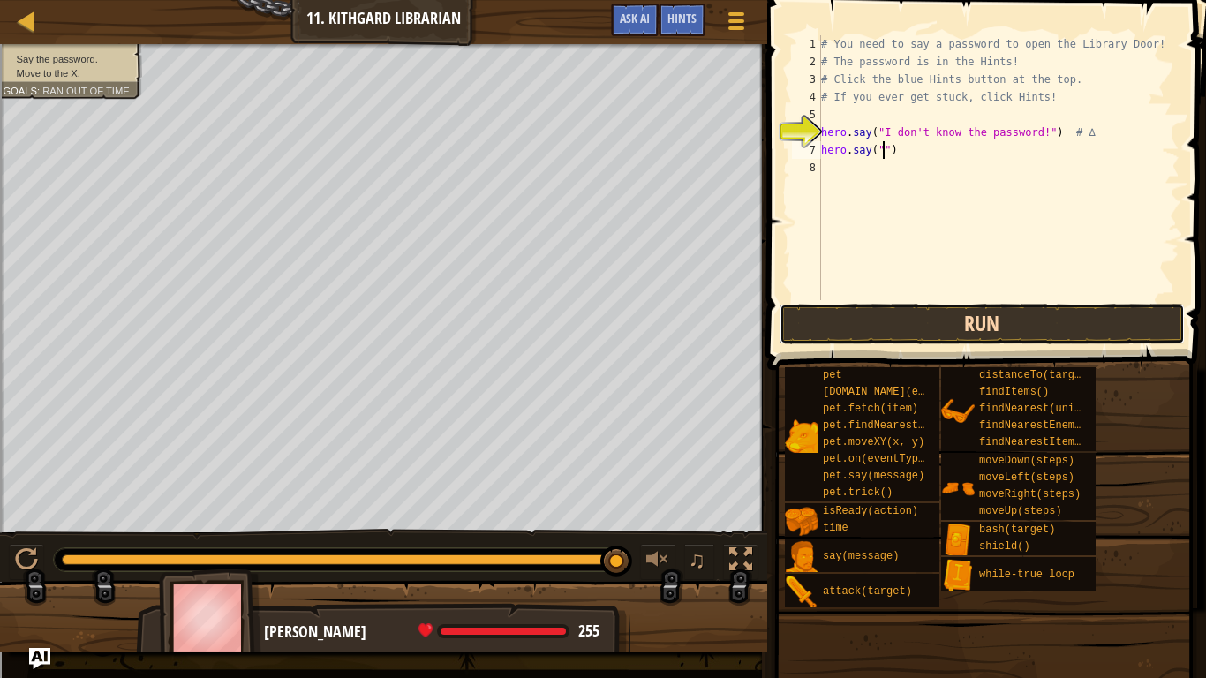
click at [967, 331] on button "Run" at bounding box center [982, 324] width 405 height 41
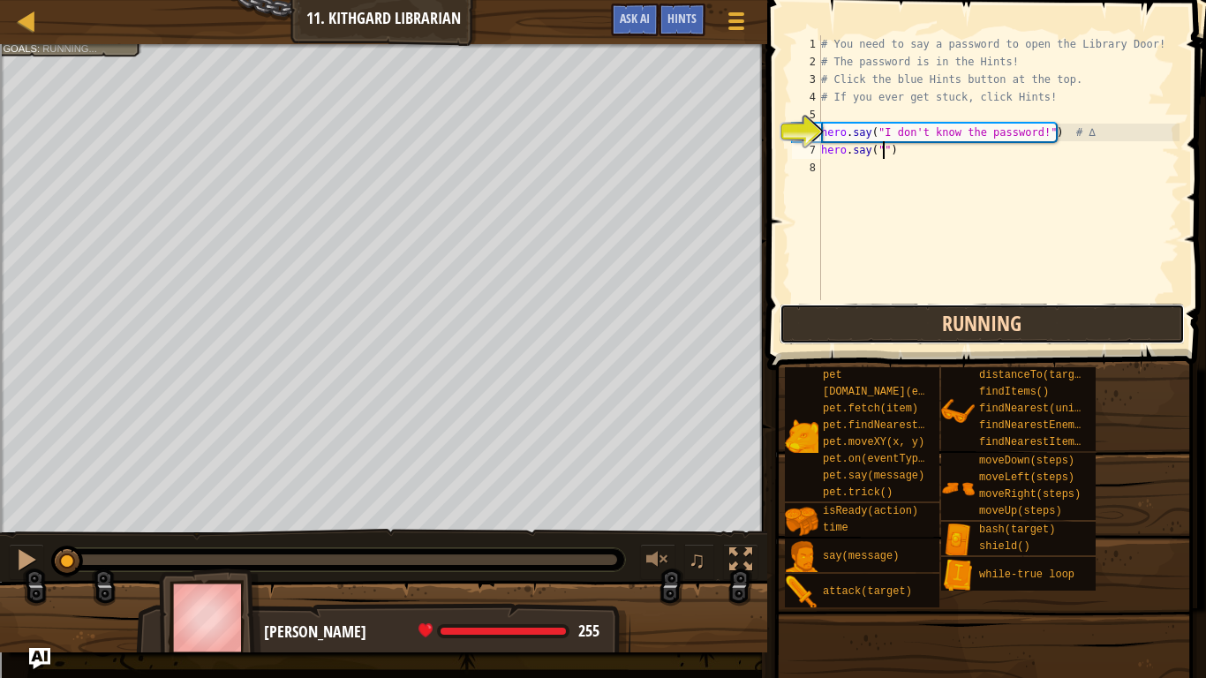
click at [967, 331] on button "Running" at bounding box center [982, 324] width 405 height 41
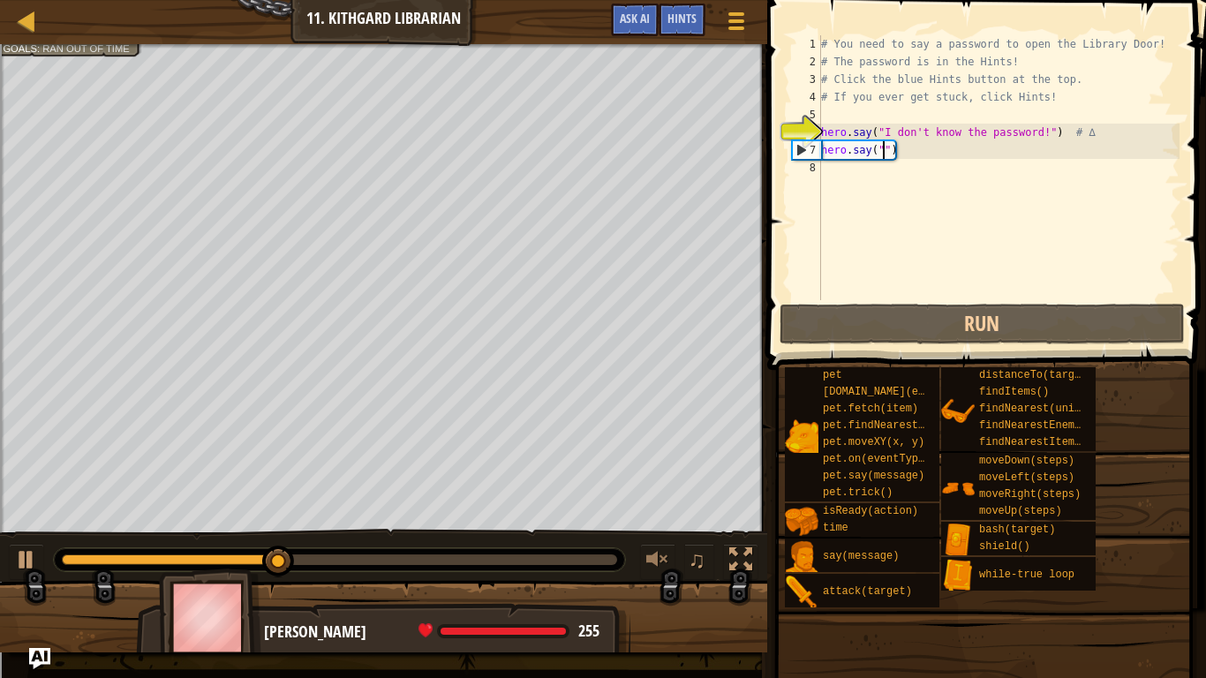
click at [105, 565] on div at bounding box center [339, 559] width 571 height 23
click at [99, 555] on div at bounding box center [80, 559] width 37 height 11
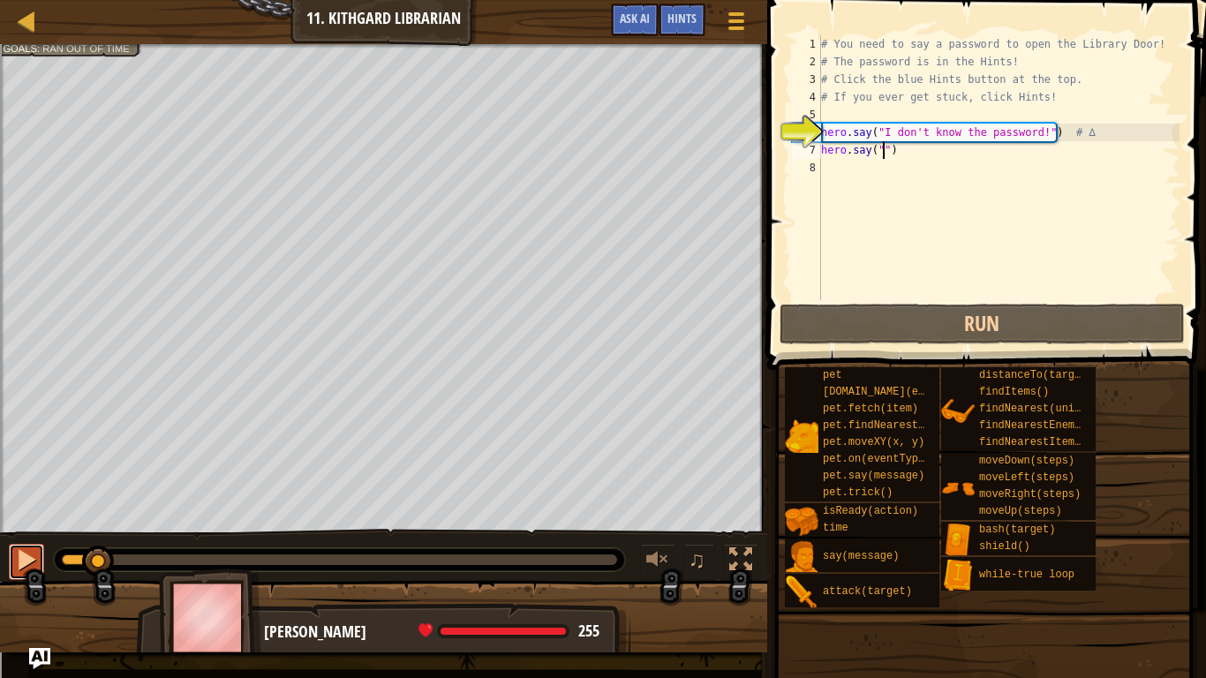
click at [25, 558] on div at bounding box center [26, 559] width 23 height 23
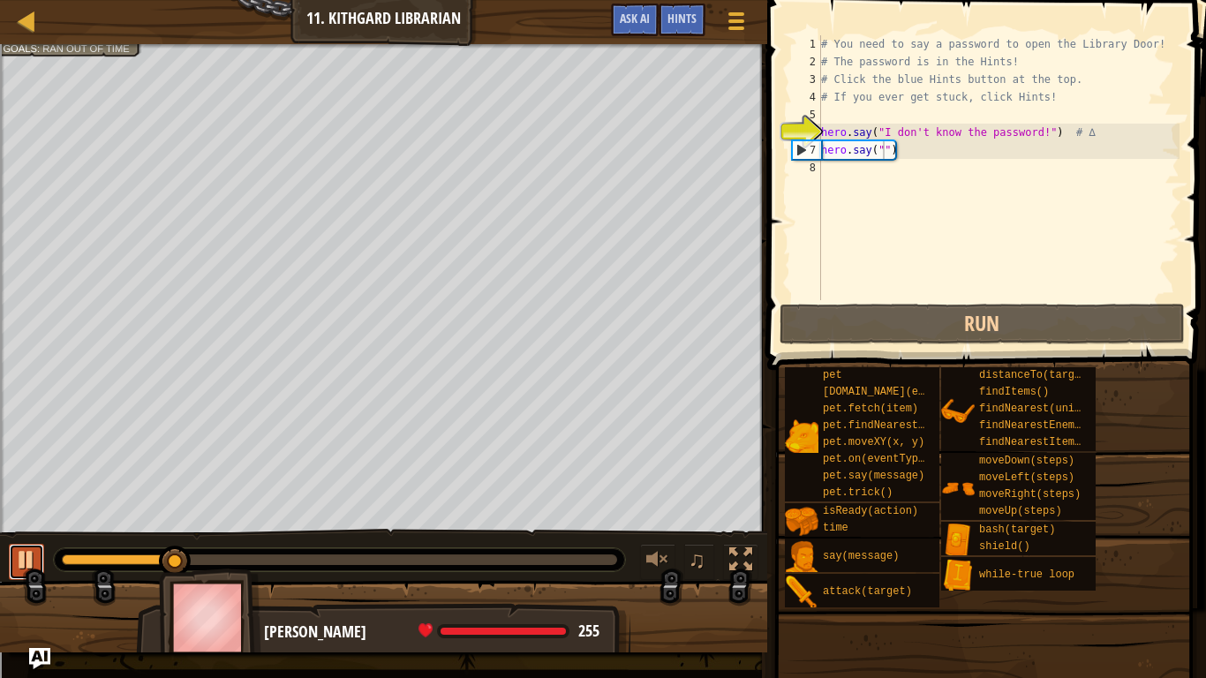
click at [27, 562] on div at bounding box center [26, 559] width 23 height 23
click at [89, 554] on div at bounding box center [121, 559] width 118 height 11
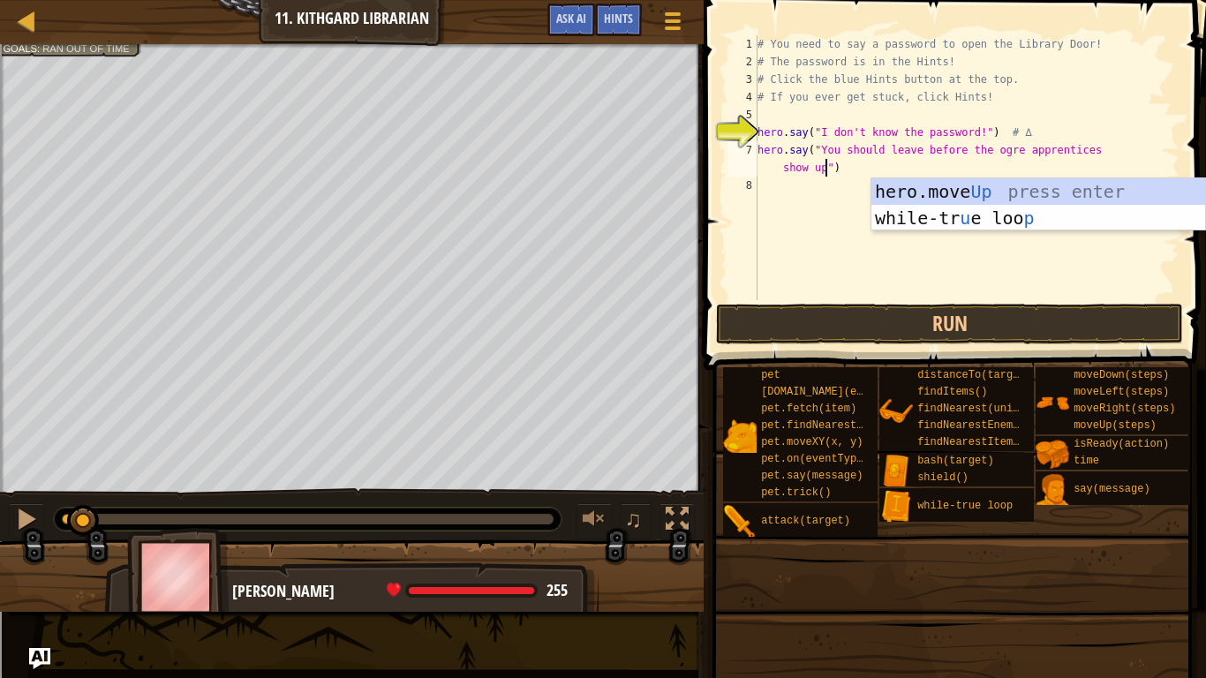
scroll to position [8, 56]
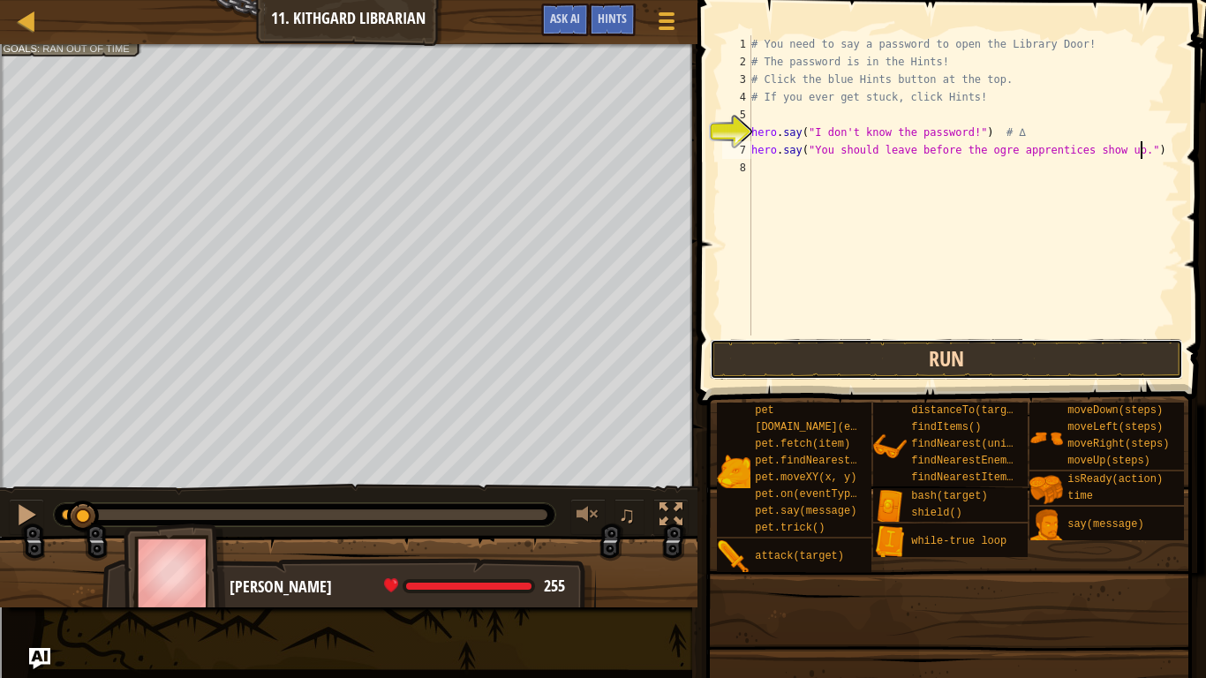
click at [874, 348] on button "Run" at bounding box center [946, 359] width 473 height 41
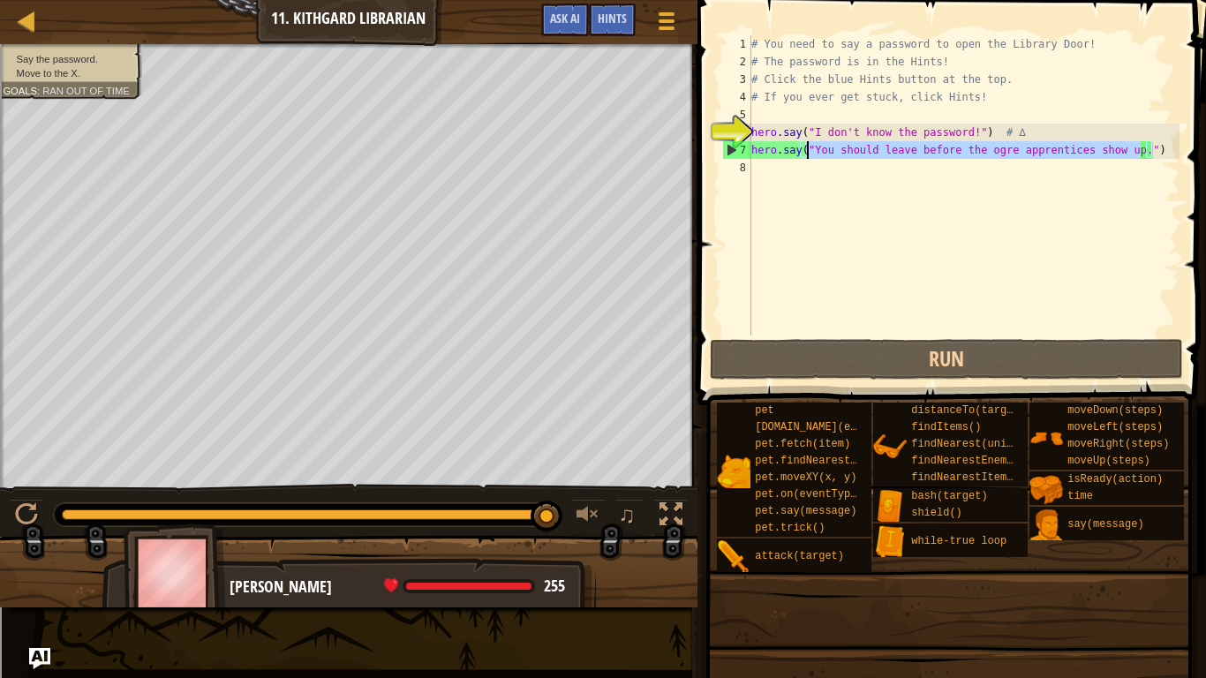
drag, startPoint x: 1141, startPoint y: 153, endPoint x: 808, endPoint y: 151, distance: 332.8
click at [808, 151] on div "# You need to say a password to open the Library Door! # The password is in the…" at bounding box center [964, 202] width 432 height 335
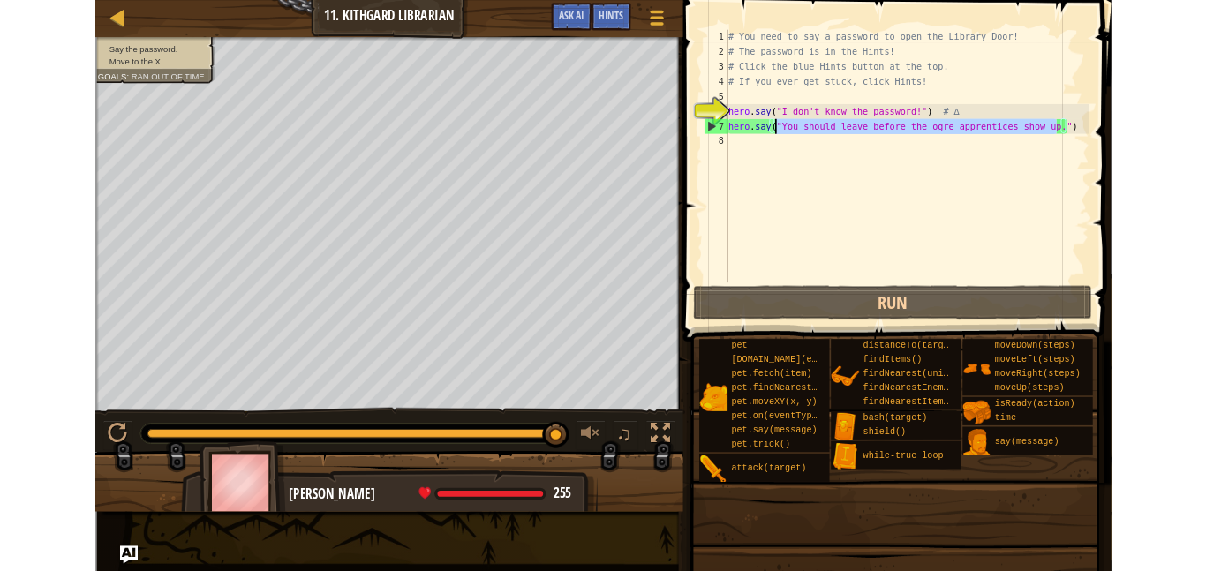
scroll to position [8, 9]
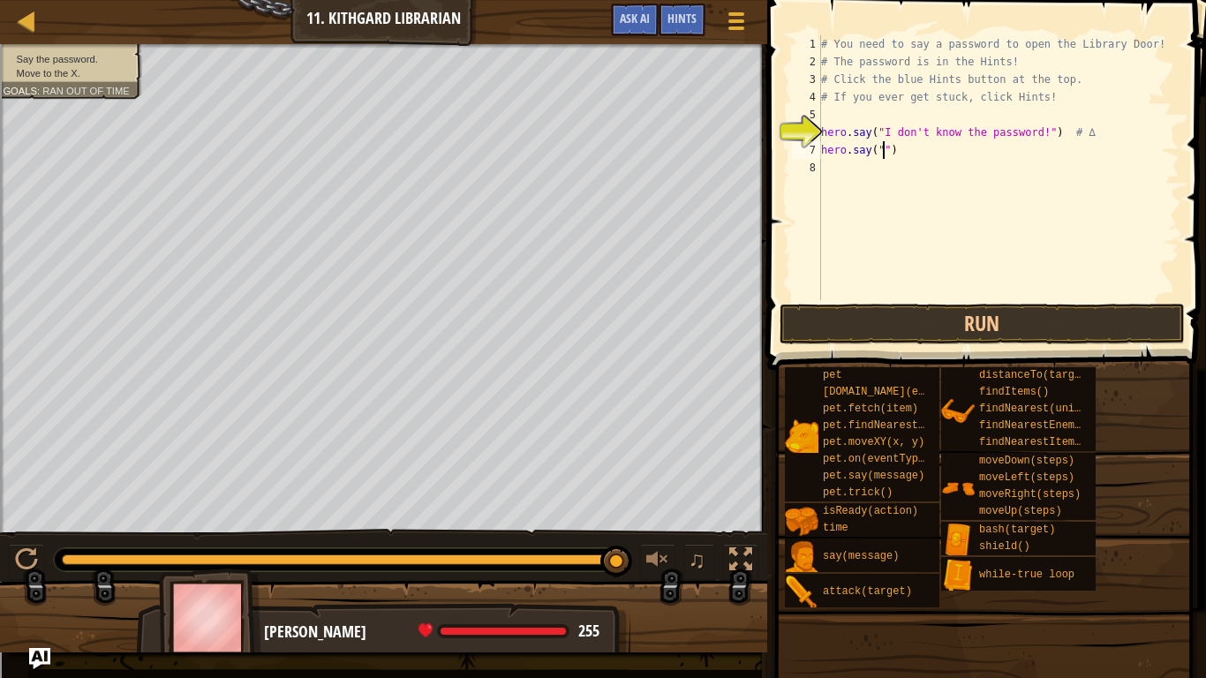
type textarea "hero.say("")"
